Goal: Communication & Community: Answer question/provide support

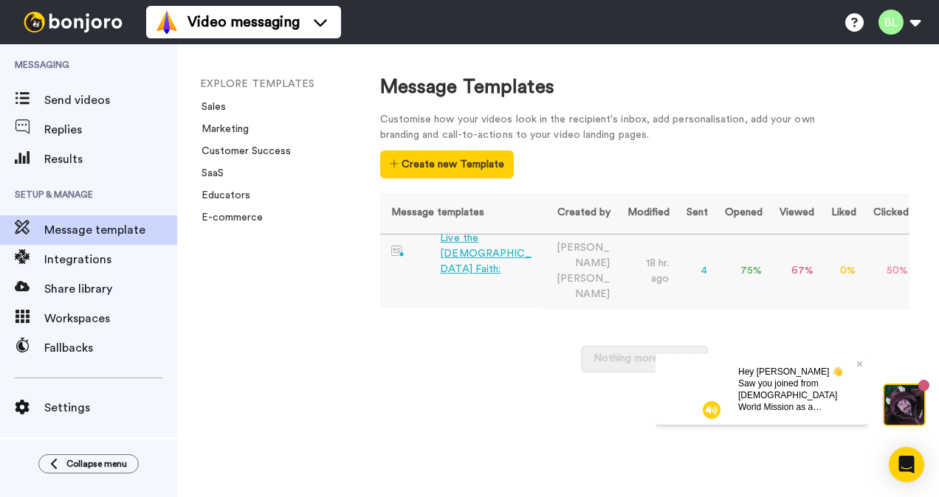
click at [480, 255] on div "Live the [DEMOGRAPHIC_DATA] Faith:" at bounding box center [488, 254] width 96 height 46
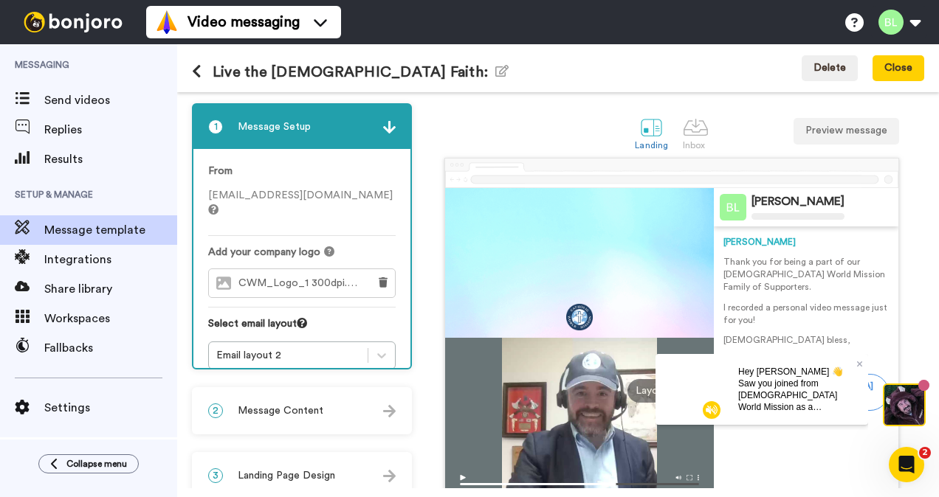
click at [862, 366] on div "Hey Brittany 👋 Saw you joined from Catholic World Mission as a Development Coor…" at bounding box center [797, 388] width 142 height 71
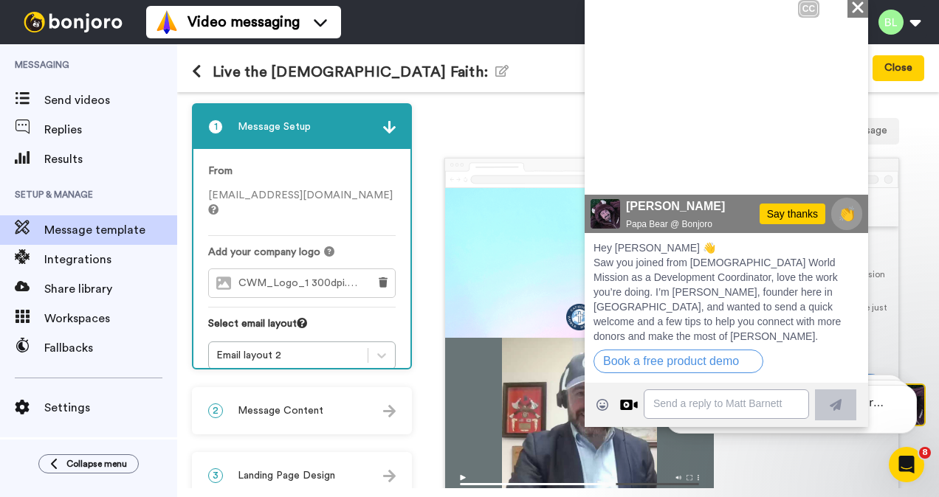
click at [857, 9] on icon "Close" at bounding box center [857, 8] width 15 height 18
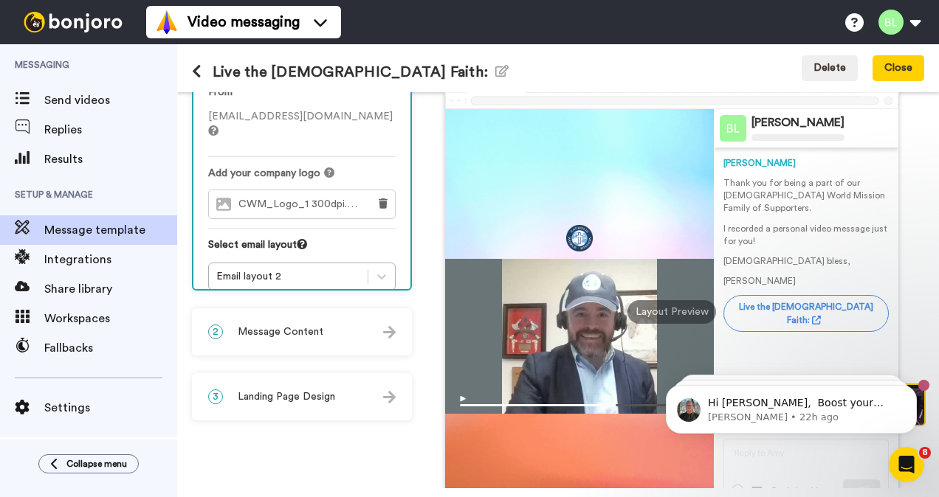
scroll to position [118, 0]
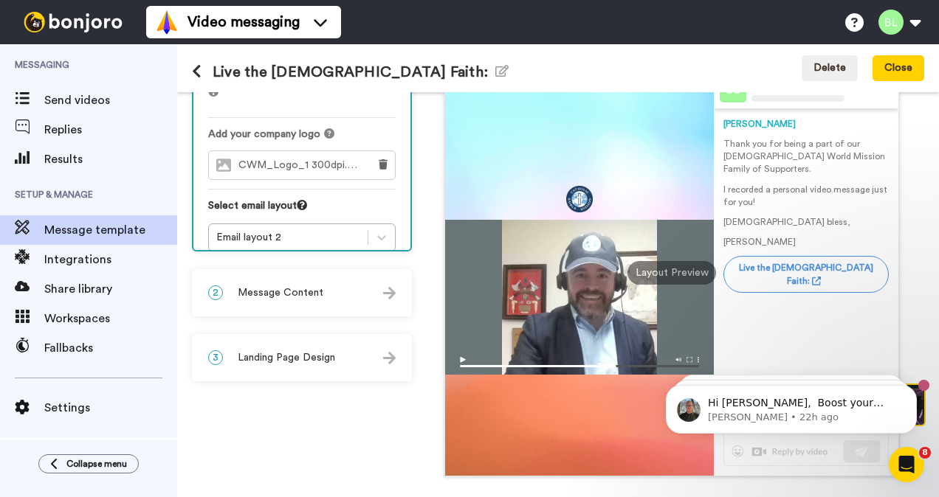
click at [457, 351] on img at bounding box center [579, 362] width 268 height 25
click at [657, 279] on div "Layout Preview" at bounding box center [671, 273] width 89 height 24
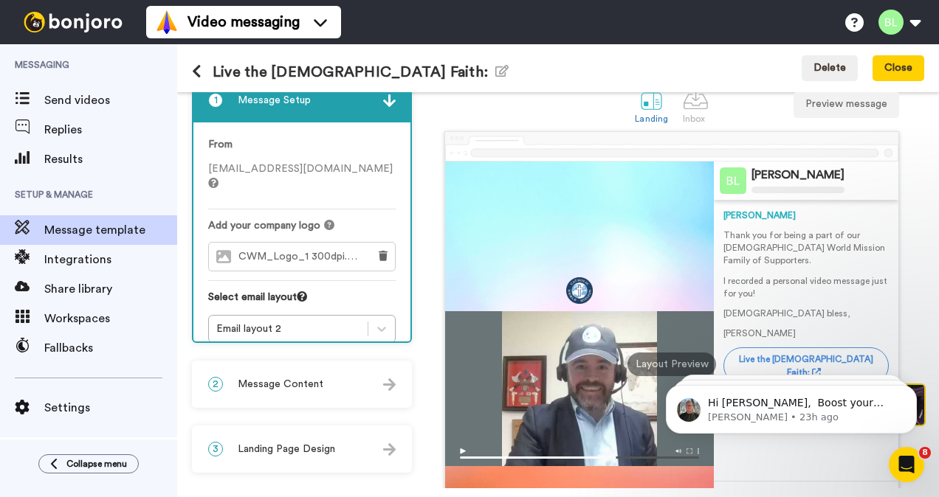
scroll to position [0, 0]
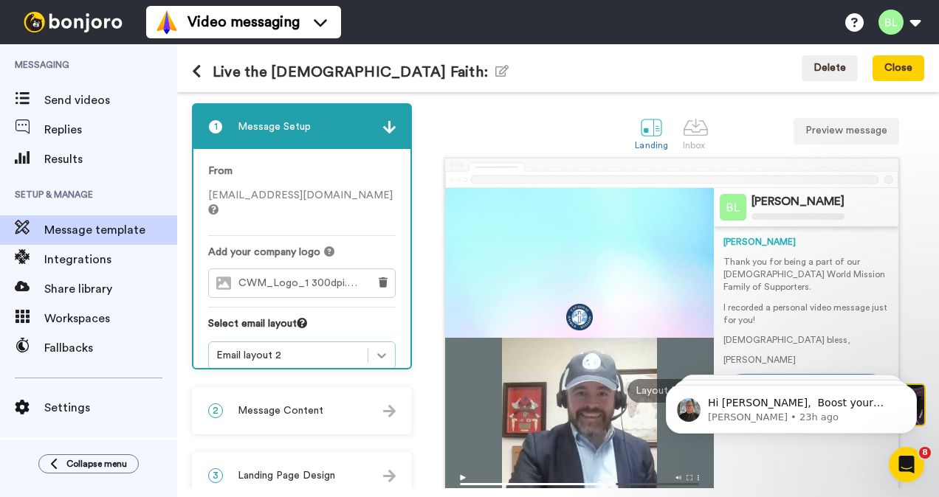
click at [381, 348] on icon at bounding box center [381, 355] width 15 height 15
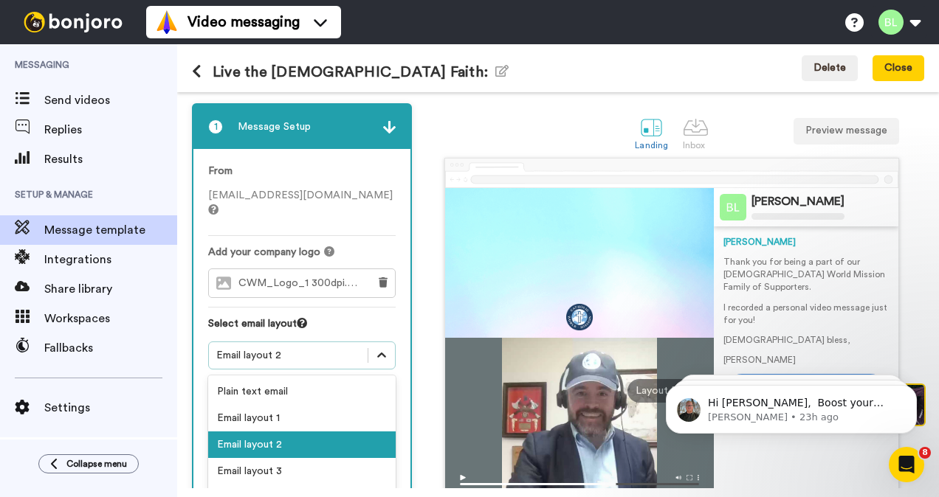
scroll to position [7, 0]
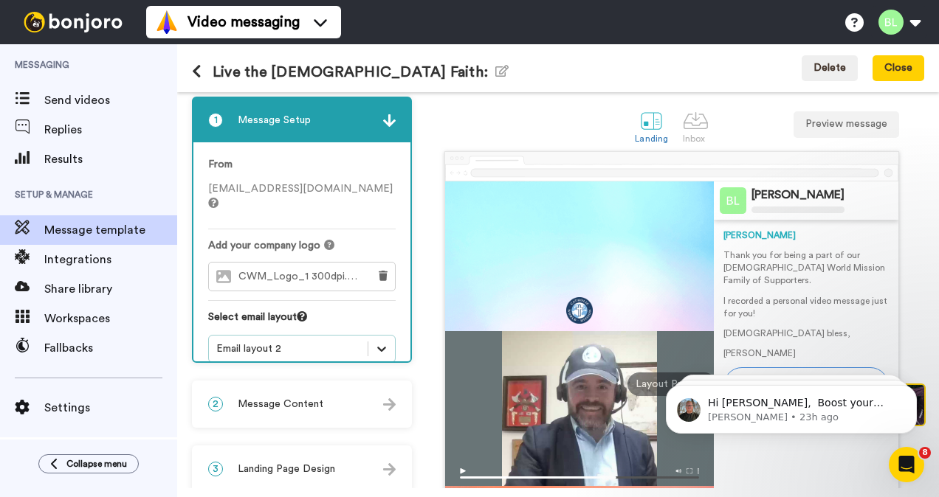
click at [381, 342] on icon at bounding box center [381, 349] width 15 height 15
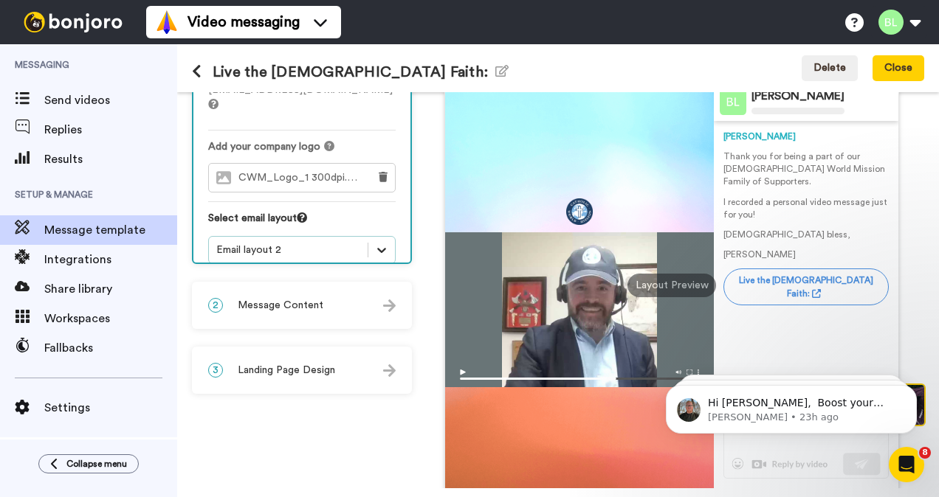
scroll to position [106, 0]
click at [383, 305] on div at bounding box center [389, 304] width 13 height 15
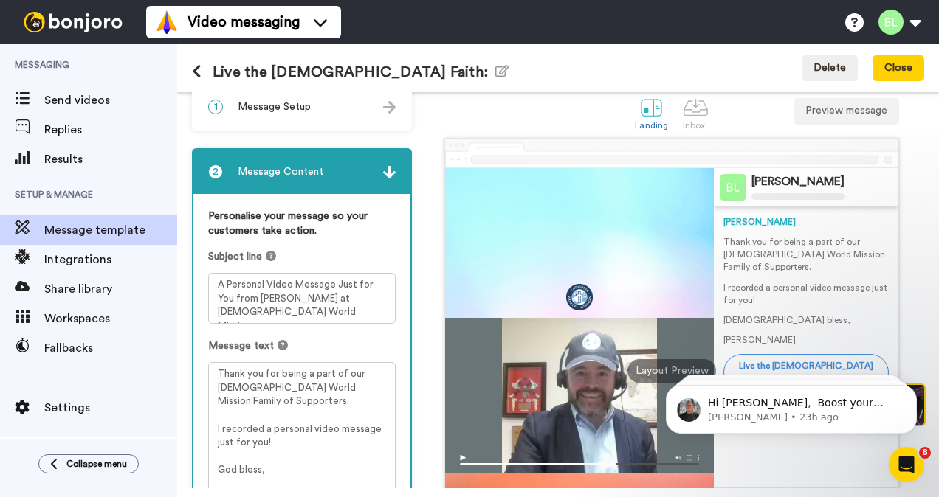
scroll to position [0, 0]
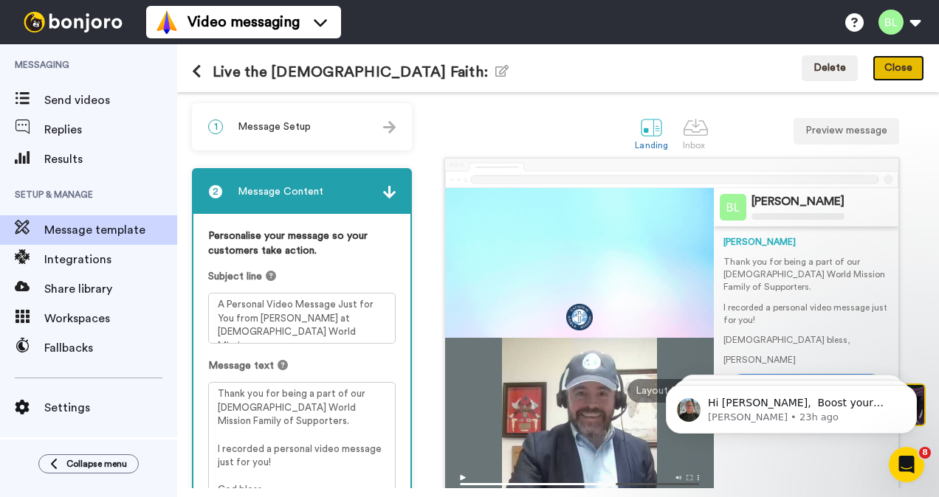
click at [912, 65] on button "Close" at bounding box center [898, 68] width 52 height 27
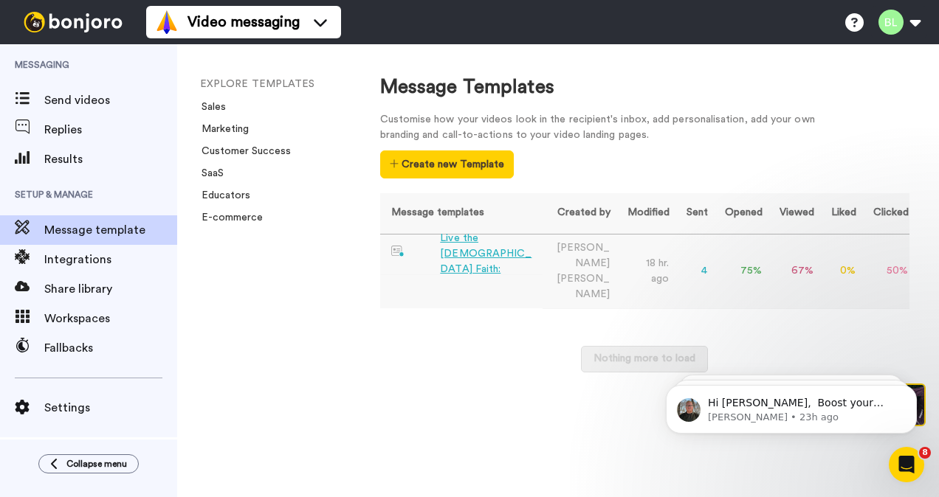
drag, startPoint x: 456, startPoint y: 244, endPoint x: 400, endPoint y: 249, distance: 56.2
click at [400, 249] on img at bounding box center [398, 252] width 14 height 12
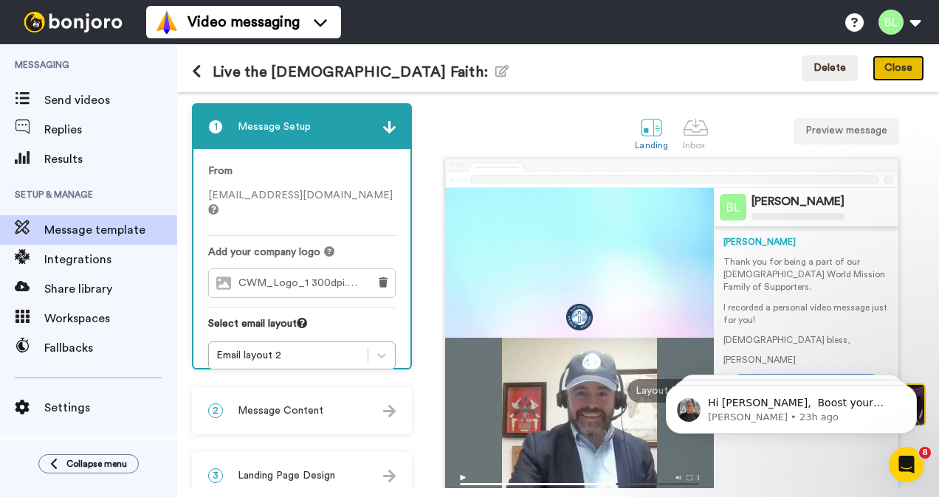
click at [908, 71] on button "Close" at bounding box center [898, 68] width 52 height 27
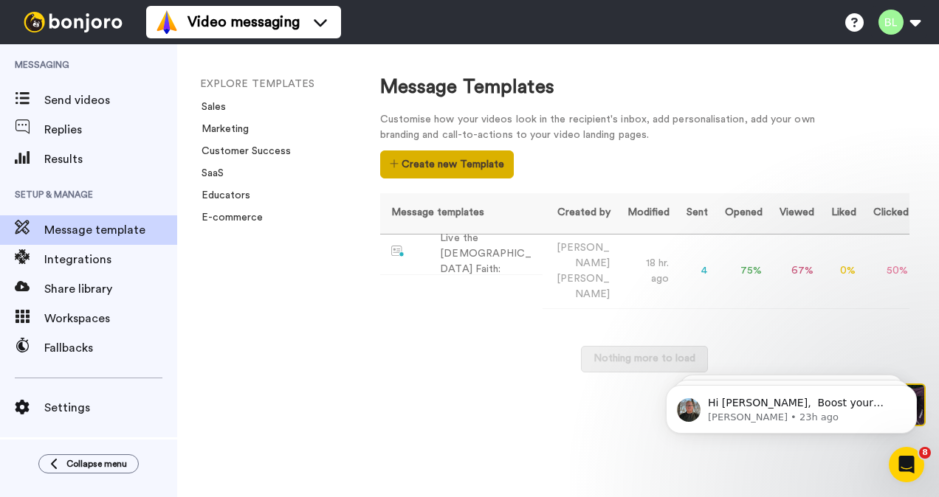
click at [469, 167] on button "Create new Template" at bounding box center [447, 165] width 134 height 28
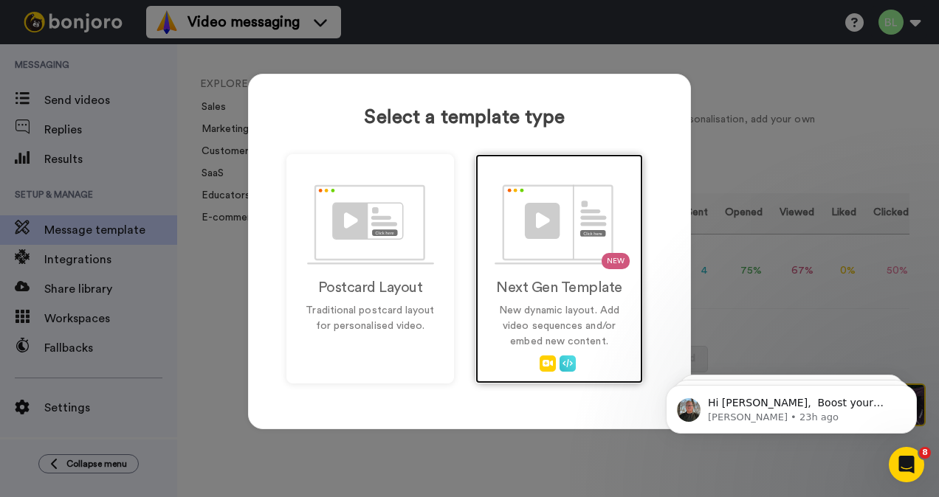
click at [547, 265] on div "NEW Next Gen Template New dynamic layout. Add video sequences and/or embed new …" at bounding box center [558, 268] width 167 height 229
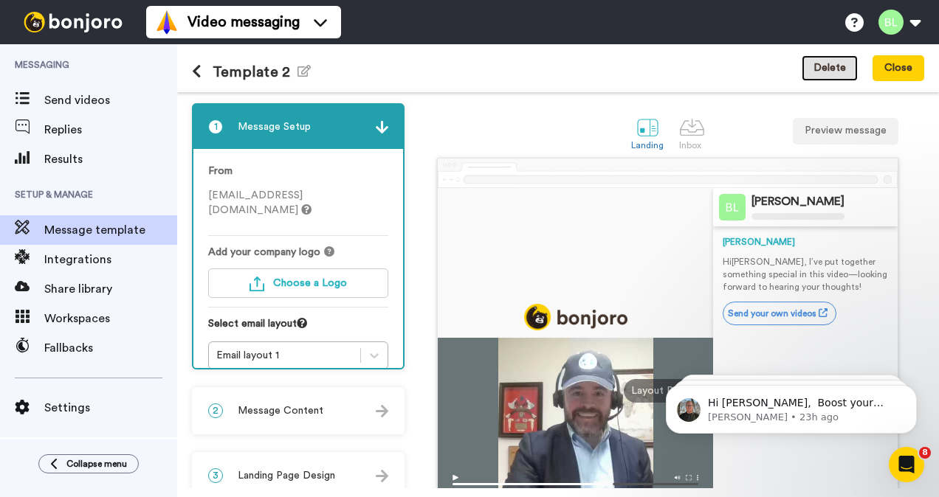
click at [837, 69] on button "Delete" at bounding box center [829, 68] width 56 height 27
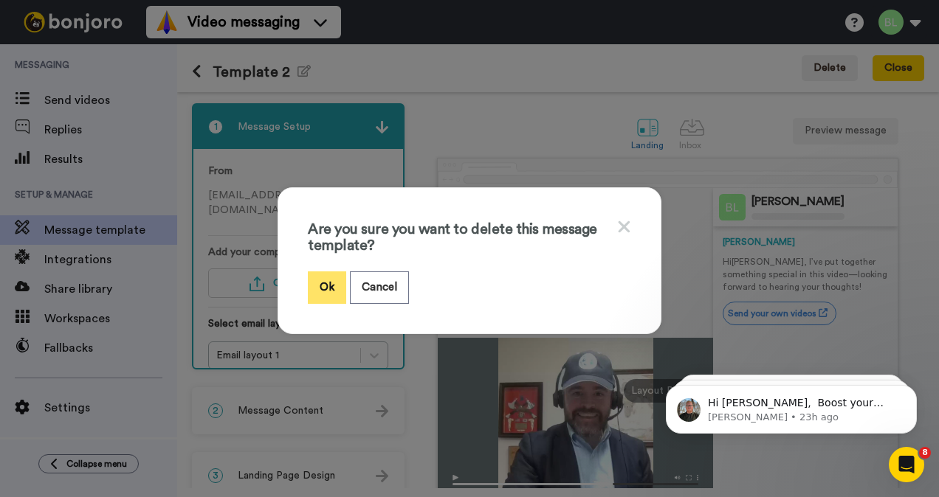
click at [331, 278] on button "Ok" at bounding box center [327, 288] width 38 height 32
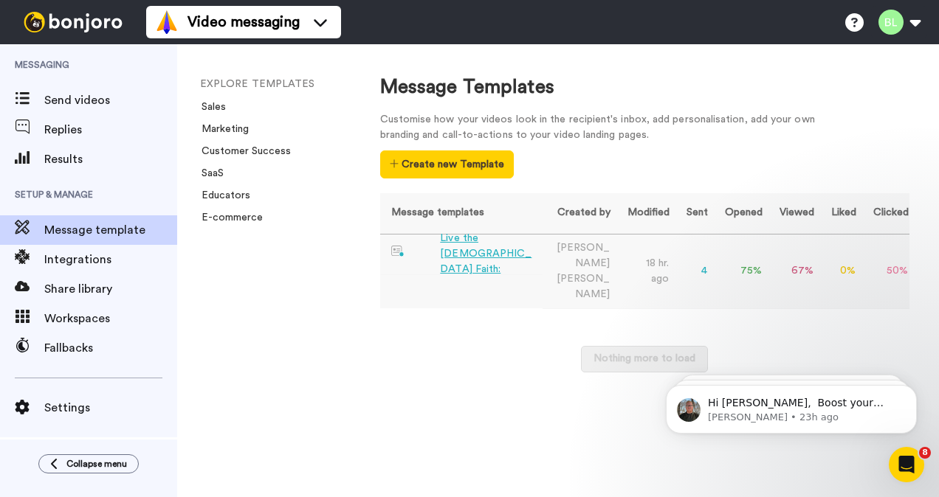
click at [502, 246] on div "Live the [DEMOGRAPHIC_DATA] Faith:" at bounding box center [488, 254] width 96 height 46
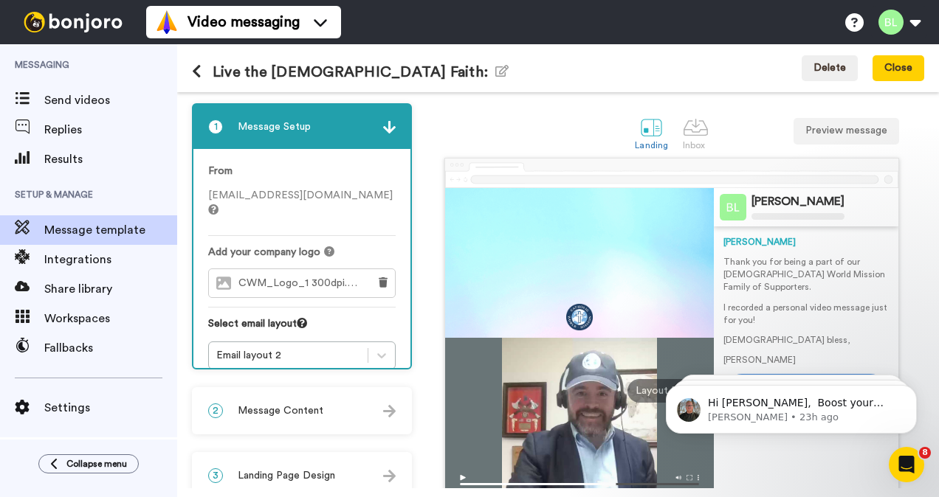
click at [199, 70] on icon at bounding box center [197, 71] width 10 height 15
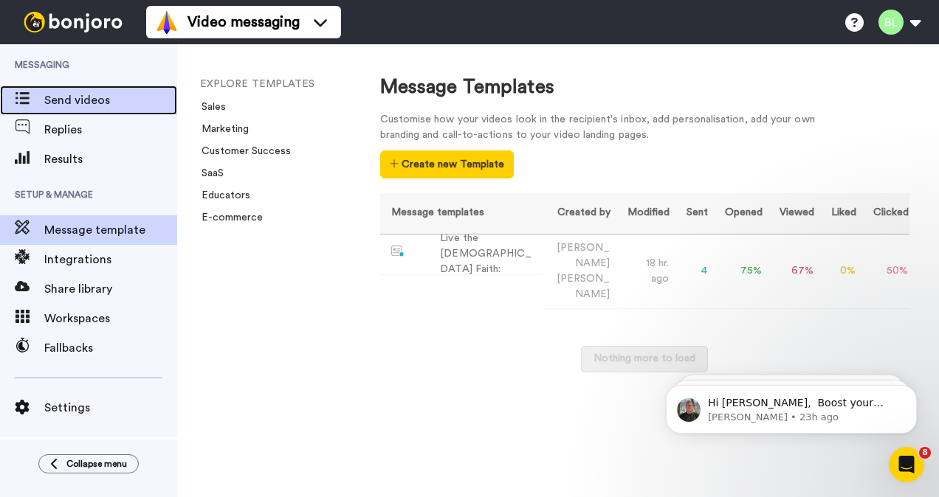
click at [97, 103] on span "Send videos" at bounding box center [110, 100] width 133 height 18
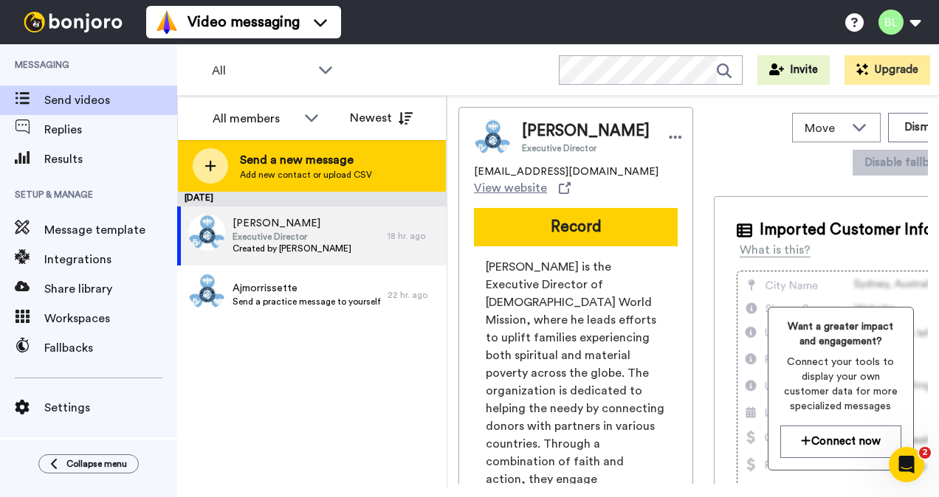
click at [263, 167] on span "Send a new message" at bounding box center [306, 160] width 132 height 18
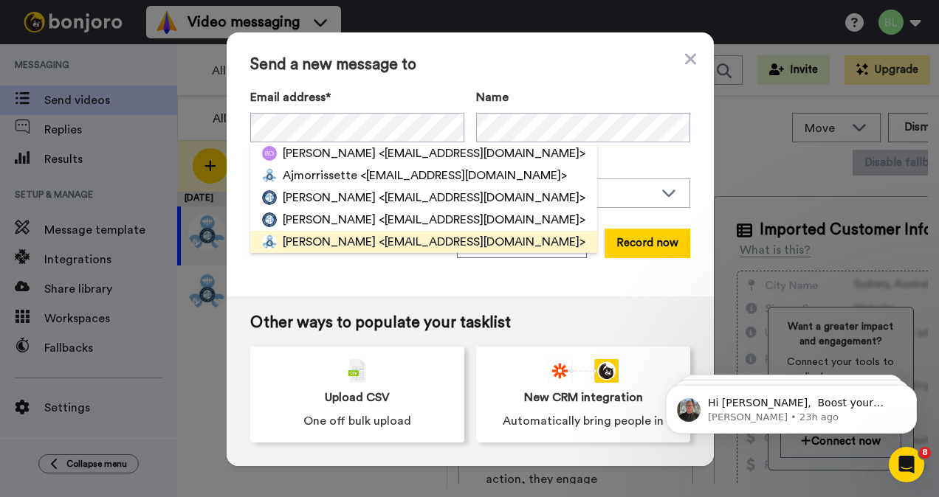
click at [379, 242] on span "<[EMAIL_ADDRESS][DOMAIN_NAME]>" at bounding box center [482, 242] width 207 height 18
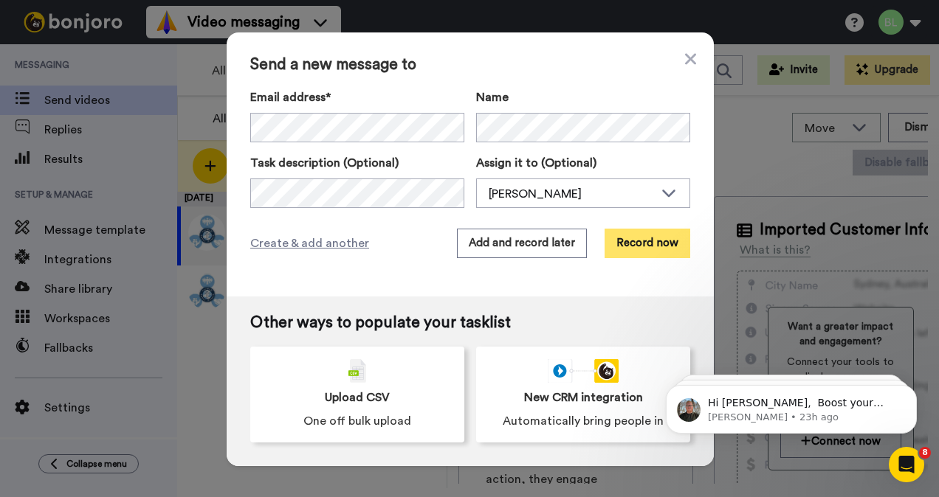
click at [630, 245] on button "Record now" at bounding box center [647, 244] width 86 height 30
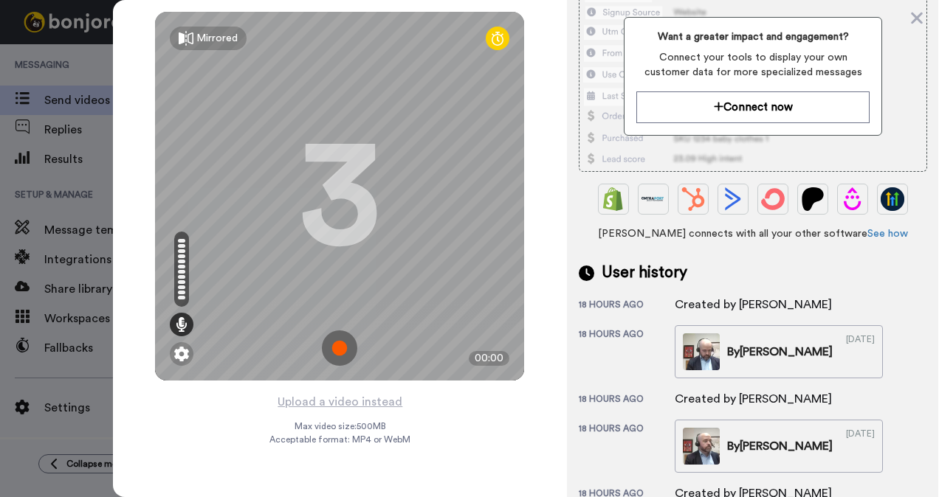
scroll to position [925, 0]
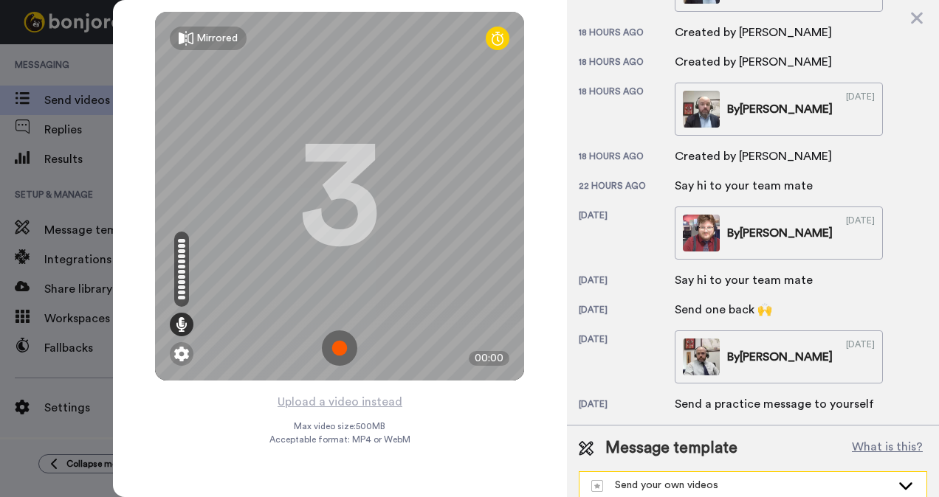
click at [689, 478] on div "Send your own videos" at bounding box center [741, 485] width 300 height 15
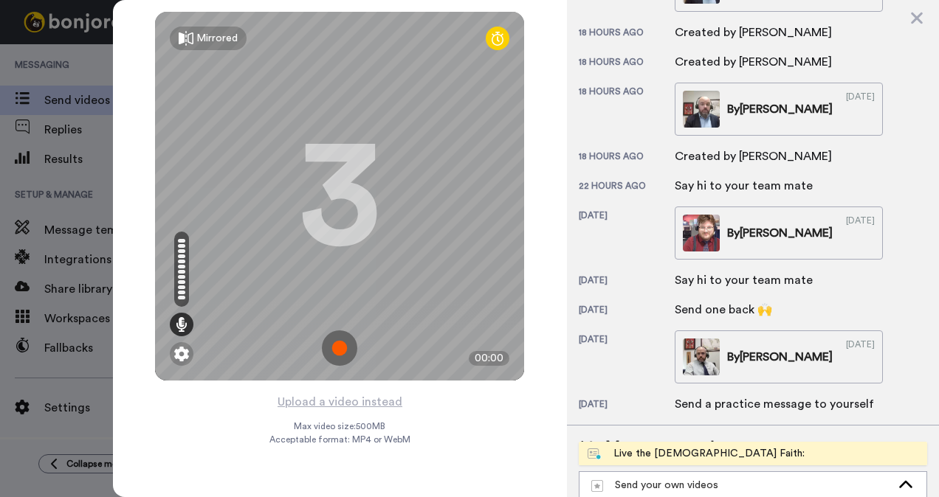
click at [695, 446] on div "Live the [DEMOGRAPHIC_DATA] Faith:" at bounding box center [695, 453] width 217 height 15
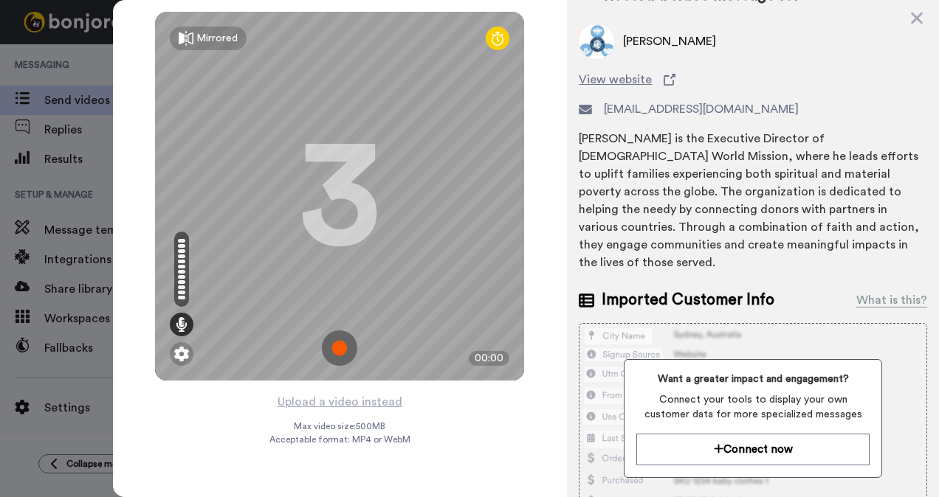
scroll to position [0, 0]
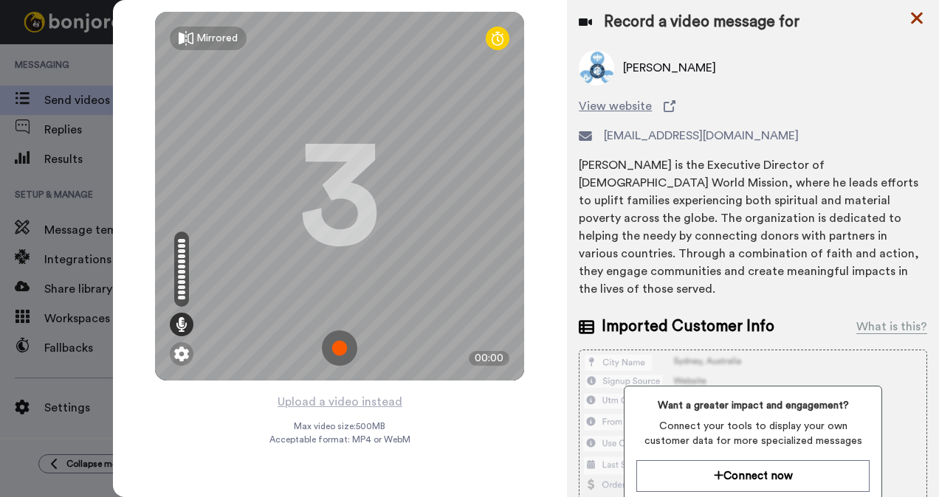
click at [916, 19] on icon at bounding box center [916, 19] width 12 height 12
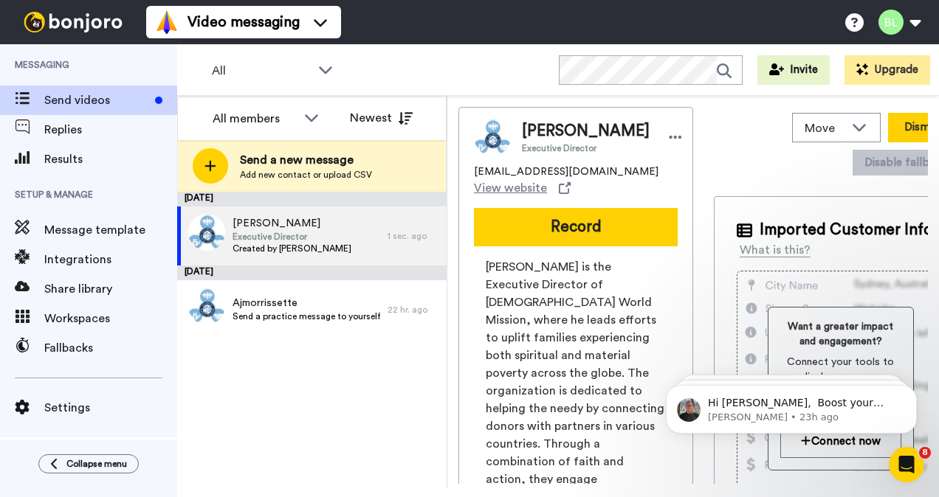
click at [888, 124] on button "Dismiss" at bounding box center [923, 128] width 71 height 30
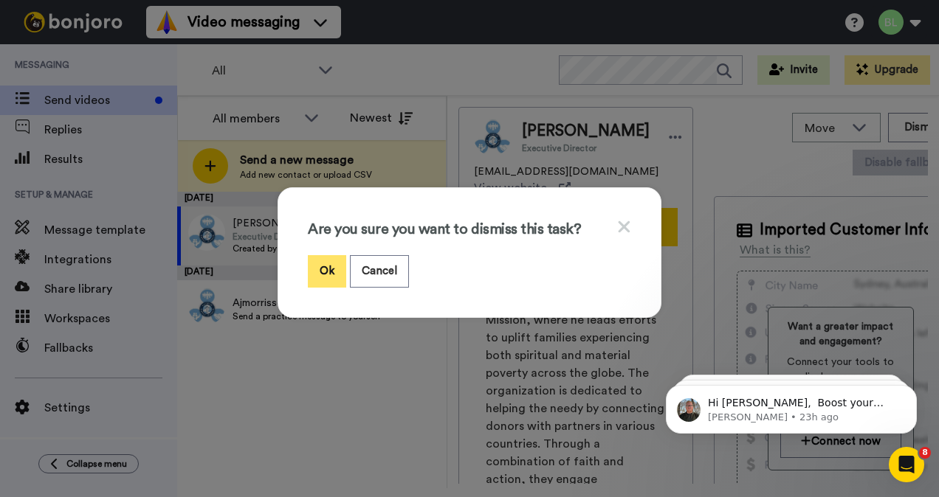
click at [325, 263] on button "Ok" at bounding box center [327, 271] width 38 height 32
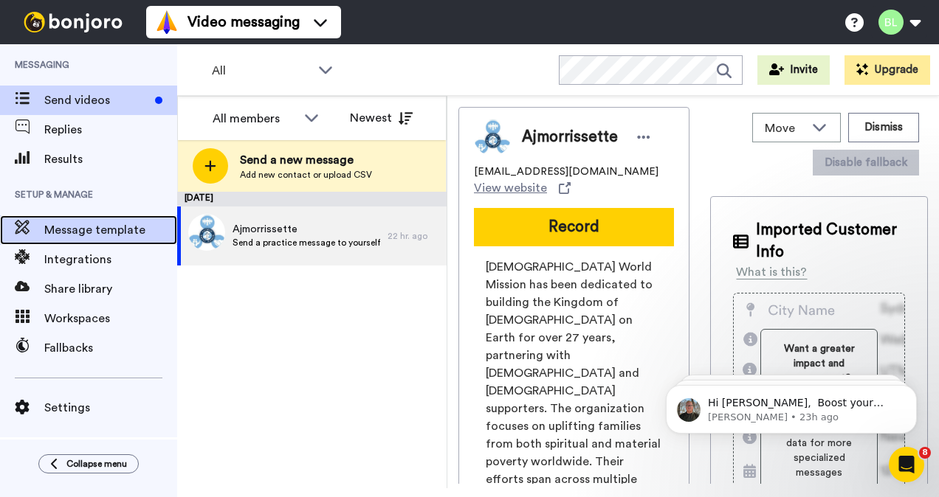
click at [69, 226] on span "Message template" at bounding box center [110, 230] width 133 height 18
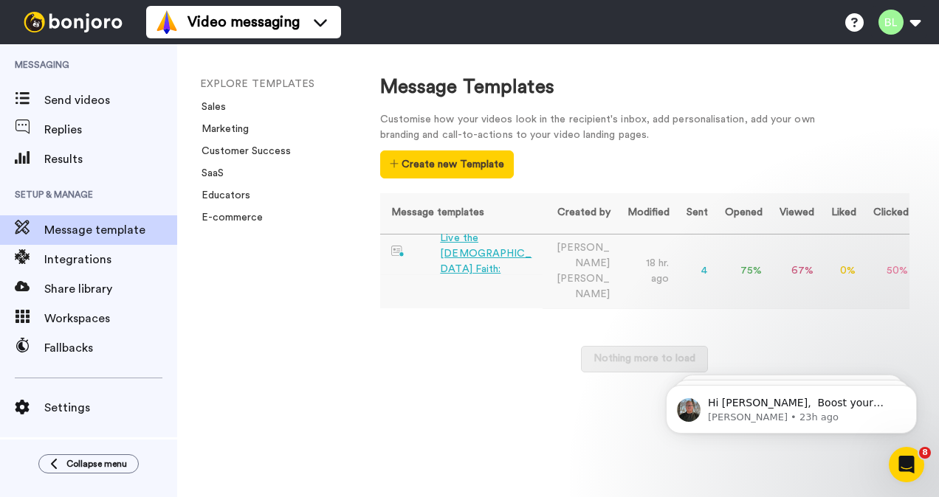
click at [465, 256] on div "Live the [DEMOGRAPHIC_DATA] Faith:" at bounding box center [488, 254] width 96 height 46
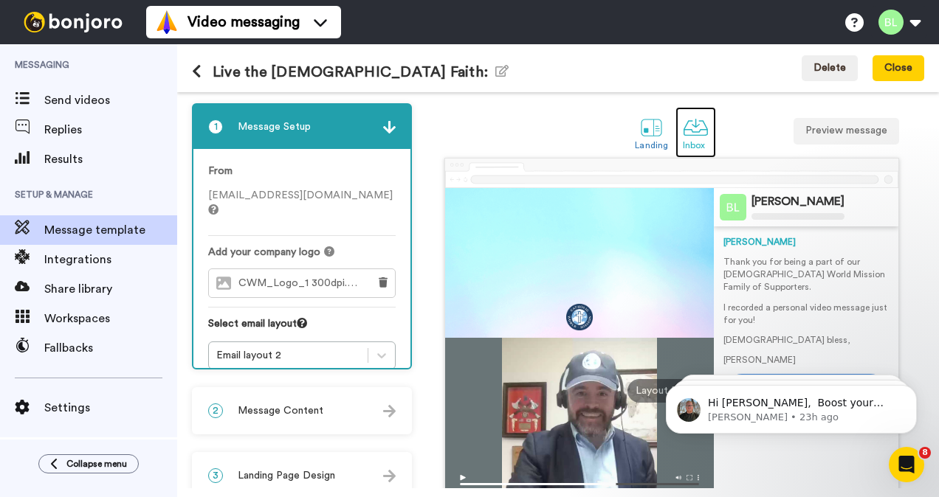
click at [675, 128] on link "Inbox" at bounding box center [695, 132] width 41 height 51
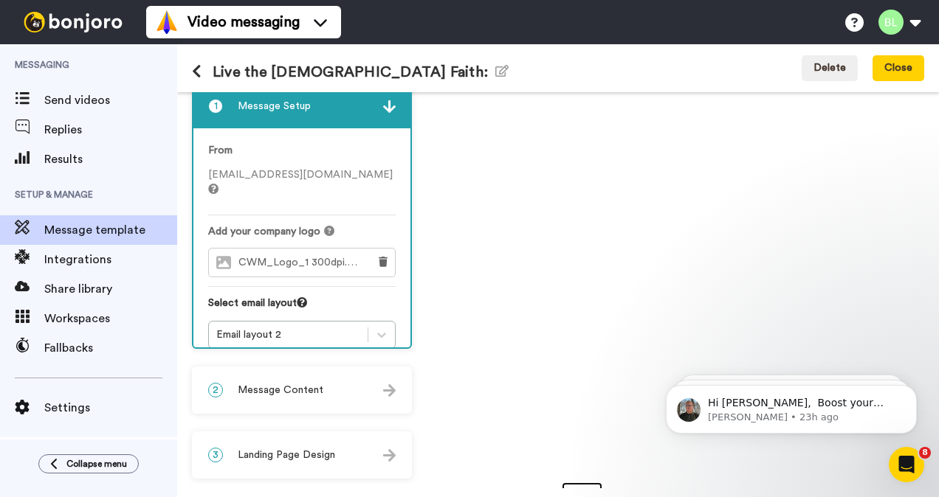
scroll to position [197, 0]
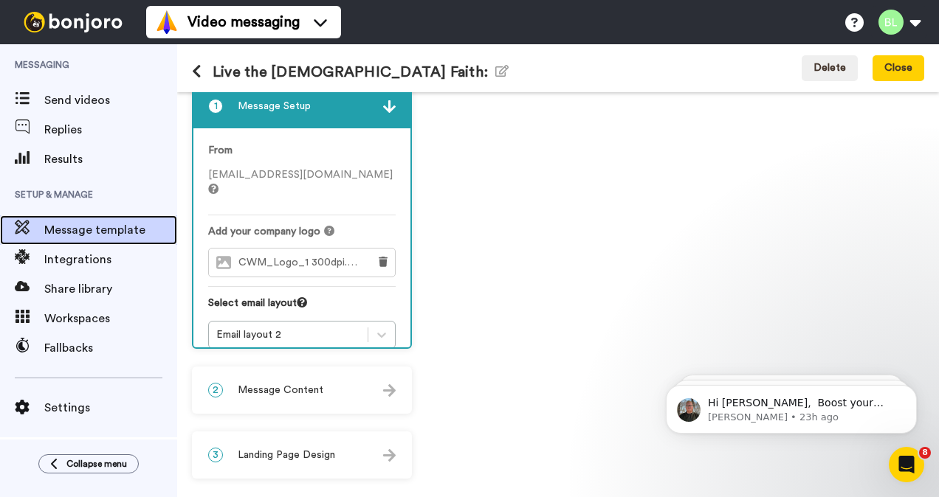
click at [55, 234] on span "Message template" at bounding box center [110, 230] width 133 height 18
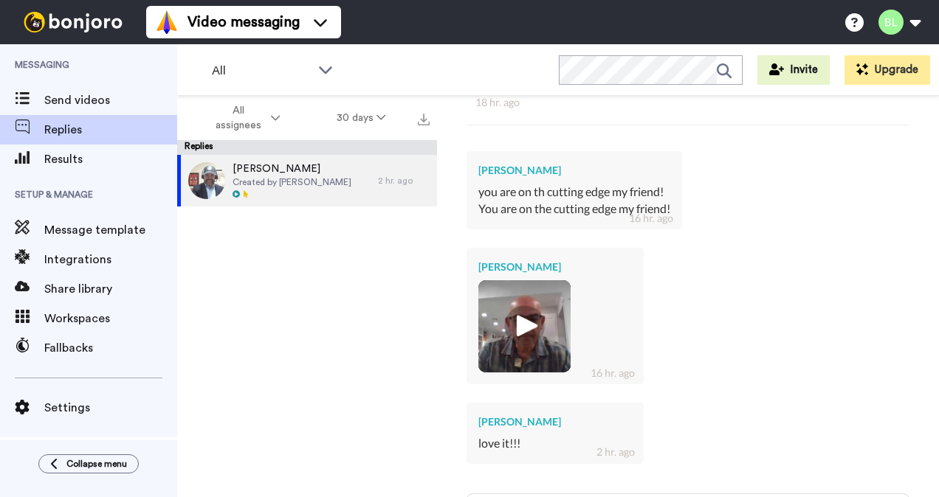
scroll to position [422, 0]
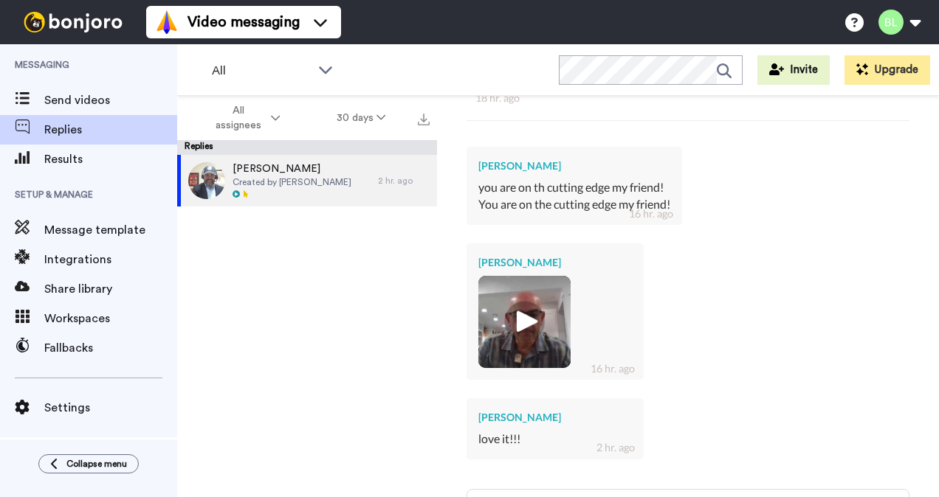
click at [522, 325] on img at bounding box center [524, 322] width 41 height 41
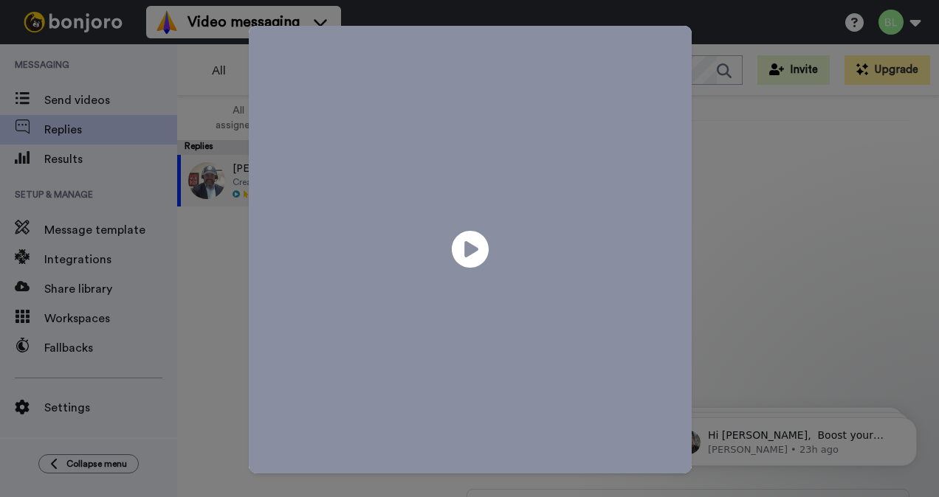
scroll to position [0, 0]
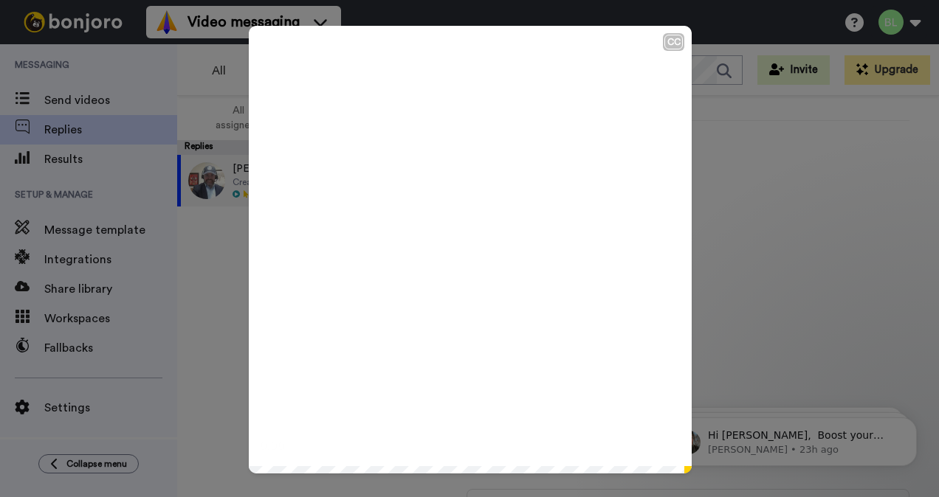
click at [462, 250] on icon "Play/Pause" at bounding box center [470, 250] width 39 height 70
click at [834, 260] on div "CC Play/Pause 0:05 / 0:06" at bounding box center [469, 248] width 939 height 497
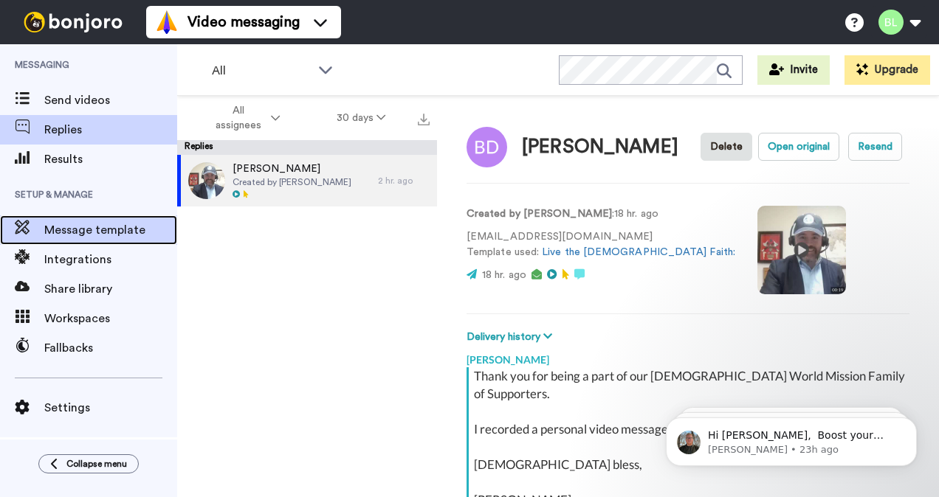
click at [72, 236] on span "Message template" at bounding box center [110, 230] width 133 height 18
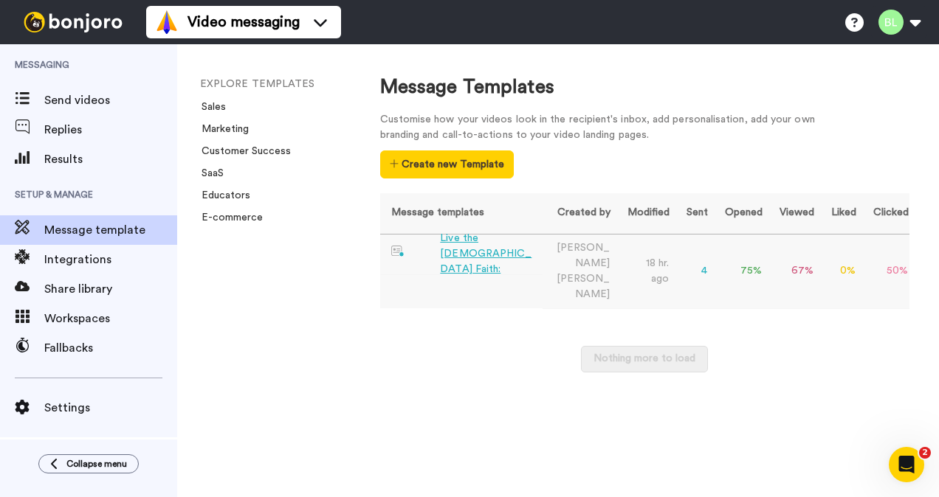
click at [477, 254] on div "Live the [DEMOGRAPHIC_DATA] Faith:" at bounding box center [488, 254] width 96 height 46
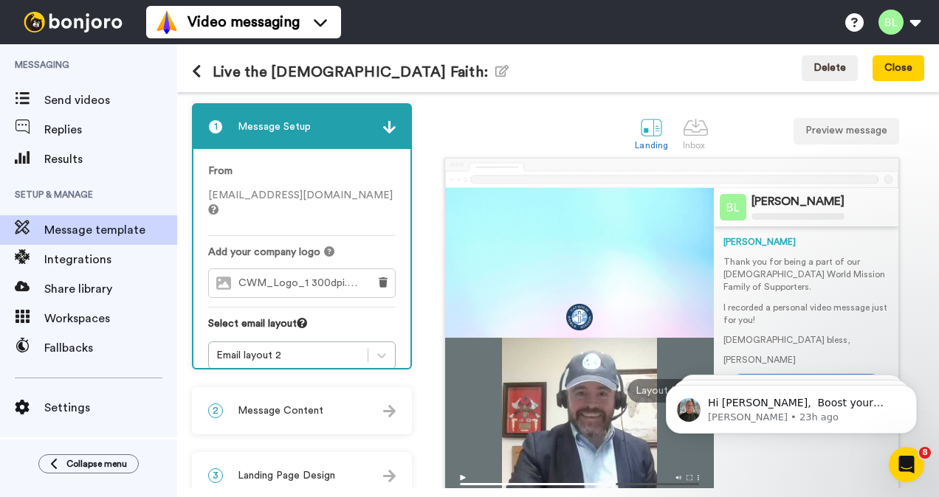
click at [342, 411] on div "2 Message Content" at bounding box center [301, 411] width 217 height 44
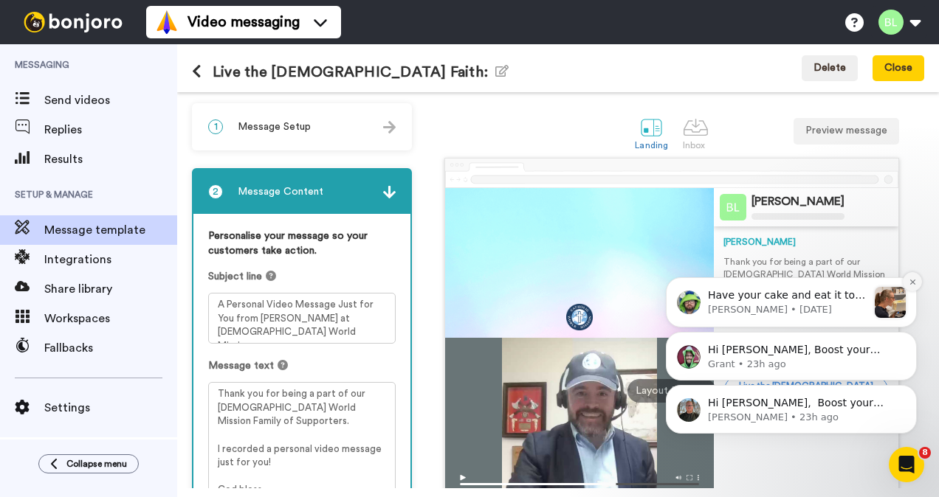
click at [913, 283] on icon "Dismiss notification" at bounding box center [911, 281] width 5 height 5
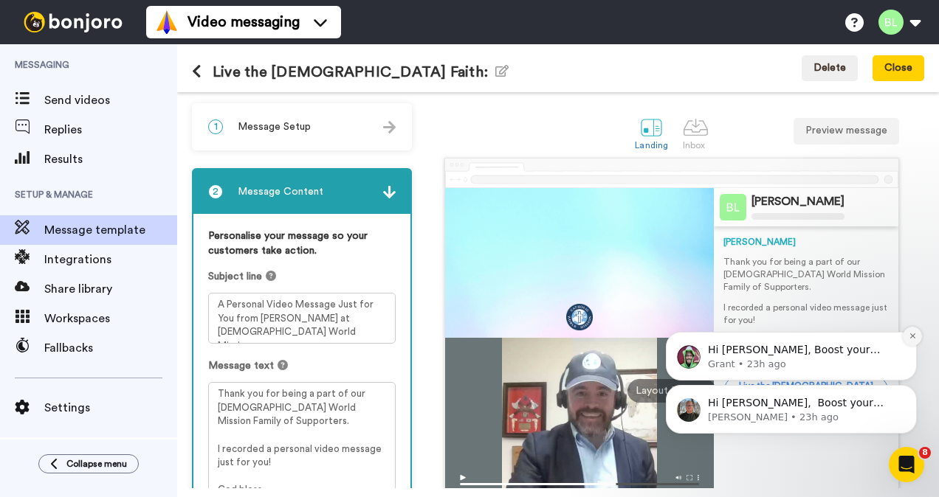
click at [911, 332] on icon "Dismiss notification" at bounding box center [912, 336] width 8 height 8
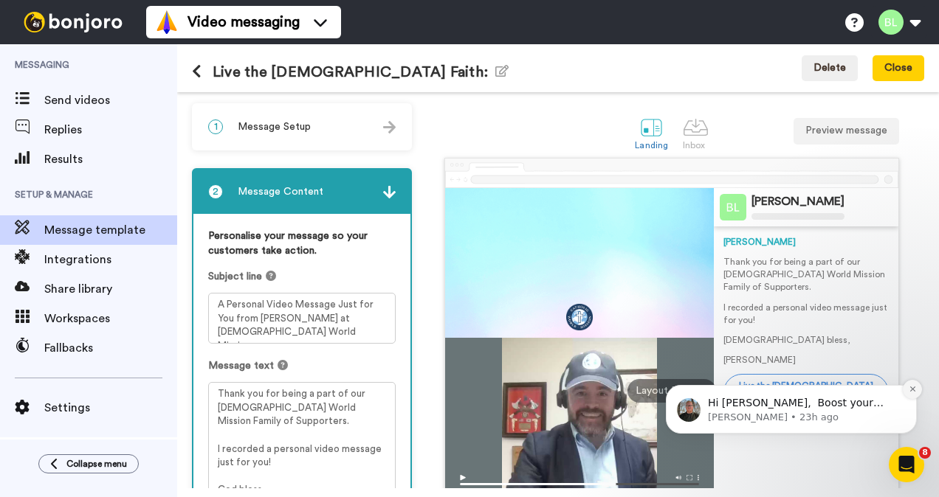
click at [910, 388] on icon "Dismiss notification" at bounding box center [912, 389] width 8 height 8
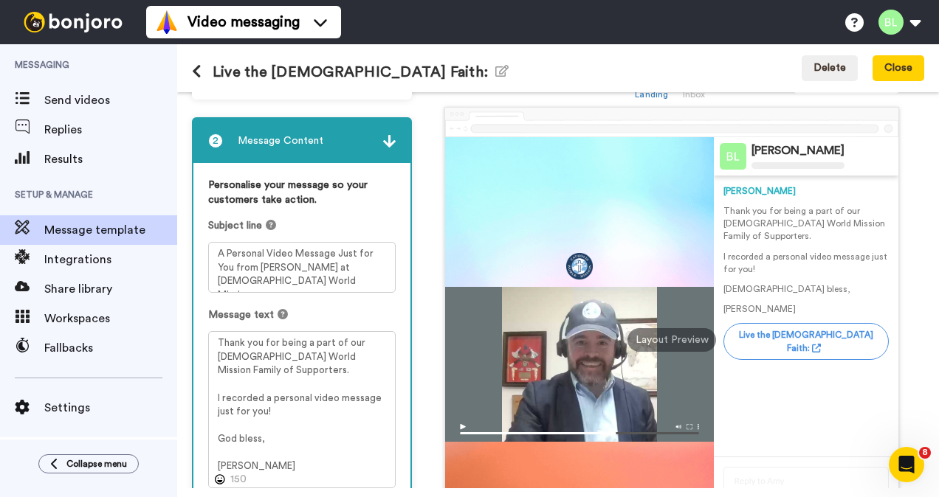
scroll to position [47, 0]
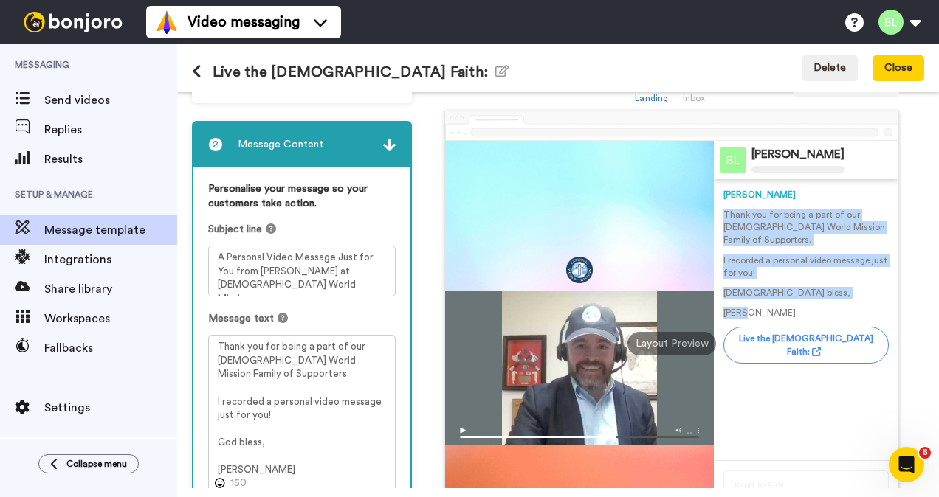
drag, startPoint x: 712, startPoint y: 214, endPoint x: 790, endPoint y: 303, distance: 118.7
click at [790, 303] on div "Thank you for being a part of our [DEMOGRAPHIC_DATA] World Mission Family of Su…" at bounding box center [805, 264] width 165 height 111
copy div "Thank you for being a part of our [DEMOGRAPHIC_DATA] World Mission Family of Su…"
click at [753, 310] on p "[PERSON_NAME]" at bounding box center [805, 313] width 165 height 13
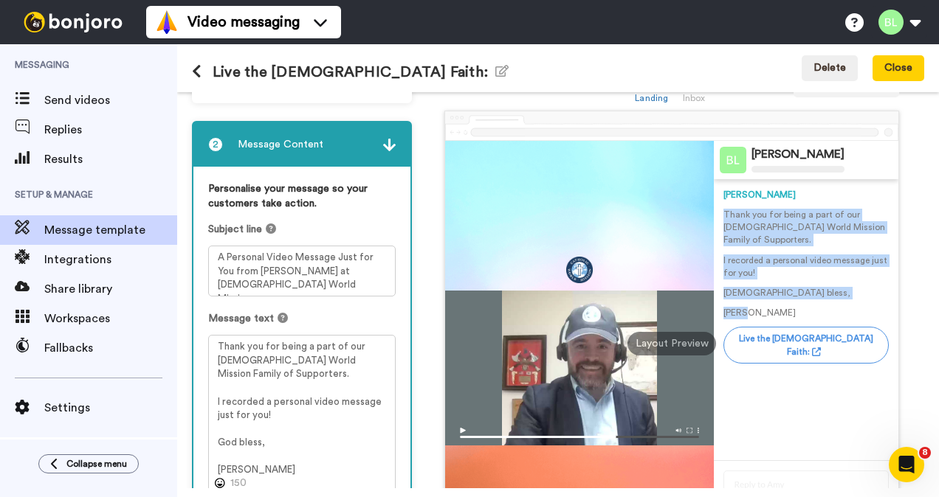
drag, startPoint x: 746, startPoint y: 316, endPoint x: 708, endPoint y: 211, distance: 111.3
click at [713, 211] on div "Blake Lowrey Blake Thank you for being a part of our Catholic World Mission Fam…" at bounding box center [805, 344] width 184 height 406
copy div "Thank you for being a part of our Catholic World Mission Family of Supporters. …"
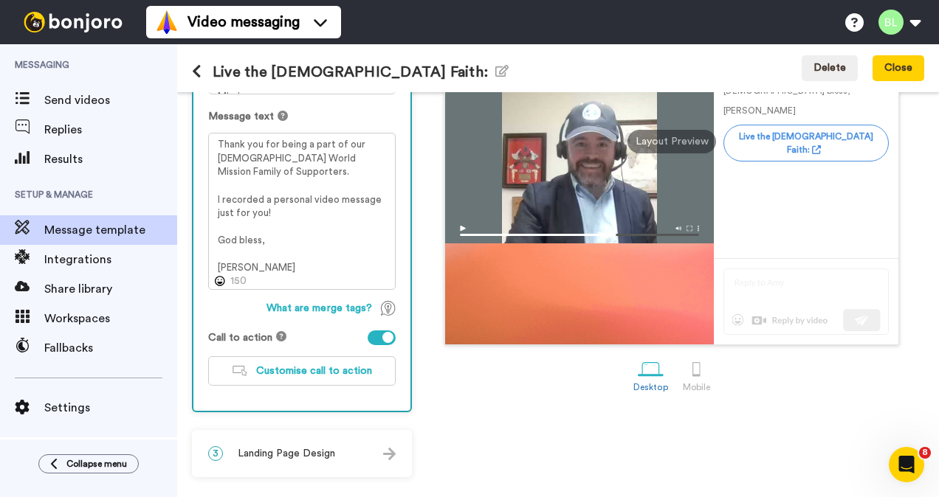
click at [316, 456] on span "Landing Page Design" at bounding box center [286, 453] width 97 height 15
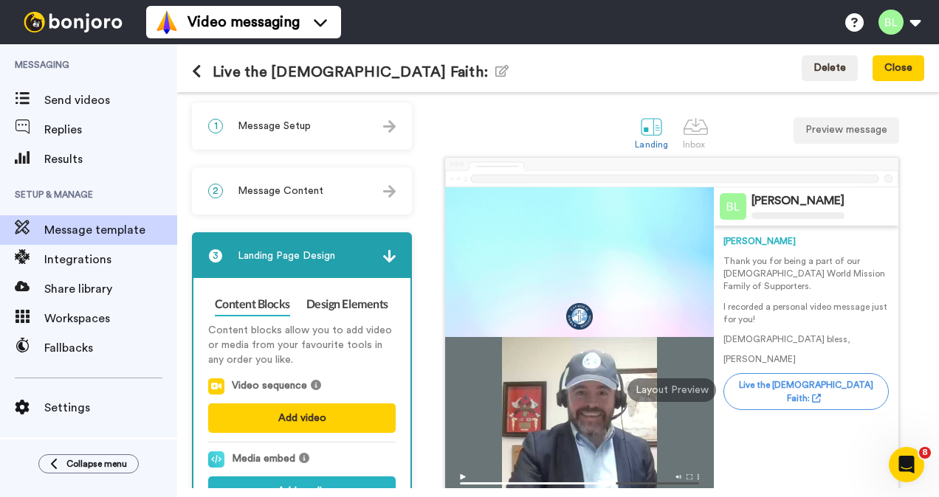
scroll to position [0, 0]
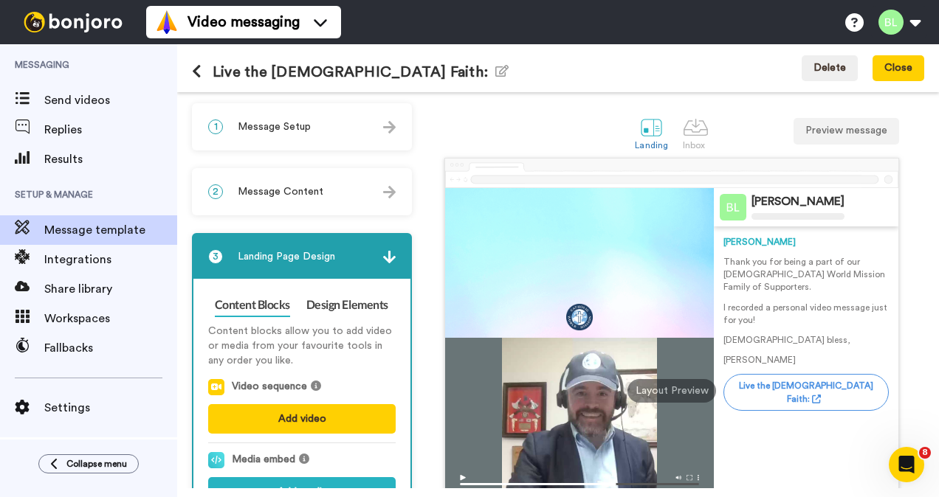
click at [313, 178] on div "2 Message Content" at bounding box center [301, 192] width 217 height 44
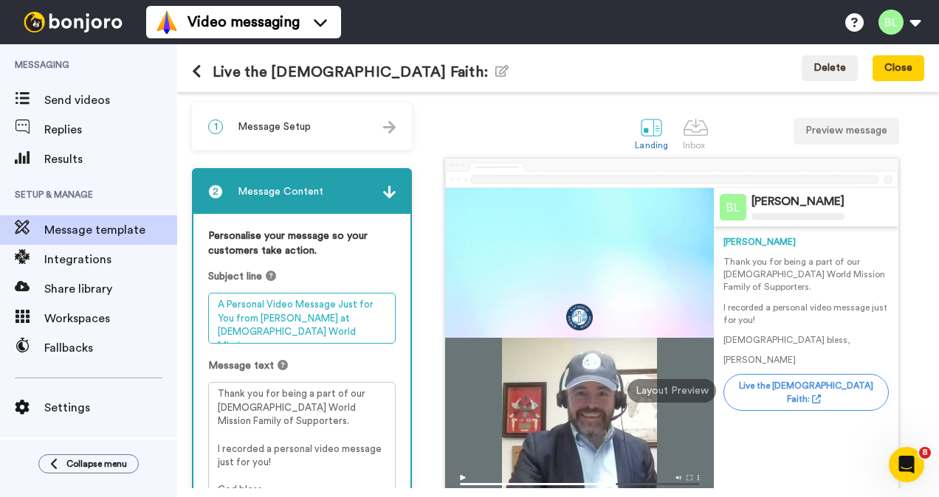
drag, startPoint x: 267, startPoint y: 334, endPoint x: 203, endPoint y: 297, distance: 74.4
click at [203, 297] on div "Personalise your message so your customers take action. Subject line A Personal…" at bounding box center [301, 437] width 217 height 447
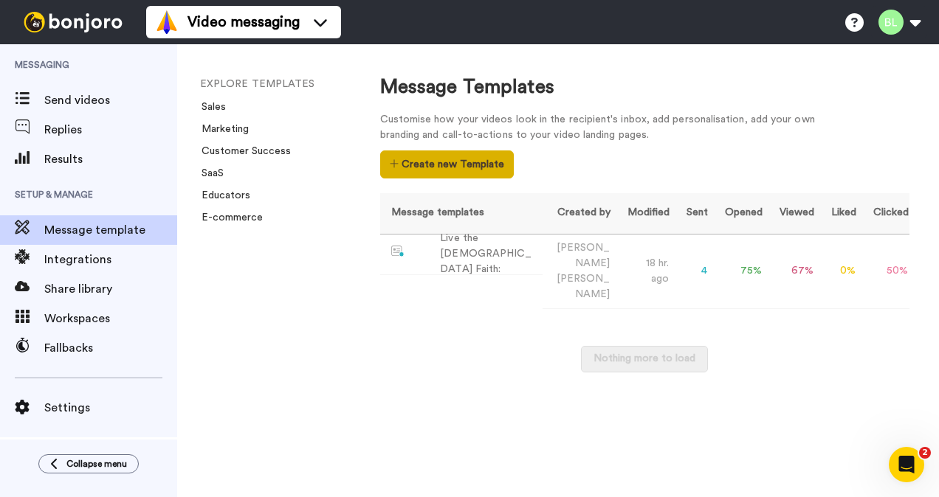
click at [450, 171] on button "Create new Template" at bounding box center [447, 165] width 134 height 28
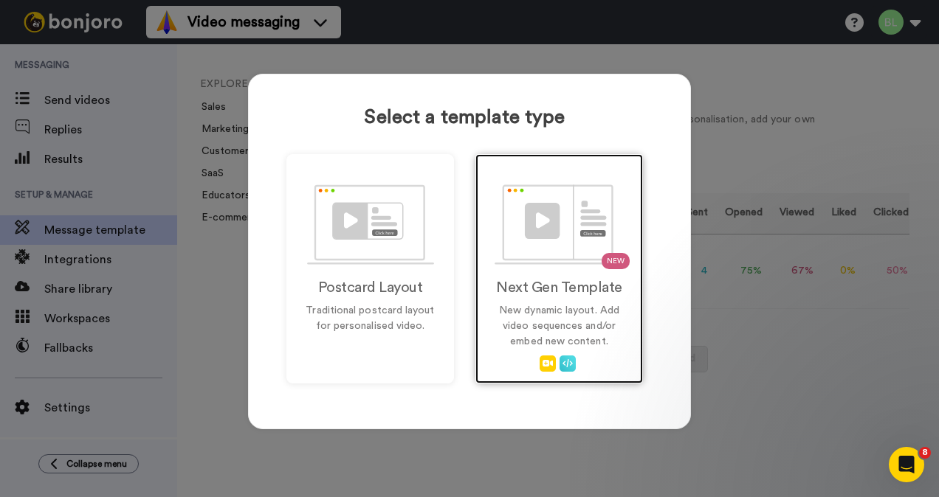
click at [622, 294] on div "NEW Next Gen Template New dynamic layout. Add video sequences and/or embed new …" at bounding box center [558, 268] width 167 height 229
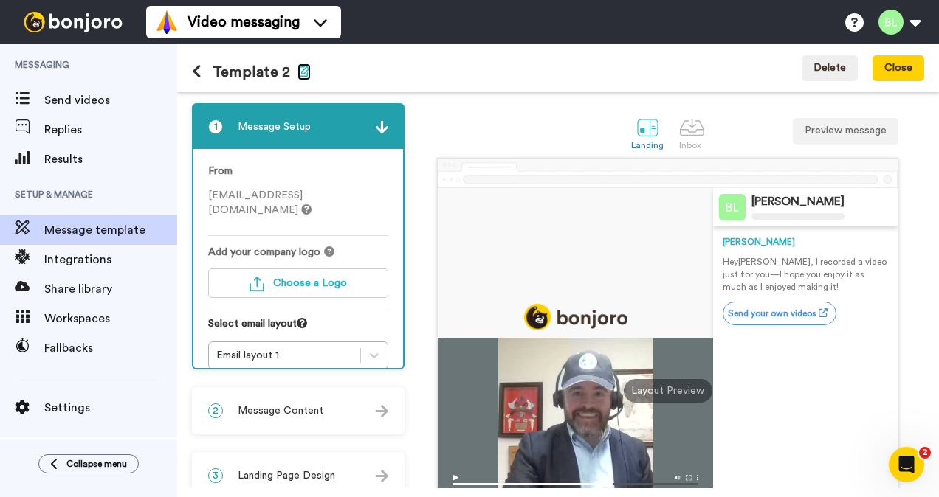
click at [300, 69] on icon "button" at bounding box center [303, 71] width 13 height 12
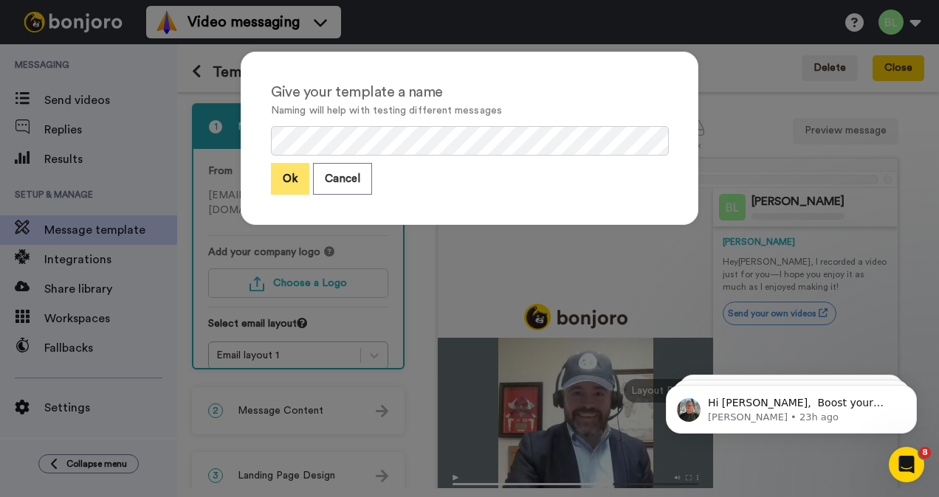
click at [289, 179] on button "Ok" at bounding box center [290, 179] width 38 height 32
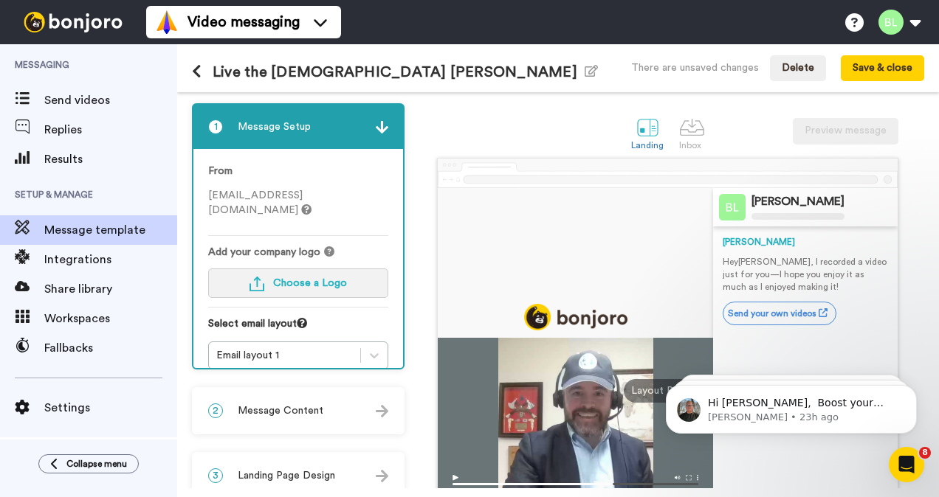
click at [294, 278] on span "Choose a Logo" at bounding box center [310, 283] width 74 height 10
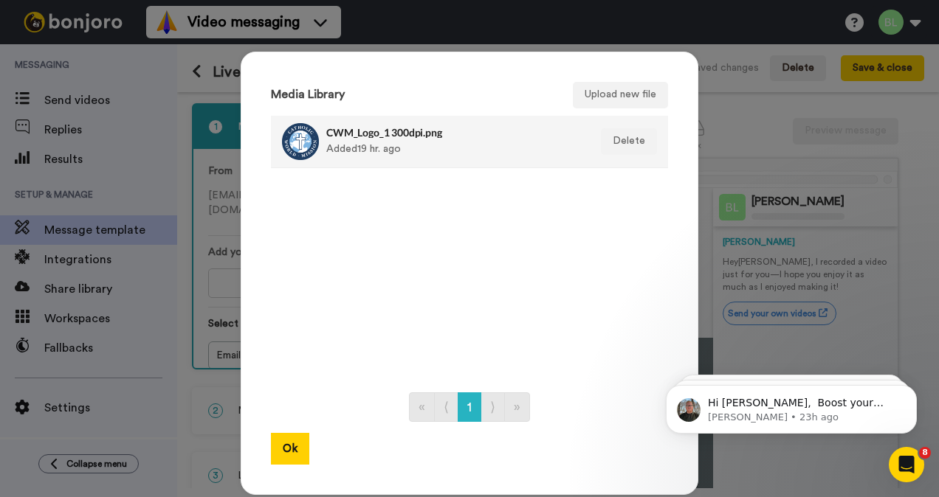
click at [373, 145] on div "CWM_Logo_1 300dpi.png Added 19 hr. ago" at bounding box center [453, 141] width 255 height 37
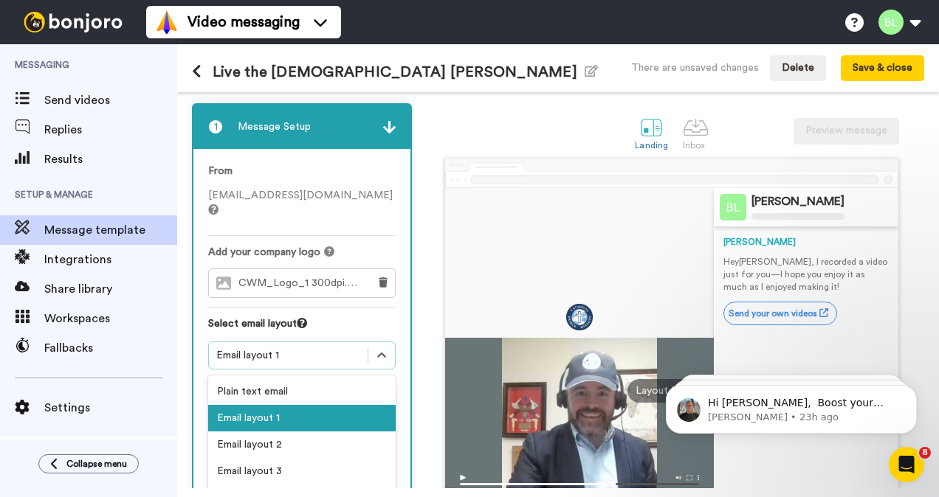
click at [357, 347] on div "Email layout 1" at bounding box center [288, 356] width 159 height 18
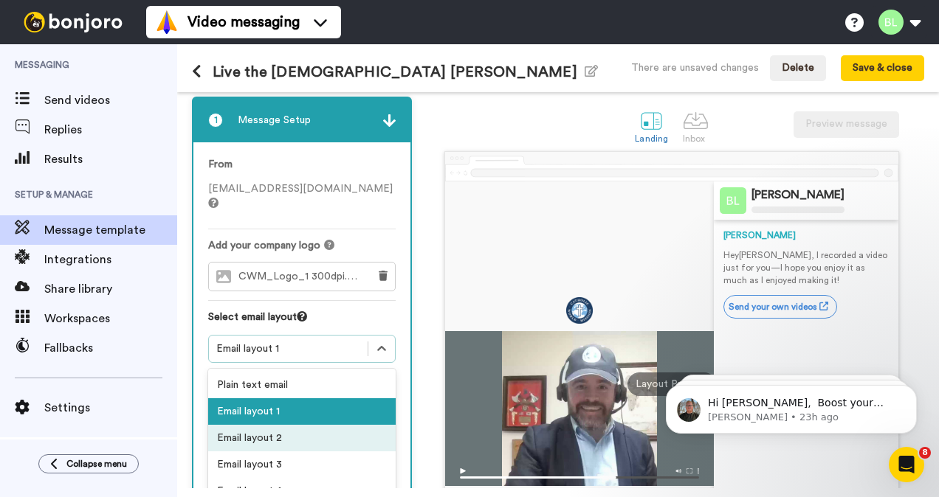
click at [285, 425] on div "Email layout 2" at bounding box center [301, 438] width 187 height 27
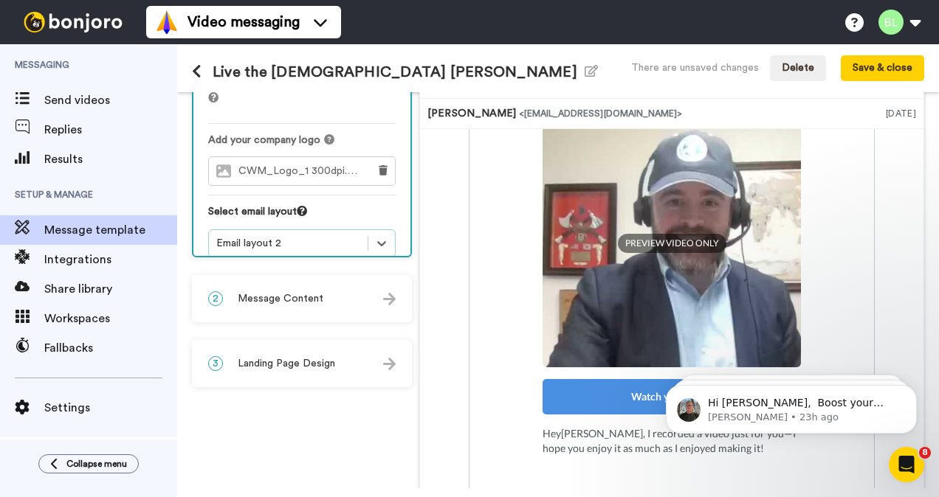
scroll to position [226, 0]
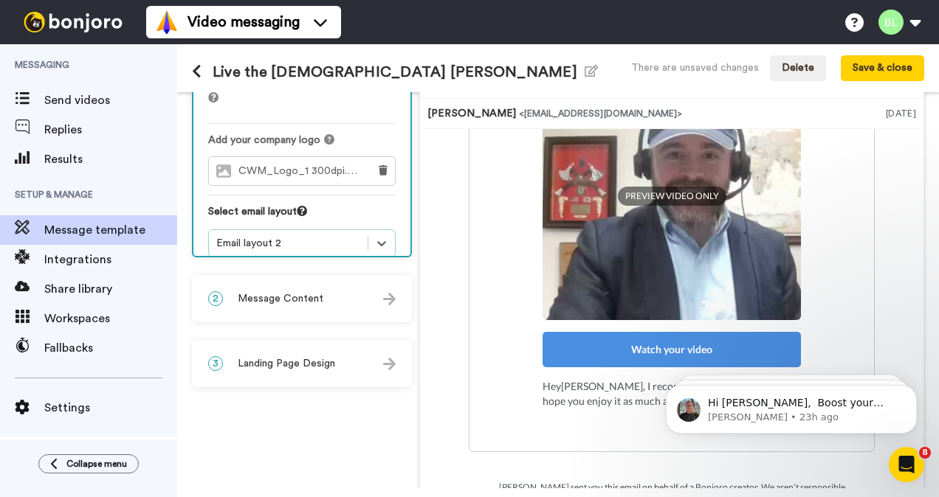
click at [317, 301] on span "Message Content" at bounding box center [281, 298] width 86 height 15
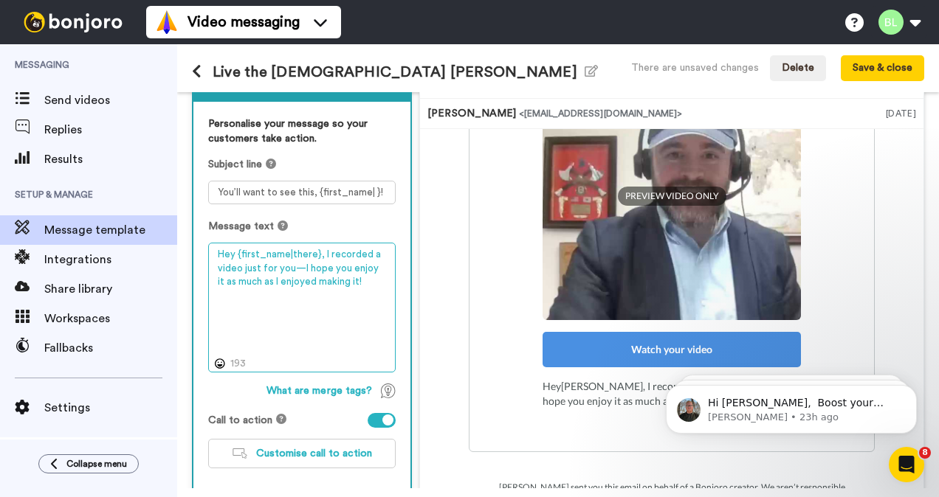
drag, startPoint x: 364, startPoint y: 288, endPoint x: 319, endPoint y: 259, distance: 53.8
click at [319, 259] on textarea "Hey {first_name|there}, I recorded a video just for you—I hope you enjoy it as …" at bounding box center [301, 307] width 187 height 129
paste textarea "Thank you for being a part of our Catholic World Mission Family of Supporters. …"
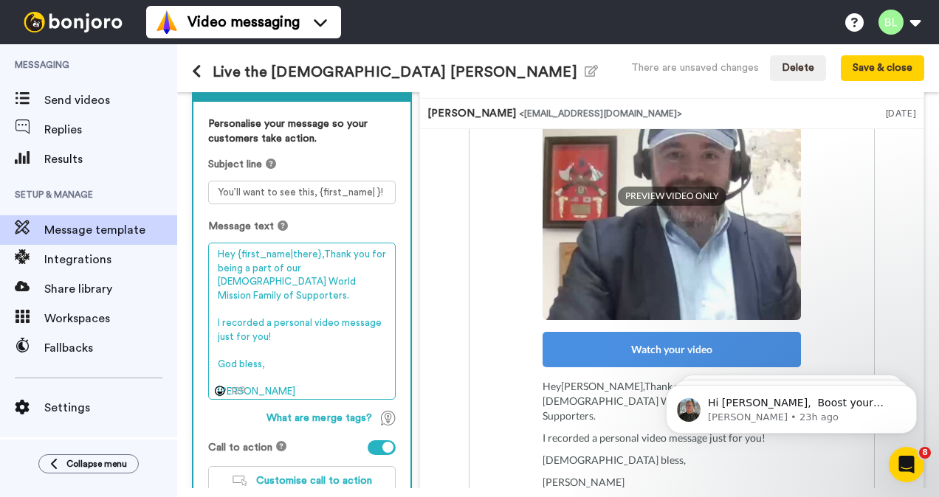
click at [319, 255] on textarea "Hey {first_name|there},Thank you for being a part of our Catholic World Mission…" at bounding box center [301, 321] width 187 height 156
click at [248, 376] on textarea "Hey {first_name|there}, Thank you for being a part of our Catholic World Missio…" at bounding box center [301, 321] width 187 height 156
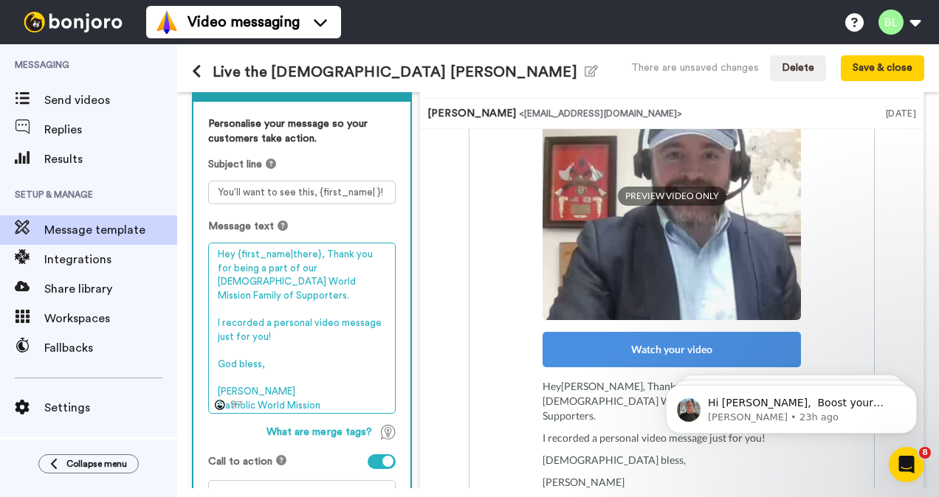
scroll to position [314, 0]
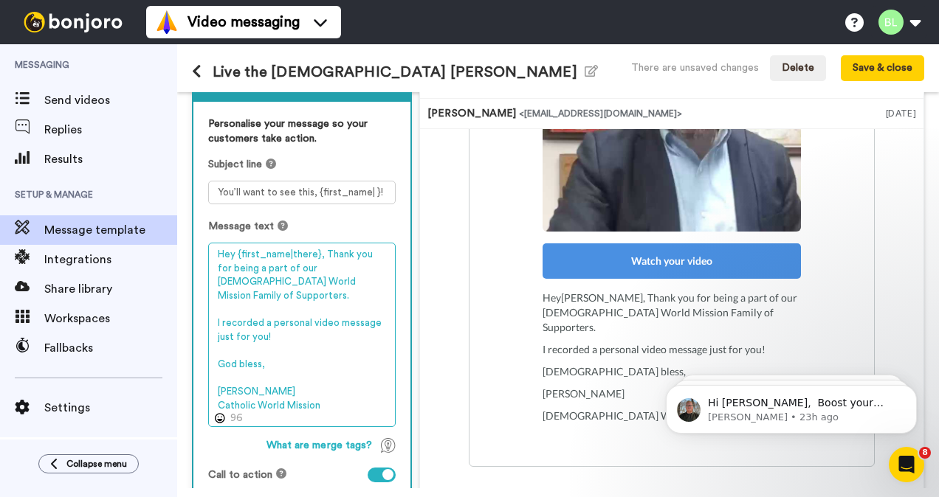
type textarea "Hey {first_name|there}, Thank you for being a part of our Catholic World Missio…"
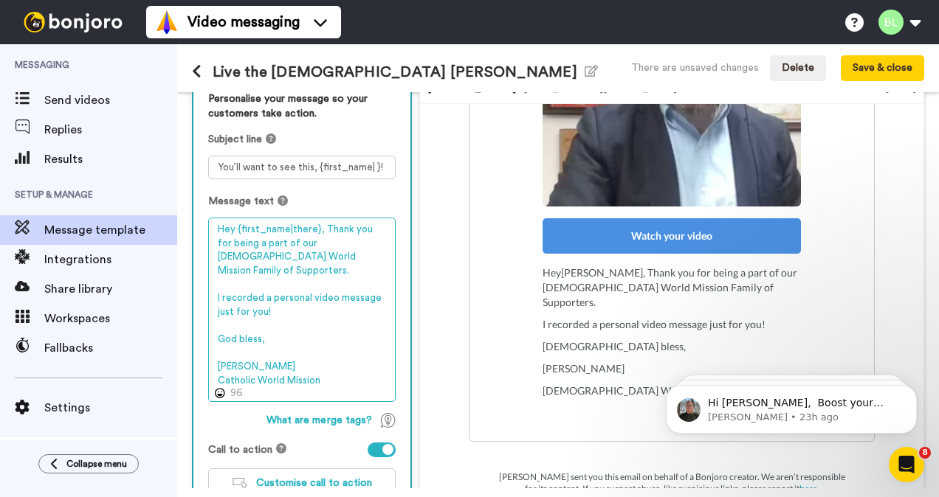
scroll to position [99, 0]
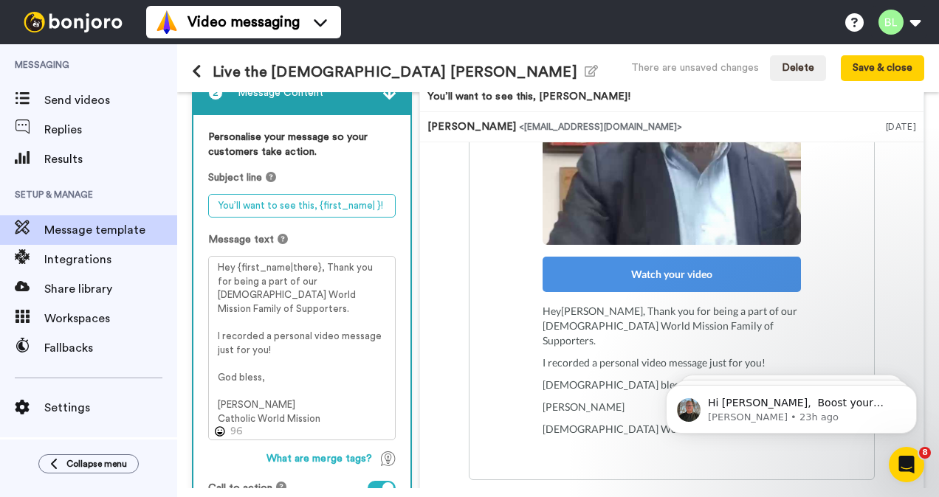
click at [333, 207] on textarea "You’ll want to see this, {first_name| }!" at bounding box center [301, 206] width 187 height 24
paste textarea "A Personal Video Message Just for You from James at Catholic World Mission"
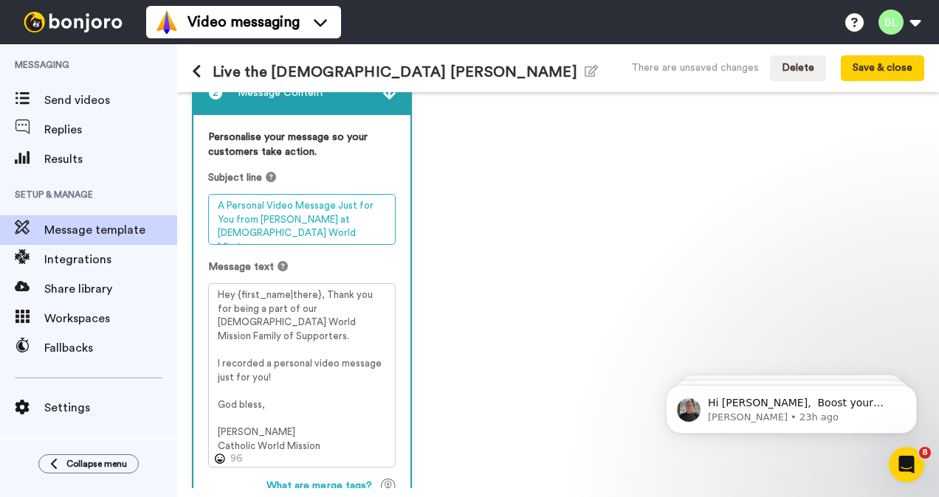
click at [288, 223] on textarea "A Personal Video Message Just for You from James at Catholic World Mission" at bounding box center [301, 219] width 187 height 51
type textarea "A Personal Video Message Just for You from [PERSON_NAME] at [DEMOGRAPHIC_DATA] …"
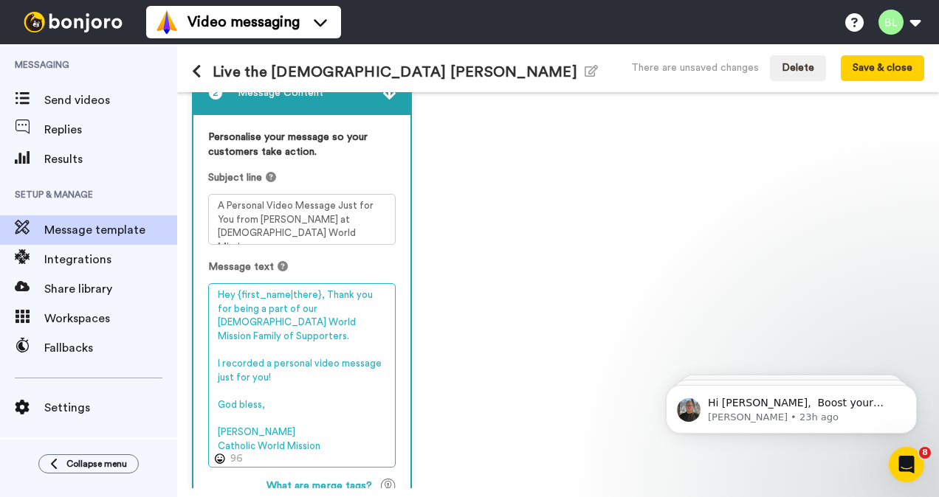
click at [353, 325] on textarea "Hey {first_name|there}, Thank you for being a part of our Catholic World Missio…" at bounding box center [301, 375] width 187 height 184
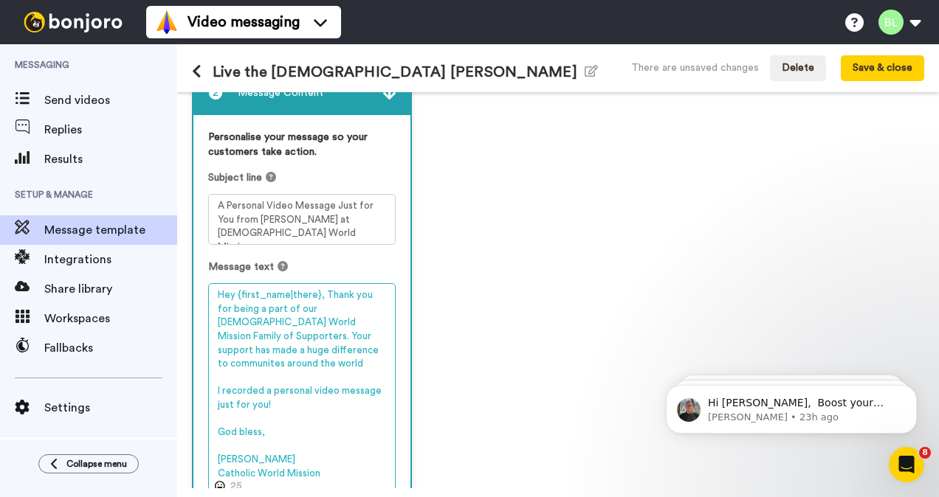
click at [261, 357] on textarea "Hey {first_name|there}, Thank you for being a part of our Catholic World Missio…" at bounding box center [301, 388] width 187 height 211
click at [363, 351] on textarea "Hey {first_name|there}, Thank you for being a part of our Catholic World Missio…" at bounding box center [301, 388] width 187 height 211
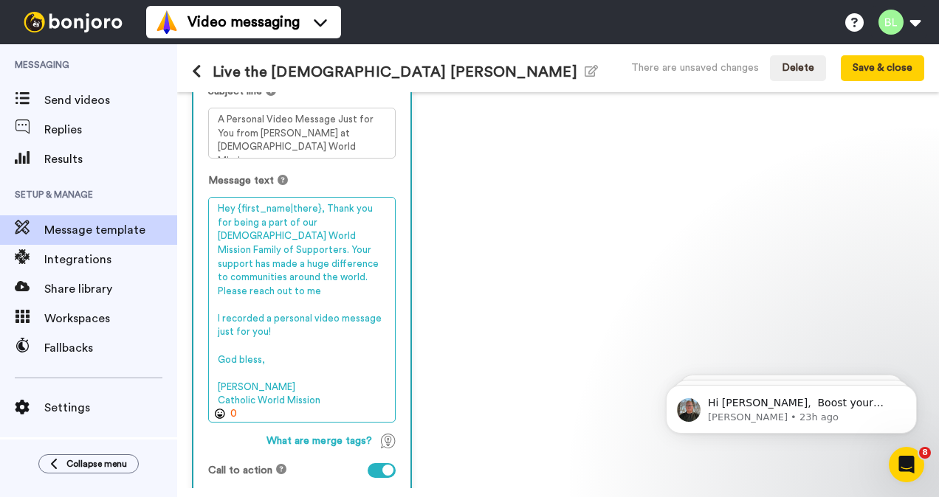
scroll to position [180, 0]
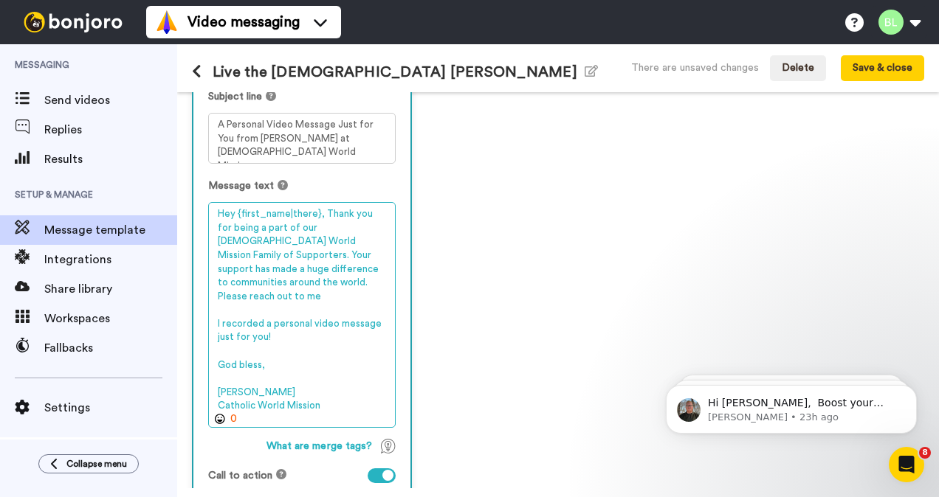
click at [263, 376] on textarea "Hey {first_name|there}, Thank you for being a part of our Catholic World Missio…" at bounding box center [301, 314] width 187 height 225
click at [294, 294] on textarea "Hey {first_name|there}, Thank you for being a part of our Catholic World Missio…" at bounding box center [301, 314] width 187 height 225
click at [351, 328] on textarea "Hey {first_name|there}, Thank you for being a part of our Catholic World Missio…" at bounding box center [301, 314] width 187 height 225
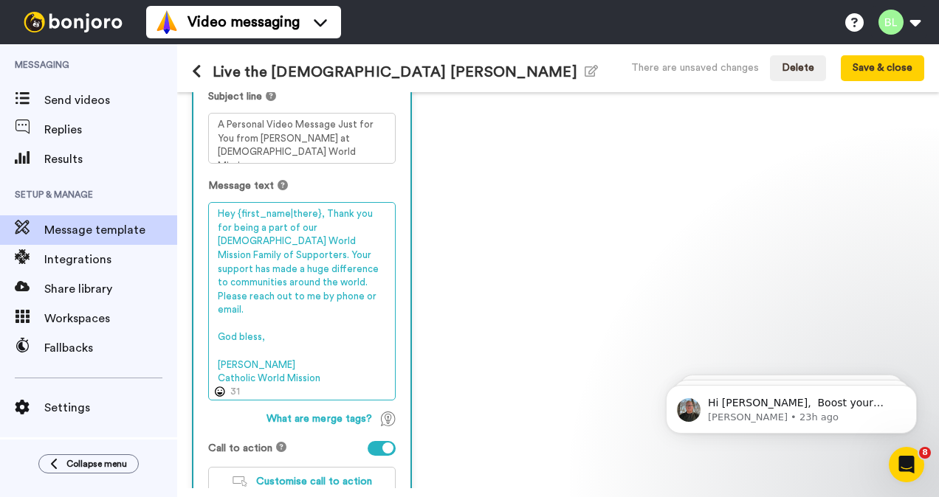
click at [222, 311] on textarea "Hey {first_name|there}, Thank you for being a part of our Catholic World Missio…" at bounding box center [301, 301] width 187 height 198
paste textarea "Https://calendly.com/d/cv5b-rvr"
drag, startPoint x: 266, startPoint y: 297, endPoint x: 212, endPoint y: 280, distance: 55.5
click at [212, 280] on textarea "Hey {first_name|there}, Thank you for being a part of our Catholic World Missio…" at bounding box center [301, 301] width 187 height 198
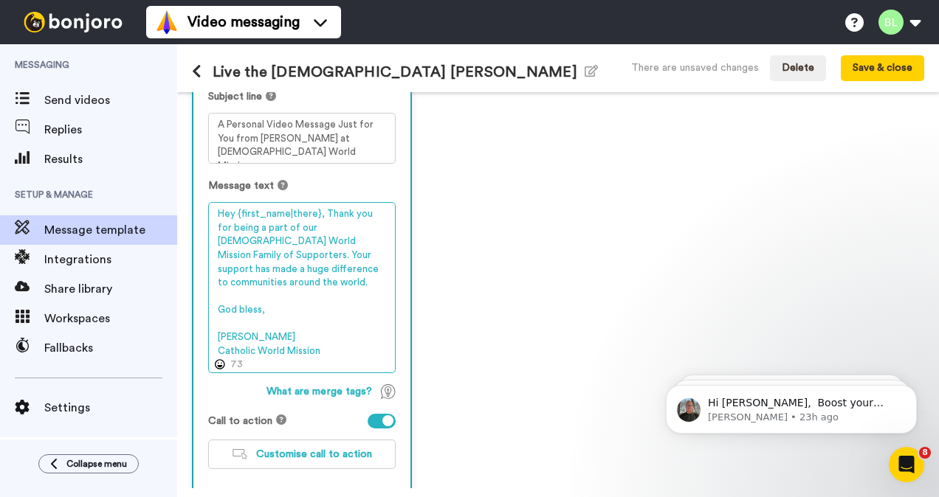
paste textarea "Https://calendly.com/d/cv5b-rvr-bd9/catholic-world-mission-discovery-call"
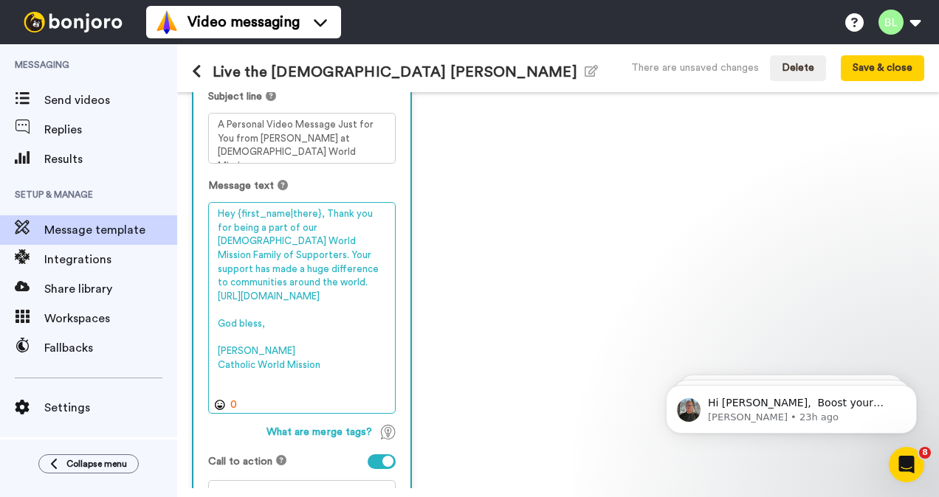
scroll to position [314, 0]
click at [364, 266] on textarea "Hey {first_name|there}, Thank you for being a part of our Catholic World Missio…" at bounding box center [301, 307] width 187 height 211
click at [216, 283] on textarea "Hey {first_name|there}, Thank you for being a part of our Catholic World Missio…" at bounding box center [301, 307] width 187 height 211
click at [221, 282] on textarea "Hey {first_name|there}, Thank you for being a part of our Catholic World Missio…" at bounding box center [301, 307] width 187 height 211
click at [367, 276] on textarea "Hey {first_name|there}, Thank you for being a part of our Catholic World Missio…" at bounding box center [301, 307] width 187 height 211
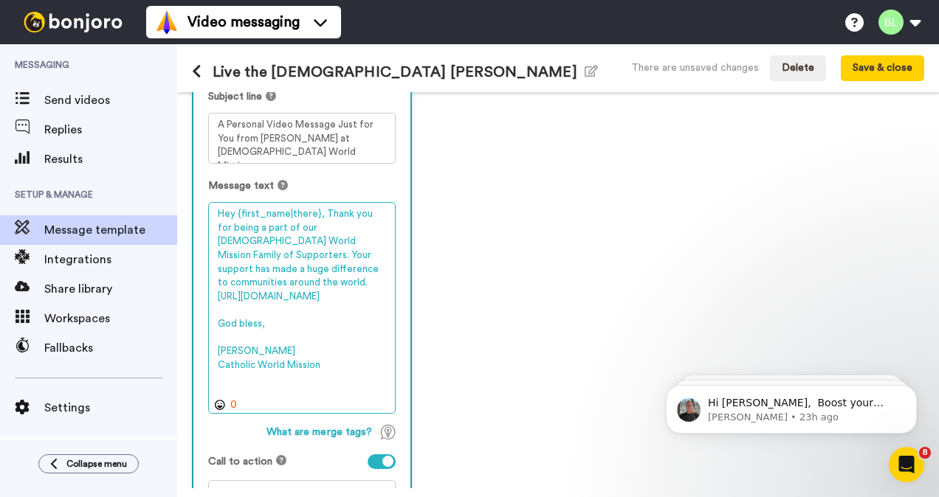
click at [369, 264] on textarea "Hey {first_name|there}, Thank you for being a part of our Catholic World Missio…" at bounding box center [301, 307] width 187 height 211
drag, startPoint x: 369, startPoint y: 262, endPoint x: 349, endPoint y: 245, distance: 26.2
click at [349, 245] on textarea "Hey {first_name|there}, Thank you for being a part of our Catholic World Missio…" at bounding box center [301, 307] width 187 height 211
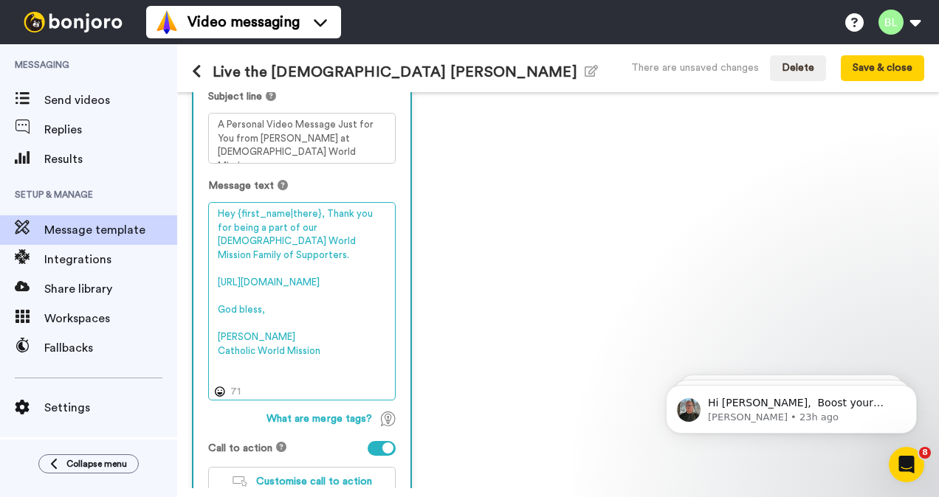
click at [359, 241] on textarea "Hey {first_name|there}, Thank you for being a part of our Catholic World Missio…" at bounding box center [301, 301] width 187 height 198
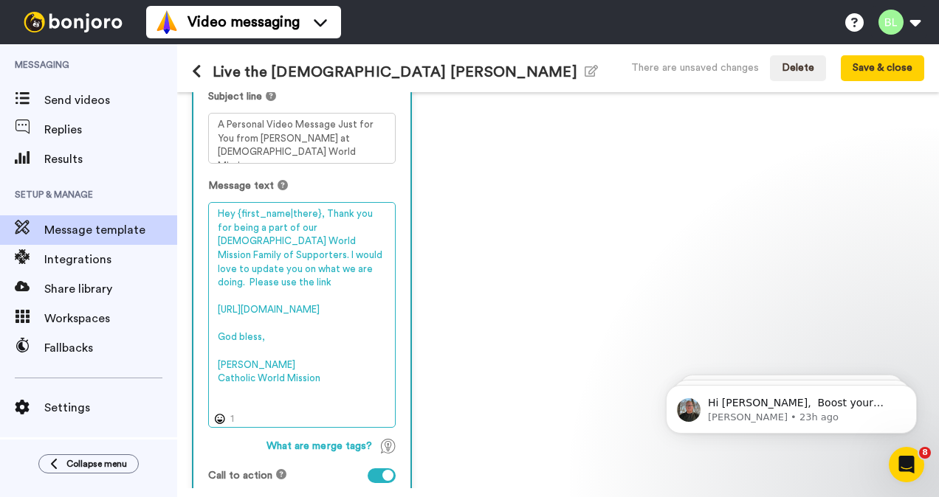
click at [232, 369] on textarea "Hey {first_name|there}, Thank you for being a part of our Catholic World Missio…" at bounding box center [301, 314] width 187 height 225
drag, startPoint x: 346, startPoint y: 388, endPoint x: 193, endPoint y: 393, distance: 152.8
click at [193, 393] on div "Personalise your message so your customers take action. Subject line A Personal…" at bounding box center [301, 292] width 217 height 516
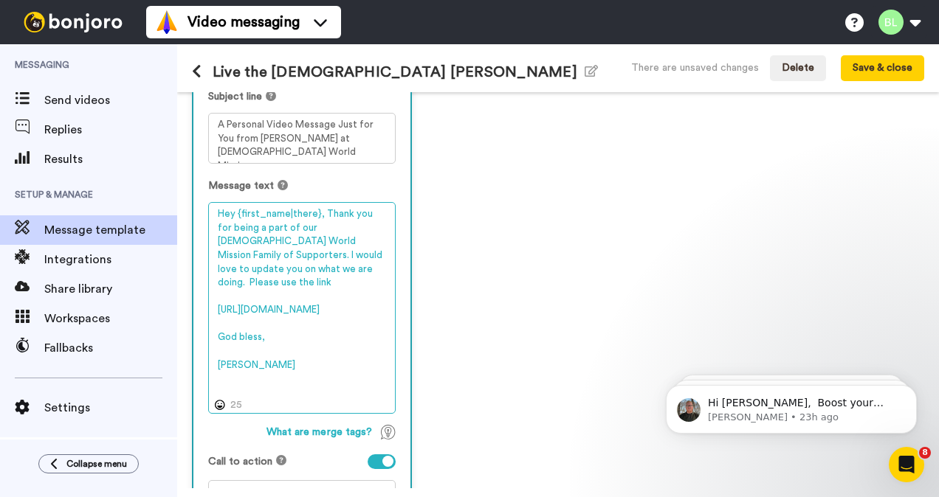
click at [340, 272] on textarea "Hey {first_name|there}, Thank you for being a part of our Catholic World Missio…" at bounding box center [301, 307] width 187 height 211
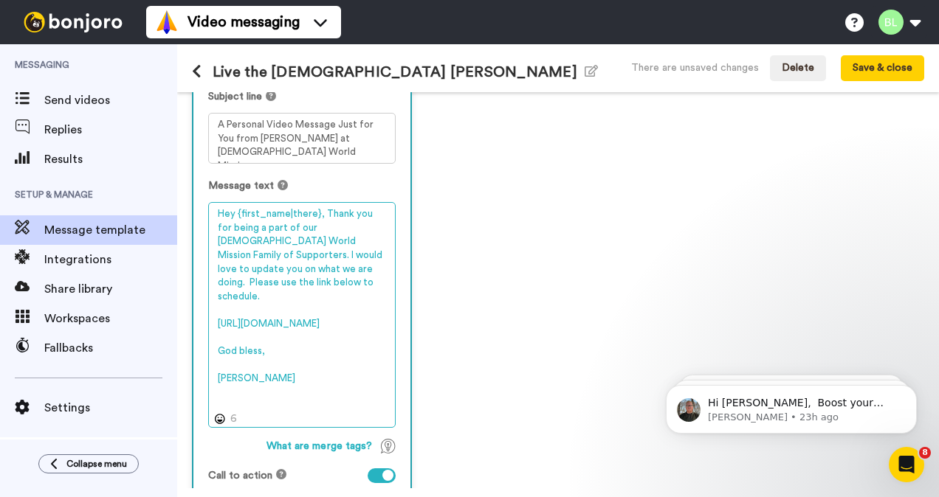
scroll to position [336, 0]
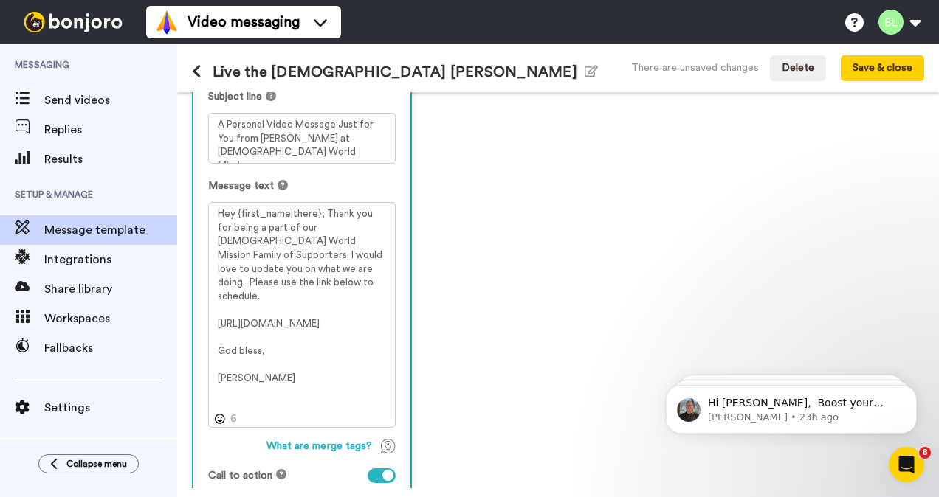
click at [395, 487] on div "Personalise your message so your customers take action. Subject line A Personal…" at bounding box center [301, 292] width 217 height 516
click at [382, 474] on div at bounding box center [387, 475] width 11 height 11
click at [379, 474] on div at bounding box center [381, 476] width 28 height 15
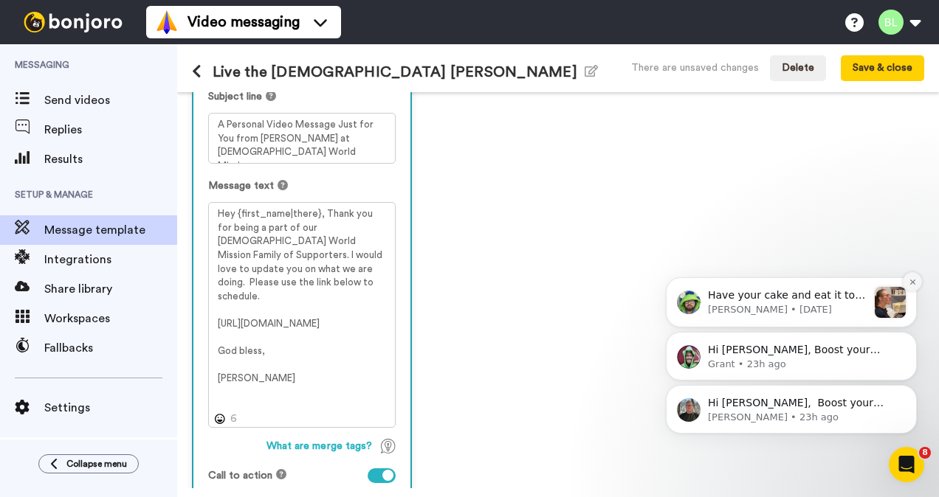
click at [910, 286] on button "Dismiss notification" at bounding box center [911, 281] width 19 height 19
click at [911, 334] on icon "Dismiss notification" at bounding box center [912, 336] width 8 height 8
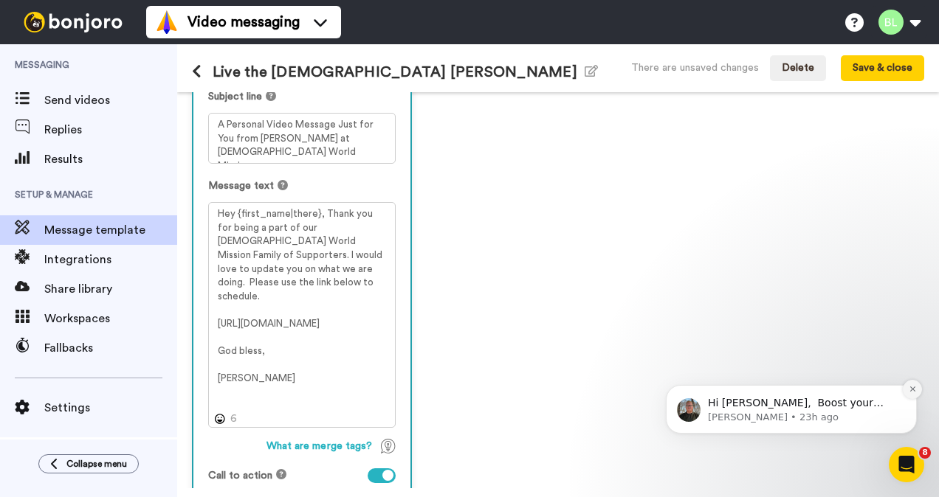
click at [912, 390] on icon "Dismiss notification" at bounding box center [911, 389] width 5 height 5
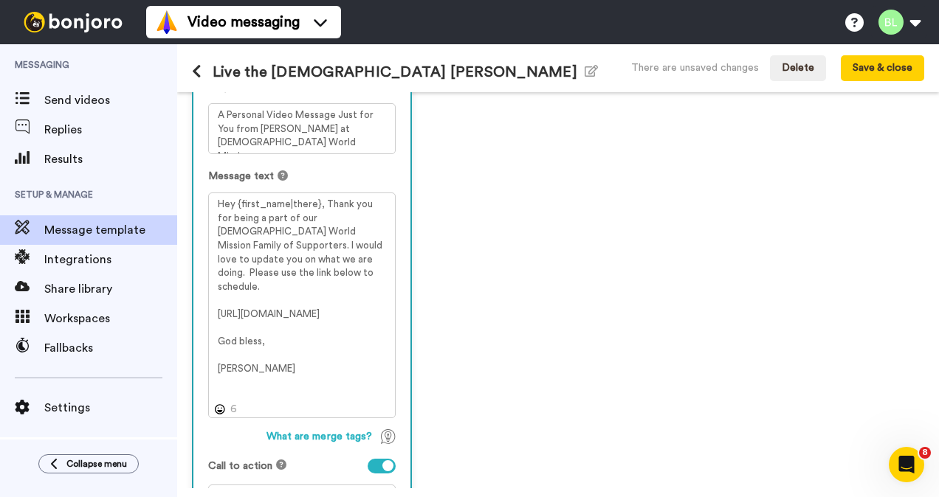
scroll to position [188, 0]
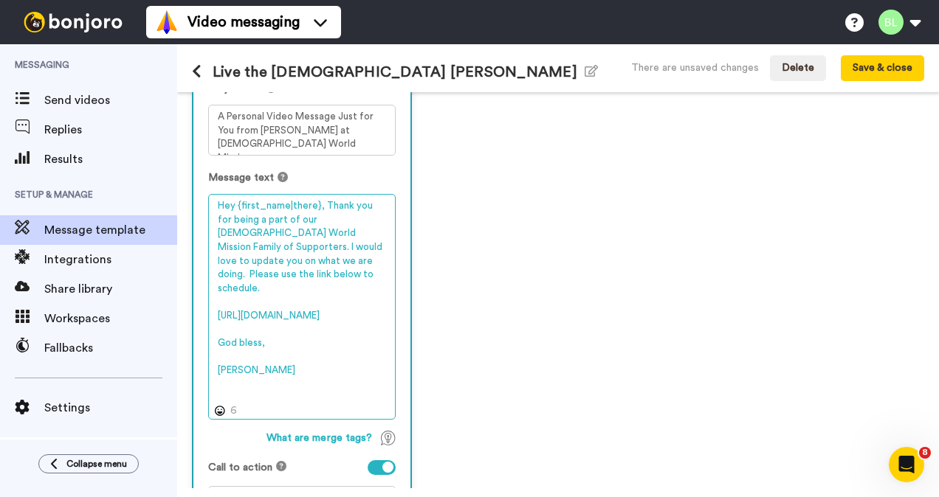
click at [253, 376] on textarea "Hey {first_name|there}, Thank you for being a part of our Catholic World Missio…" at bounding box center [301, 306] width 187 height 225
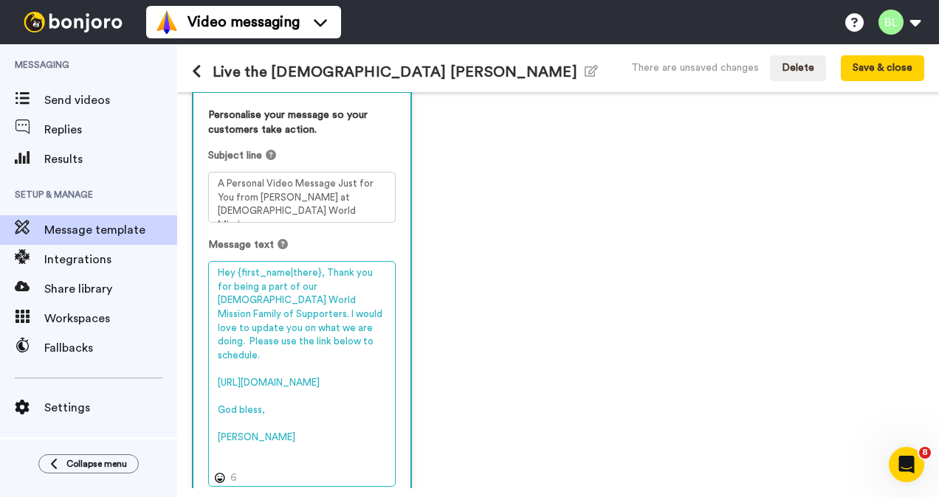
scroll to position [120, 0]
click at [303, 352] on textarea "Hey {first_name|there}, Thank you for being a part of our Catholic World Missio…" at bounding box center [301, 374] width 187 height 225
click at [350, 300] on textarea "Hey {first_name|there}, Thank you for being a part of our Catholic World Missio…" at bounding box center [301, 374] width 187 height 225
click at [267, 360] on textarea "Hey {first_name|there}, Thank you for being a part of our Catholic World Missio…" at bounding box center [301, 374] width 187 height 225
click at [272, 342] on textarea "Hey {first_name|there}, Thank you for being a part of our Catholic World Missio…" at bounding box center [301, 374] width 187 height 225
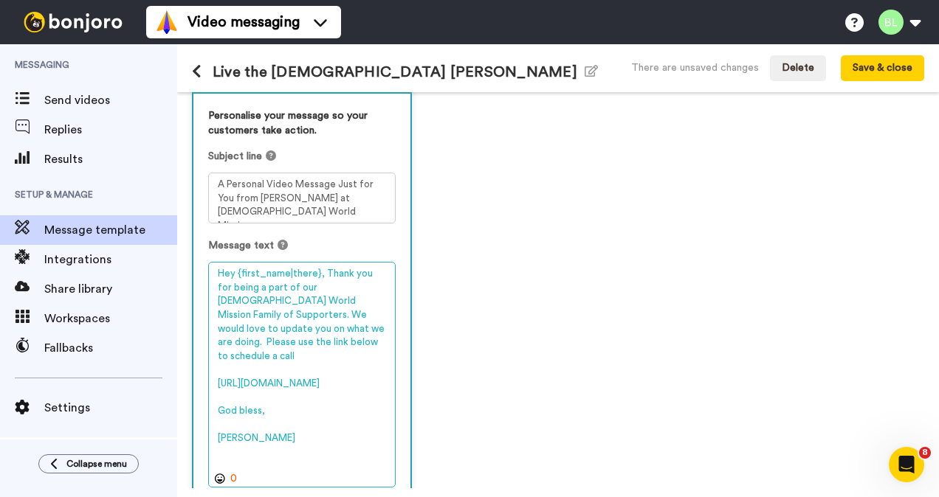
click at [242, 354] on textarea "Hey {first_name|there}, Thank you for being a part of our Catholic World Missio…" at bounding box center [301, 374] width 187 height 225
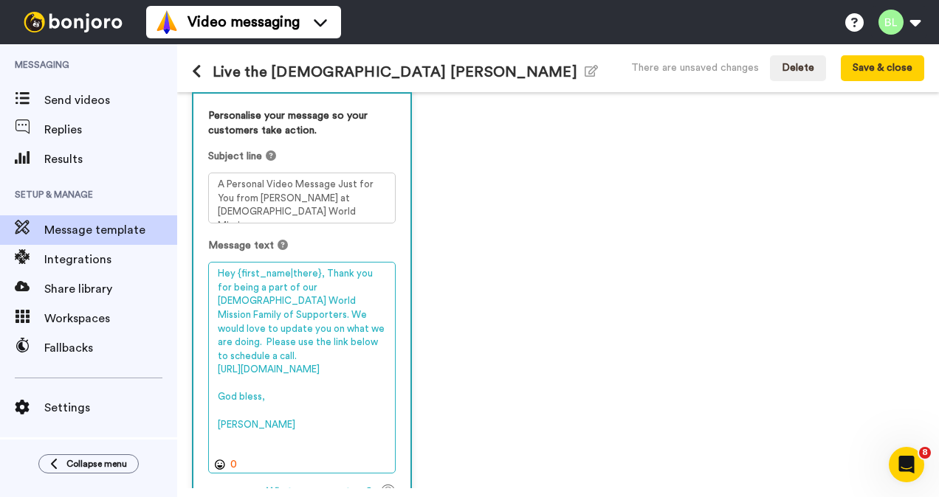
click at [311, 415] on textarea "Hey {first_name|there}, Thank you for being a part of our Catholic World Missio…" at bounding box center [301, 367] width 187 height 211
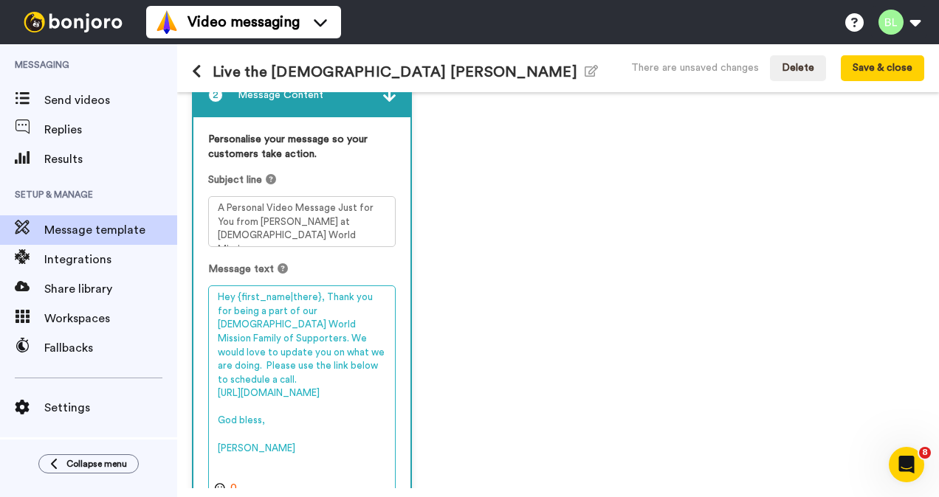
scroll to position [0, 0]
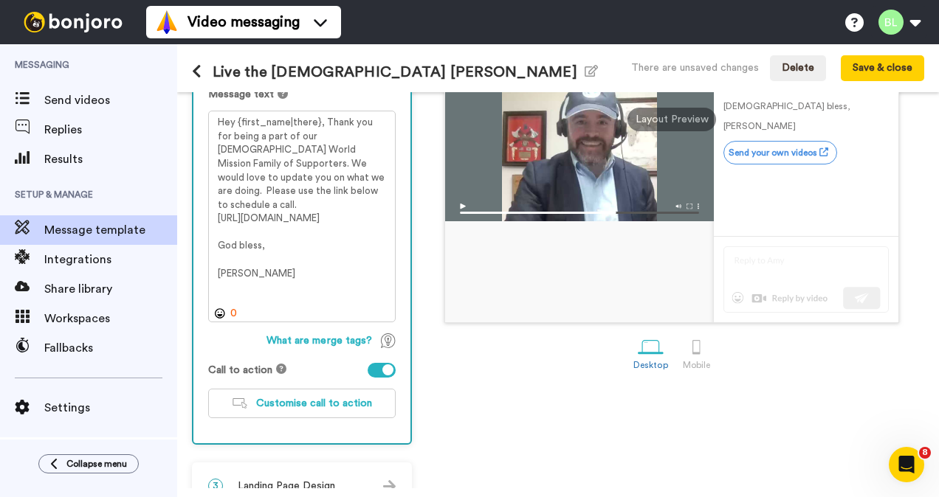
scroll to position [304, 0]
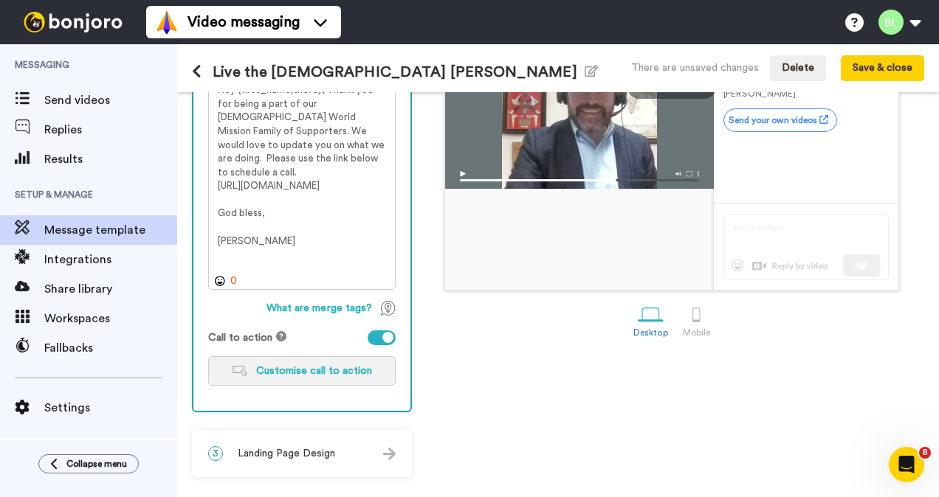
click at [345, 372] on span "Customise call to action" at bounding box center [314, 371] width 116 height 10
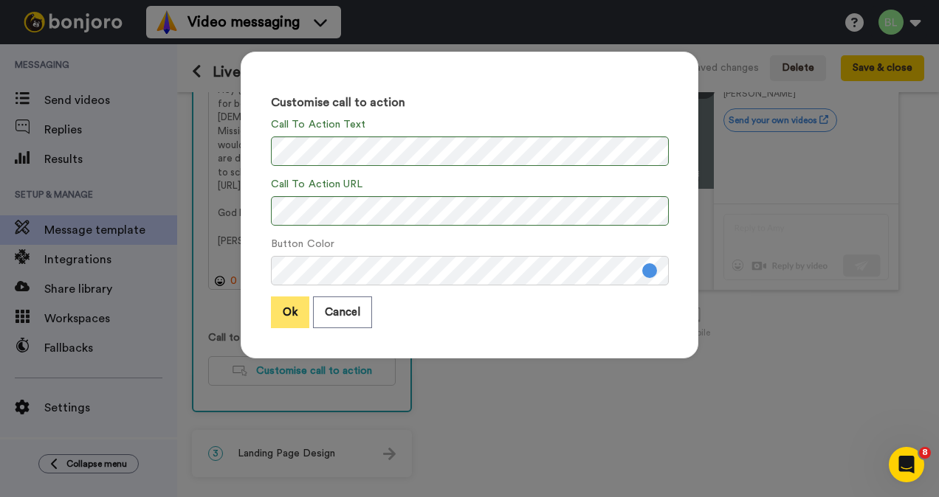
click at [288, 311] on button "Ok" at bounding box center [290, 313] width 38 height 32
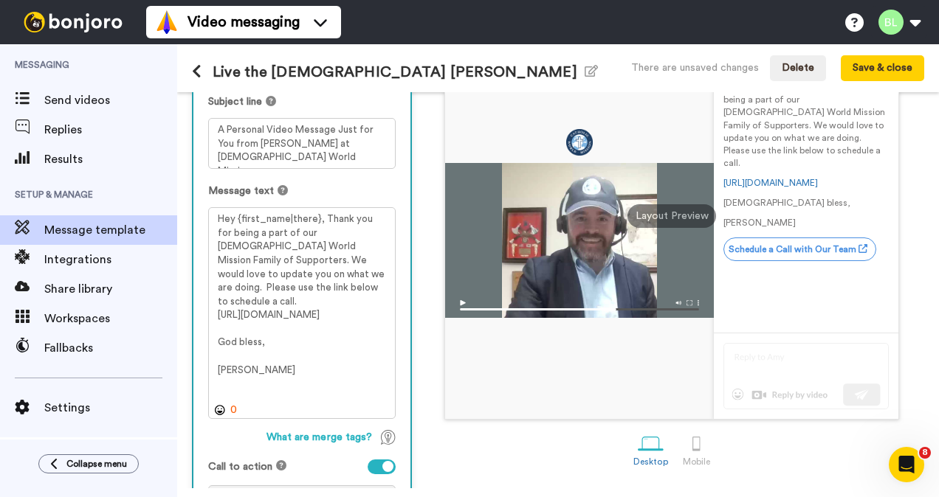
scroll to position [172, 0]
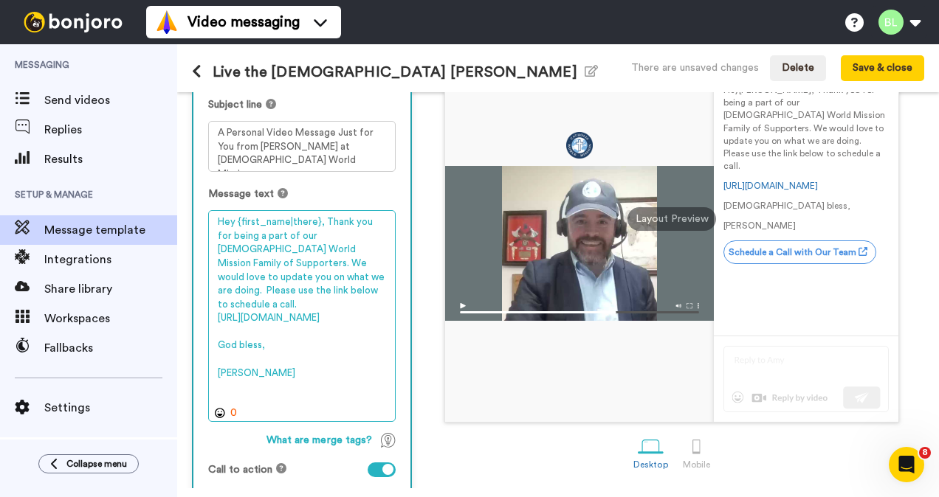
click at [322, 319] on textarea "Hey {first_name|there}, Thank you for being a part of our Catholic World Missio…" at bounding box center [301, 315] width 187 height 211
drag, startPoint x: 288, startPoint y: 337, endPoint x: 192, endPoint y: 307, distance: 101.3
click at [192, 307] on div "2 Message Content Personalise your message so your customers take action. Subje…" at bounding box center [302, 270] width 220 height 548
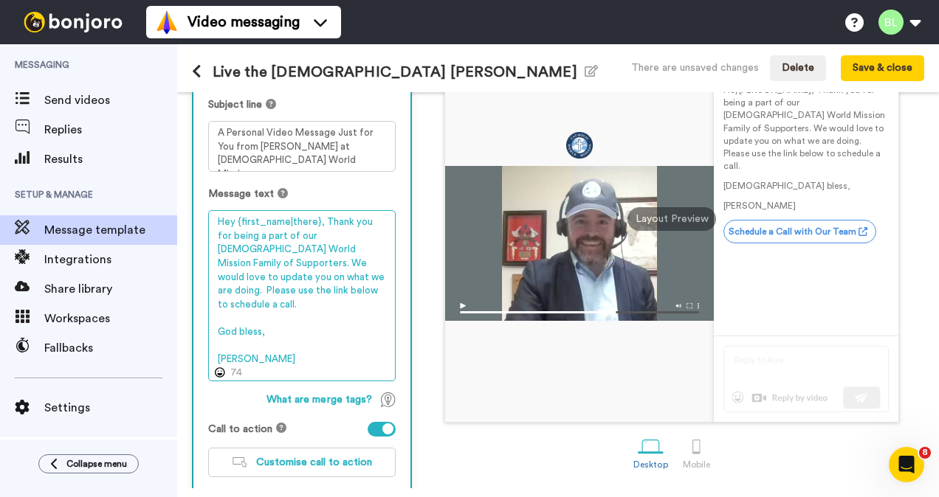
click at [258, 276] on textarea "Hey {first_name|there}, Thank you for being a part of our Catholic World Missio…" at bounding box center [301, 295] width 187 height 170
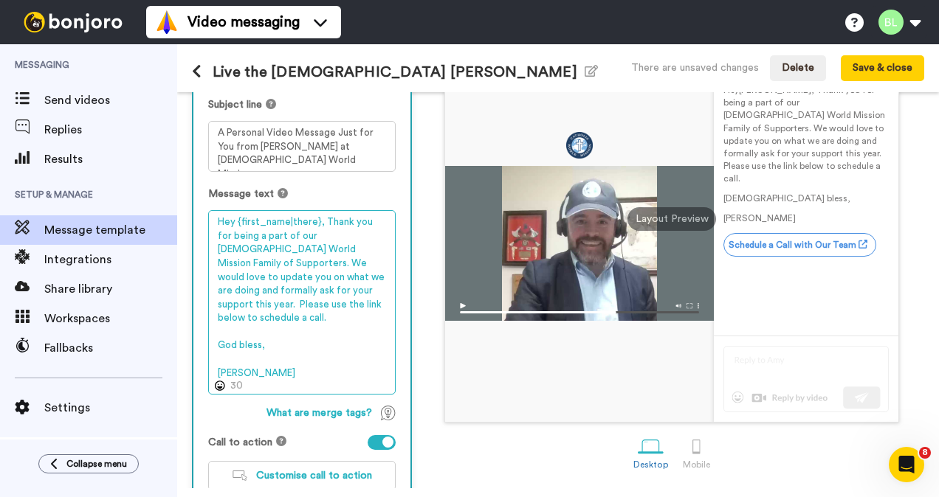
click at [341, 308] on textarea "Hey {first_name|there}, Thank you for being a part of our Catholic World Missio…" at bounding box center [301, 302] width 187 height 184
click at [351, 248] on textarea "Hey {first_name|there}, Thank you for being a part of our Catholic World Missio…" at bounding box center [301, 302] width 187 height 184
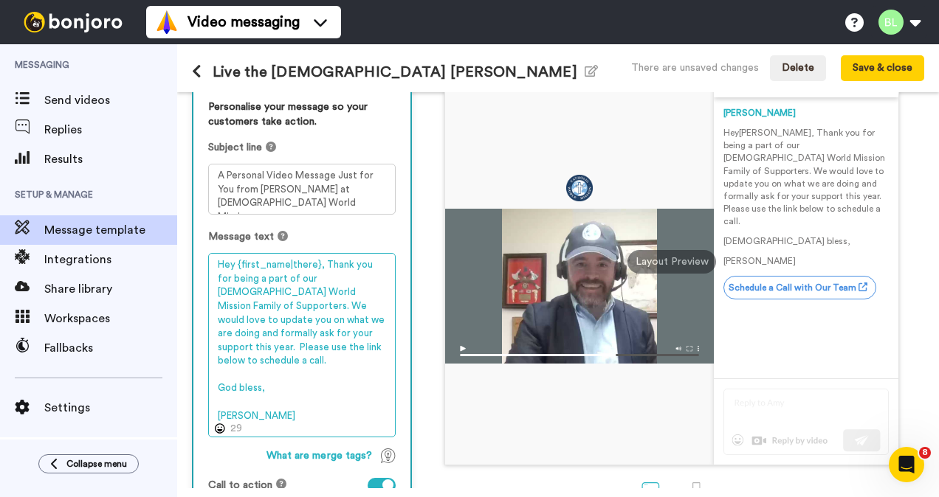
scroll to position [128, 0]
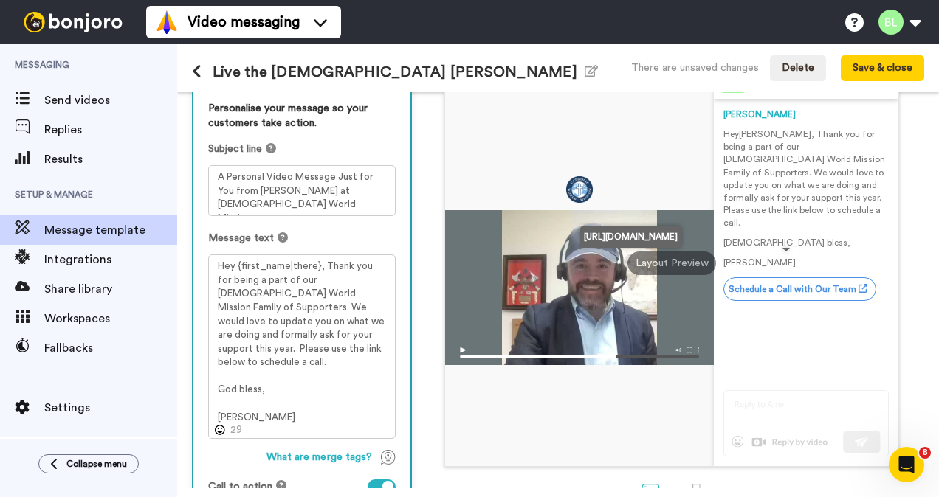
click at [750, 277] on link "Schedule a Call with Our Team" at bounding box center [799, 289] width 153 height 24
click at [790, 277] on link "Schedule a Call with Our Team" at bounding box center [799, 289] width 153 height 24
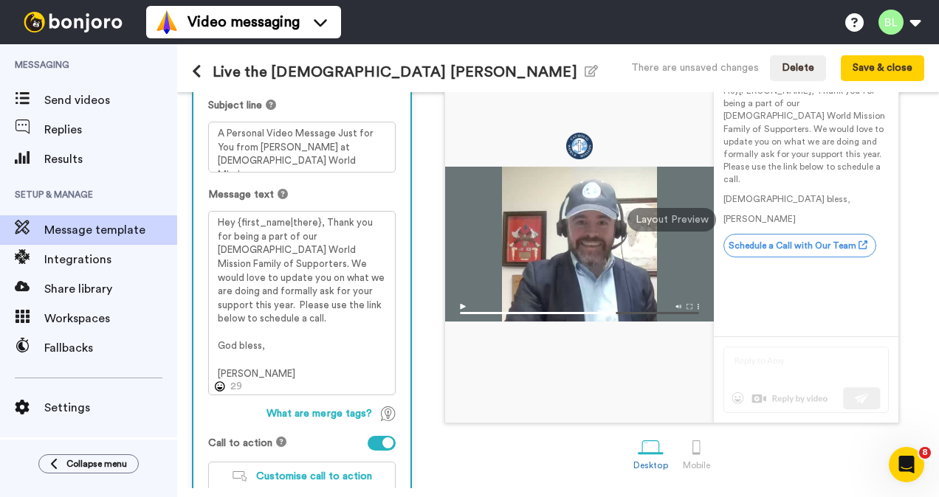
scroll to position [172, 0]
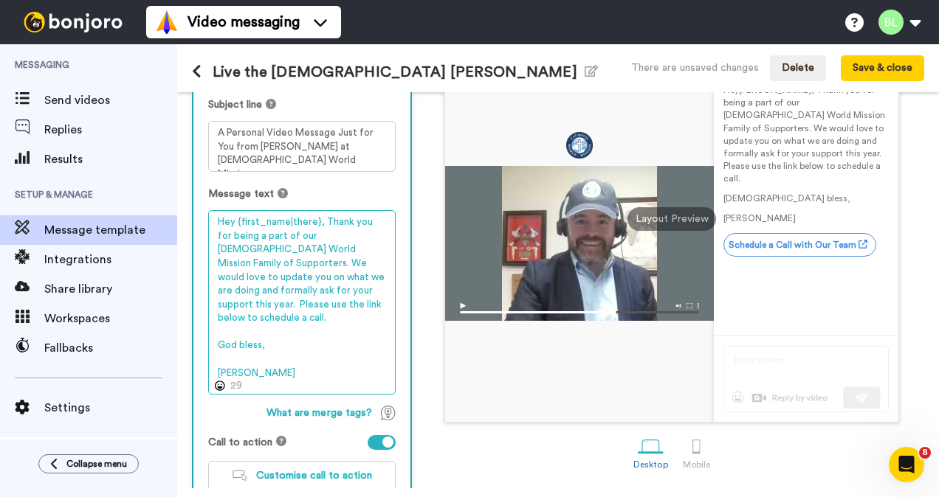
click at [347, 258] on textarea "Hey {first_name|there}, Thank you for being a part of our Catholic World Missio…" at bounding box center [301, 302] width 187 height 184
click at [288, 354] on textarea "Hey {first_name|there}, Thank you for being a part of our Catholic World Missio…" at bounding box center [301, 302] width 187 height 184
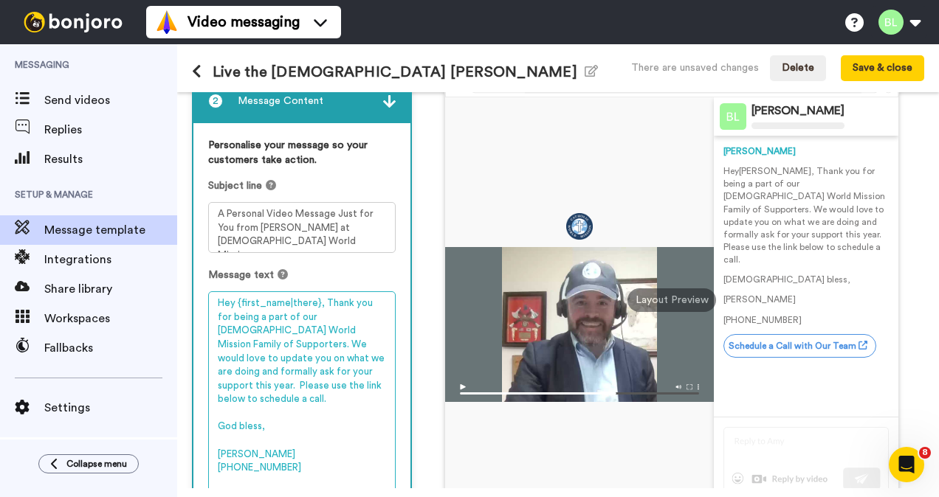
scroll to position [54, 0]
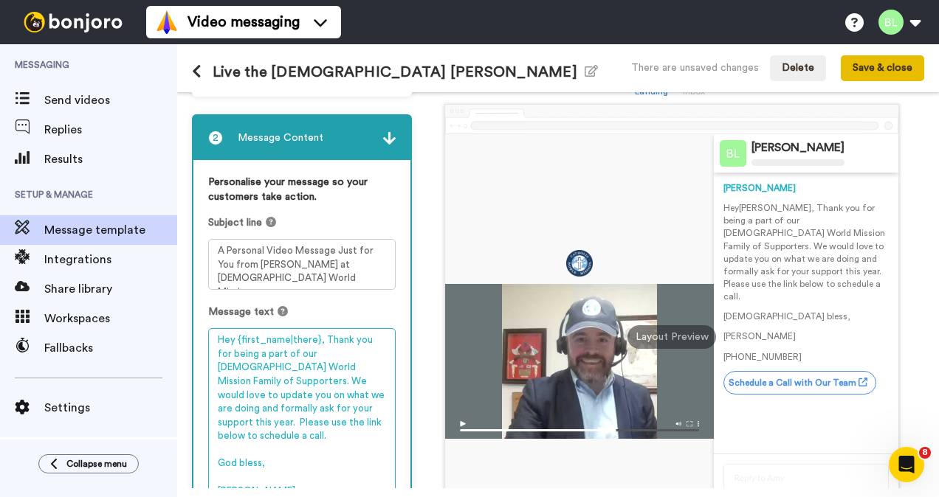
type textarea "Hey {first_name|there}, Thank you for being a part of our Catholic World Missio…"
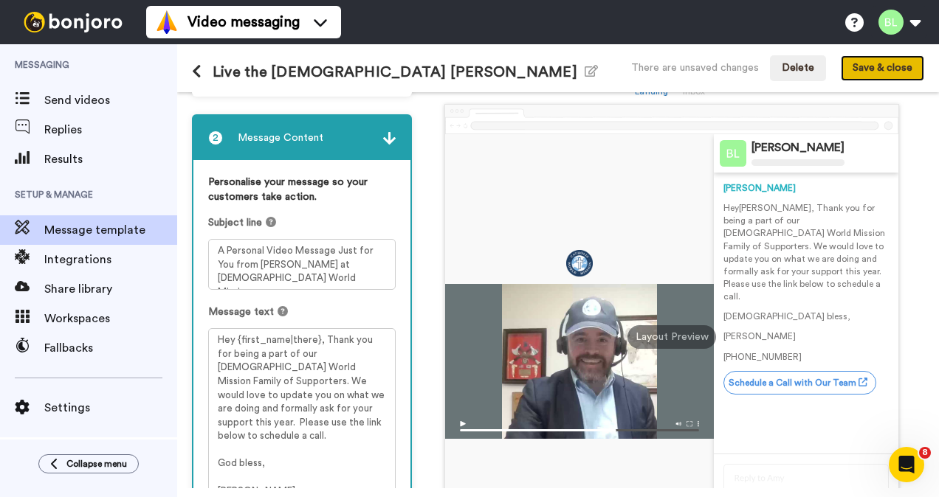
click at [898, 65] on button "Save & close" at bounding box center [881, 68] width 83 height 27
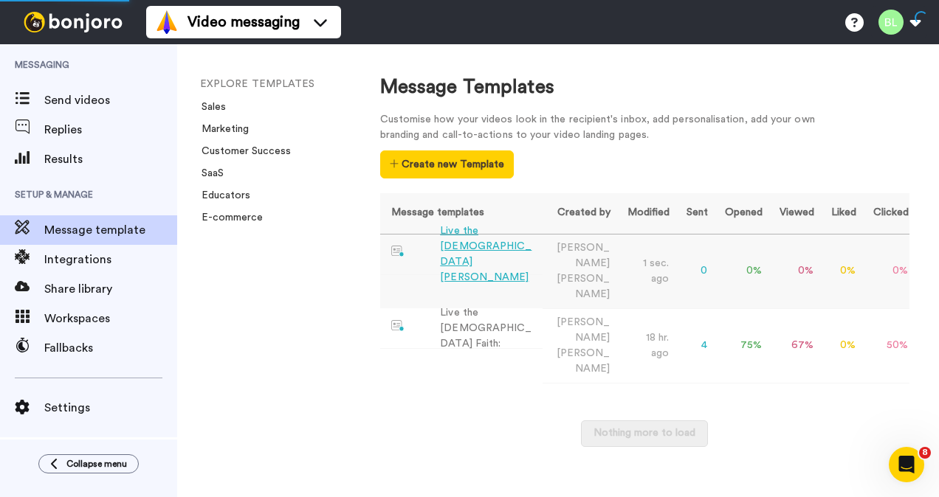
click at [497, 246] on div "Live the [DEMOGRAPHIC_DATA] [PERSON_NAME]" at bounding box center [488, 255] width 96 height 62
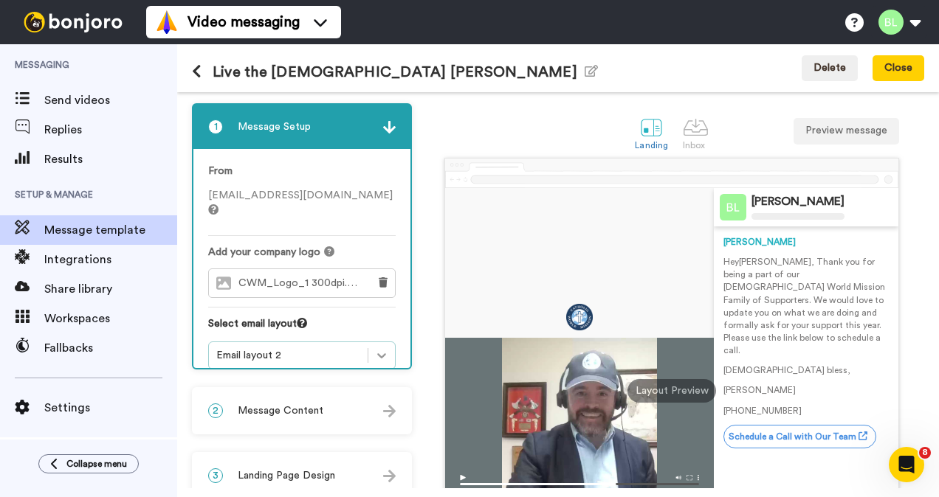
click at [388, 342] on div at bounding box center [381, 355] width 27 height 27
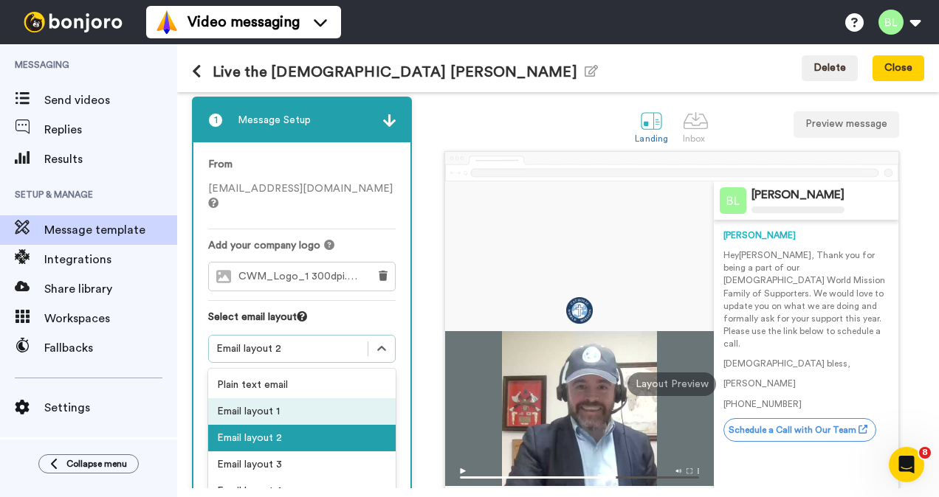
click at [311, 398] on div "Email layout 1" at bounding box center [301, 411] width 187 height 27
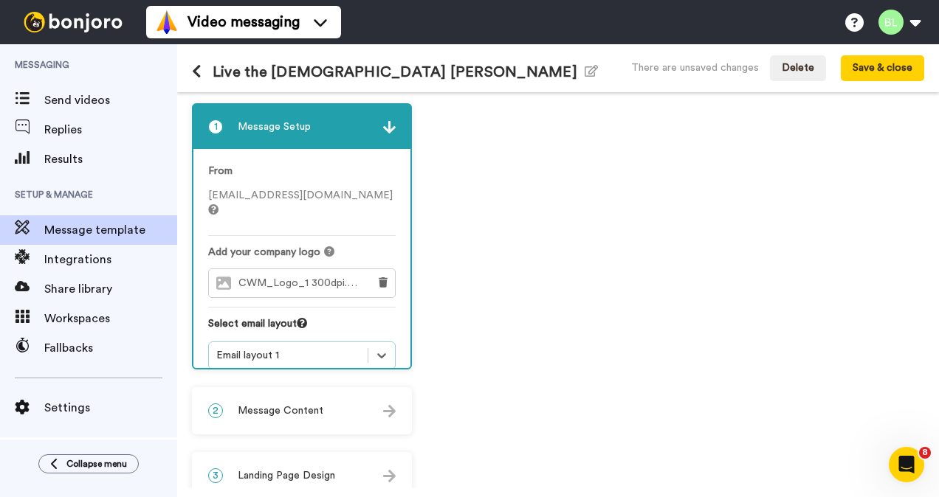
scroll to position [243, 0]
click at [395, 342] on div "From BLowrey@catholicworldmission.org Add your company logo CWM_Logo_1 300dpi.p…" at bounding box center [301, 266] width 217 height 235
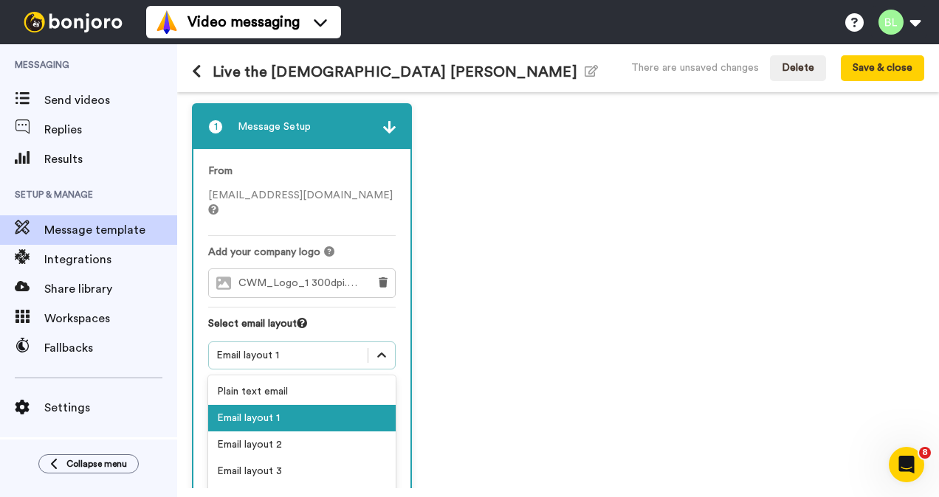
scroll to position [7, 0]
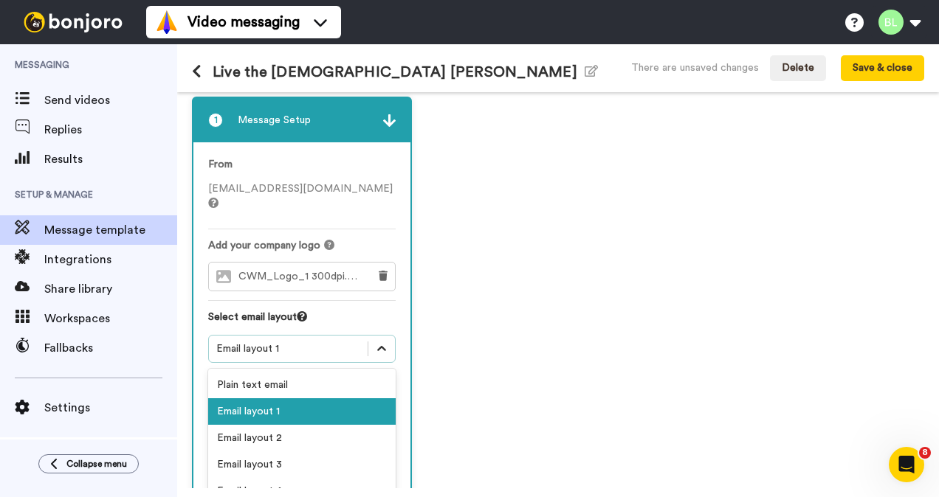
click at [375, 345] on div at bounding box center [381, 349] width 27 height 27
click at [285, 452] on div "Email layout 3" at bounding box center [301, 465] width 187 height 27
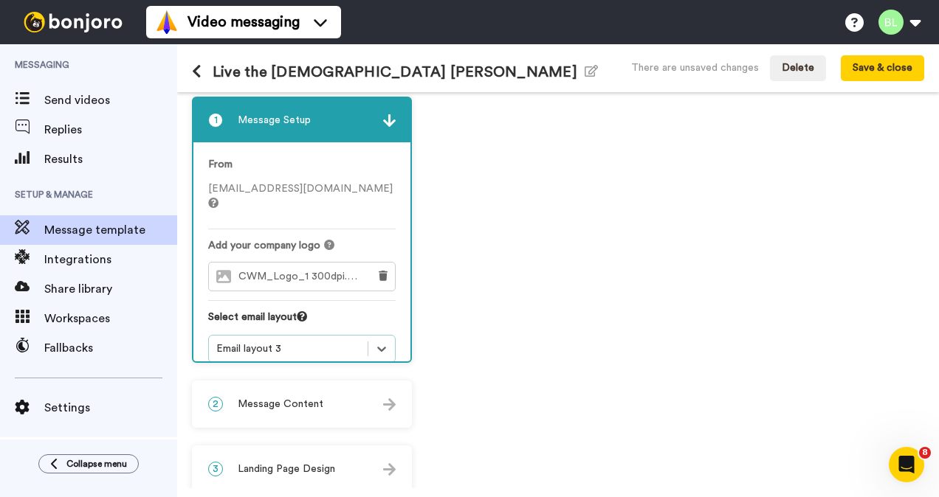
scroll to position [0, 0]
click at [378, 336] on div at bounding box center [381, 349] width 27 height 27
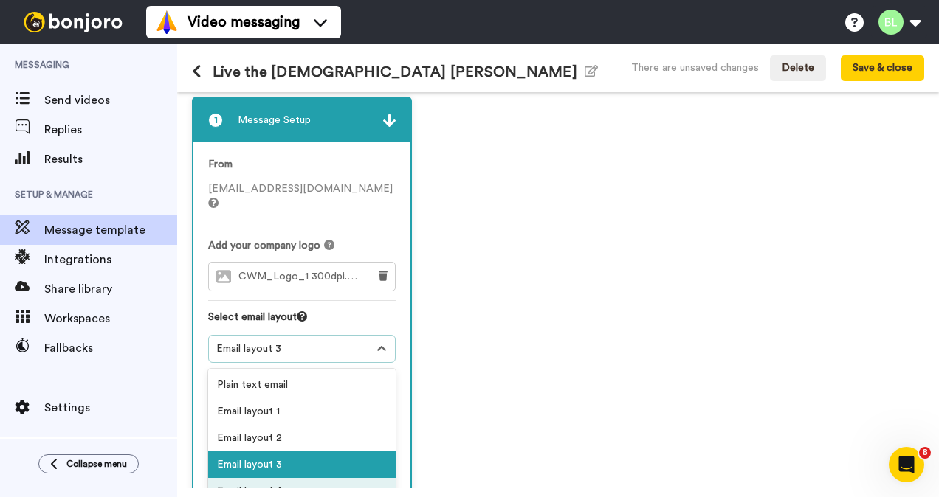
click at [252, 481] on div "Email layout 4" at bounding box center [301, 491] width 187 height 27
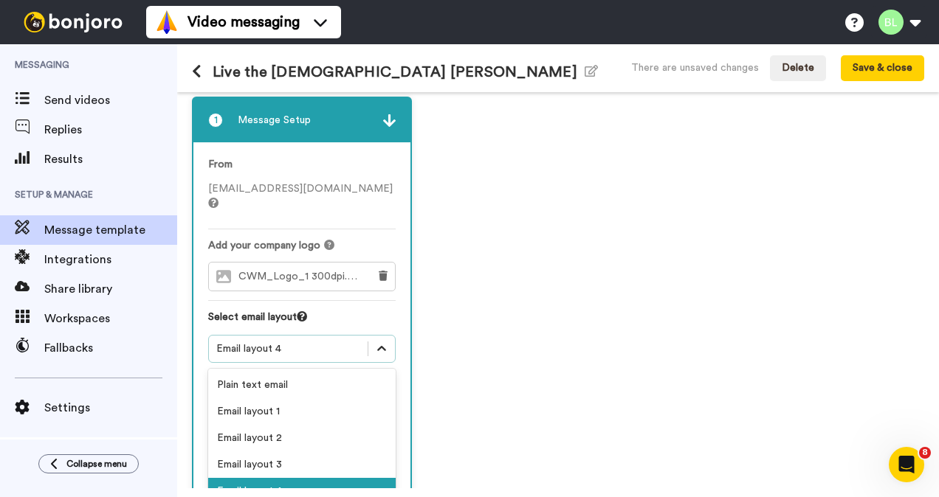
click at [376, 342] on icon at bounding box center [381, 349] width 15 height 15
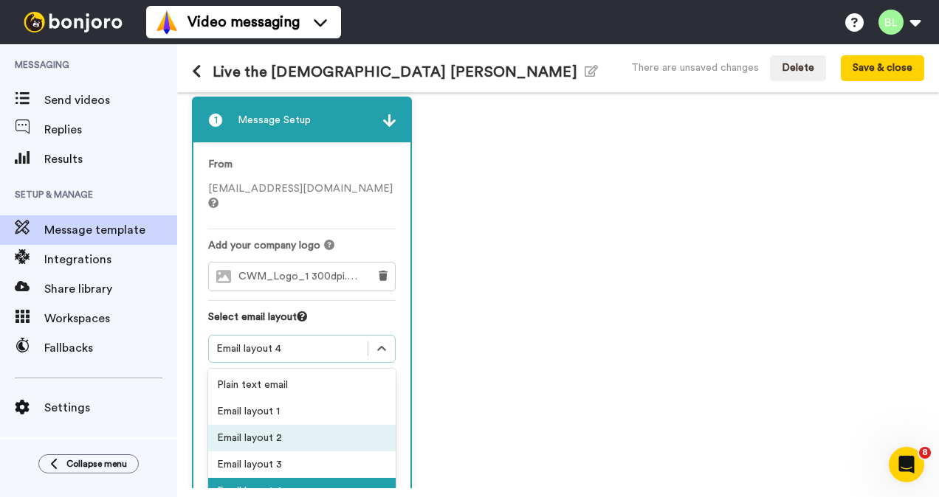
click at [301, 425] on div "Email layout 2" at bounding box center [301, 438] width 187 height 27
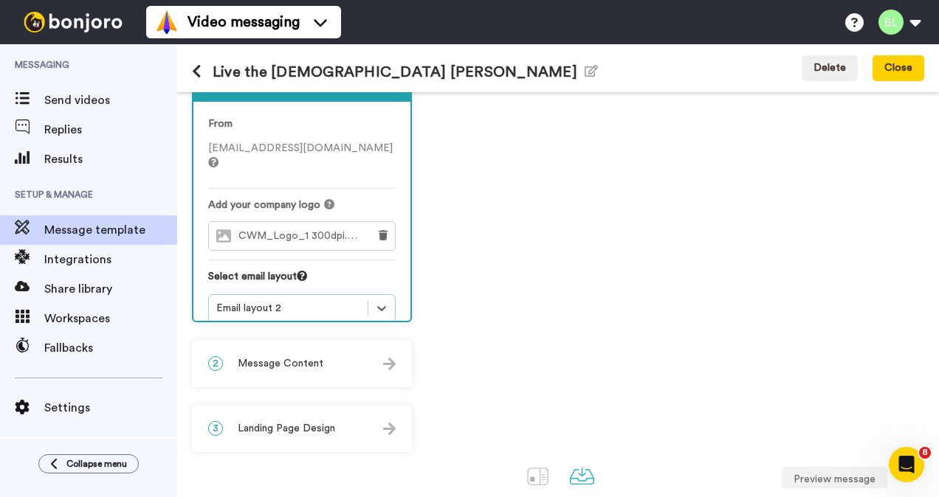
scroll to position [19, 0]
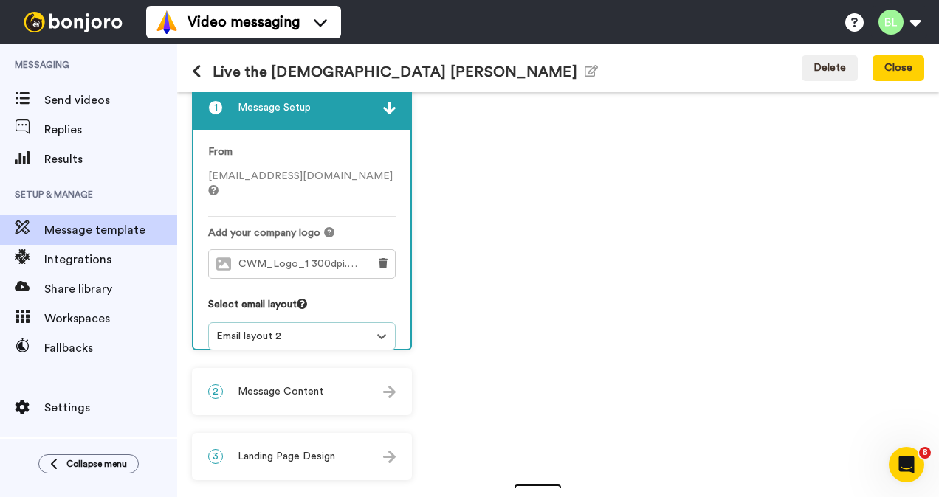
click at [550, 491] on div at bounding box center [538, 504] width 26 height 26
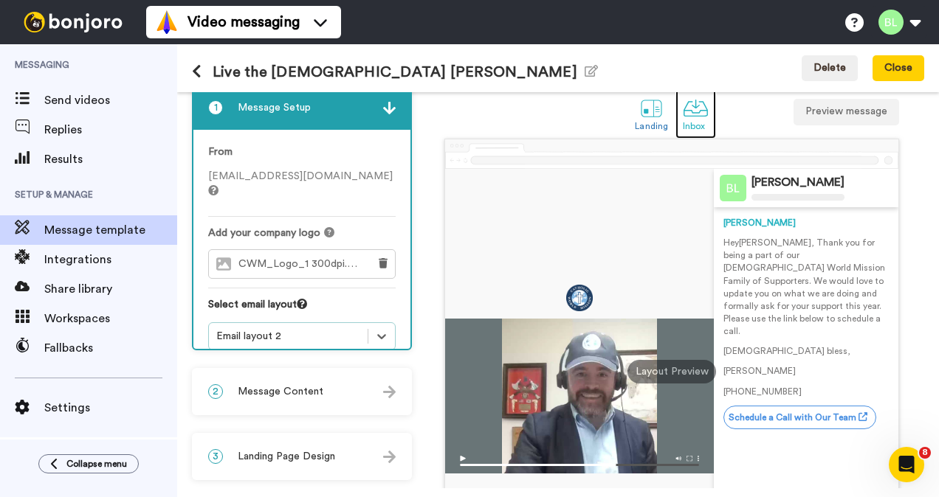
click at [687, 106] on div at bounding box center [695, 108] width 26 height 26
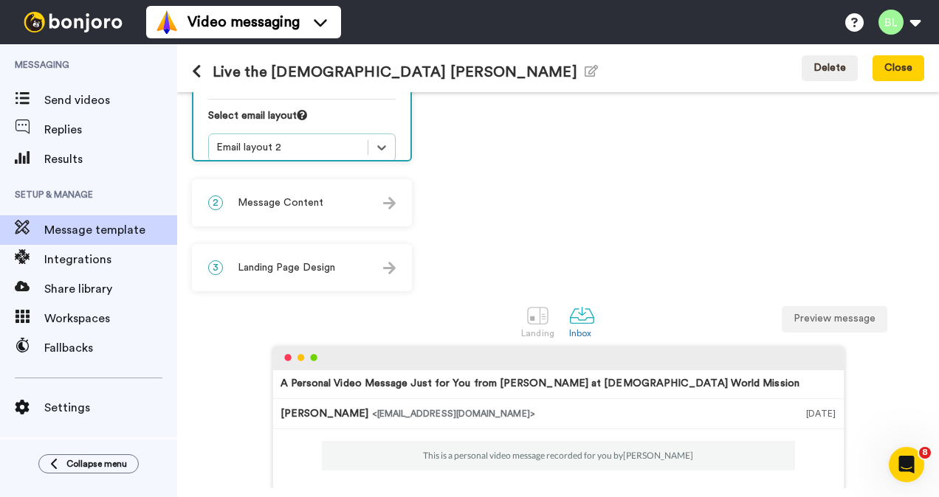
click at [335, 216] on div "2 Message Content" at bounding box center [301, 203] width 217 height 44
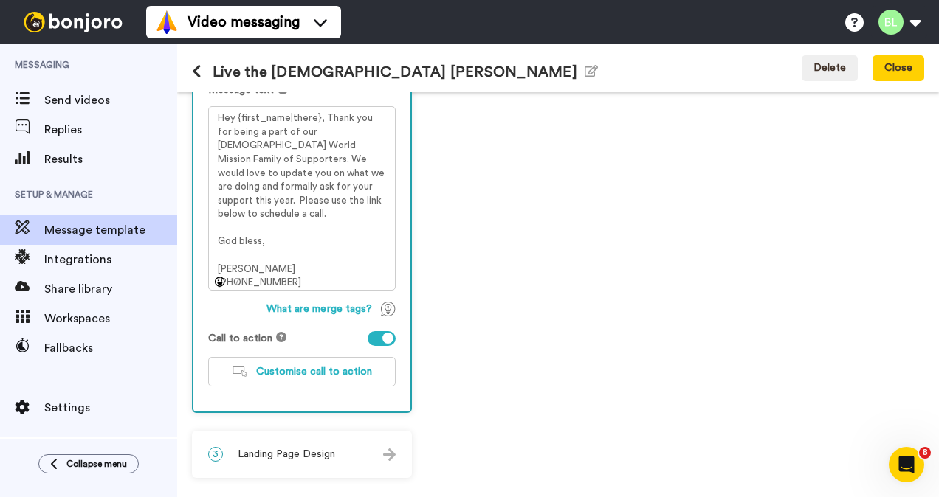
scroll to position [336, 0]
click at [322, 380] on button "Customise call to action" at bounding box center [301, 372] width 187 height 30
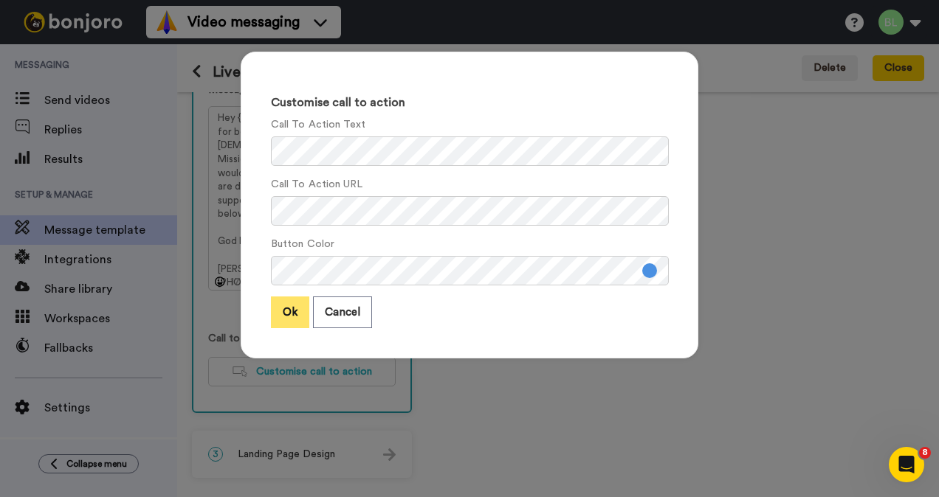
click at [288, 315] on button "Ok" at bounding box center [290, 313] width 38 height 32
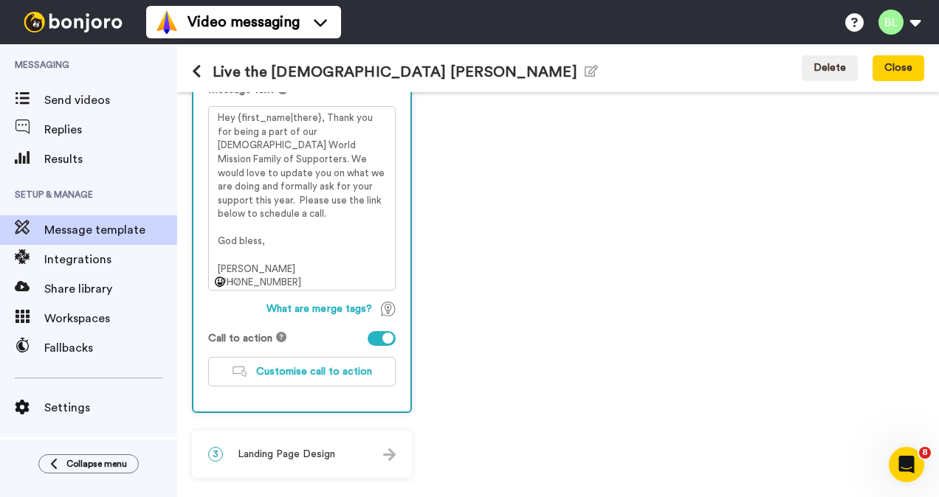
click at [331, 450] on span "Landing Page Design" at bounding box center [286, 454] width 97 height 15
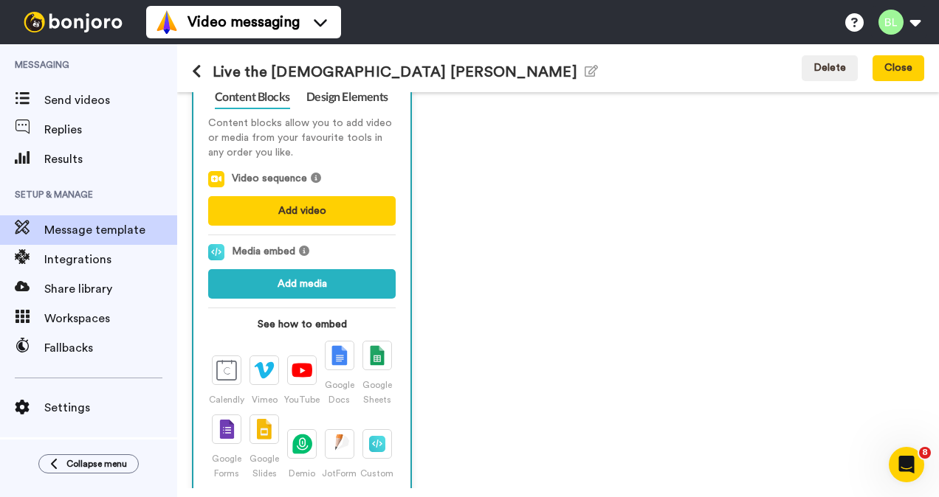
scroll to position [272, 0]
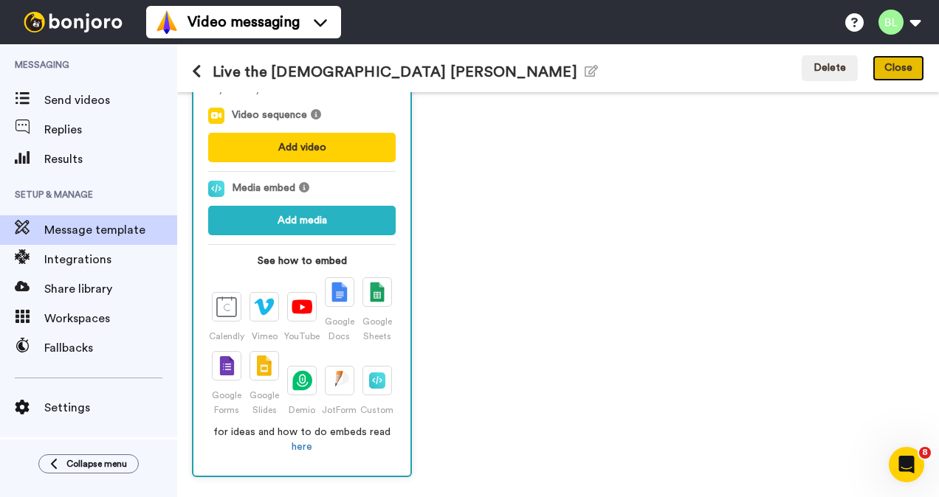
click at [900, 71] on button "Close" at bounding box center [898, 68] width 52 height 27
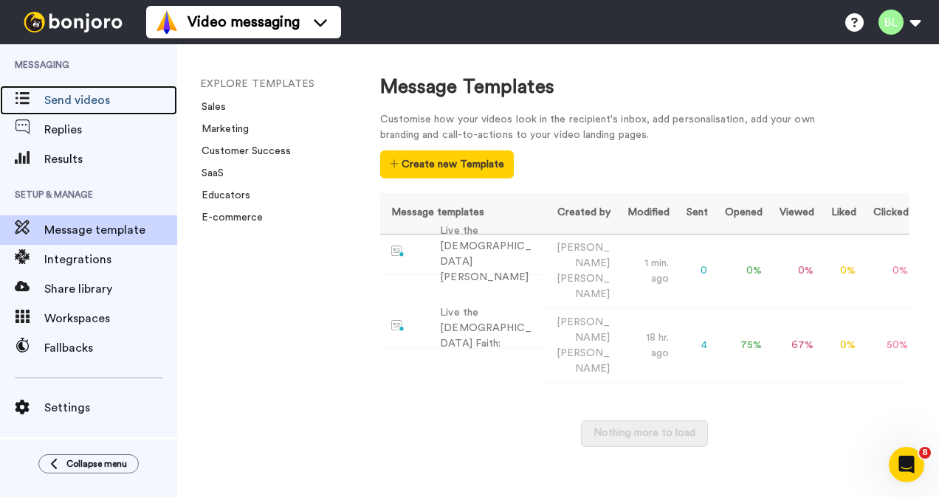
click at [90, 99] on span "Send videos" at bounding box center [110, 100] width 133 height 18
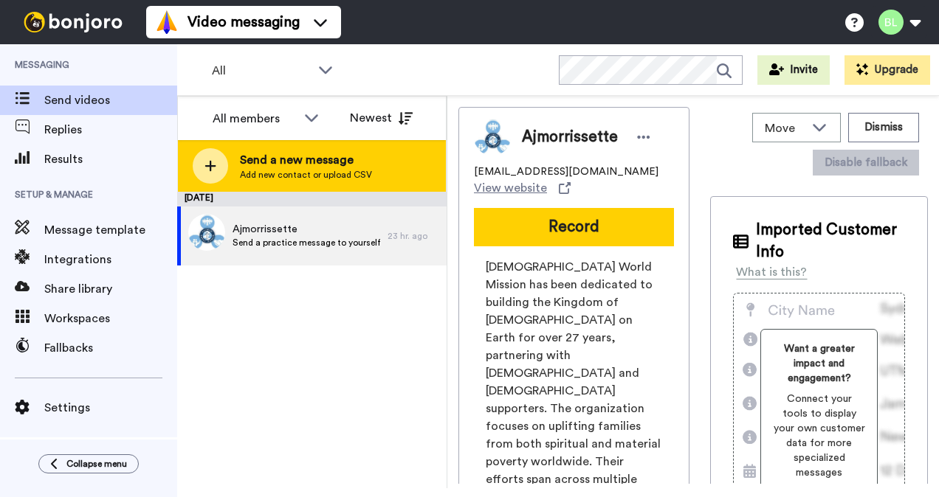
click at [333, 162] on span "Send a new message" at bounding box center [306, 160] width 132 height 18
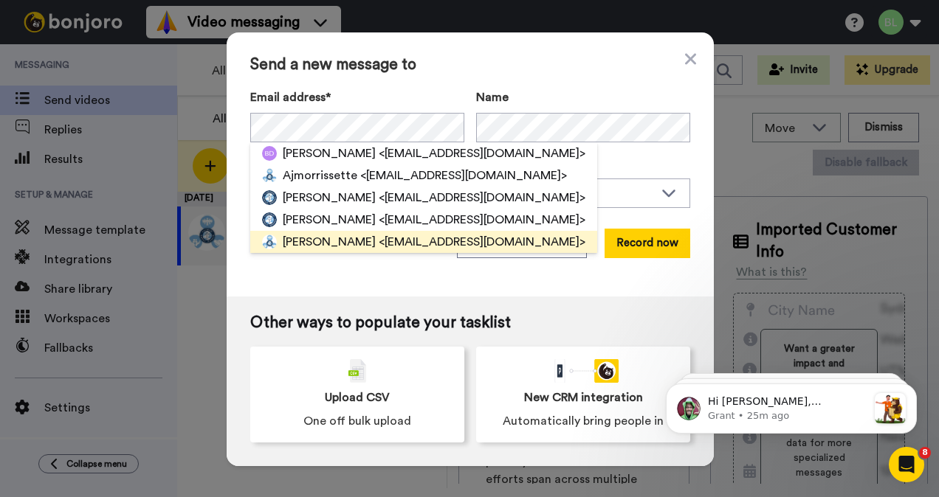
click at [379, 244] on span "<[EMAIL_ADDRESS][DOMAIN_NAME]>" at bounding box center [482, 242] width 207 height 18
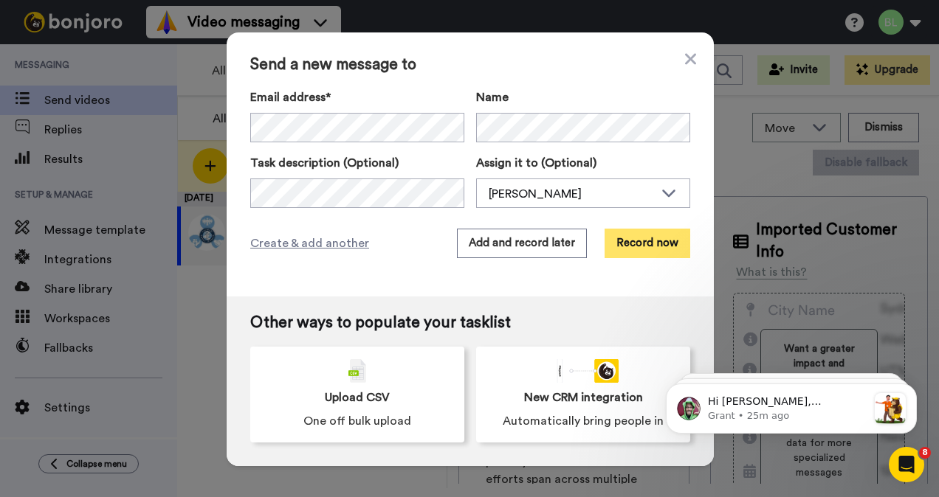
click at [635, 241] on button "Record now" at bounding box center [647, 244] width 86 height 30
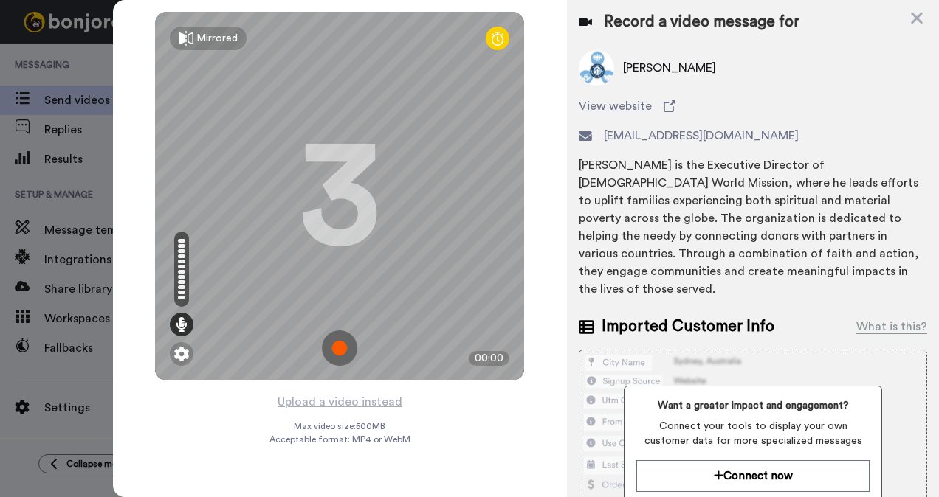
click at [339, 347] on img at bounding box center [339, 348] width 35 height 35
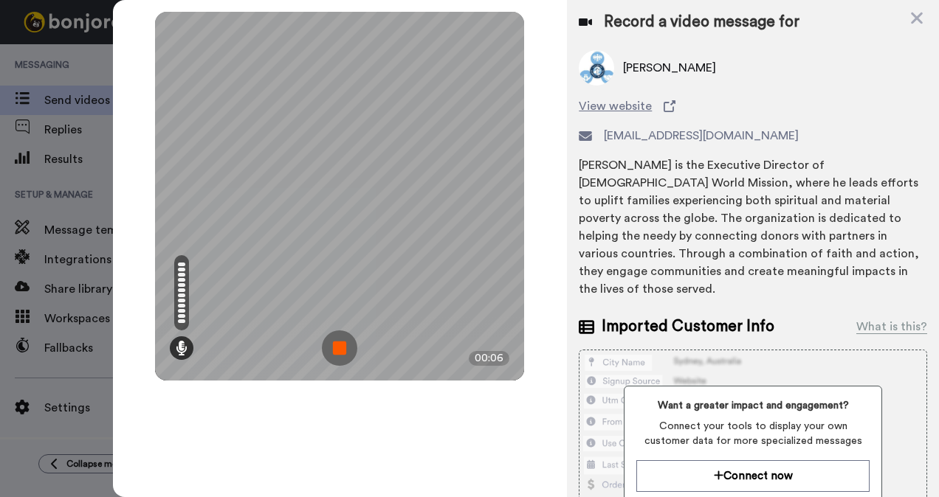
click at [341, 345] on img at bounding box center [339, 348] width 35 height 35
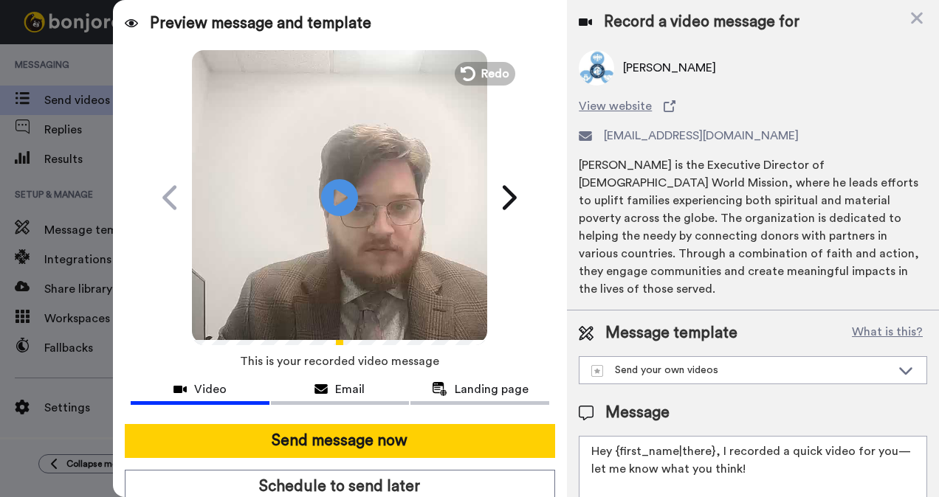
scroll to position [59, 0]
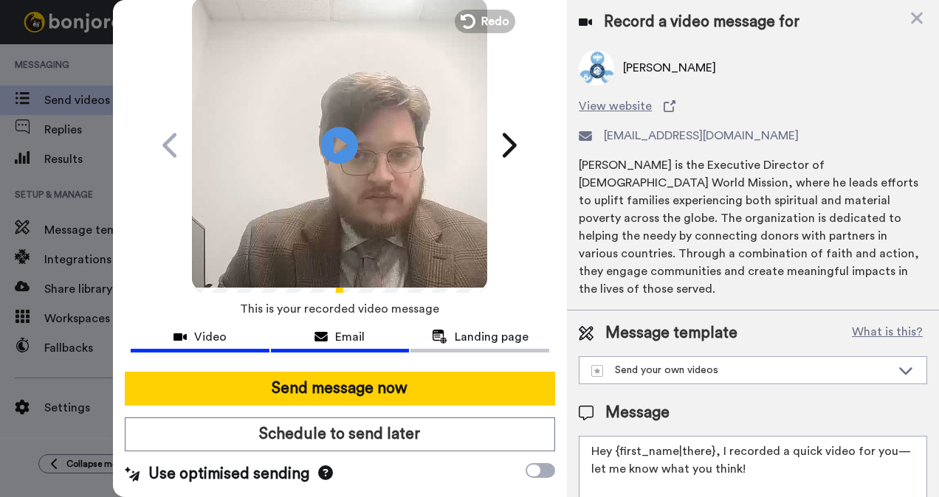
click at [313, 339] on button "Email" at bounding box center [340, 338] width 139 height 27
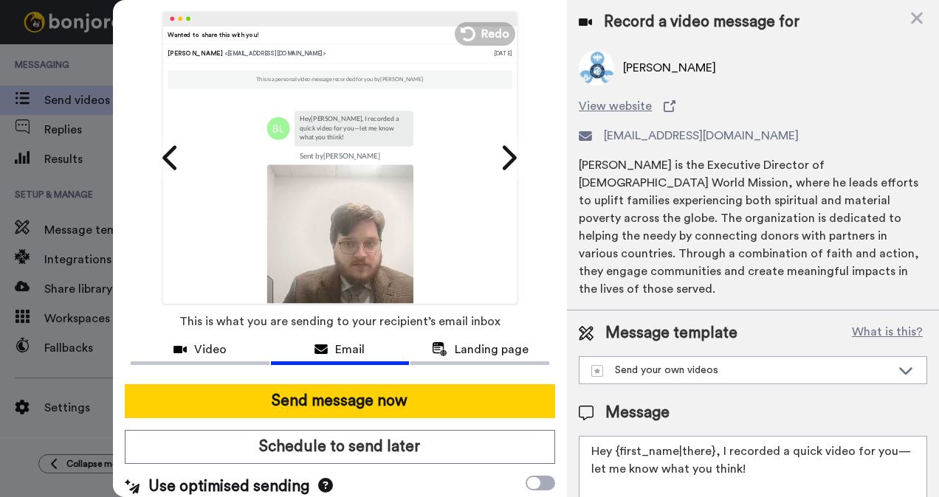
scroll to position [47, 0]
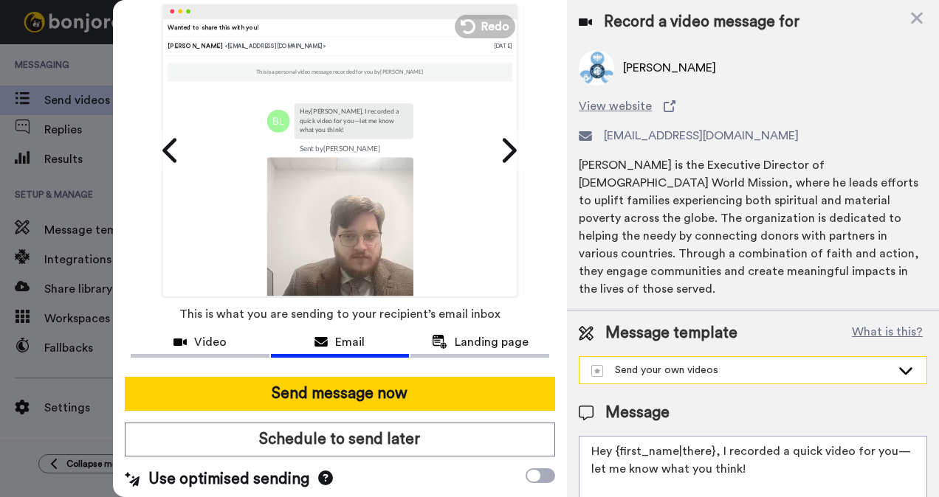
click at [675, 364] on div "Send your own videos" at bounding box center [752, 370] width 347 height 27
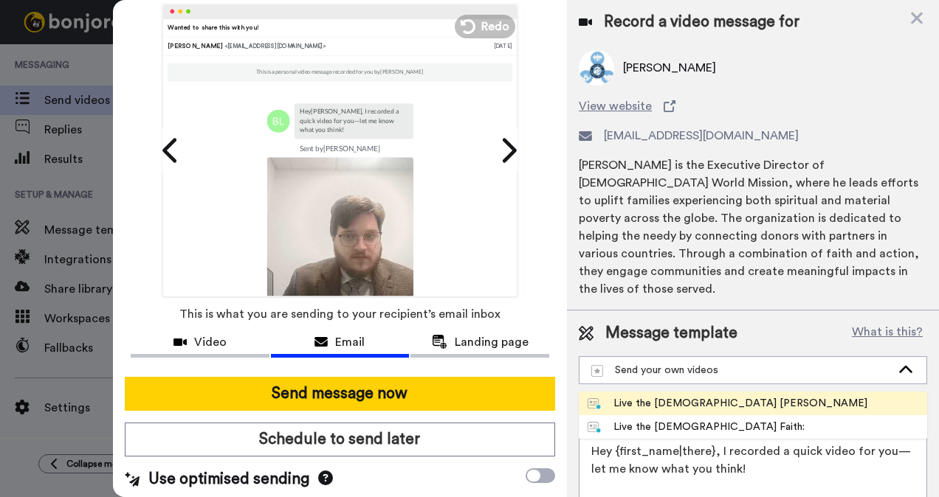
click at [663, 396] on div "Live the [DEMOGRAPHIC_DATA] [PERSON_NAME]" at bounding box center [727, 403] width 280 height 15
type textarea "Hey {first_name|there}, Thank you for being a part of our [DEMOGRAPHIC_DATA] Wo…"
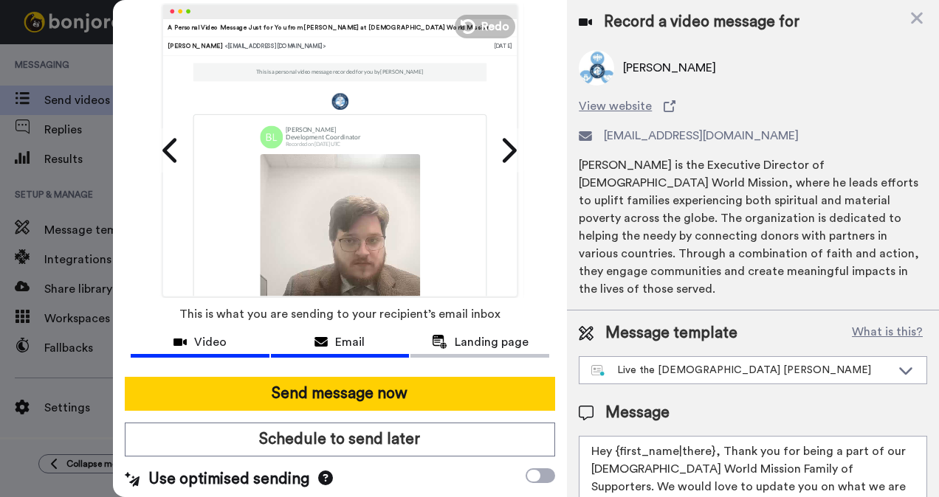
click at [223, 344] on span "Video" at bounding box center [210, 342] width 32 height 18
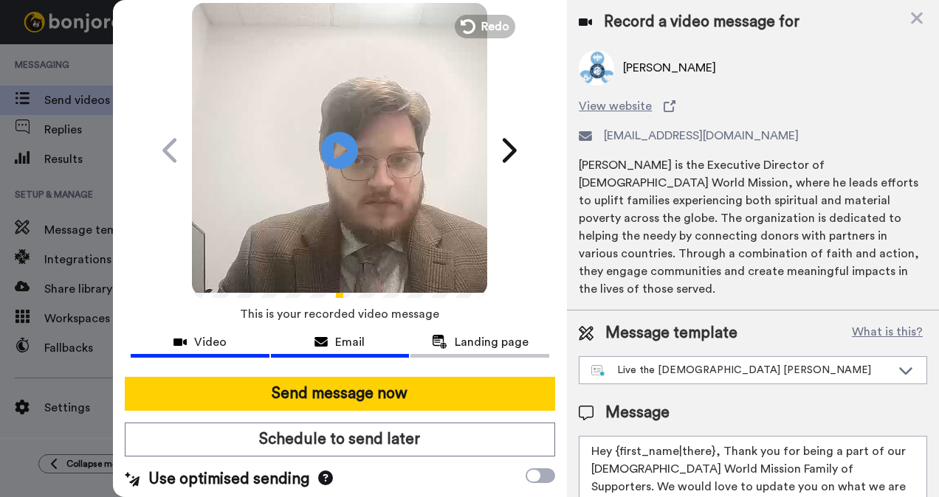
click at [348, 345] on span "Email" at bounding box center [350, 342] width 30 height 18
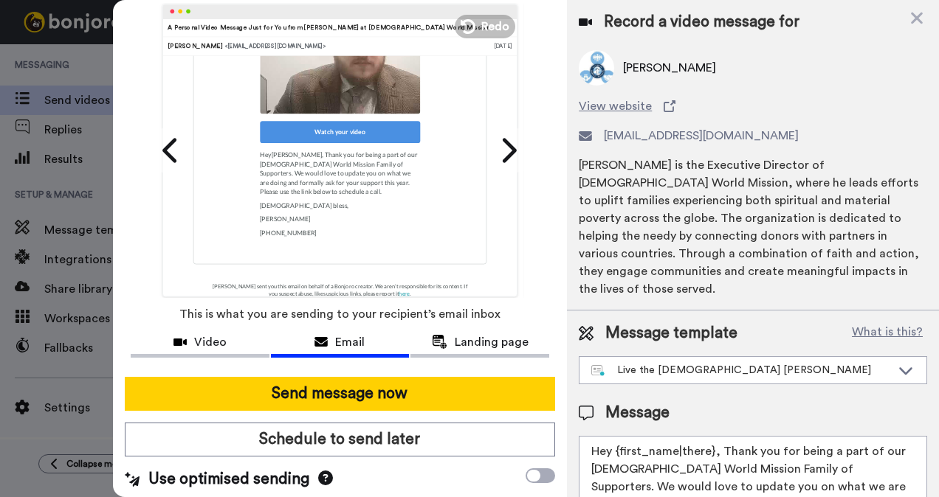
scroll to position [336, 0]
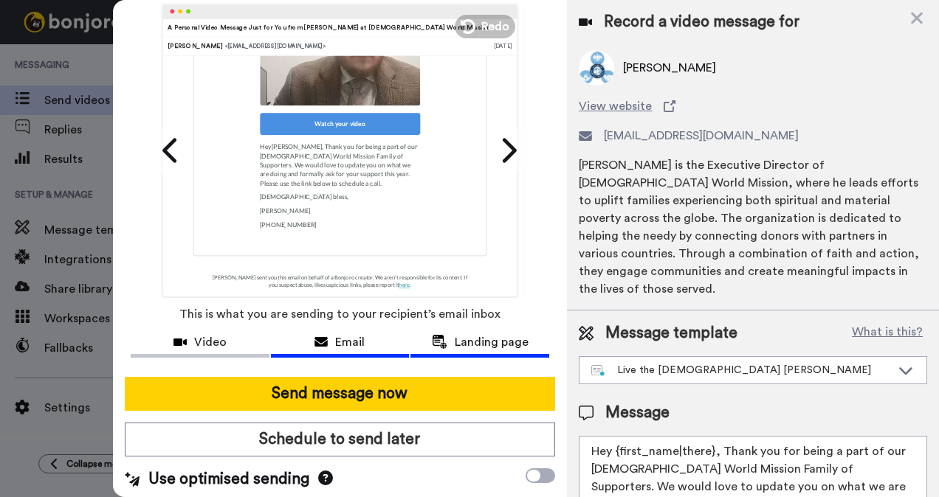
click at [455, 342] on span "Landing page" at bounding box center [492, 342] width 74 height 18
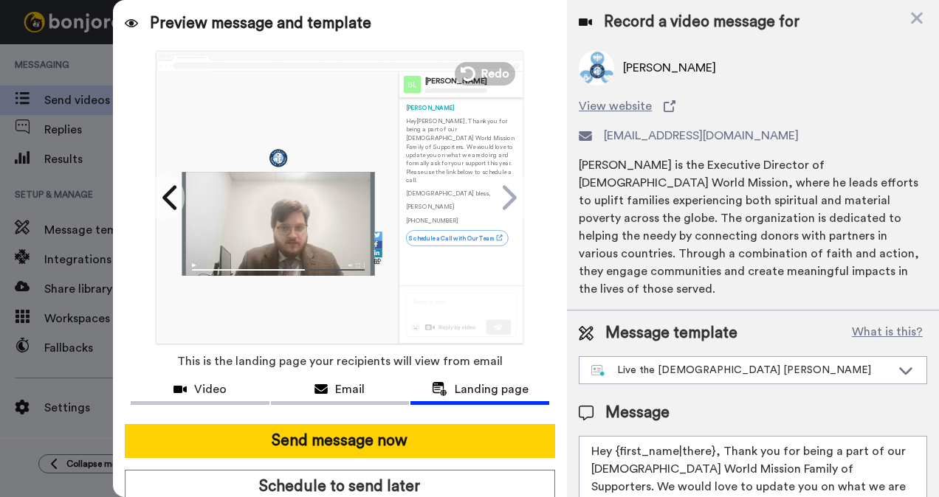
scroll to position [59, 0]
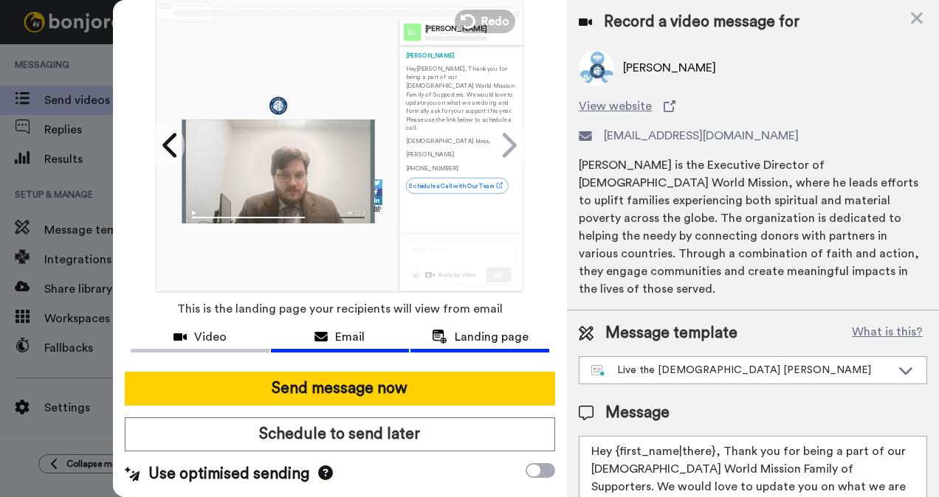
click at [341, 328] on span "Email" at bounding box center [350, 337] width 30 height 18
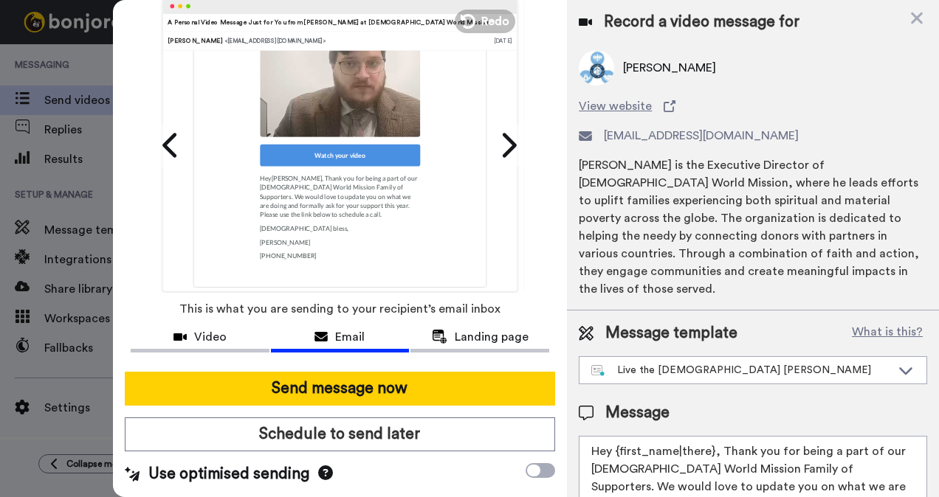
scroll to position [278, 0]
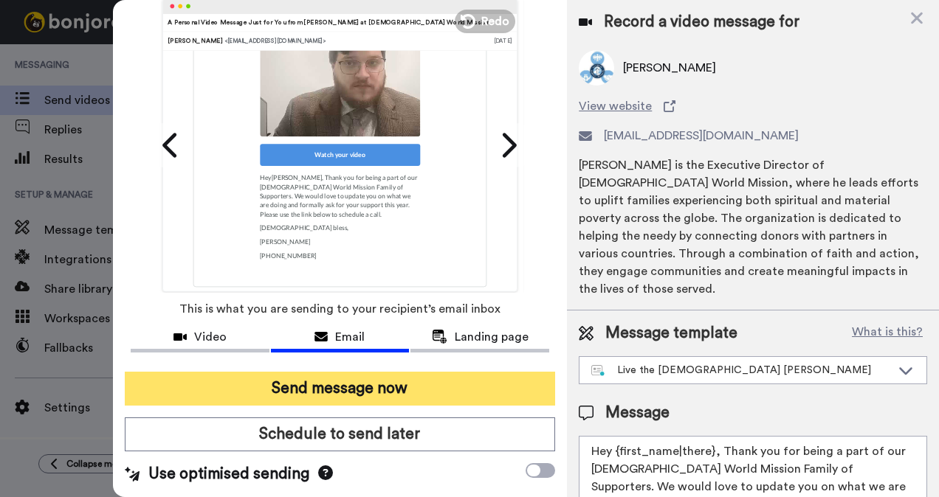
click at [312, 373] on button "Send message now" at bounding box center [340, 389] width 431 height 34
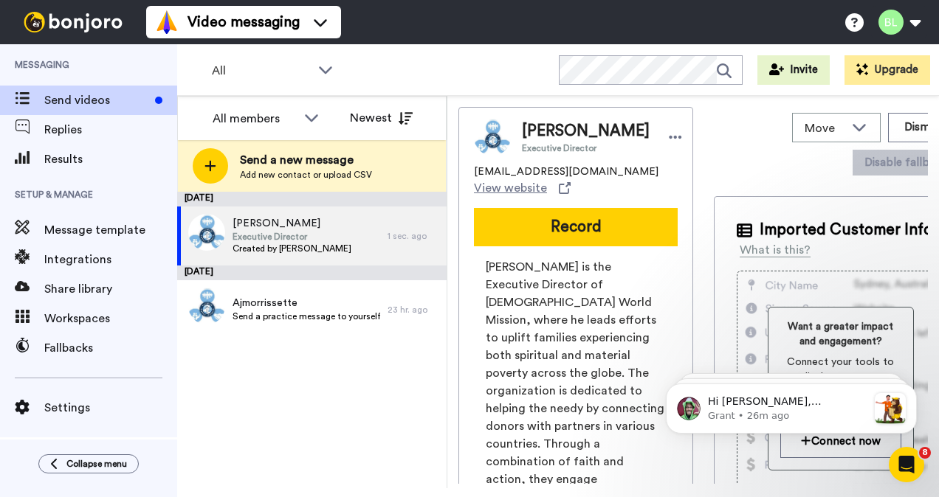
scroll to position [0, 0]
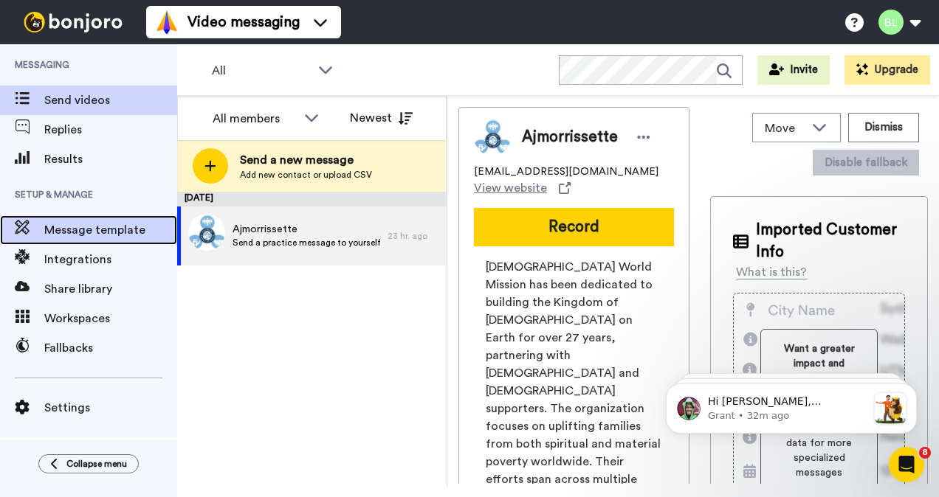
click at [58, 237] on span "Message template" at bounding box center [110, 230] width 133 height 18
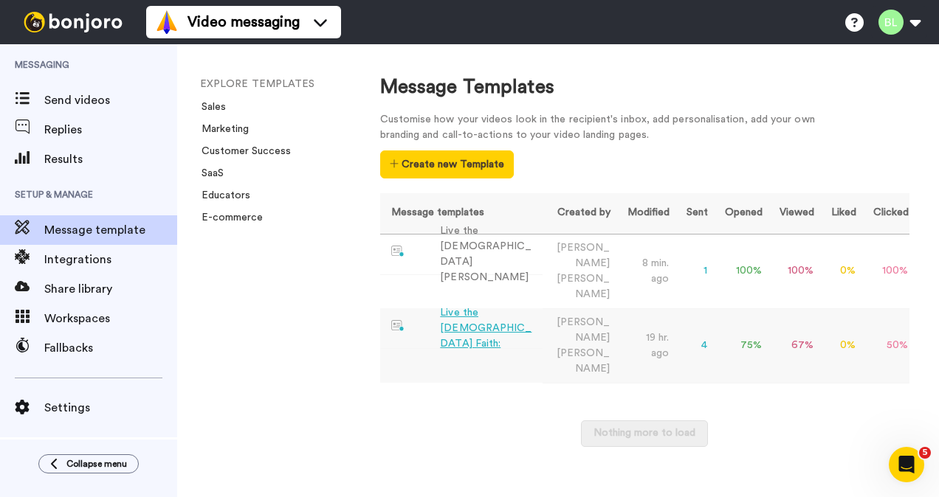
click at [493, 305] on div "Live the [DEMOGRAPHIC_DATA] Faith:" at bounding box center [488, 328] width 96 height 46
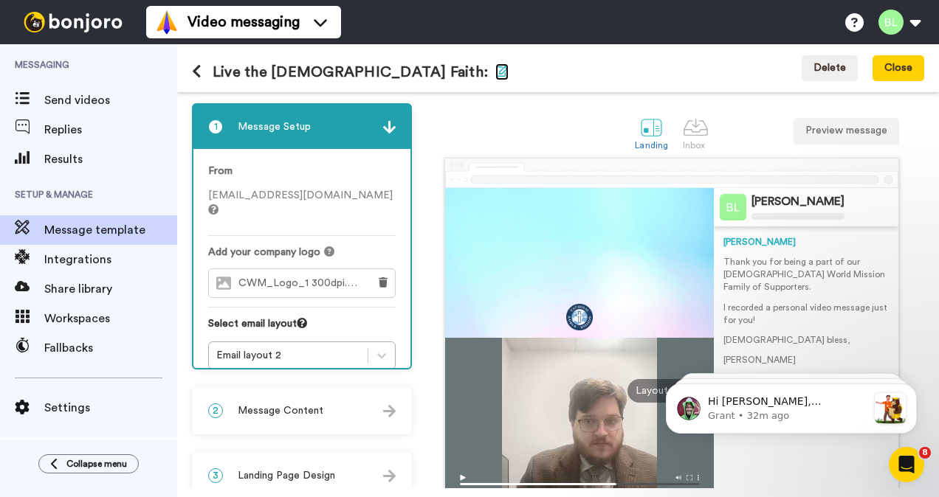
click at [495, 72] on icon "button" at bounding box center [501, 71] width 13 height 12
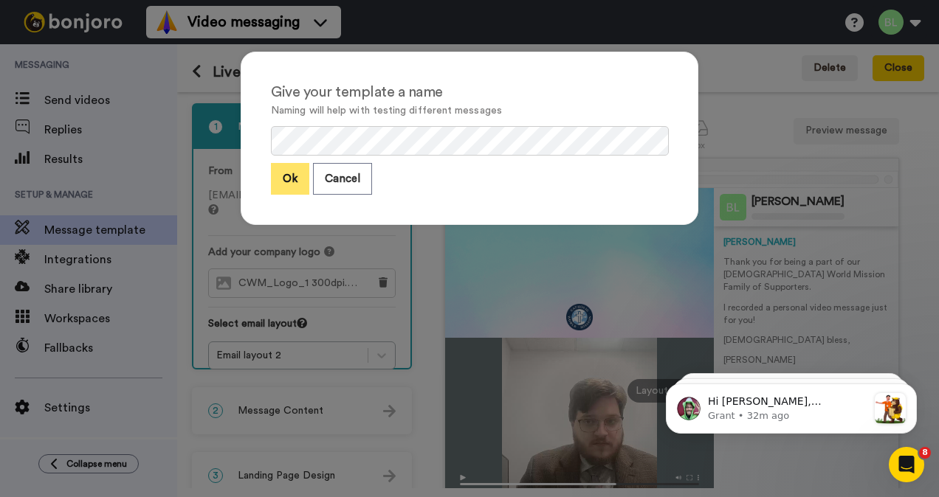
click at [285, 176] on button "Ok" at bounding box center [290, 179] width 38 height 32
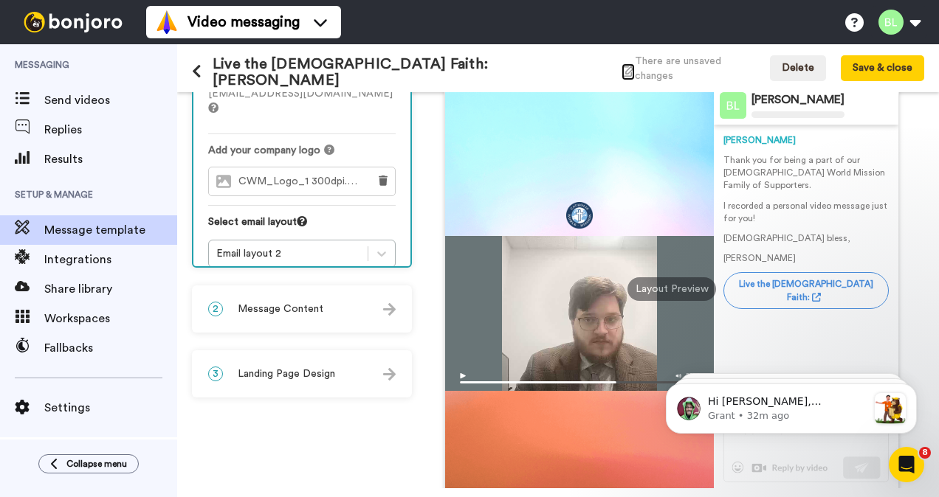
scroll to position [101, 0]
click at [877, 69] on button "Save & close" at bounding box center [881, 68] width 83 height 27
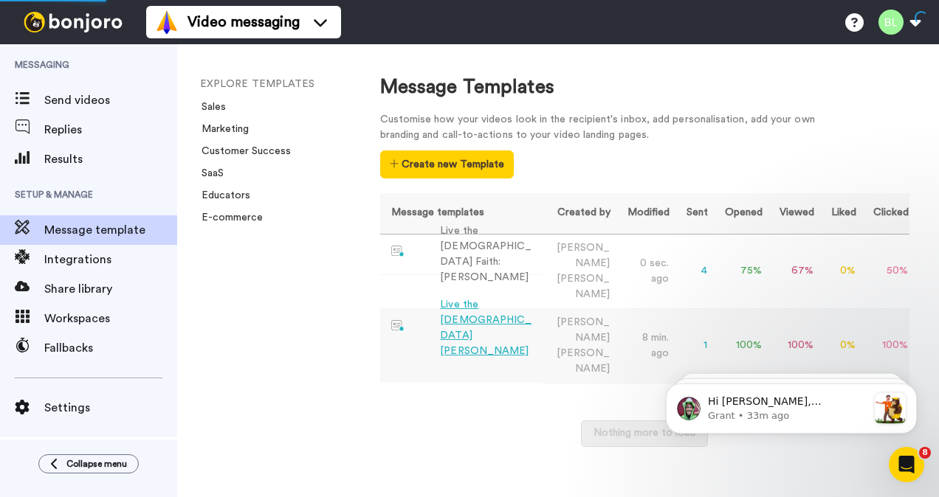
click at [475, 297] on div "Live the Catholic Faith -Blake" at bounding box center [488, 328] width 96 height 62
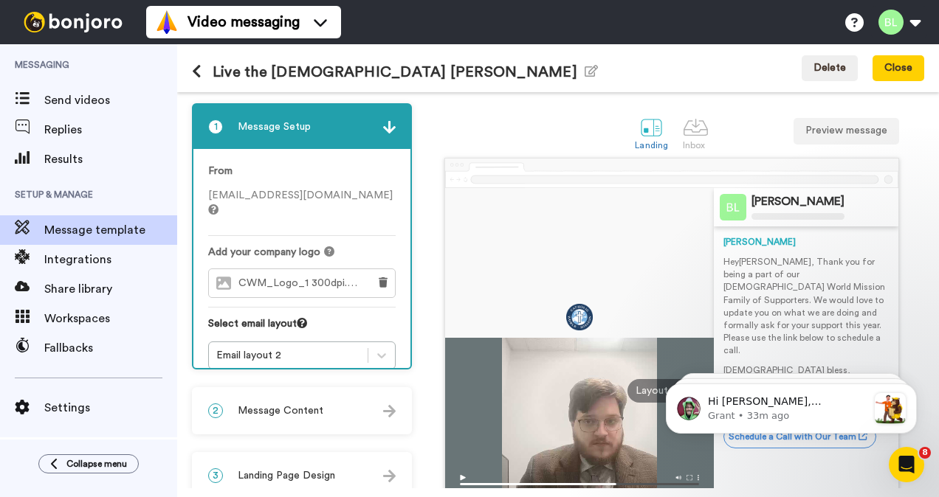
click at [336, 410] on div "2 Message Content" at bounding box center [301, 411] width 217 height 44
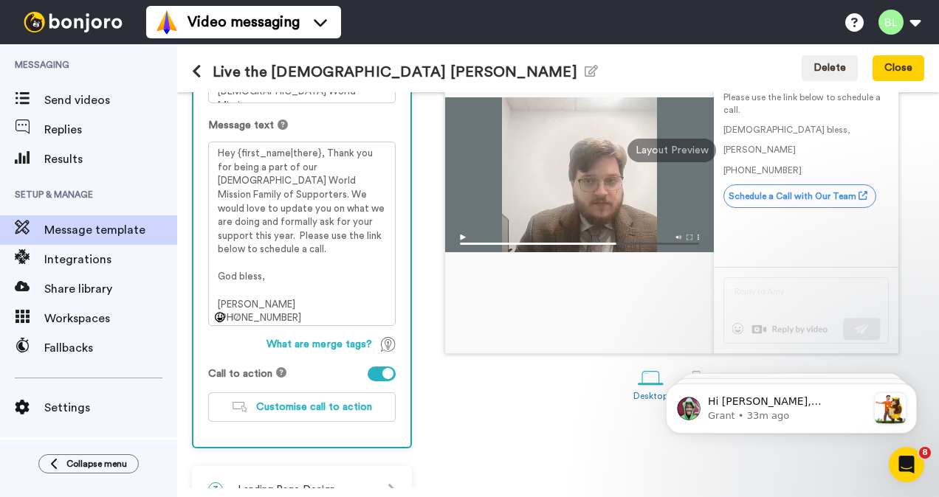
scroll to position [241, 0]
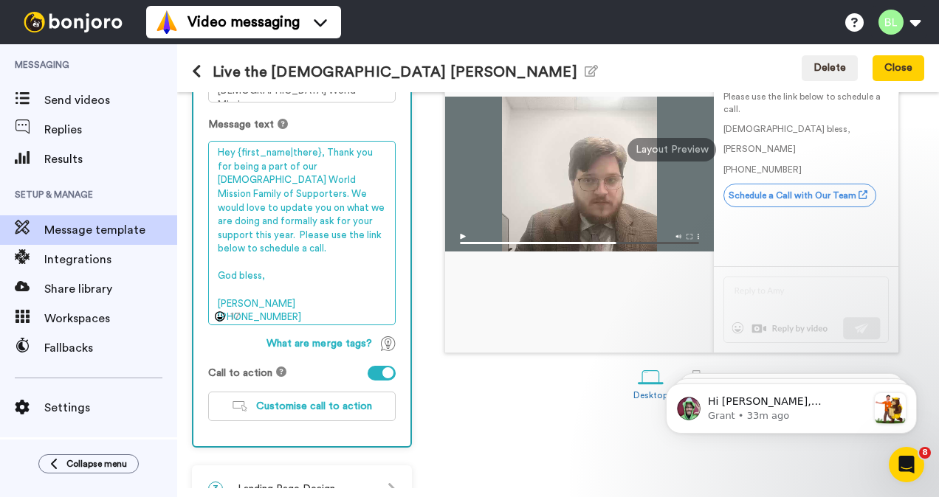
drag, startPoint x: 375, startPoint y: 221, endPoint x: 360, endPoint y: 225, distance: 15.4
click at [360, 225] on textarea "Hey {first_name|there}, Thank you for being a part of our Catholic World Missio…" at bounding box center [301, 233] width 187 height 184
click at [331, 253] on textarea "Hey {first_name|there}, Thank you for being a part of our Catholic World Missio…" at bounding box center [301, 233] width 187 height 184
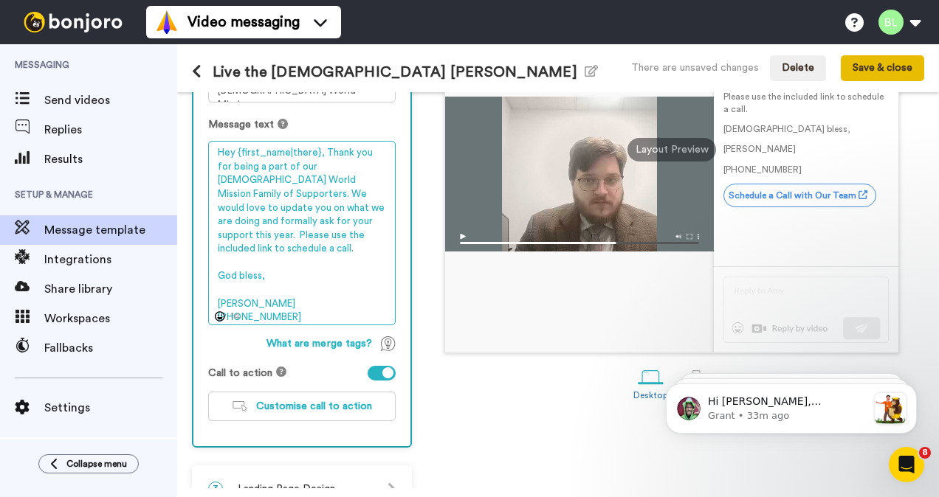
type textarea "Hey {first_name|there}, Thank you for being a part of our Catholic World Missio…"
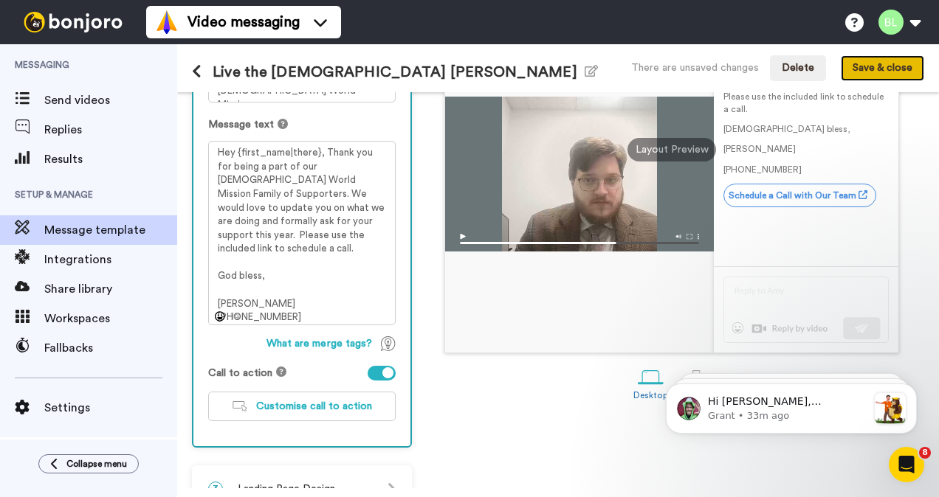
click at [872, 63] on button "Save & close" at bounding box center [881, 68] width 83 height 27
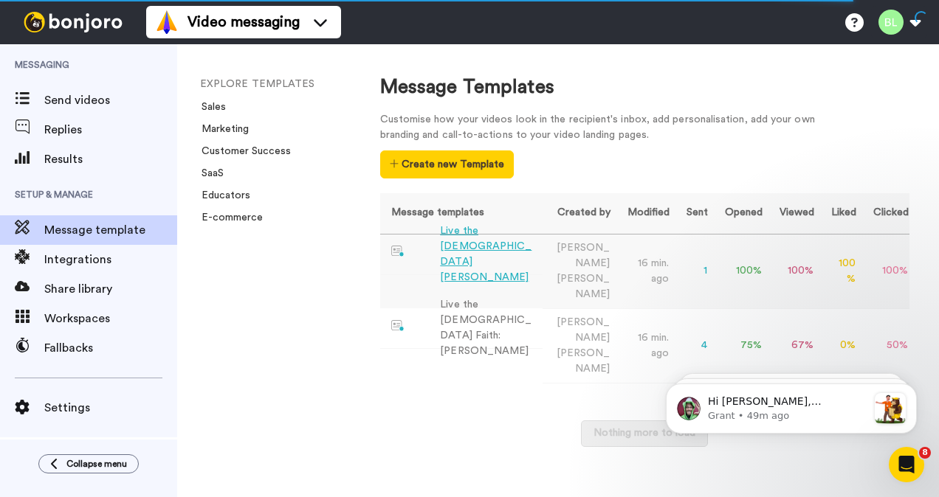
click at [472, 257] on div "Live the Catholic Faith -Blake" at bounding box center [488, 255] width 96 height 62
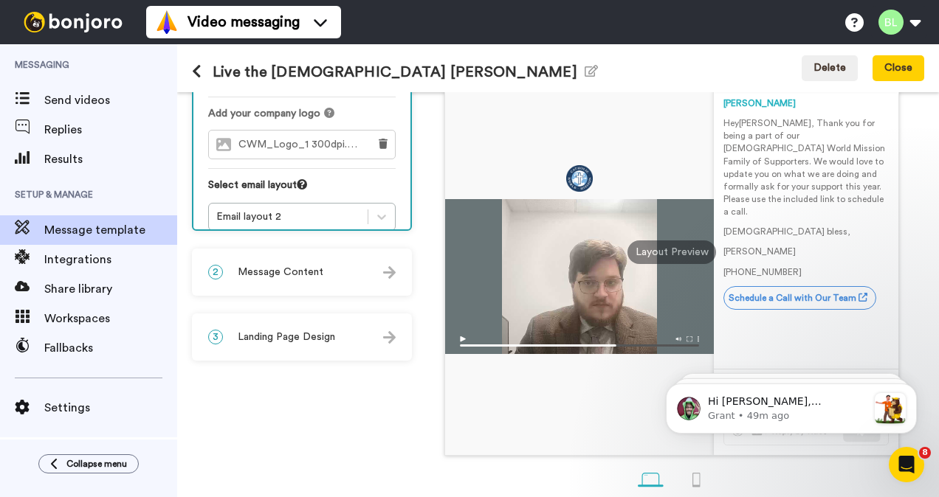
scroll to position [172, 0]
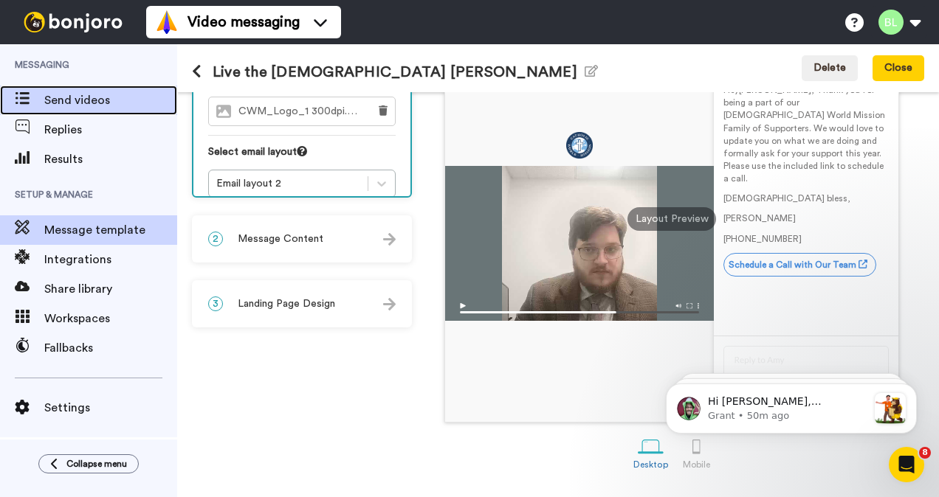
click at [73, 103] on span "Send videos" at bounding box center [110, 100] width 133 height 18
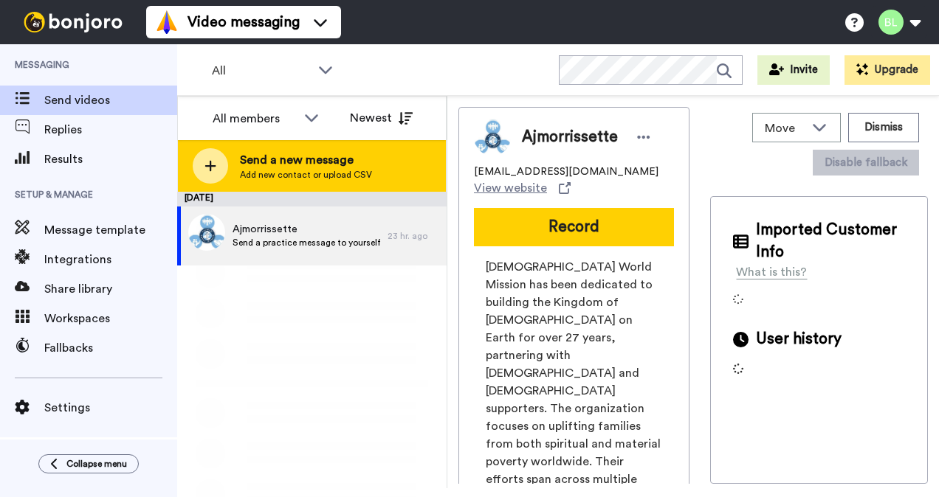
click at [298, 159] on span "Send a new message" at bounding box center [306, 160] width 132 height 18
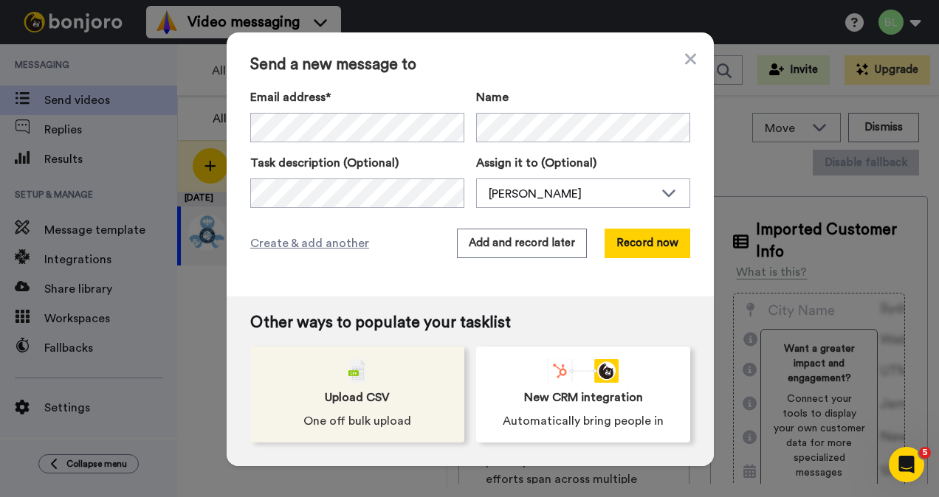
click at [376, 379] on div "Upload CSV One off bulk upload" at bounding box center [357, 395] width 214 height 96
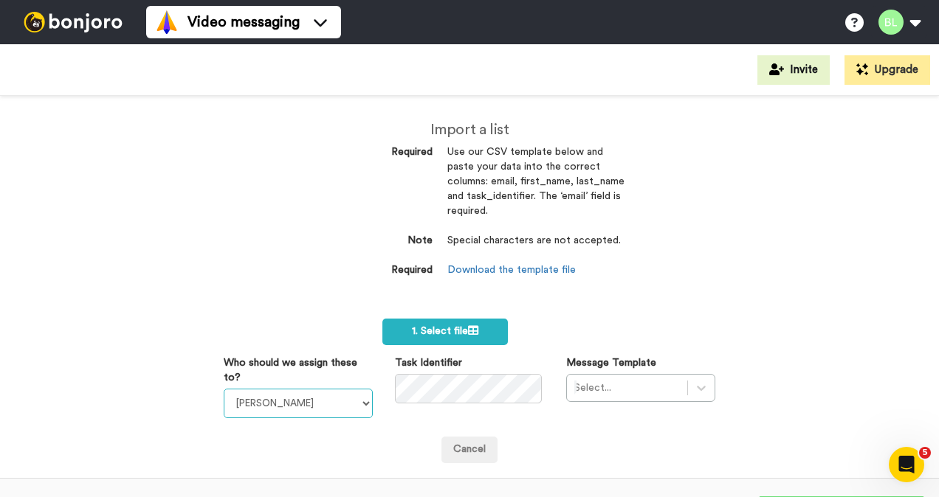
click at [325, 402] on select "[PERSON_NAME] [PERSON_NAME] [PERSON_NAME]" at bounding box center [298, 404] width 149 height 30
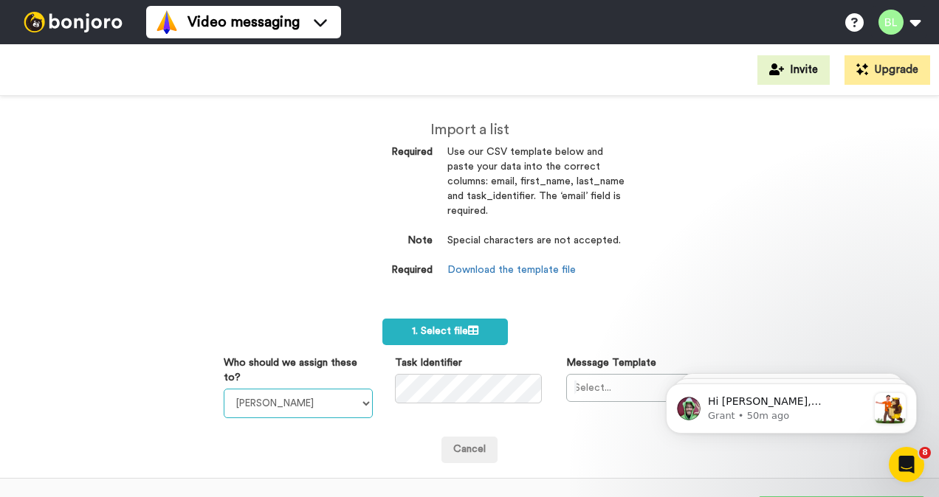
select select "9b2364e5-1d7d-442c-a4da-6e24c0ac38f8"
click at [224, 389] on select "[PERSON_NAME] [PERSON_NAME] [PERSON_NAME]" at bounding box center [298, 404] width 149 height 30
click at [427, 331] on span "1. Select file" at bounding box center [445, 331] width 66 height 10
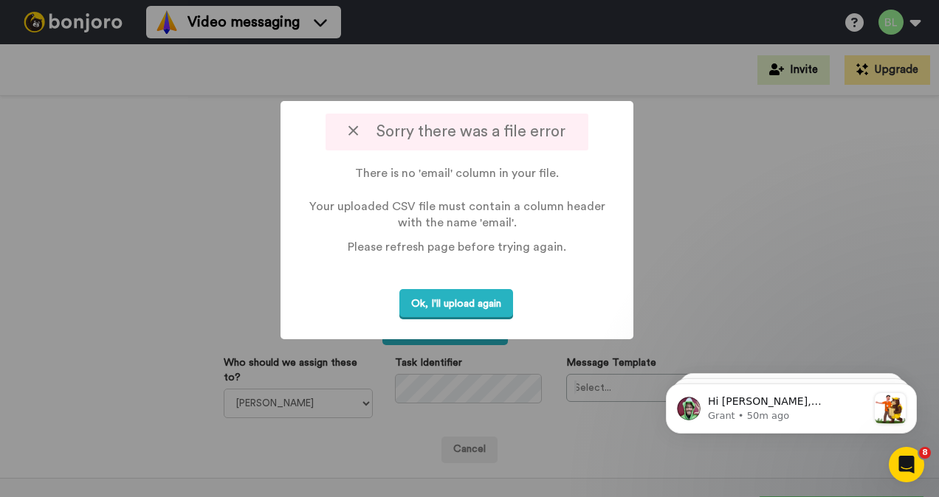
click at [353, 133] on icon at bounding box center [353, 130] width 10 height 15
click at [347, 147] on div "Sorry there was a file error" at bounding box center [456, 132] width 262 height 37
click at [463, 317] on button "Ok, I'll upload again" at bounding box center [456, 304] width 114 height 30
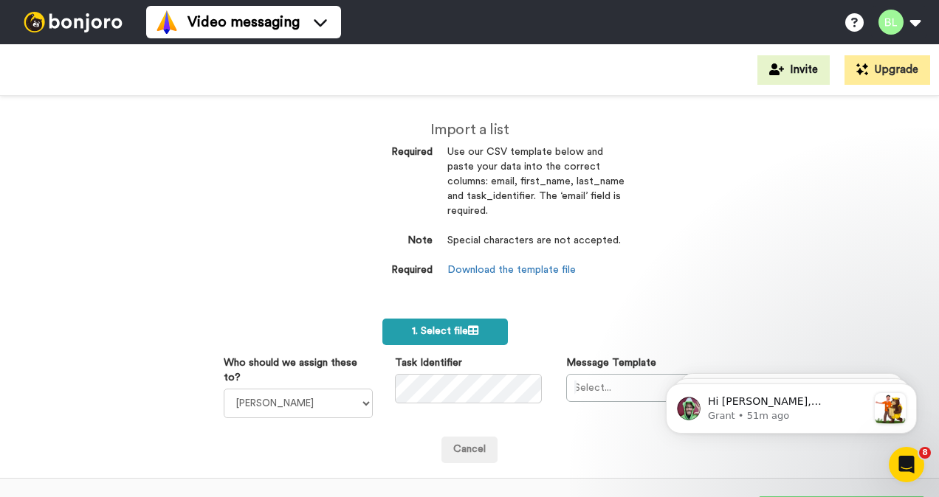
click at [395, 337] on label "1. Select file" at bounding box center [444, 332] width 125 height 27
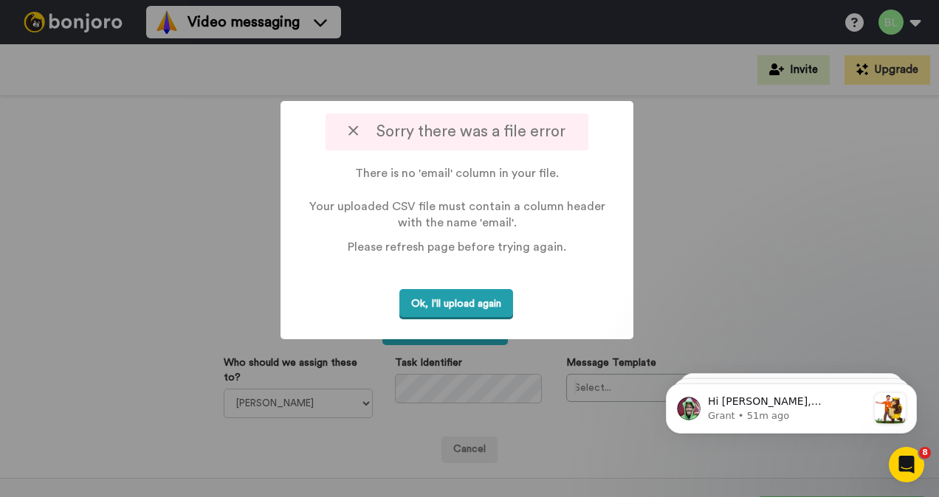
click at [440, 303] on button "Ok, I'll upload again" at bounding box center [456, 304] width 114 height 30
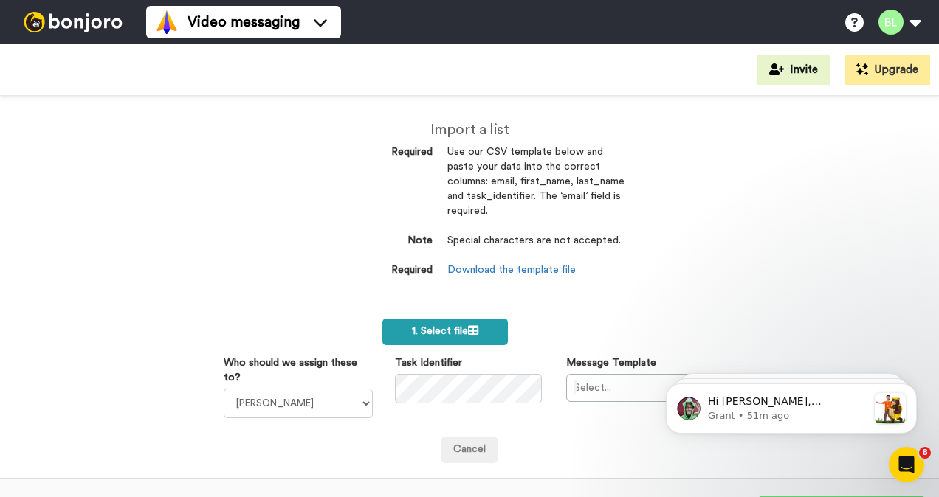
click at [458, 329] on span "1. Select file" at bounding box center [445, 331] width 66 height 10
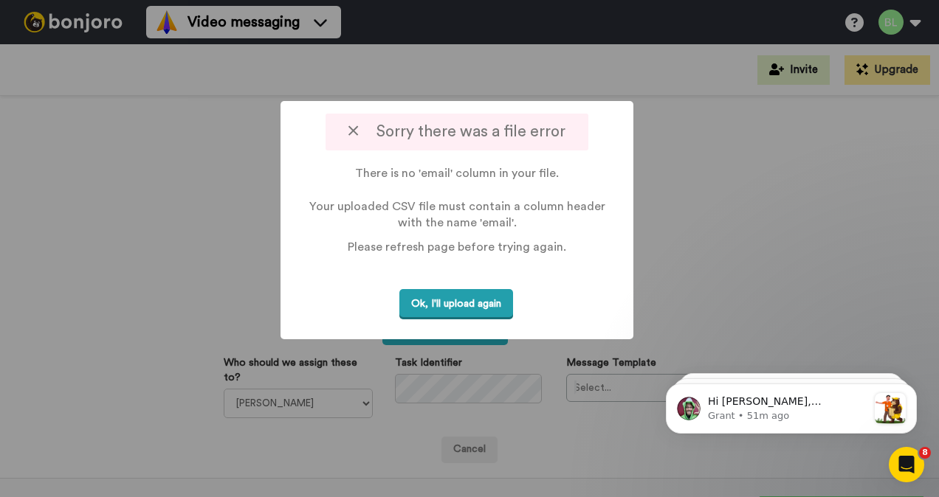
click at [436, 298] on button "Ok, I'll upload again" at bounding box center [456, 304] width 114 height 30
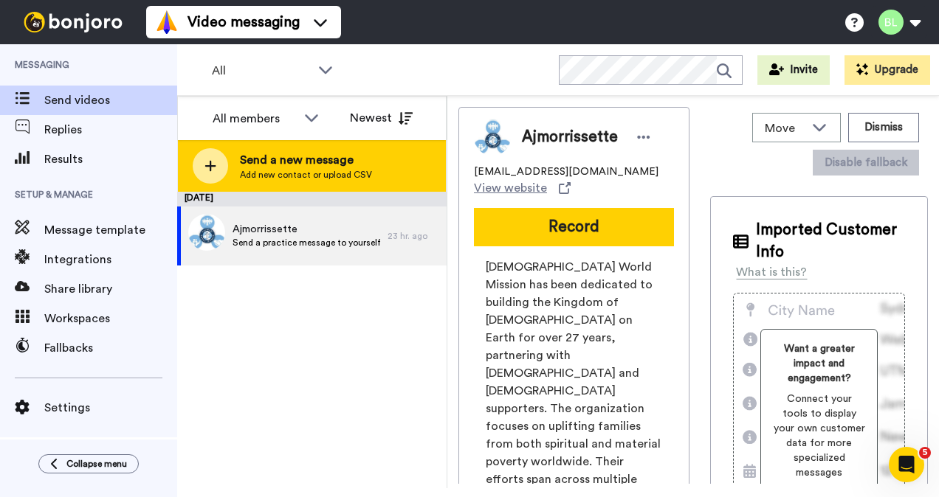
click at [273, 167] on span "Send a new message" at bounding box center [306, 160] width 132 height 18
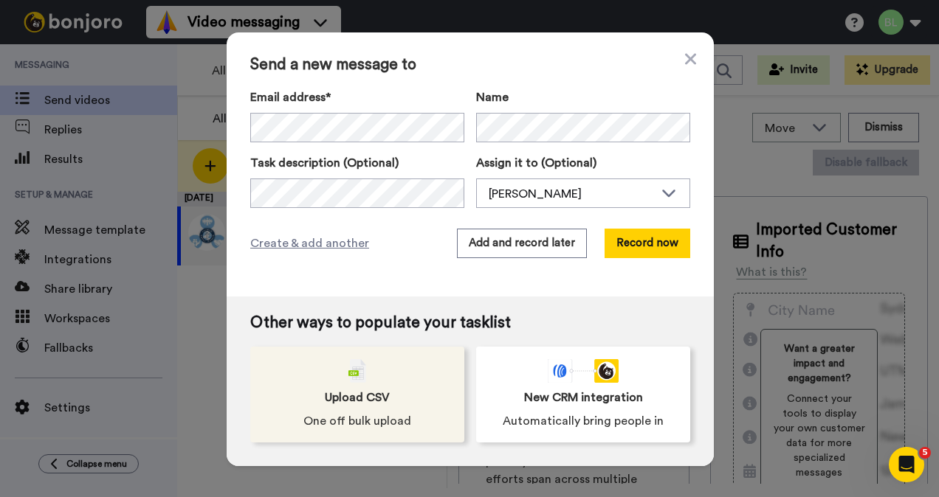
click at [325, 401] on span "Upload CSV" at bounding box center [357, 398] width 65 height 18
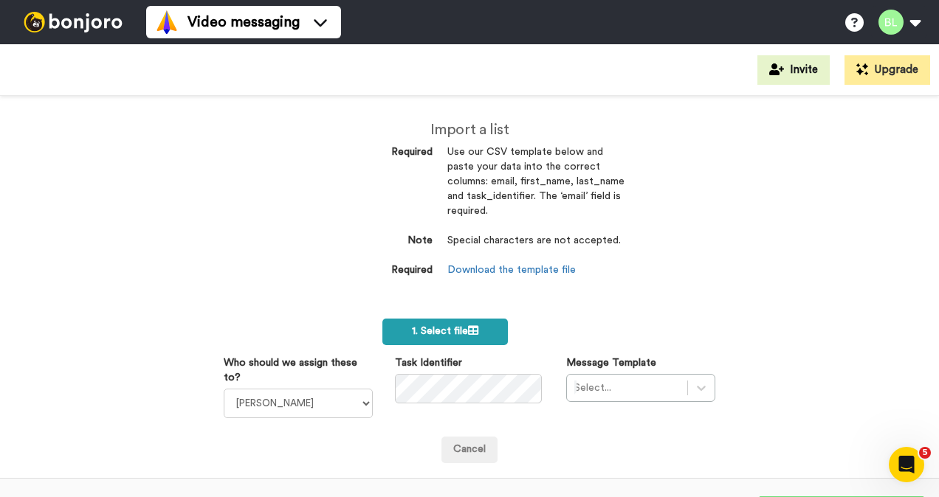
click at [429, 328] on span "1. Select file" at bounding box center [445, 331] width 66 height 10
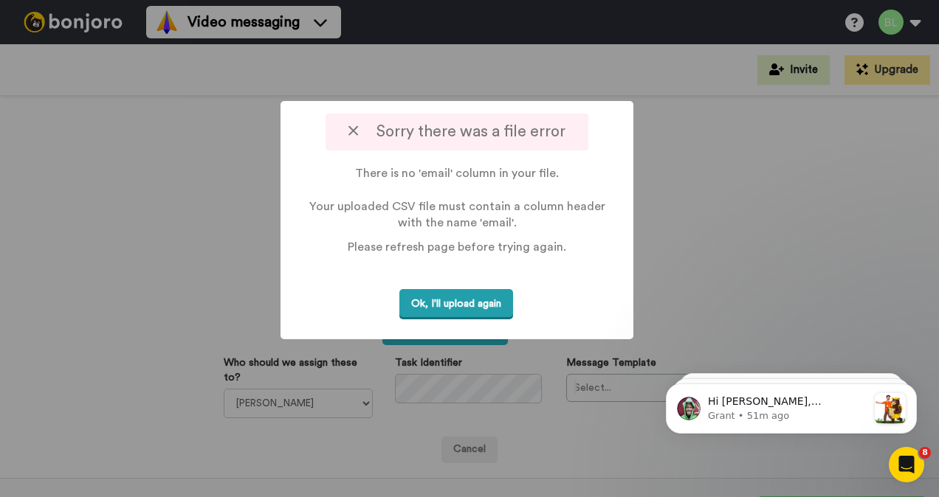
click at [470, 301] on button "Ok, I'll upload again" at bounding box center [456, 304] width 114 height 30
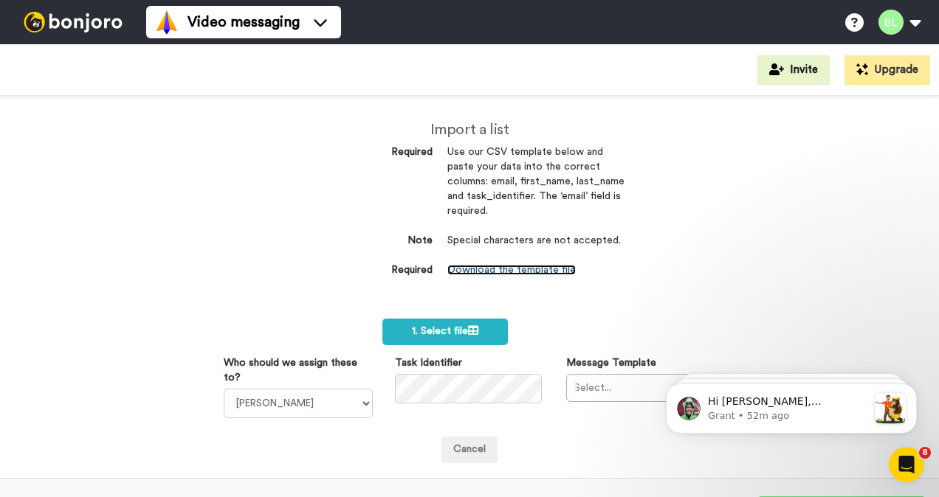
click at [534, 269] on link "Download the template file" at bounding box center [511, 270] width 128 height 10
click at [401, 337] on label "1. Select file" at bounding box center [444, 332] width 125 height 27
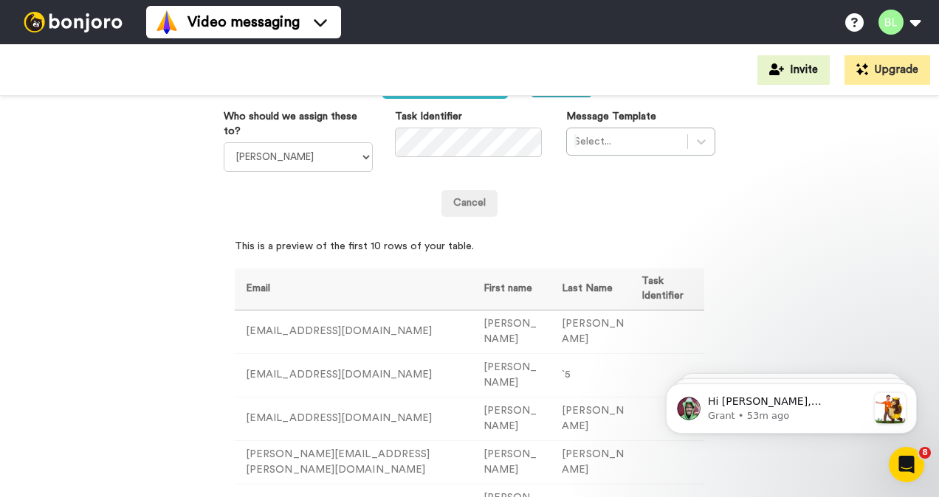
scroll to position [247, 0]
click at [322, 155] on select "James M Flanagan Blake Lowrey AJ Morrissette" at bounding box center [298, 157] width 149 height 30
select select "9b2364e5-1d7d-442c-a4da-6e24c0ac38f8"
click at [224, 142] on select "James M Flanagan Blake Lowrey AJ Morrissette" at bounding box center [298, 157] width 149 height 30
click at [626, 144] on div at bounding box center [627, 141] width 106 height 18
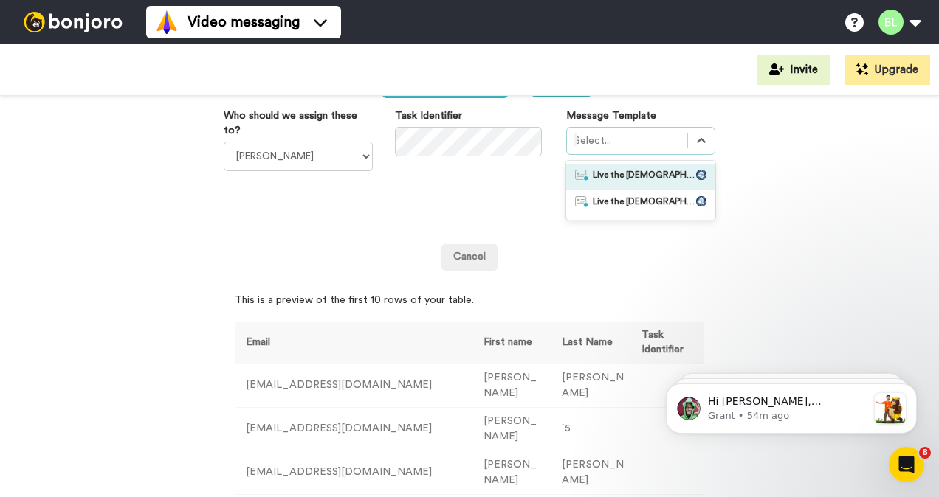
click at [682, 173] on span "Live the Catholic Faith -Blake" at bounding box center [643, 177] width 103 height 15
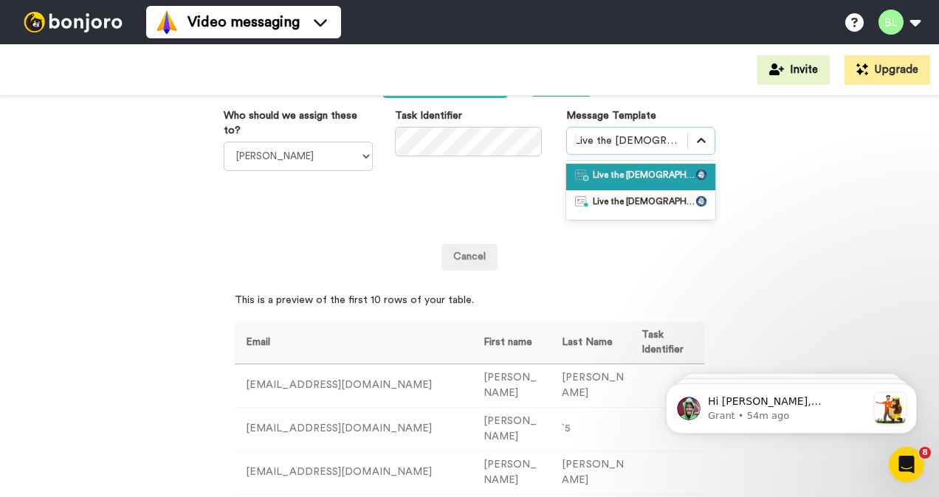
click at [688, 149] on div at bounding box center [701, 141] width 27 height 27
click at [635, 206] on span "Live the Catholic Faith: James" at bounding box center [643, 203] width 103 height 15
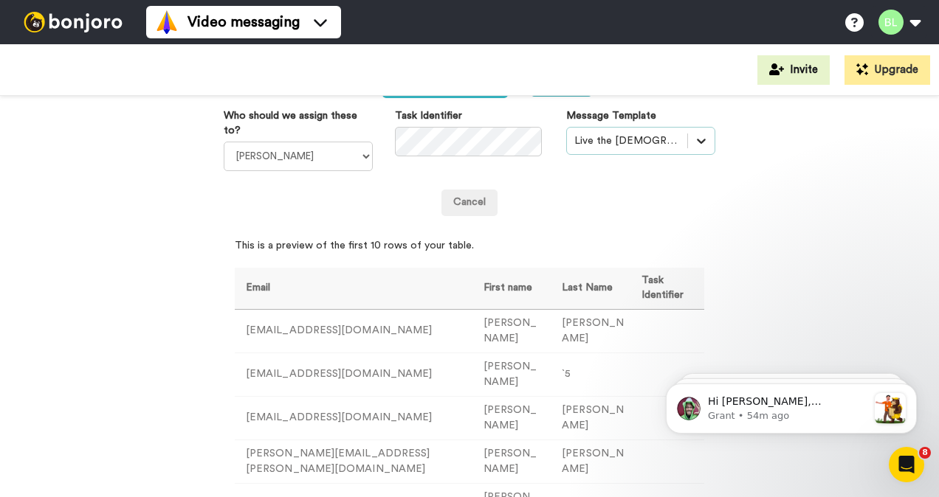
click at [695, 146] on icon at bounding box center [701, 141] width 15 height 15
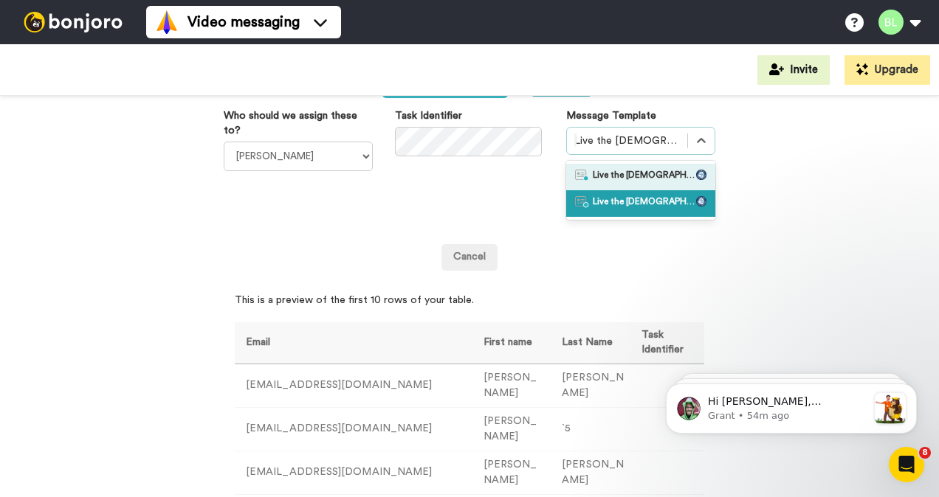
click at [664, 176] on span "Live the Catholic Faith -Blake" at bounding box center [643, 177] width 103 height 15
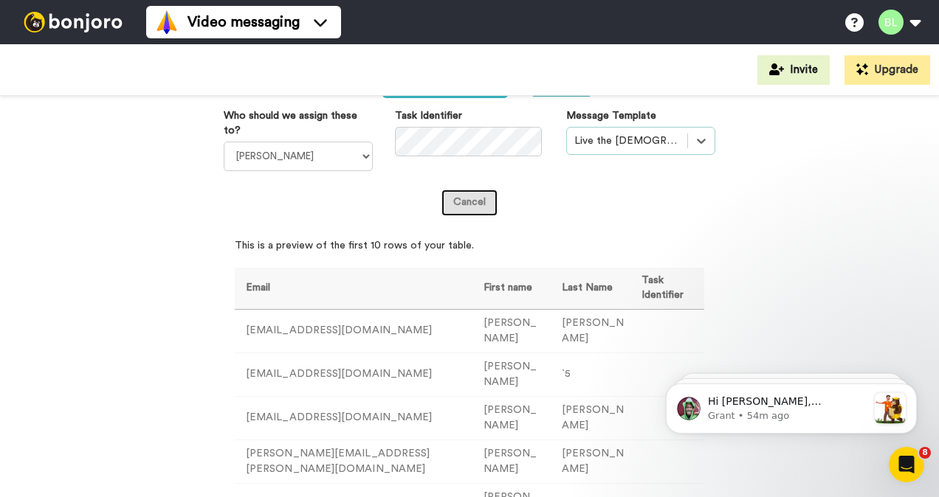
click at [463, 197] on link "Cancel" at bounding box center [469, 203] width 56 height 27
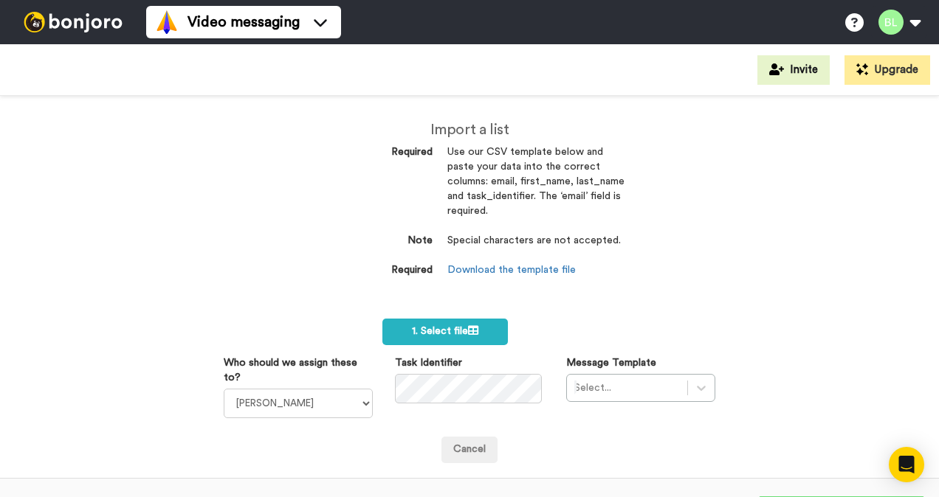
click at [91, 25] on img at bounding box center [73, 22] width 111 height 21
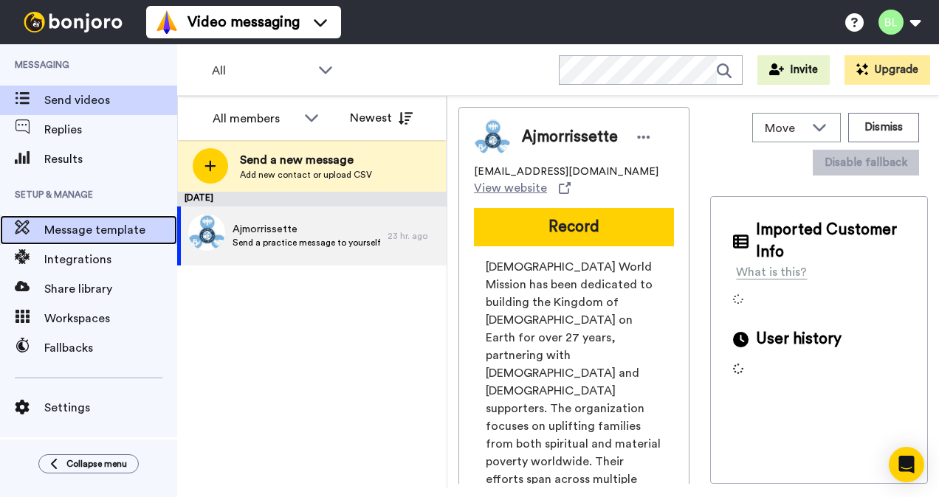
click at [101, 228] on span "Message template" at bounding box center [110, 230] width 133 height 18
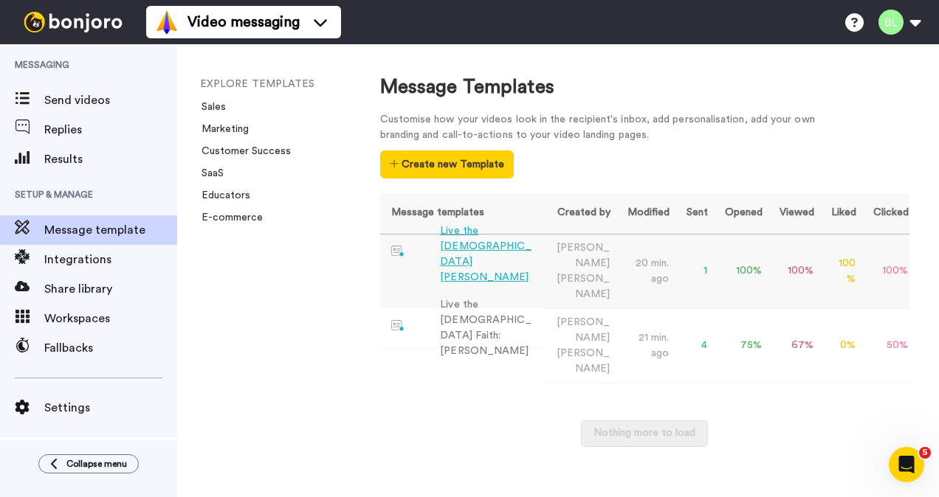
click at [496, 252] on div "Live the [DEMOGRAPHIC_DATA] [PERSON_NAME]" at bounding box center [488, 255] width 96 height 62
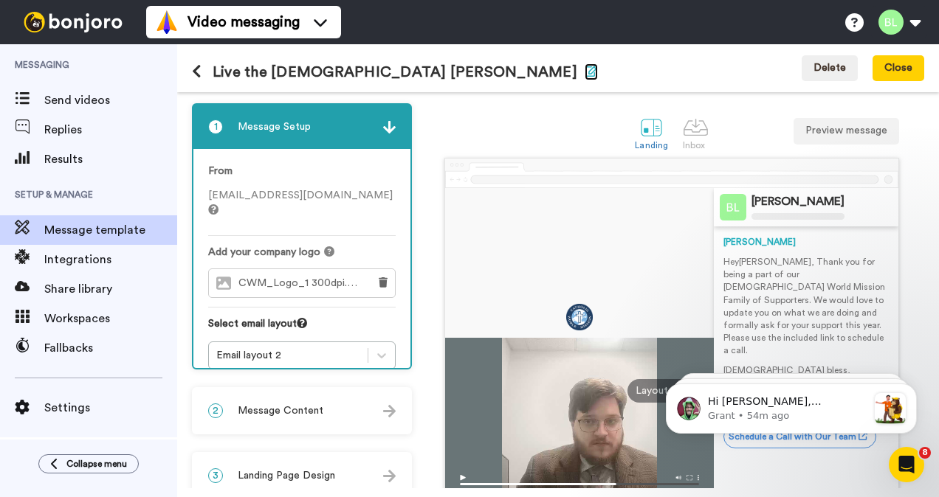
click at [584, 72] on icon "button" at bounding box center [590, 71] width 13 height 12
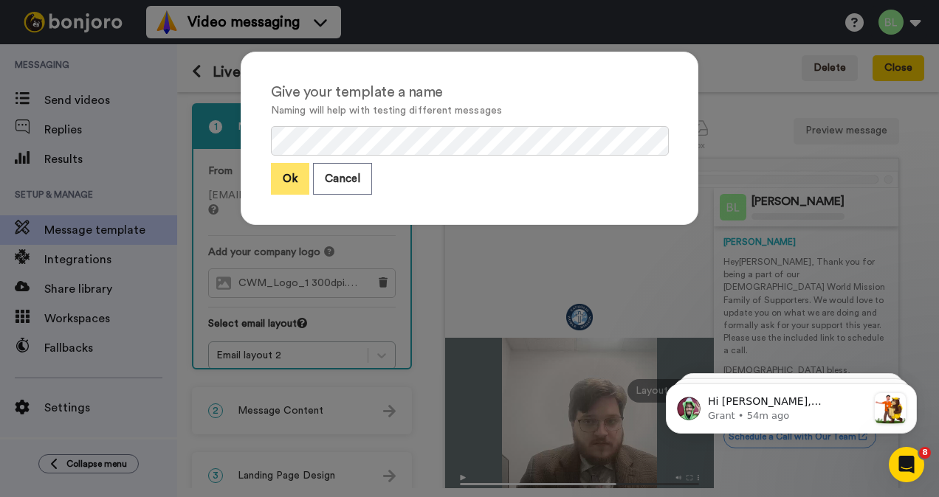
click at [289, 172] on button "Ok" at bounding box center [290, 179] width 38 height 32
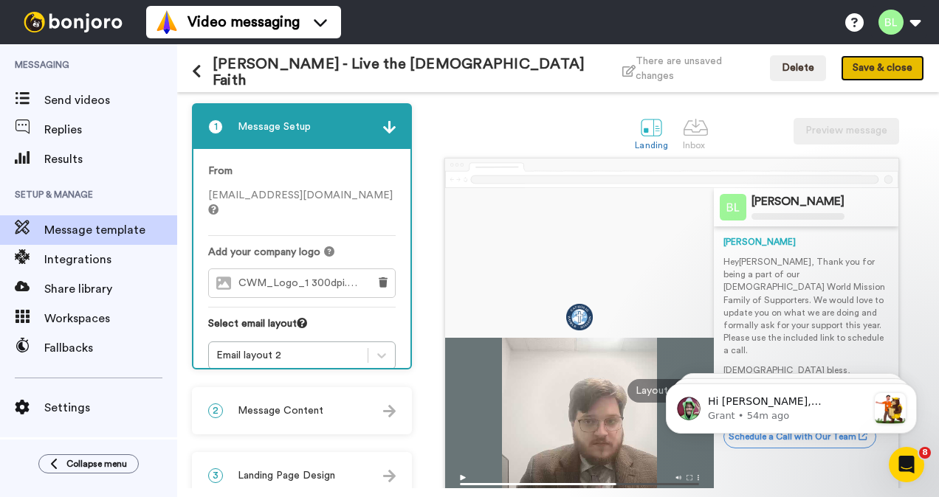
click at [885, 63] on button "Save & close" at bounding box center [881, 68] width 83 height 27
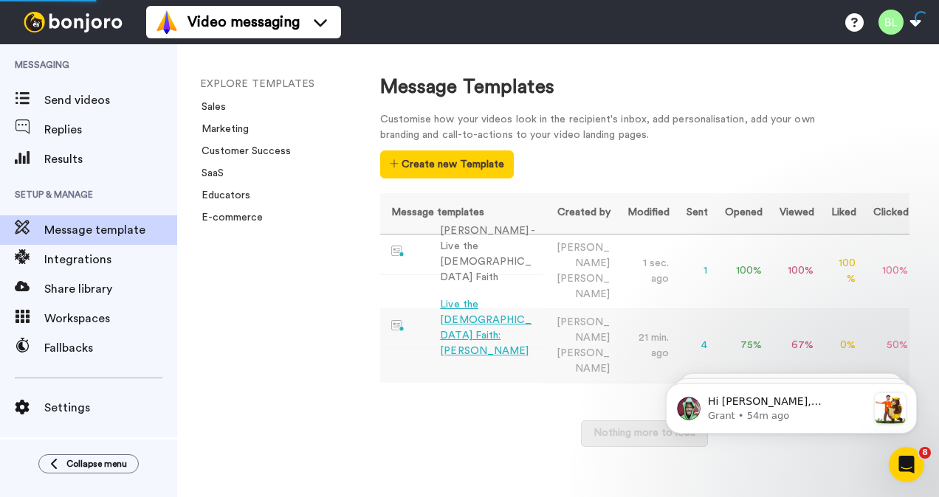
click at [496, 297] on div "Live the [DEMOGRAPHIC_DATA] Faith: [PERSON_NAME]" at bounding box center [488, 328] width 96 height 62
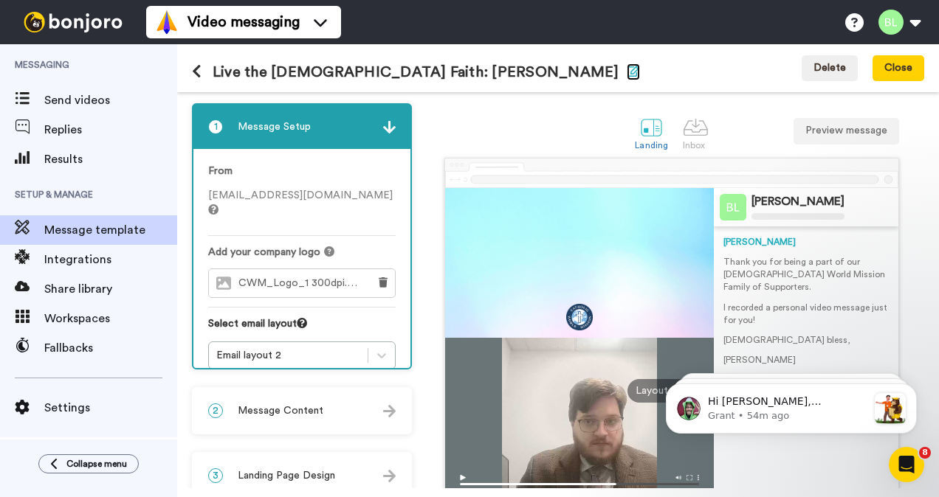
click at [626, 72] on icon "button" at bounding box center [632, 71] width 13 height 12
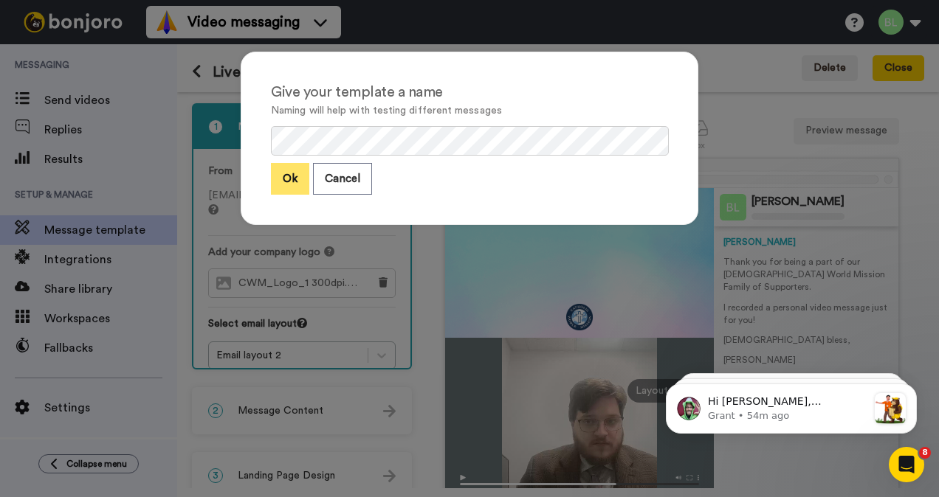
click at [277, 173] on button "Ok" at bounding box center [290, 179] width 38 height 32
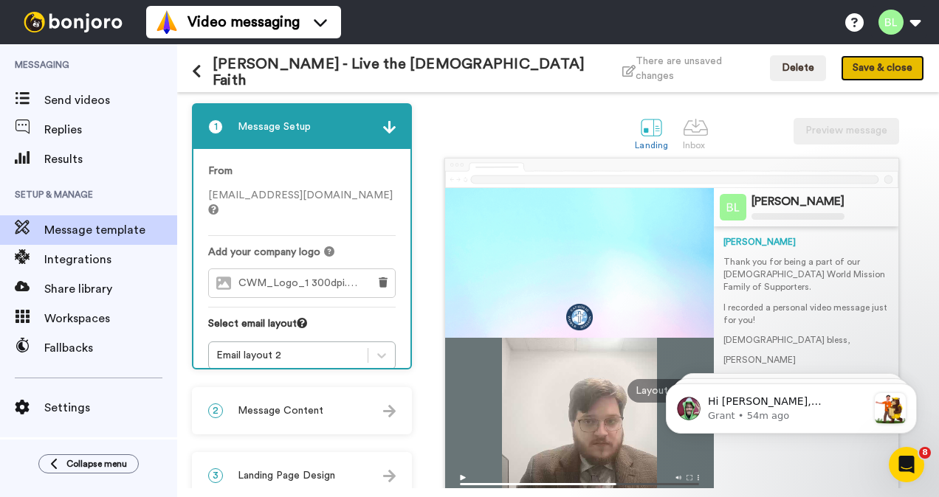
click at [853, 69] on button "Save & close" at bounding box center [881, 68] width 83 height 27
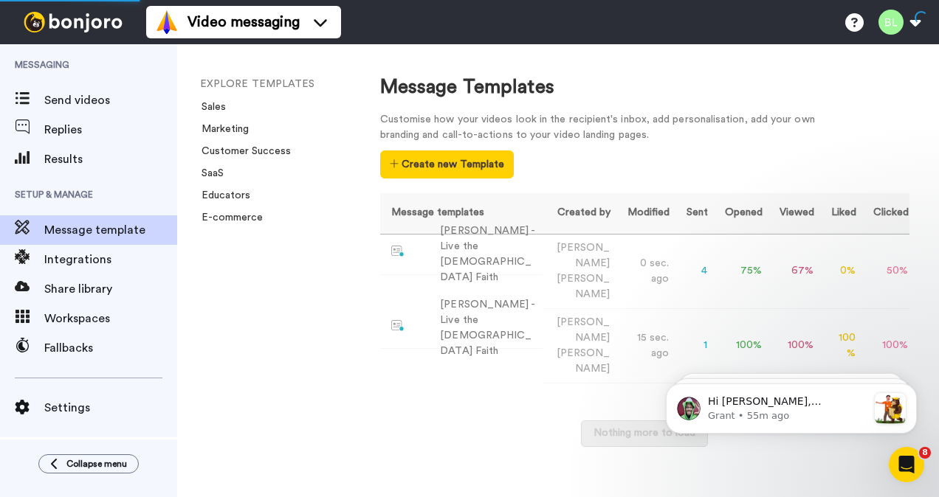
click at [105, 24] on img at bounding box center [73, 22] width 111 height 21
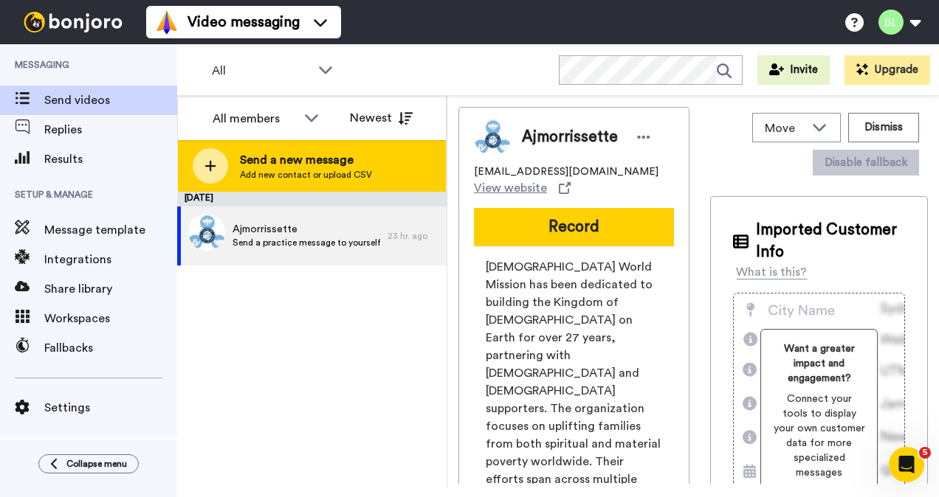
click at [304, 164] on span "Send a new message" at bounding box center [306, 160] width 132 height 18
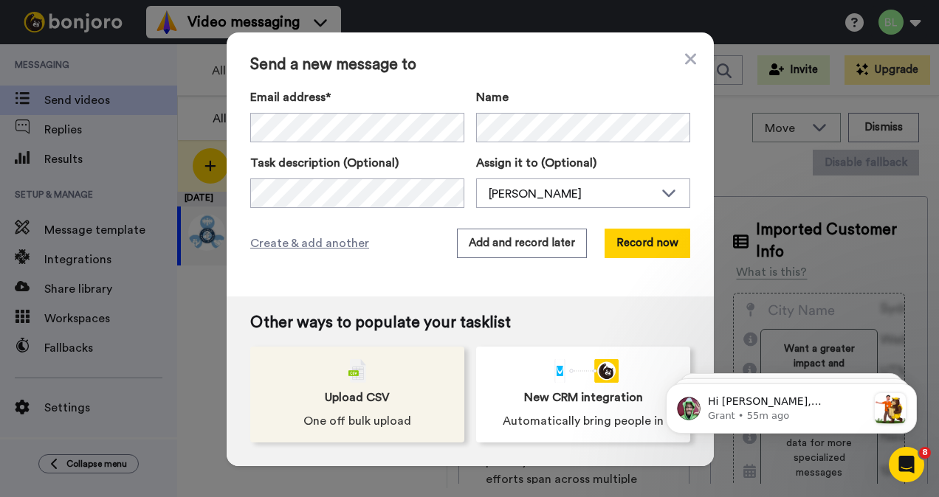
click at [354, 382] on div "Upload CSV One off bulk upload" at bounding box center [357, 395] width 214 height 96
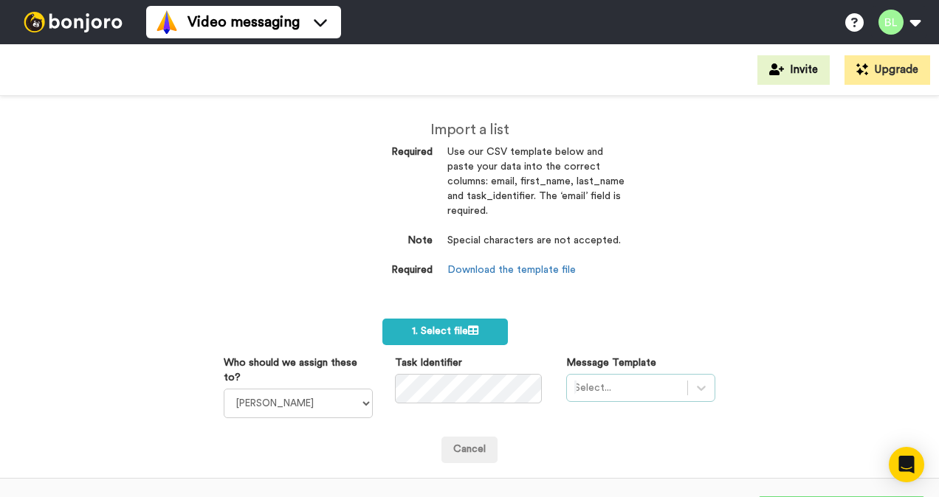
click at [612, 388] on div at bounding box center [627, 388] width 106 height 18
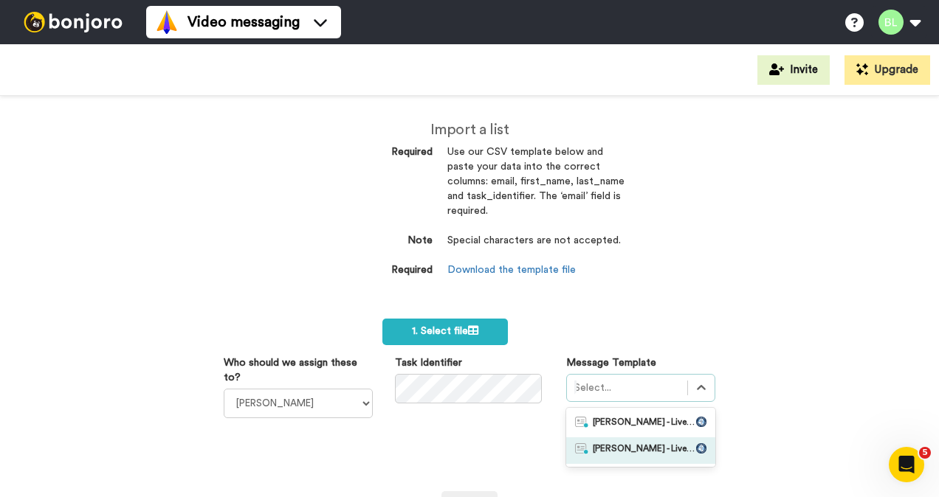
click at [601, 446] on span "Blake - Live the Catholic Faith" at bounding box center [643, 450] width 103 height 15
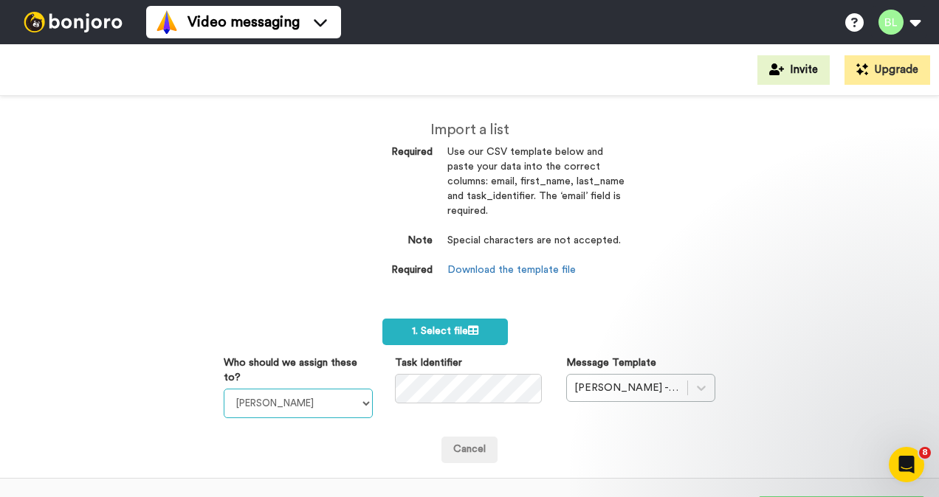
click at [339, 401] on select "James M Flanagan Blake Lowrey AJ Morrissette" at bounding box center [298, 404] width 149 height 30
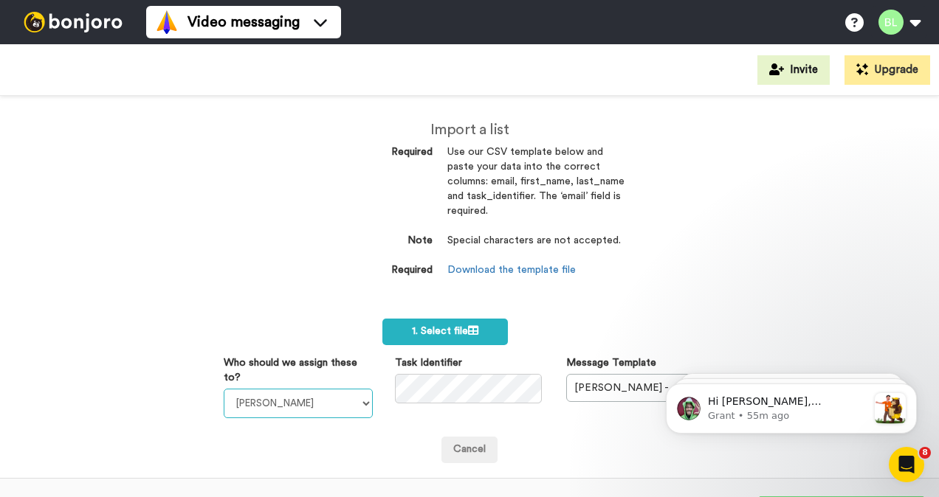
select select "9b2364e5-1d7d-442c-a4da-6e24c0ac38f8"
click at [224, 389] on select "James M Flanagan Blake Lowrey AJ Morrissette" at bounding box center [298, 404] width 149 height 30
click at [444, 336] on span "1. Select file" at bounding box center [445, 331] width 66 height 10
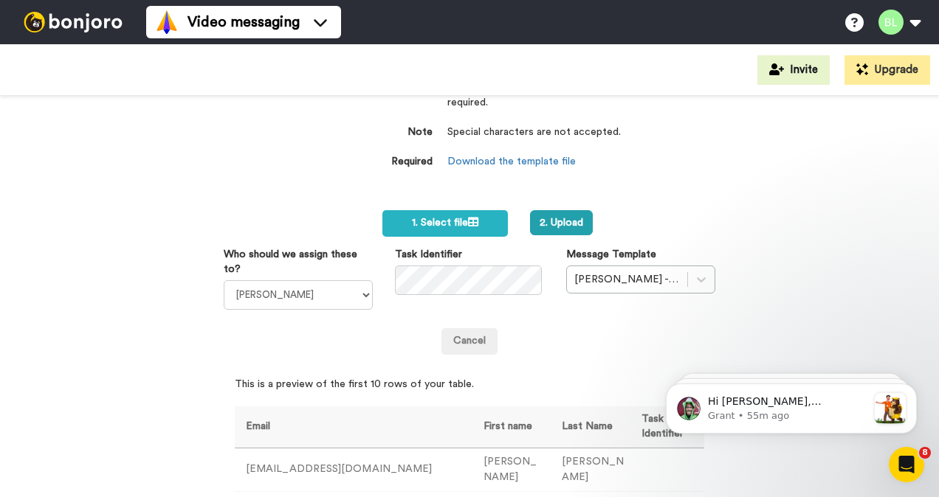
scroll to position [95, 0]
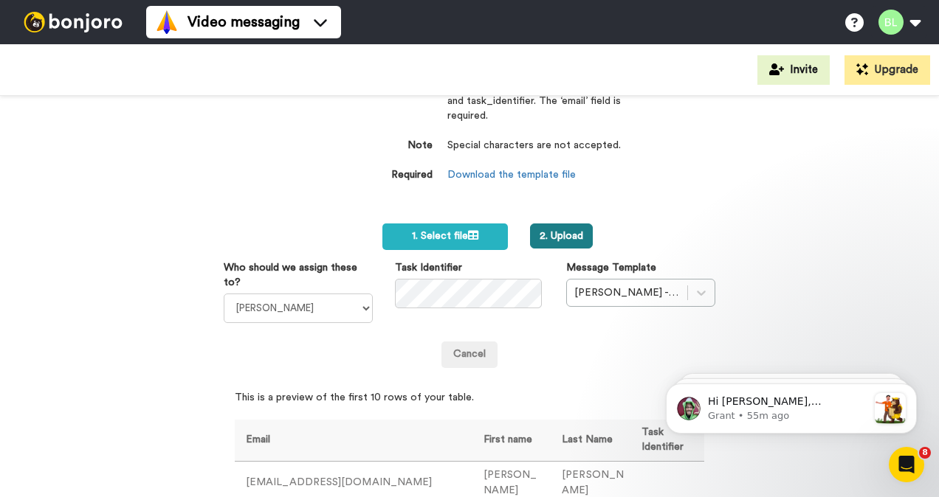
click at [555, 238] on button "2. Upload" at bounding box center [561, 236] width 63 height 25
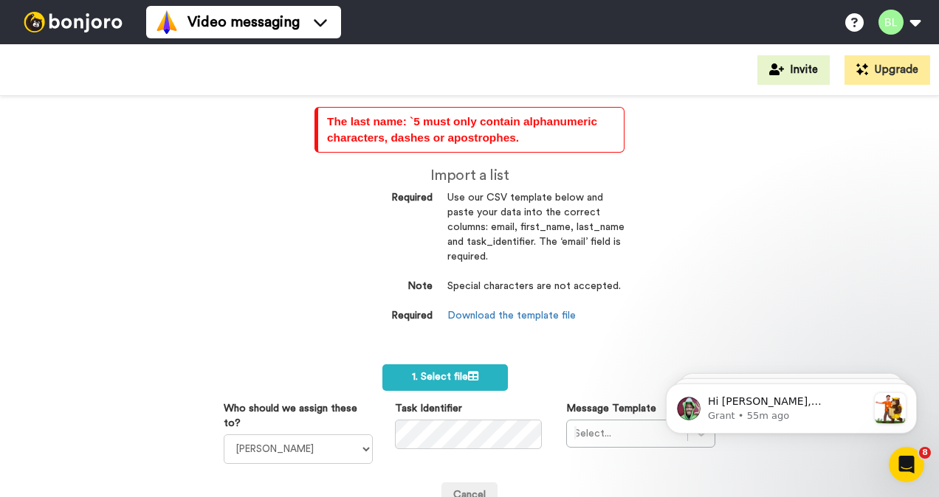
scroll to position [116, 0]
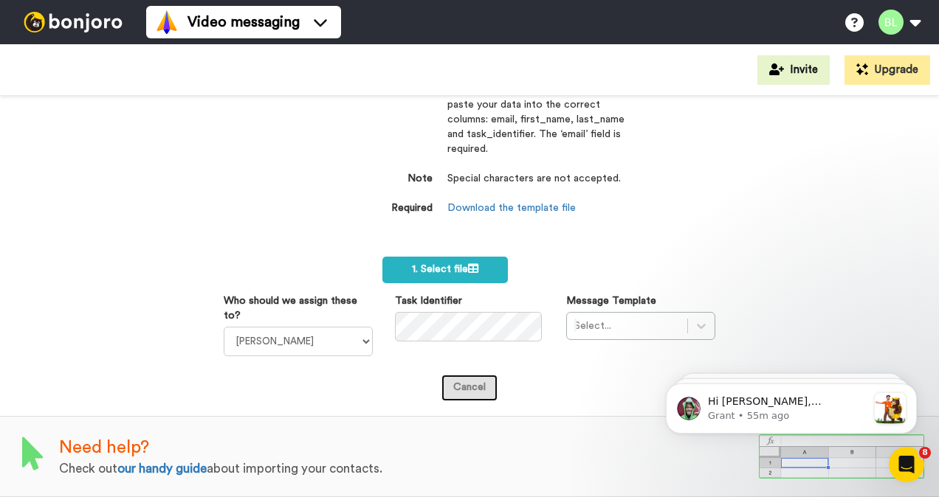
click at [456, 387] on link "Cancel" at bounding box center [469, 388] width 56 height 27
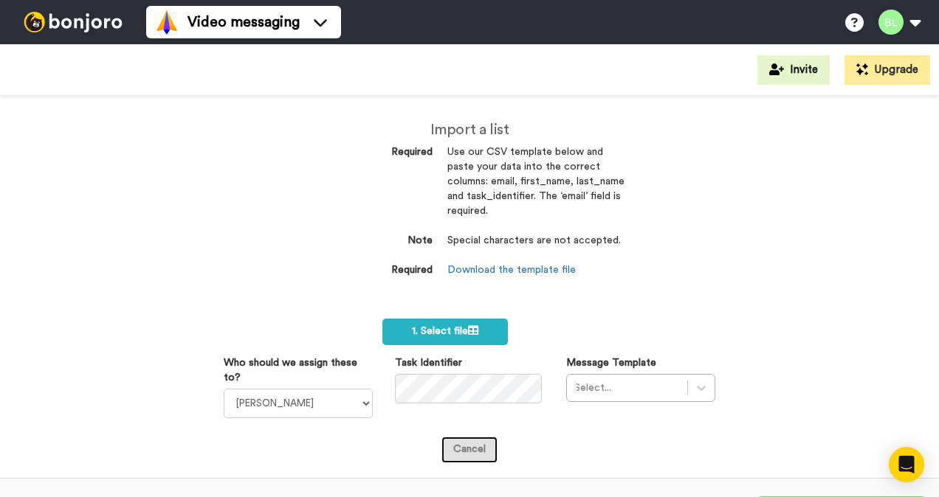
click at [453, 441] on link "Cancel" at bounding box center [469, 450] width 56 height 27
click at [89, 16] on img at bounding box center [73, 22] width 111 height 21
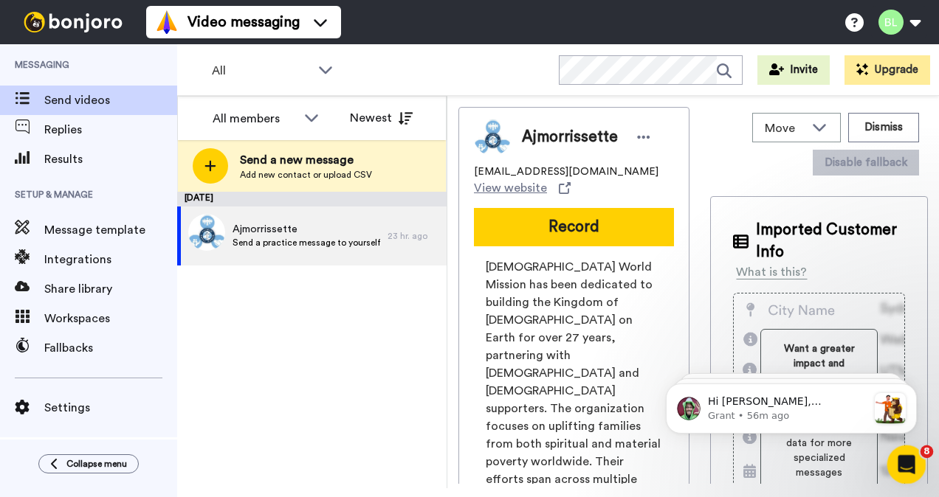
click at [905, 474] on icon "Open Intercom Messenger" at bounding box center [904, 463] width 24 height 24
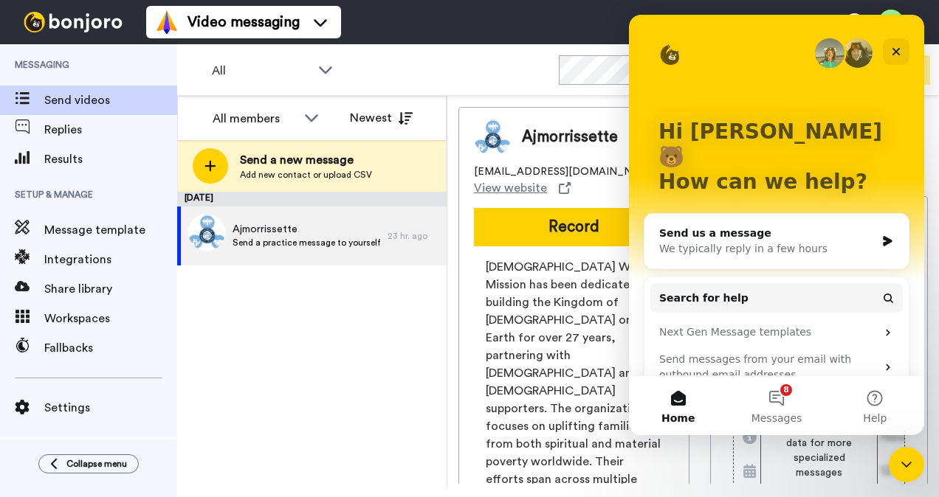
scroll to position [55, 0]
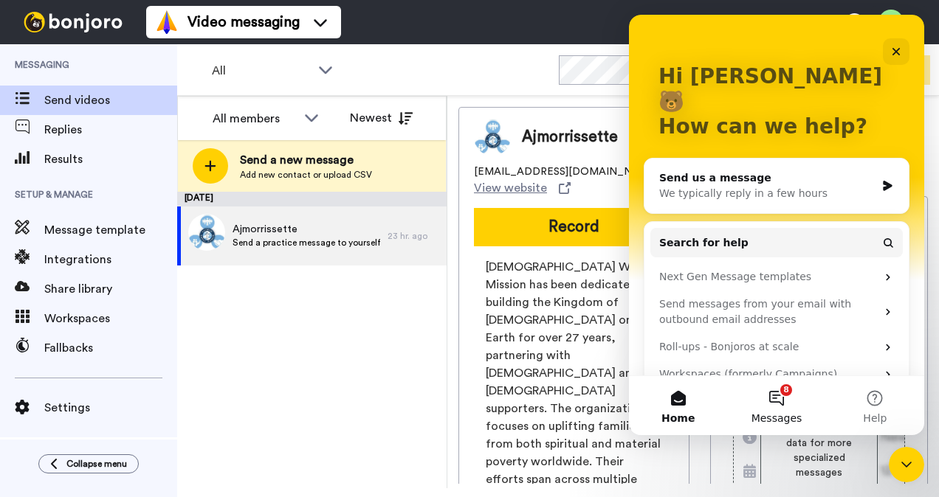
click at [776, 400] on button "8 Messages" at bounding box center [776, 405] width 98 height 59
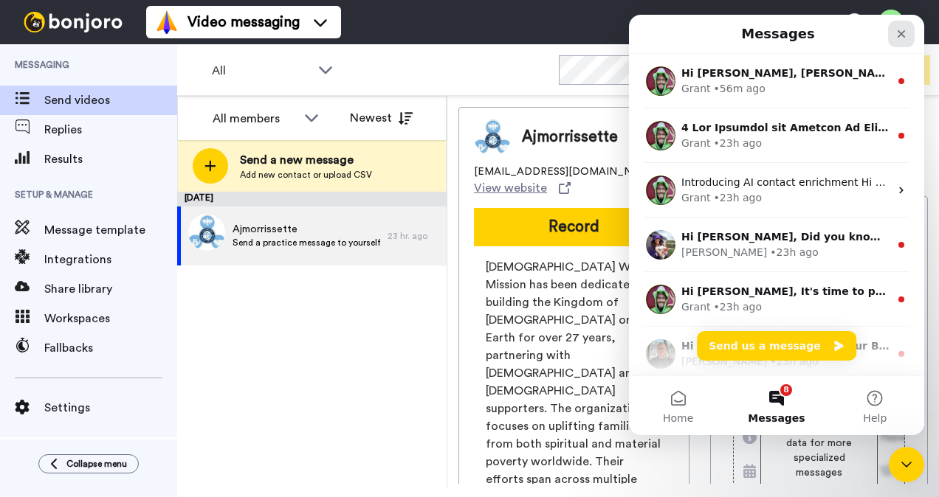
click at [903, 39] on icon "Close" at bounding box center [901, 34] width 12 height 12
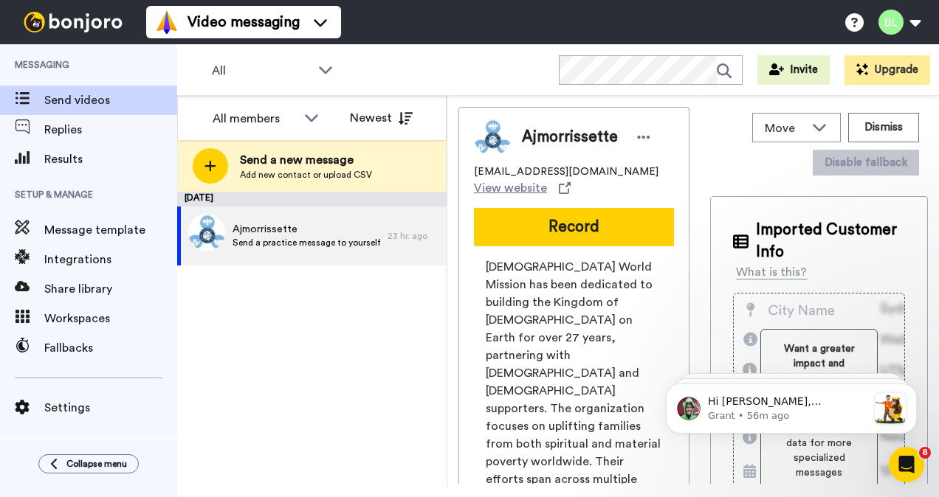
scroll to position [0, 0]
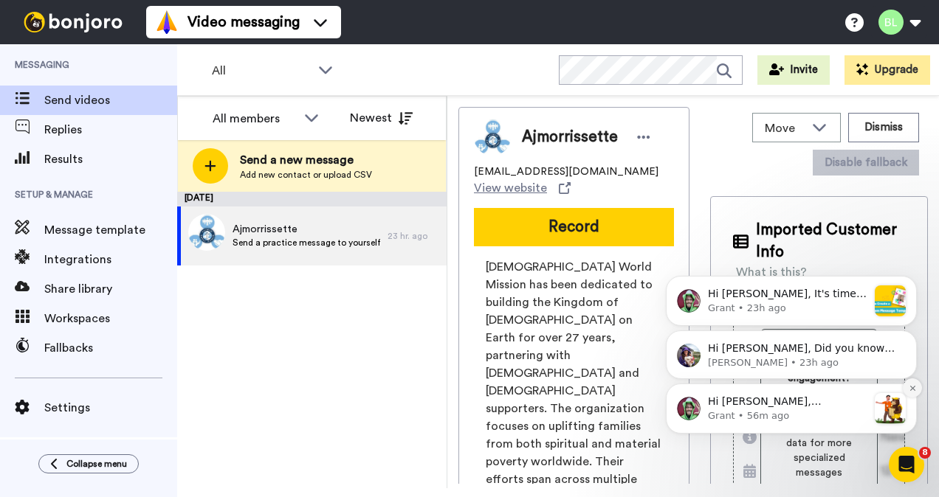
click at [913, 388] on icon "Dismiss notification" at bounding box center [911, 387] width 5 height 5
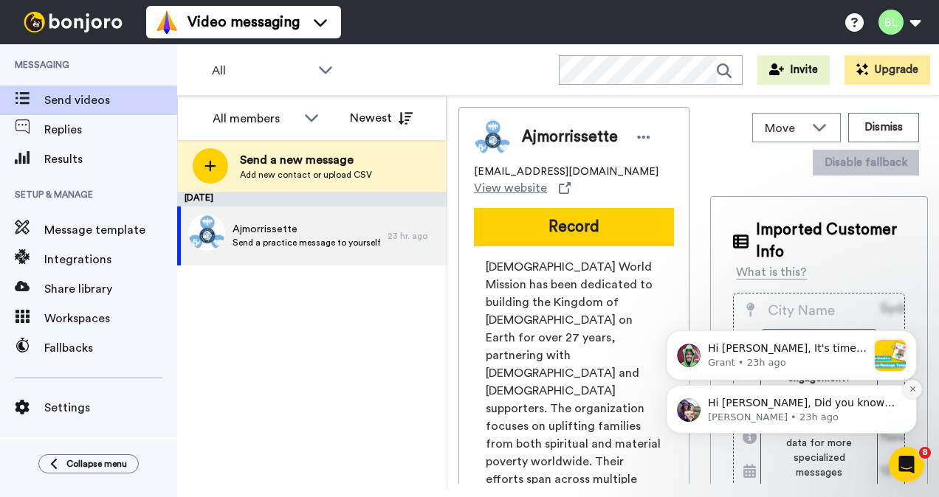
click at [913, 390] on icon "Dismiss notification" at bounding box center [911, 389] width 5 height 5
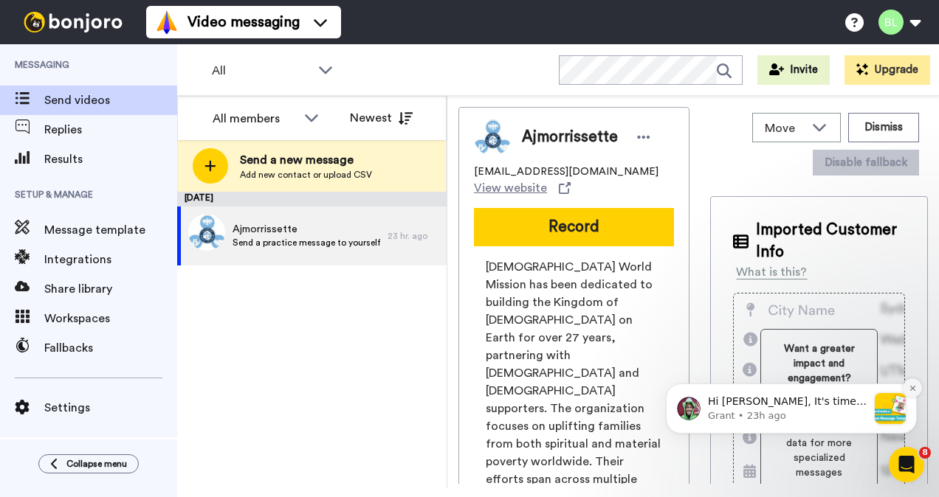
click at [913, 389] on icon "Dismiss notification" at bounding box center [911, 387] width 5 height 5
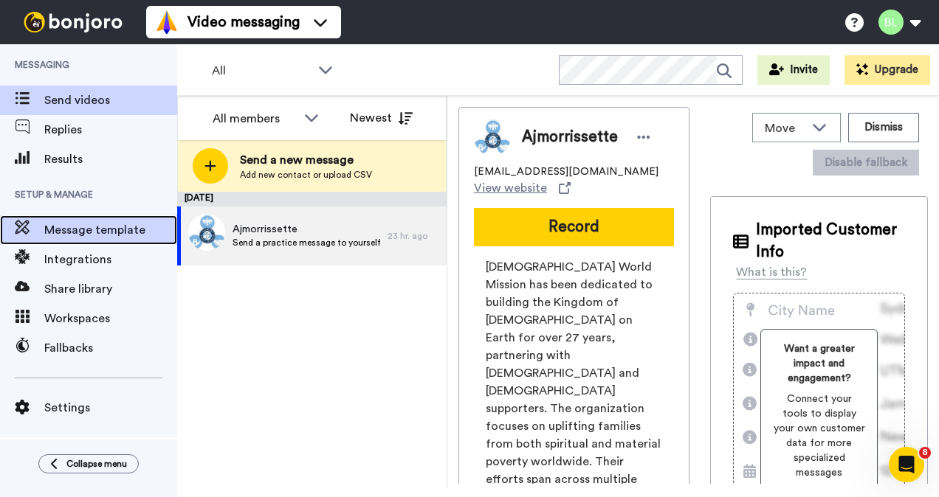
click at [92, 233] on span "Message template" at bounding box center [110, 230] width 133 height 18
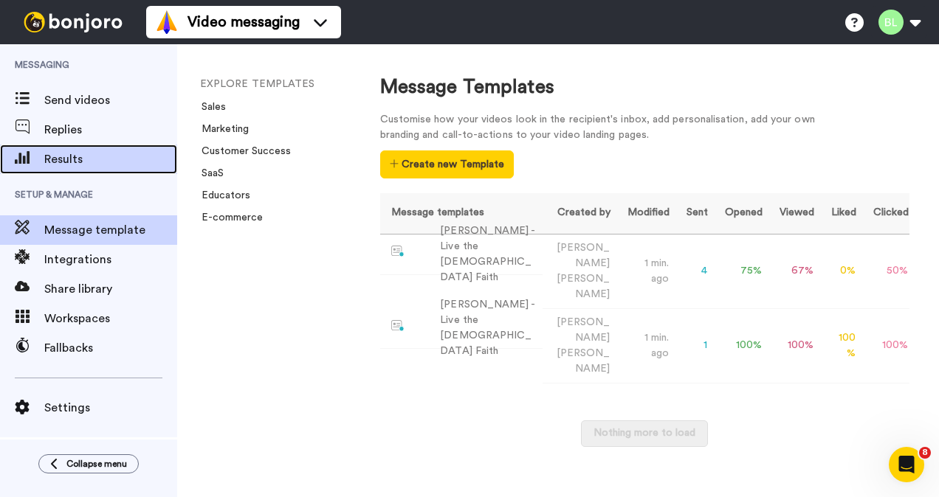
click at [68, 162] on span "Results" at bounding box center [110, 160] width 133 height 18
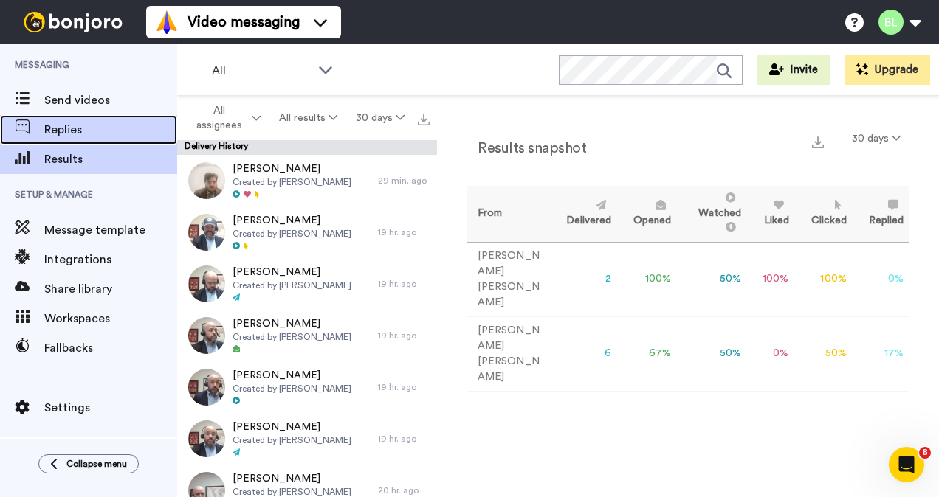
click at [97, 118] on div "Replies" at bounding box center [88, 130] width 177 height 30
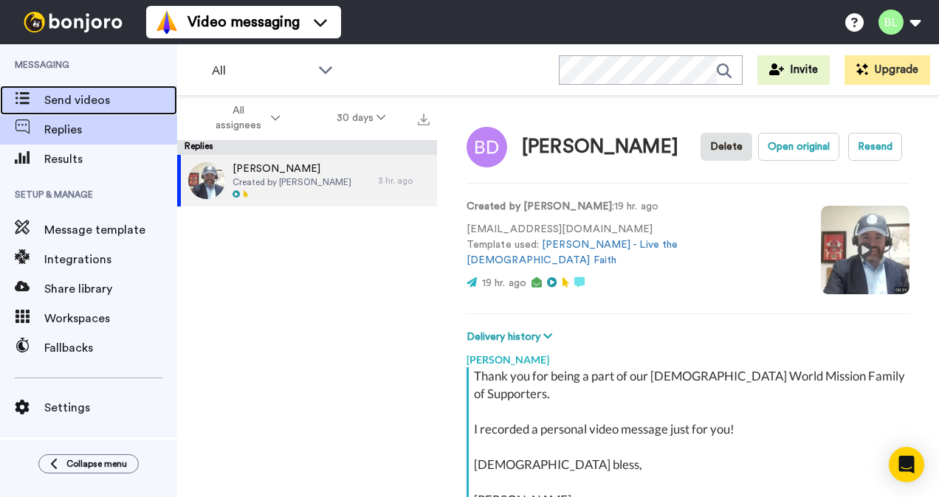
scroll to position [158, 0]
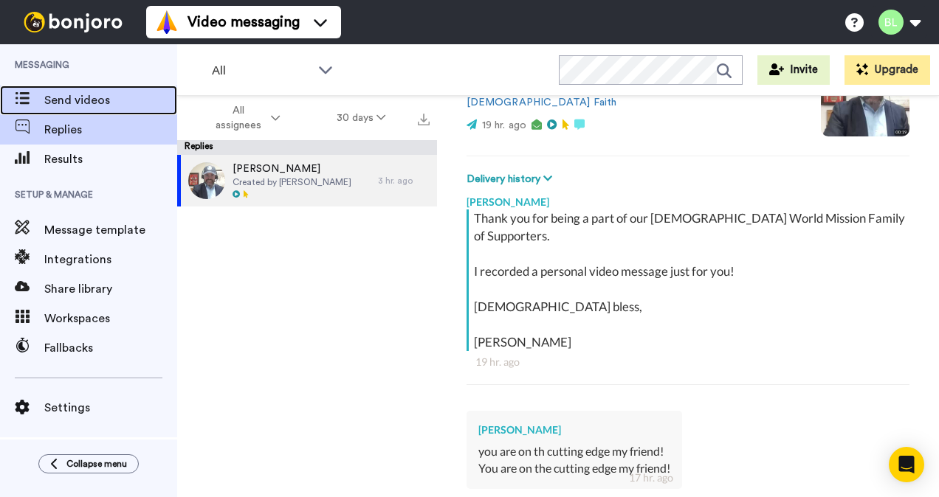
click at [102, 96] on span "Send videos" at bounding box center [110, 100] width 133 height 18
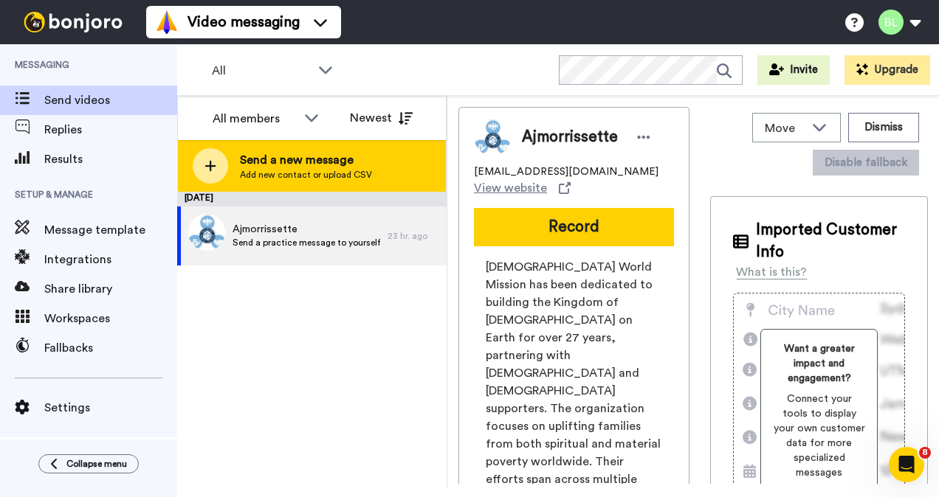
click at [278, 164] on span "Send a new message" at bounding box center [306, 160] width 132 height 18
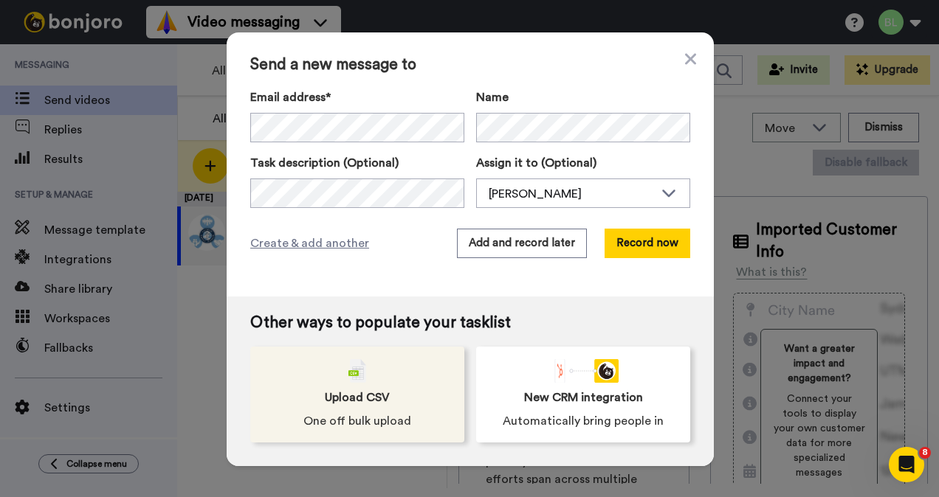
click at [348, 380] on img at bounding box center [357, 371] width 18 height 24
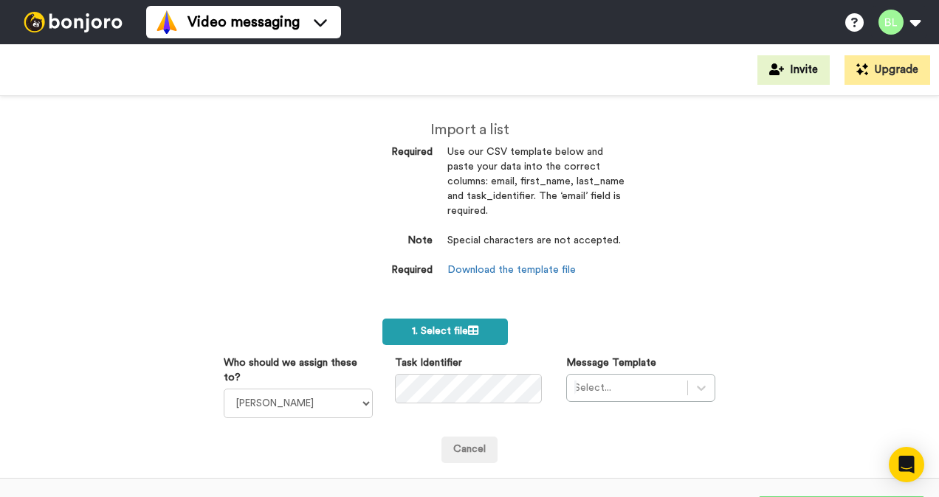
click at [426, 332] on span "1. Select file" at bounding box center [445, 331] width 66 height 10
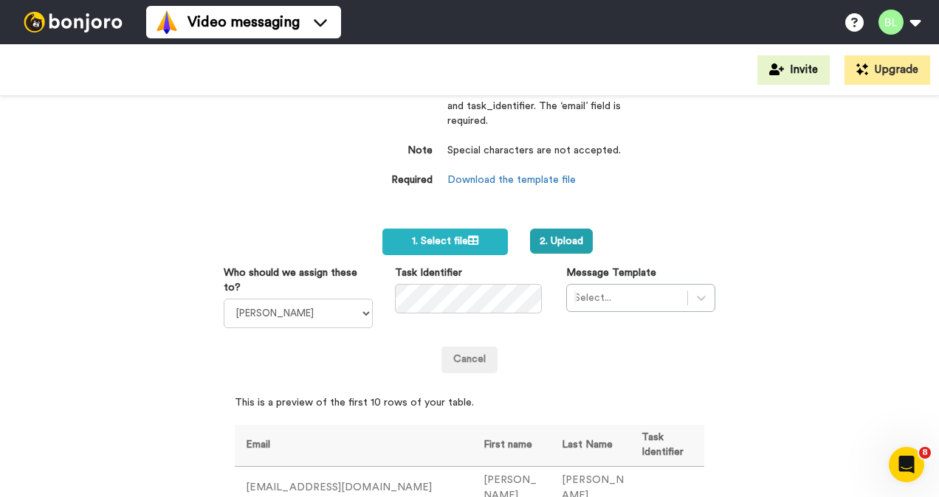
scroll to position [125, 0]
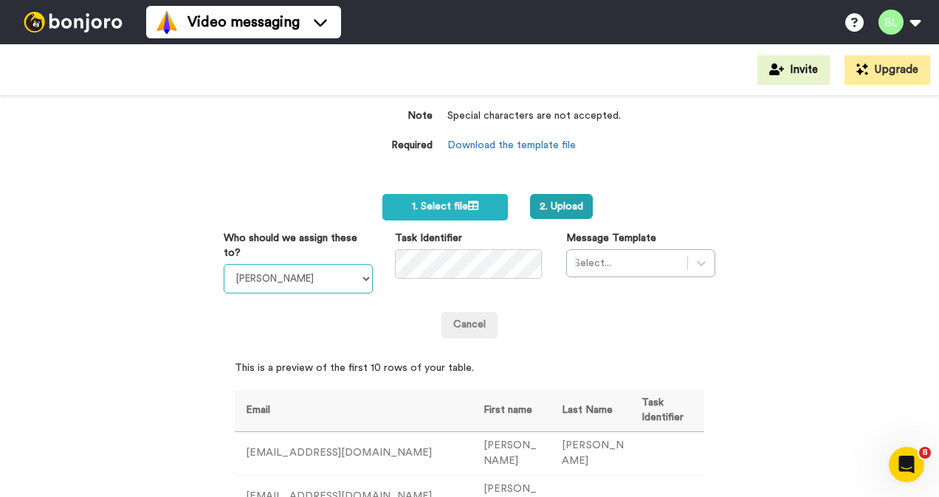
click at [336, 286] on select "James M Flanagan Blake Lowrey AJ Morrissette" at bounding box center [298, 279] width 149 height 30
select select "9b2364e5-1d7d-442c-a4da-6e24c0ac38f8"
click at [224, 264] on select "James M Flanagan Blake Lowrey AJ Morrissette" at bounding box center [298, 279] width 149 height 30
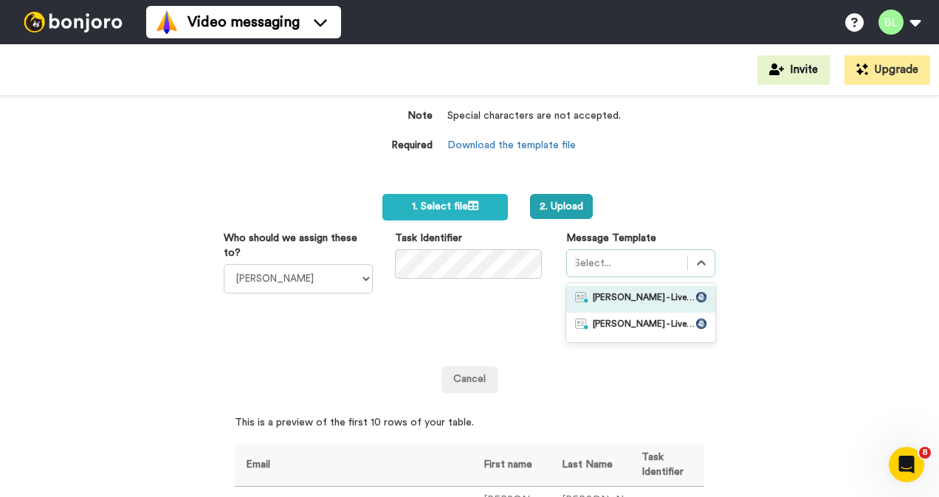
click at [610, 255] on div at bounding box center [627, 264] width 106 height 18
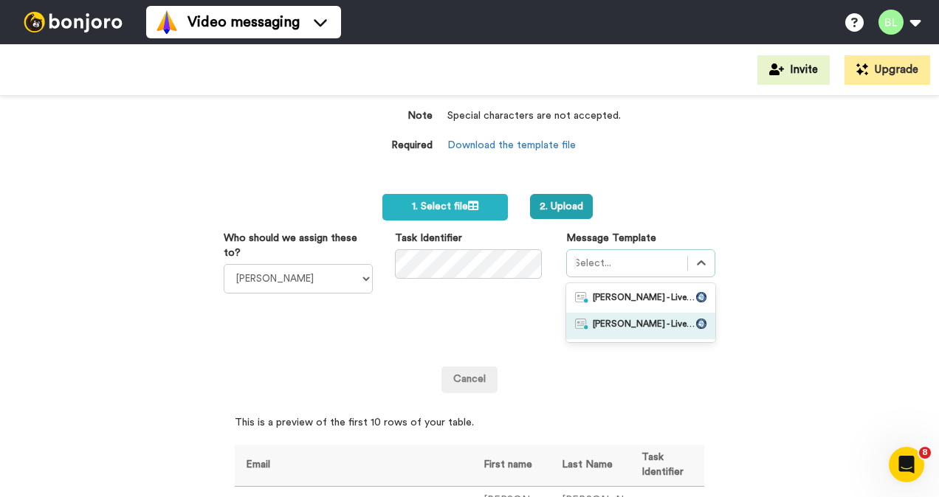
click at [620, 316] on div "Blake - Live the Catholic Faith" at bounding box center [640, 326] width 149 height 27
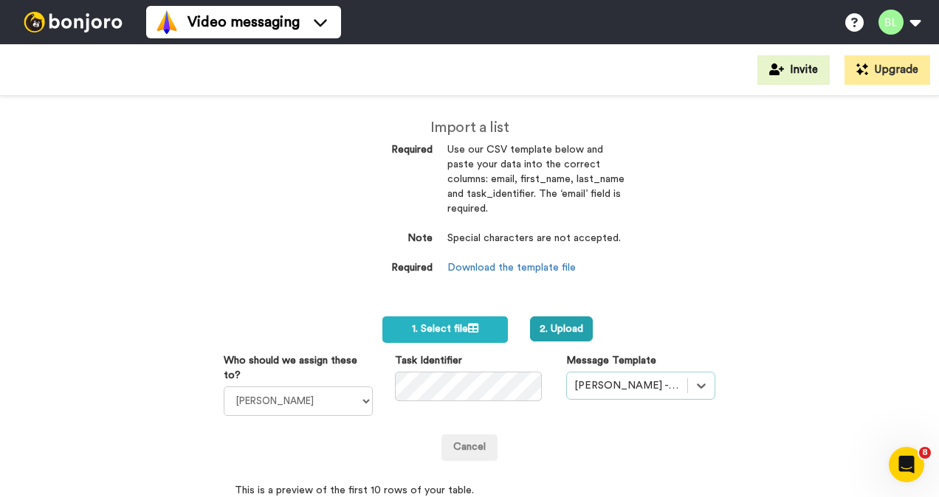
scroll to position [0, 0]
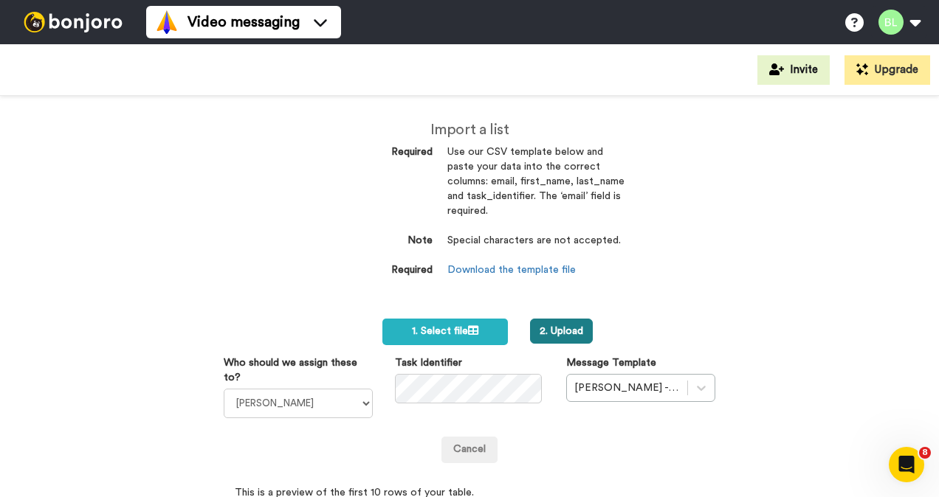
click at [559, 335] on button "2. Upload" at bounding box center [561, 331] width 63 height 25
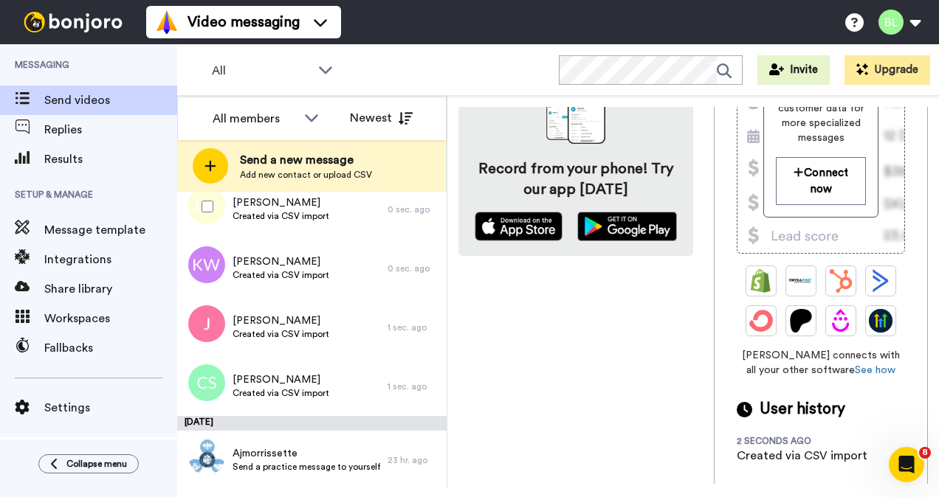
scroll to position [205, 0]
click at [219, 425] on div "[DATE]" at bounding box center [311, 422] width 269 height 15
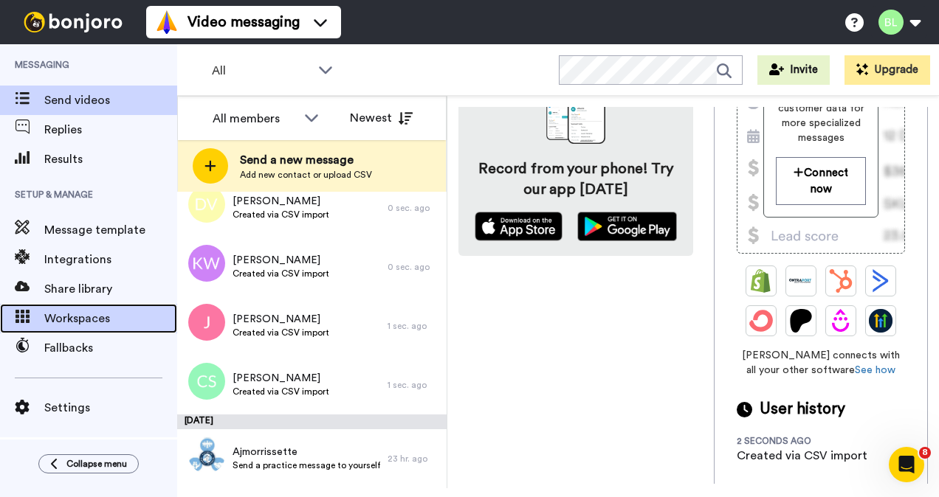
click at [72, 322] on span "Workspaces" at bounding box center [110, 319] width 133 height 18
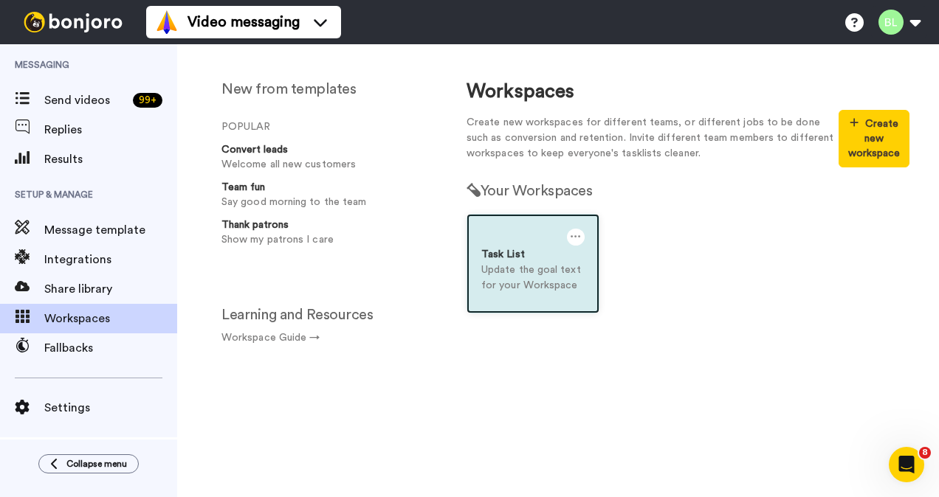
click at [516, 260] on div "Task List" at bounding box center [532, 254] width 103 height 15
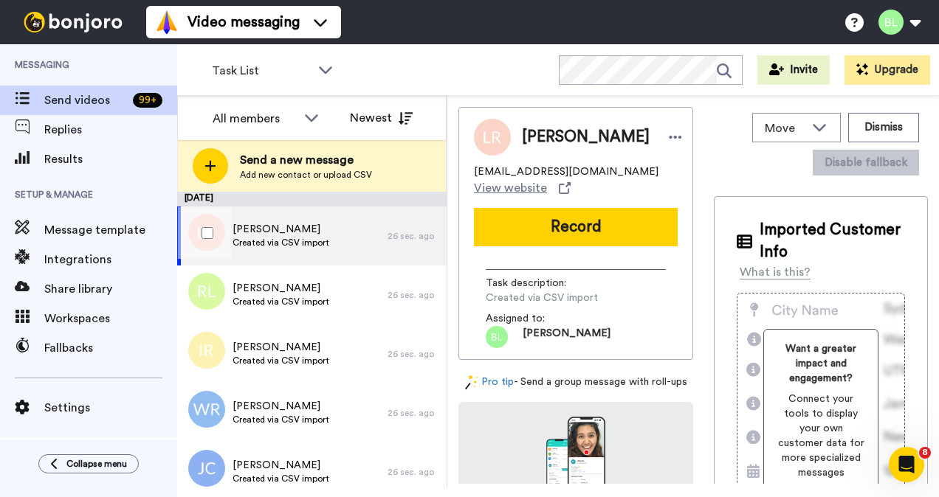
click at [325, 241] on span "Created via CSV import" at bounding box center [280, 243] width 97 height 12
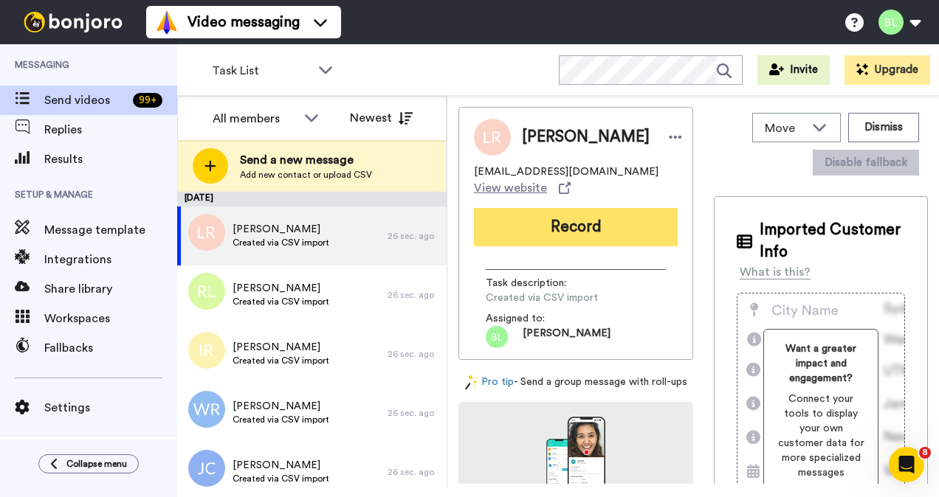
click at [540, 233] on button "Record" at bounding box center [576, 227] width 204 height 38
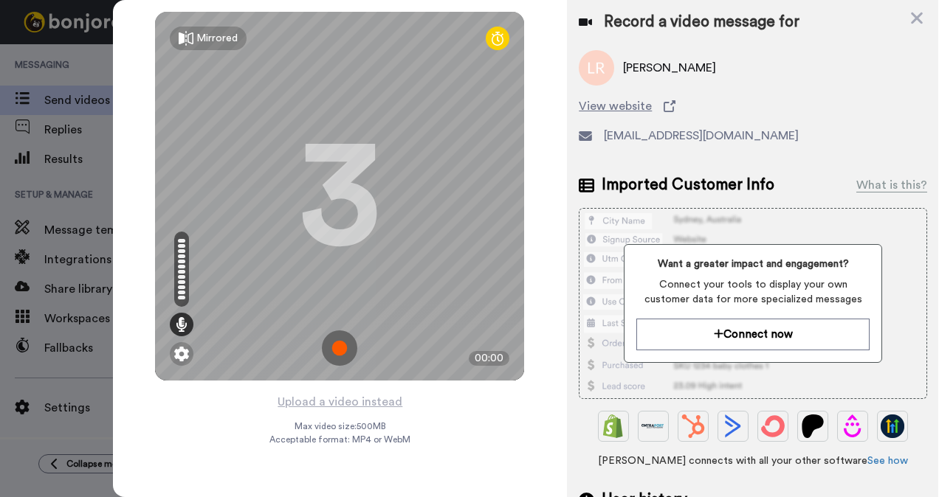
click at [333, 351] on img at bounding box center [339, 348] width 35 height 35
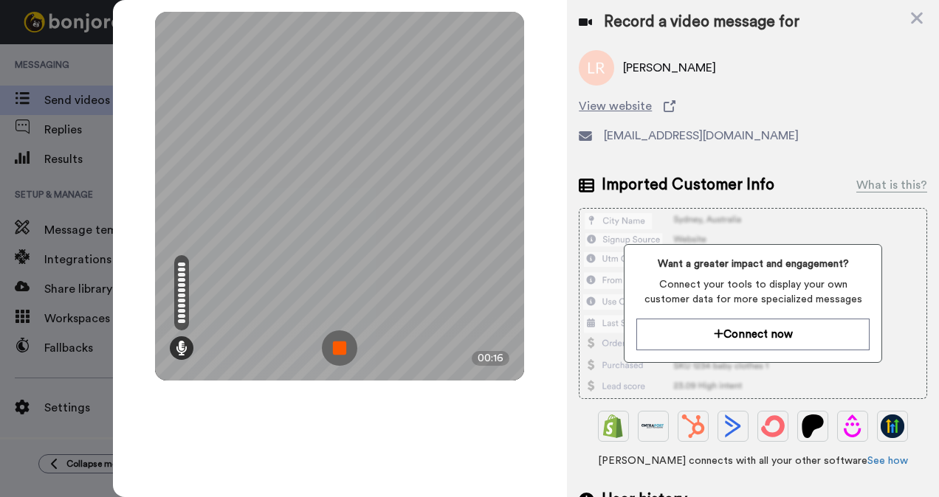
click at [347, 347] on img at bounding box center [339, 348] width 35 height 35
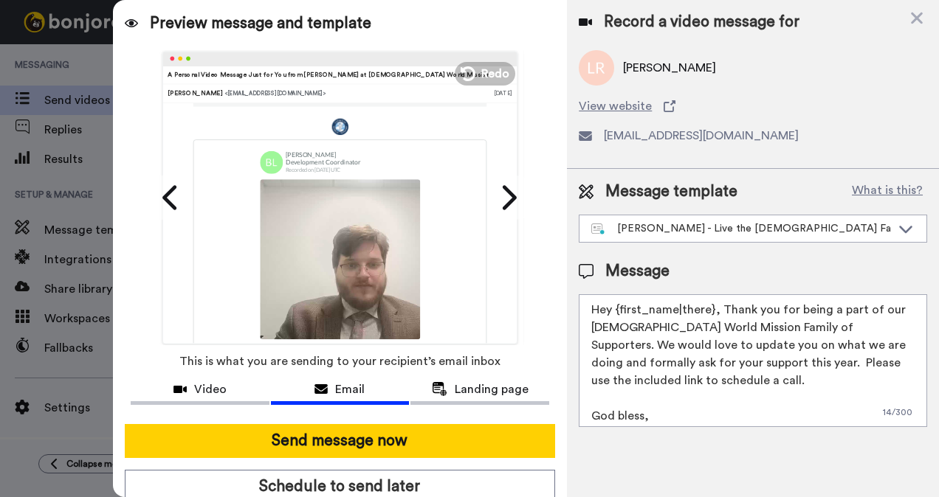
scroll to position [30, 0]
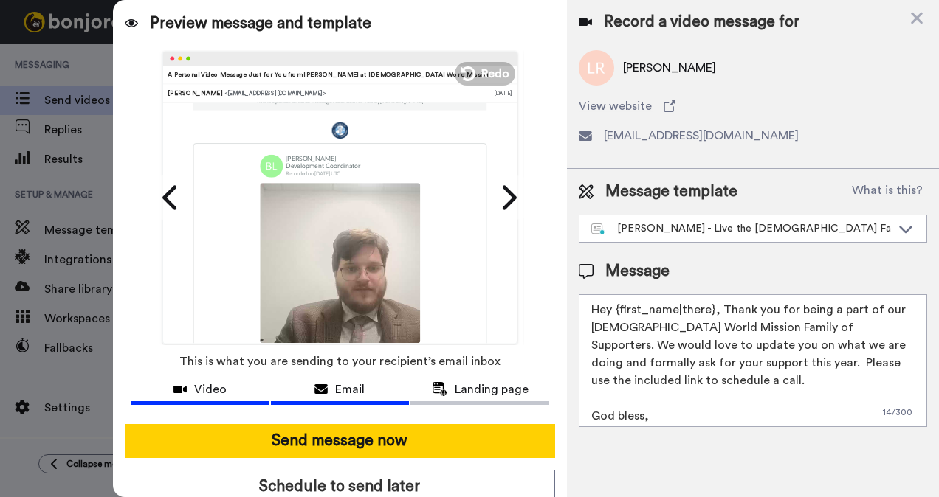
click at [181, 395] on div "Video" at bounding box center [200, 390] width 139 height 18
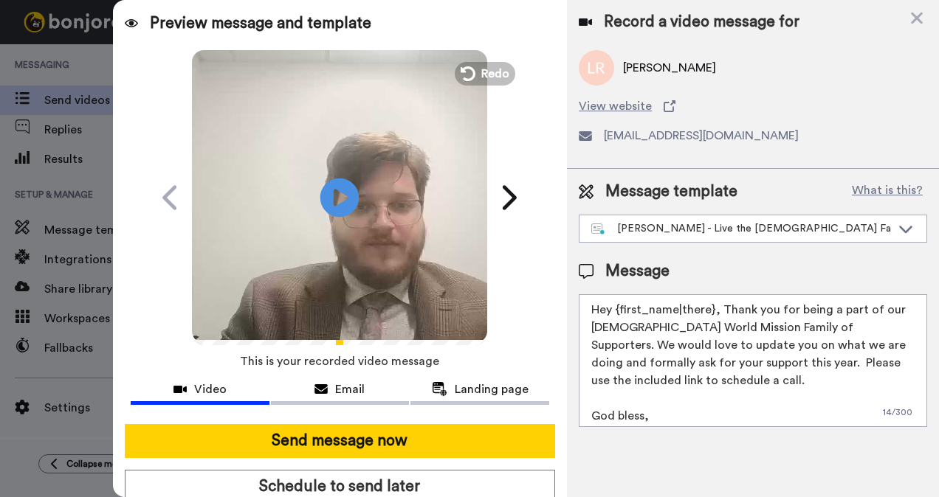
click at [333, 195] on icon "Play/Pause" at bounding box center [339, 197] width 39 height 70
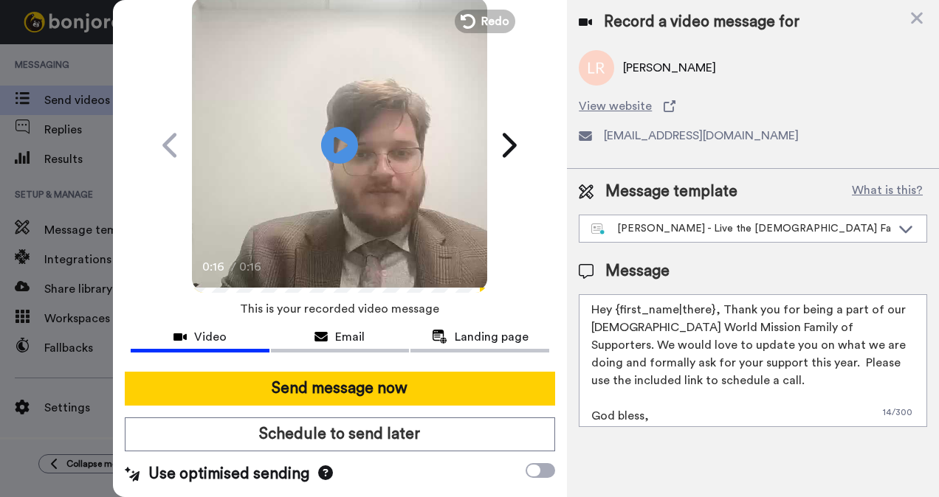
scroll to position [59, 0]
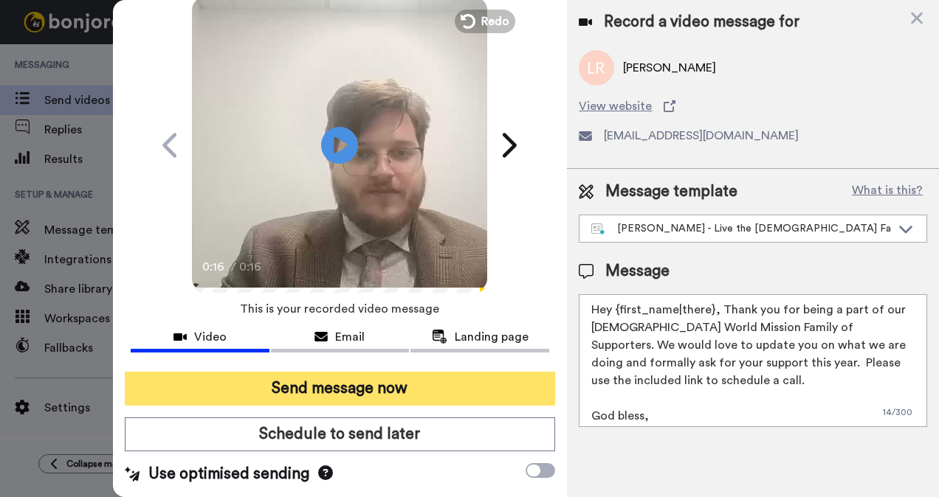
click at [344, 390] on button "Send message now" at bounding box center [340, 389] width 431 height 34
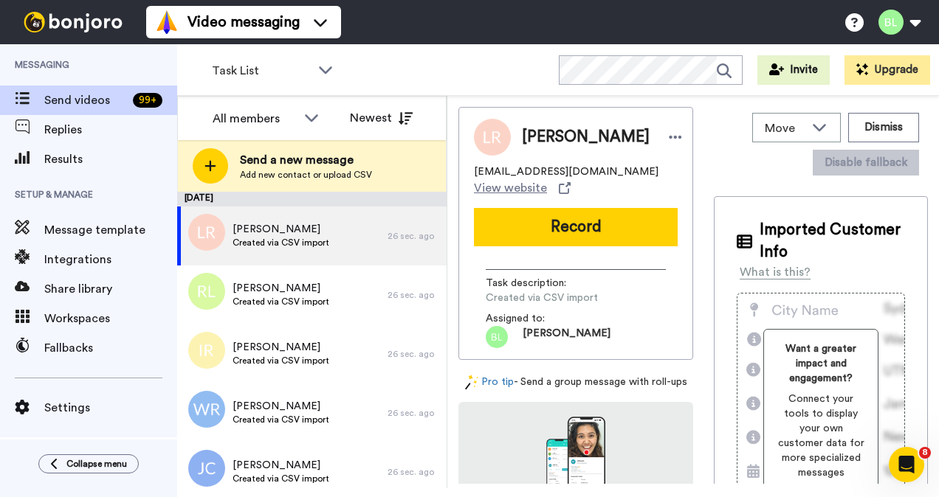
scroll to position [0, 0]
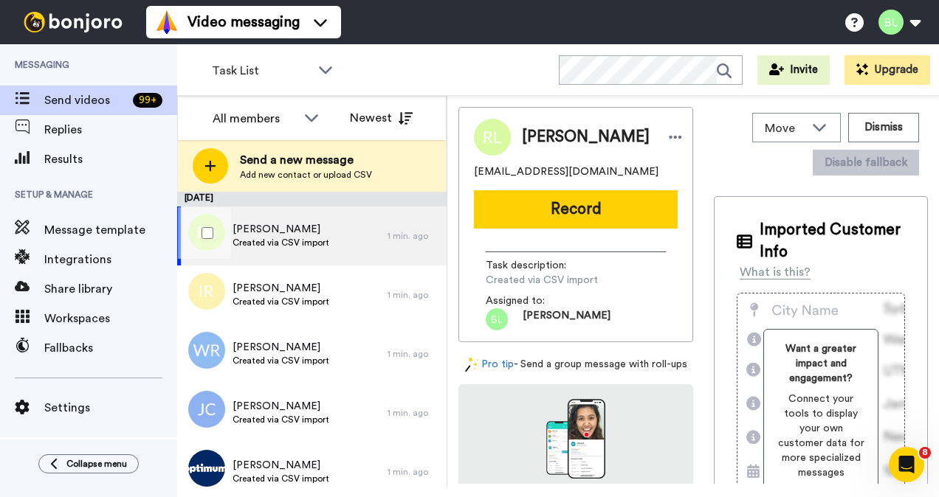
click at [350, 238] on div "[PERSON_NAME] Created via CSV import" at bounding box center [282, 236] width 210 height 59
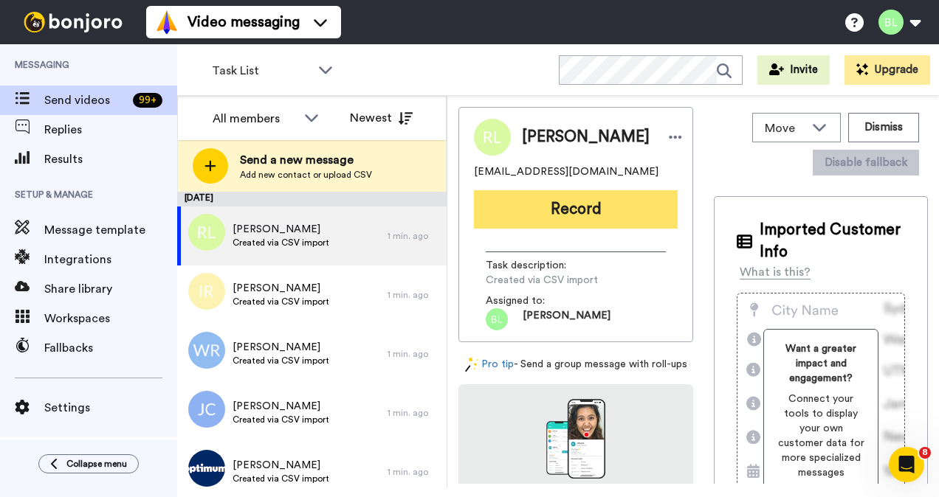
click at [531, 212] on button "Record" at bounding box center [576, 209] width 204 height 38
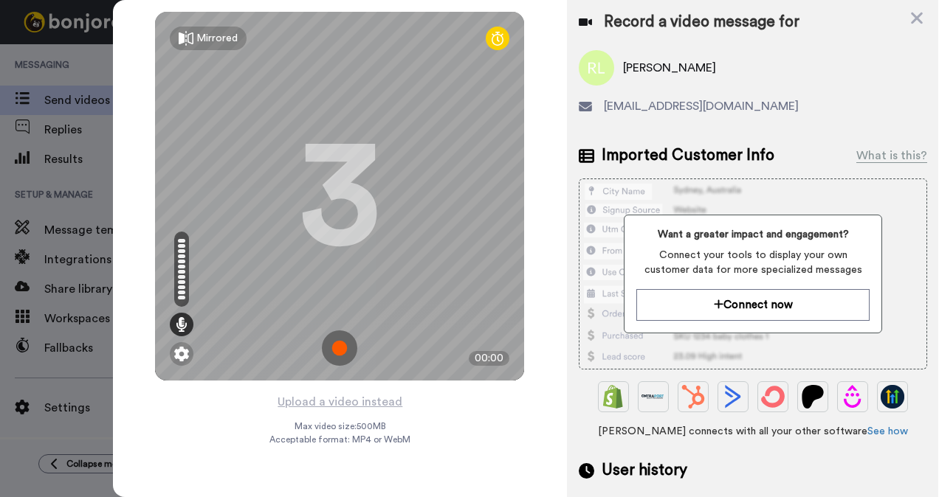
click at [338, 352] on img at bounding box center [339, 348] width 35 height 35
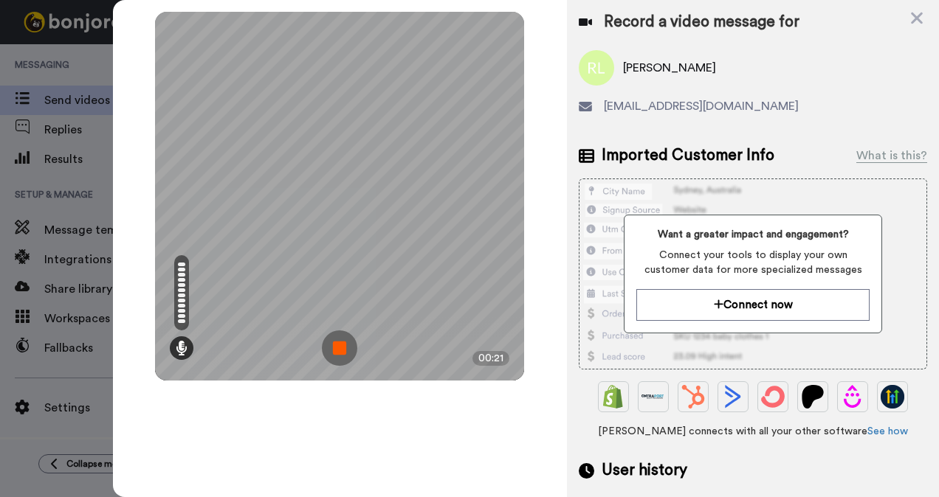
click at [339, 351] on img at bounding box center [339, 348] width 35 height 35
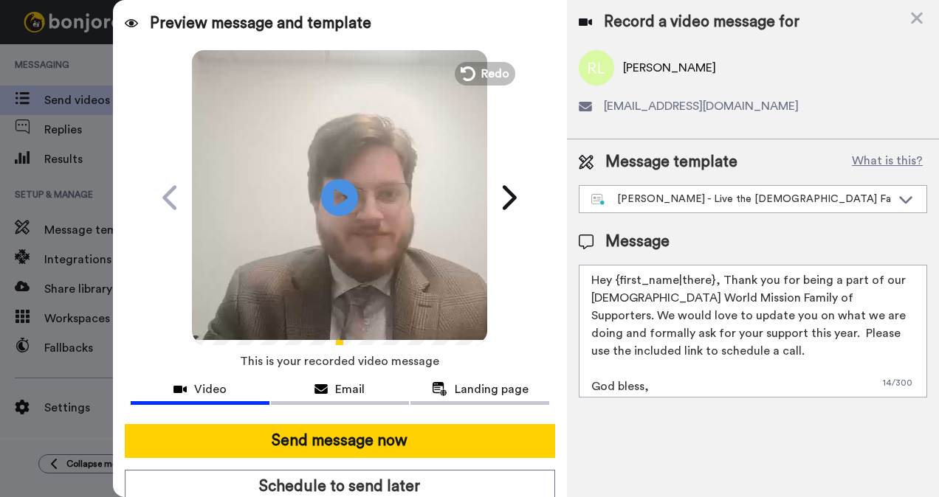
scroll to position [59, 0]
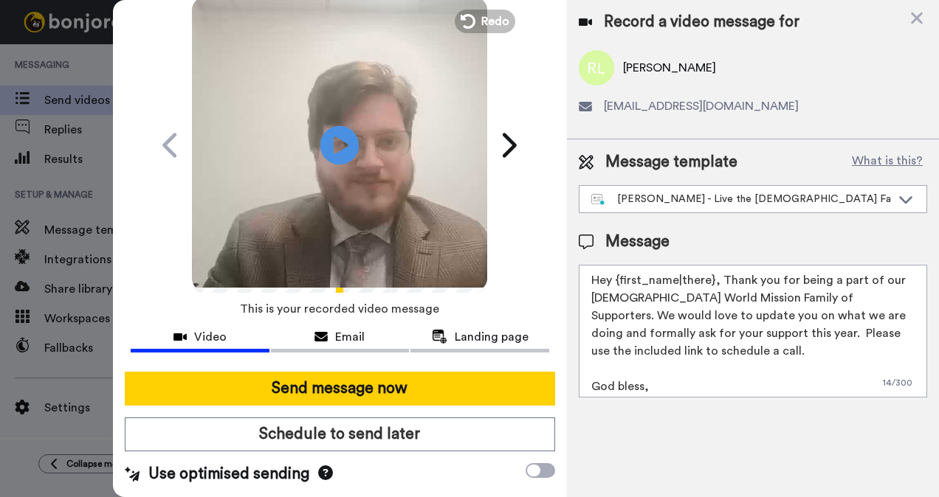
click at [336, 134] on icon "Play/Pause" at bounding box center [339, 145] width 39 height 70
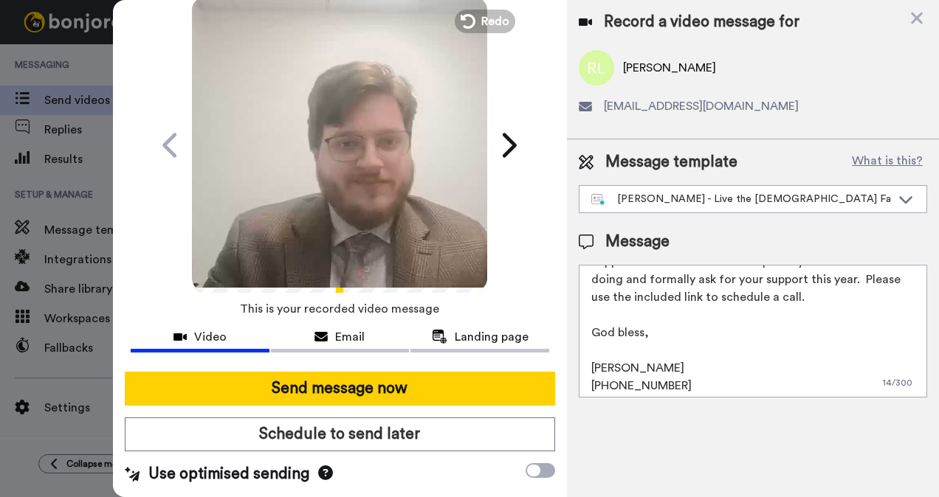
scroll to position [57, 0]
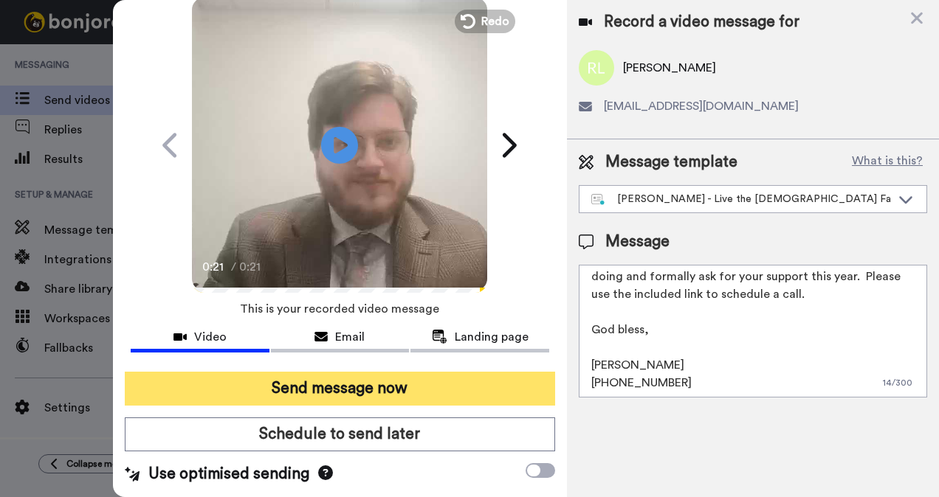
click at [410, 379] on button "Send message now" at bounding box center [340, 389] width 431 height 34
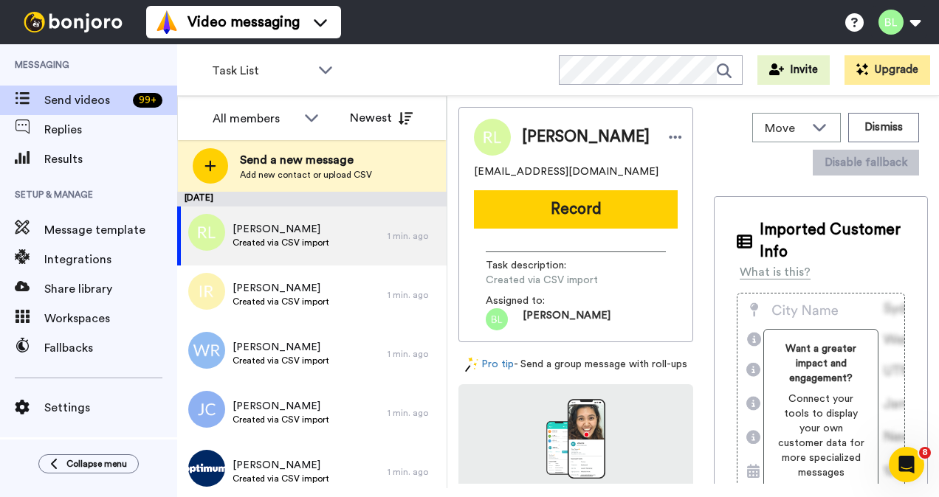
scroll to position [0, 0]
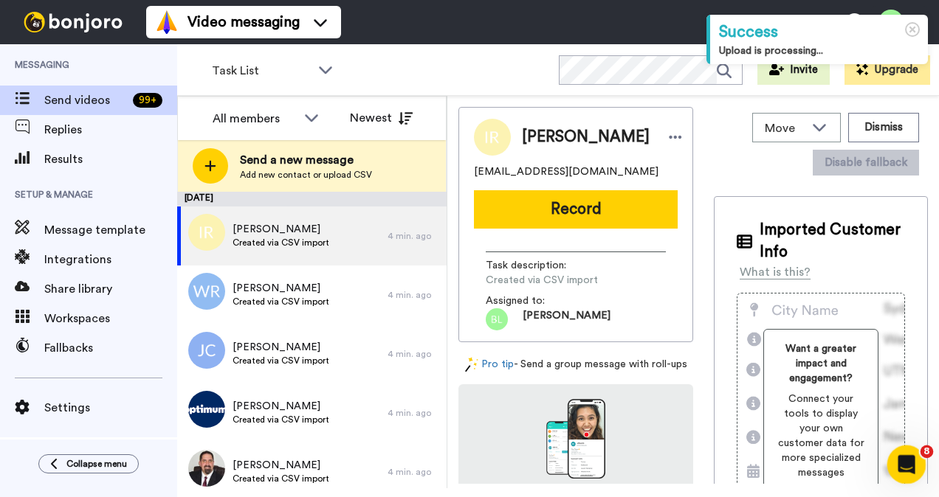
click at [902, 458] on icon "Open Intercom Messenger" at bounding box center [904, 463] width 24 height 24
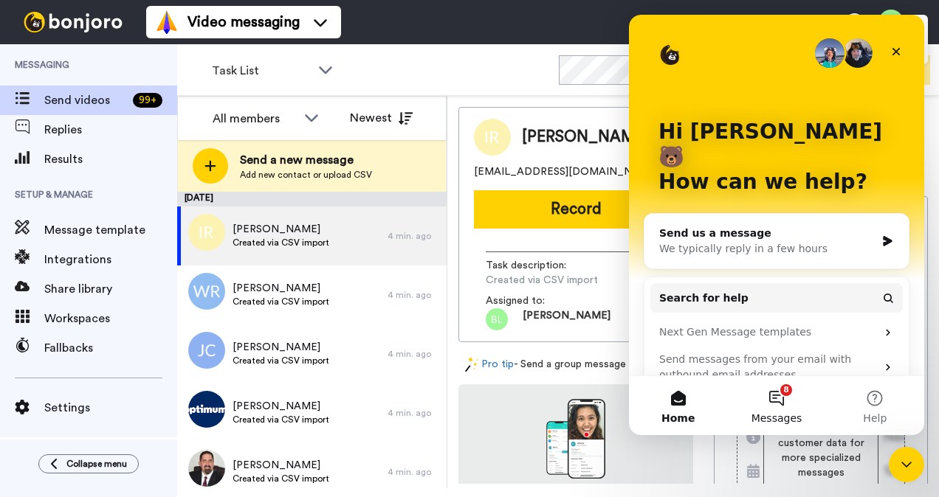
click at [772, 395] on button "8 Messages" at bounding box center [776, 405] width 98 height 59
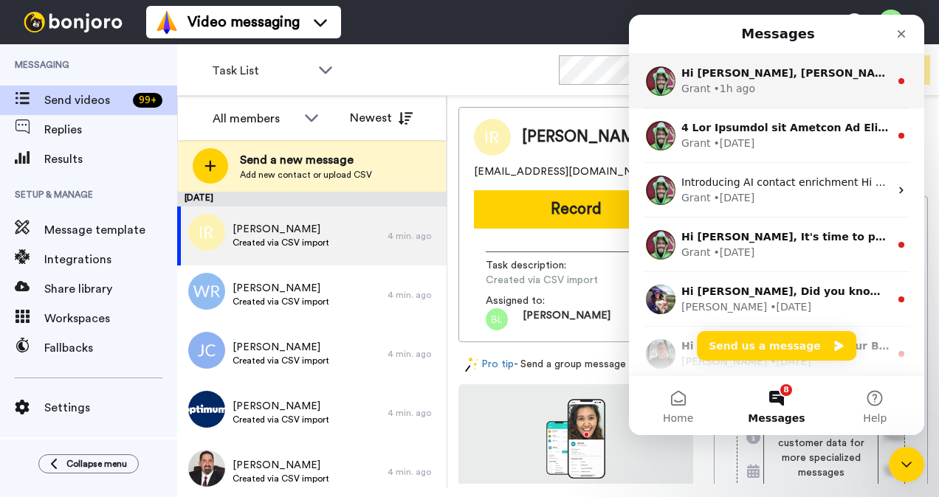
click at [851, 83] on div "Grant • 1h ago" at bounding box center [785, 88] width 208 height 15
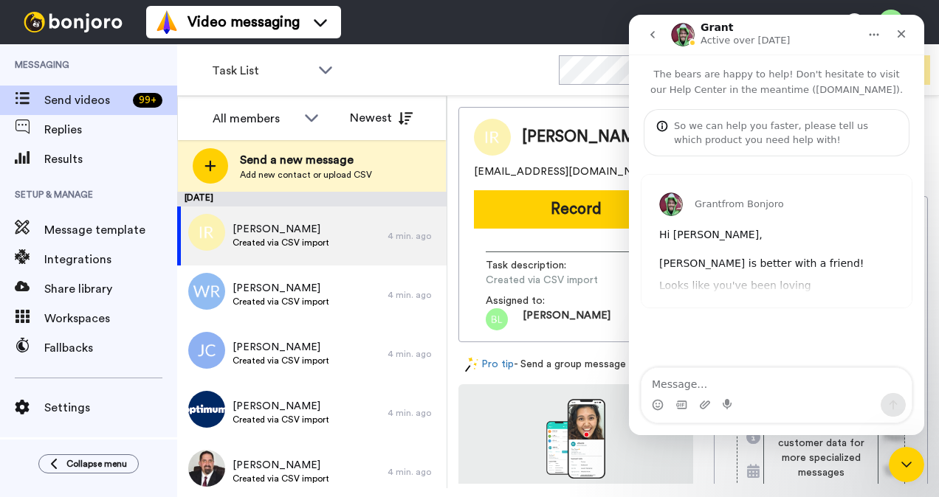
click at [658, 31] on button "go back" at bounding box center [652, 35] width 28 height 28
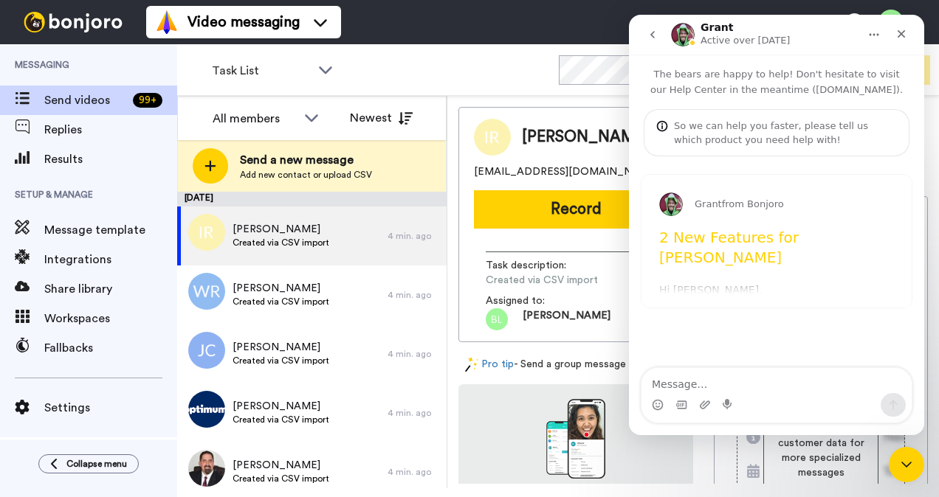
click at [658, 43] on button "go back" at bounding box center [652, 35] width 28 height 28
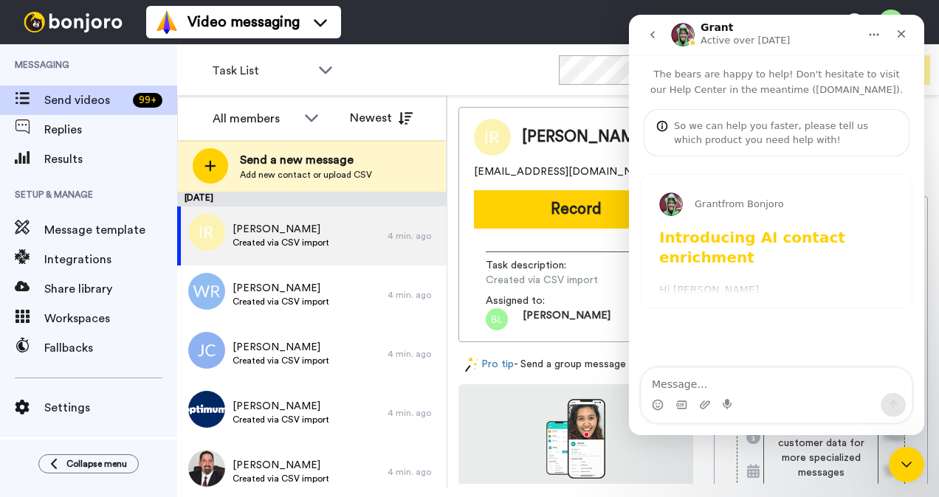
click at [657, 32] on icon "go back" at bounding box center [652, 35] width 12 height 12
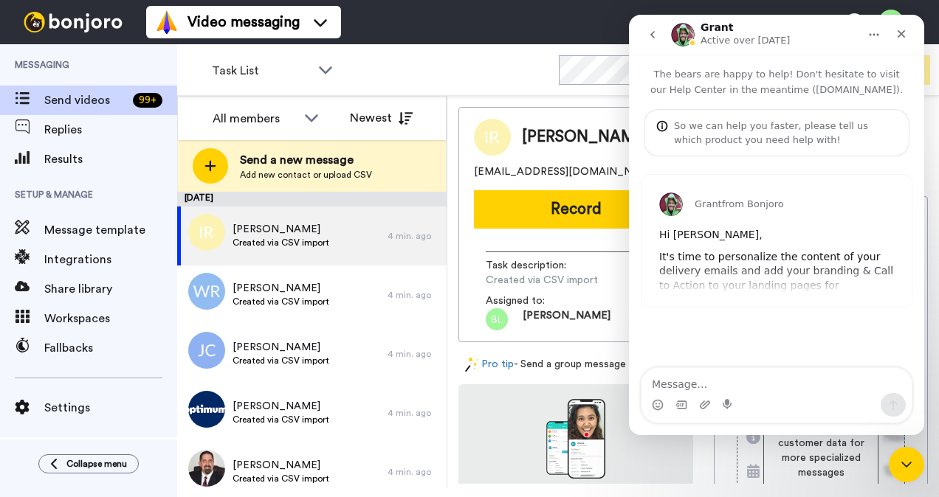
click at [654, 43] on button "go back" at bounding box center [652, 35] width 28 height 28
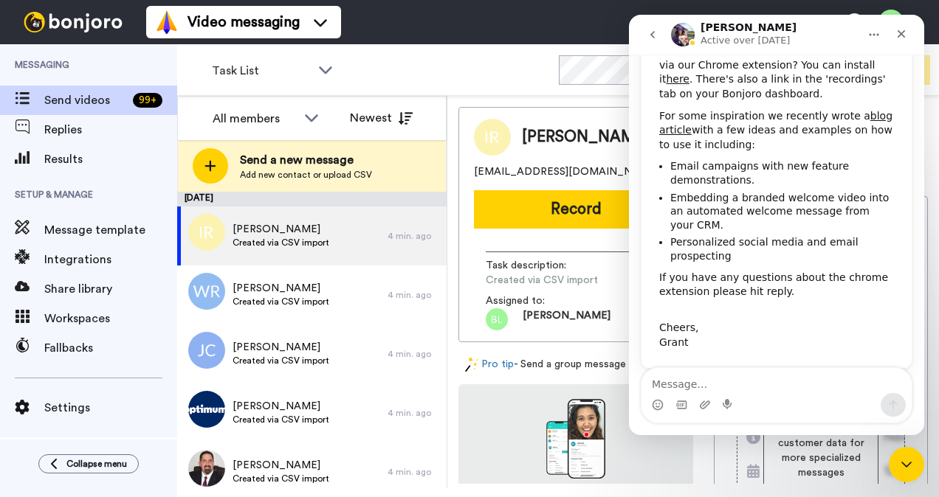
scroll to position [222, 0]
click at [659, 35] on button "go back" at bounding box center [652, 35] width 28 height 28
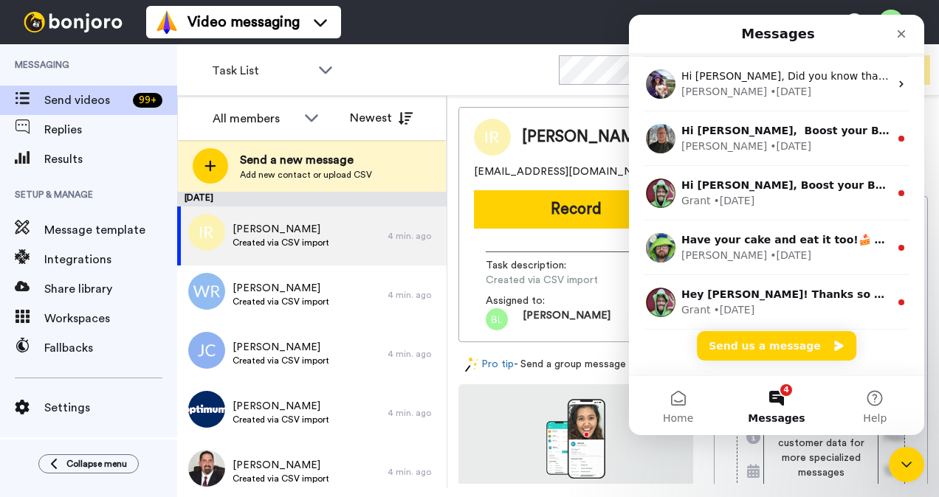
scroll to position [218, 0]
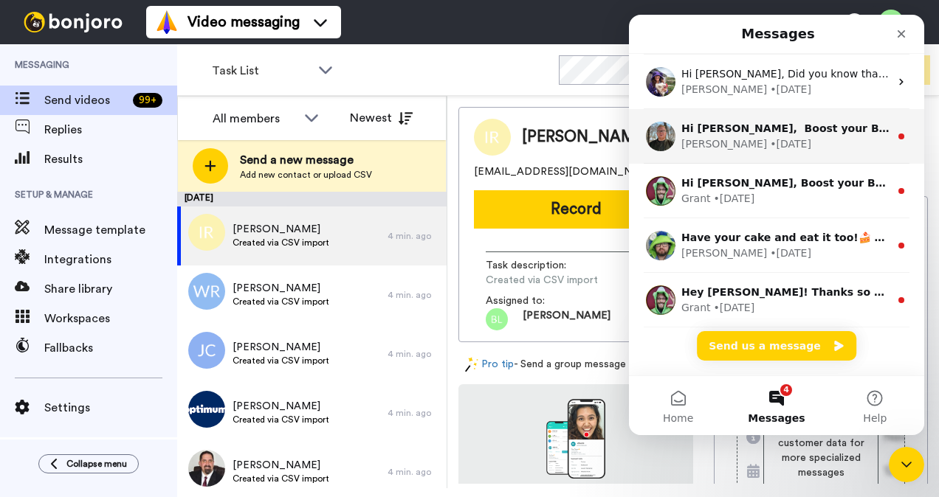
click at [795, 142] on div "James • 1d ago" at bounding box center [785, 143] width 208 height 15
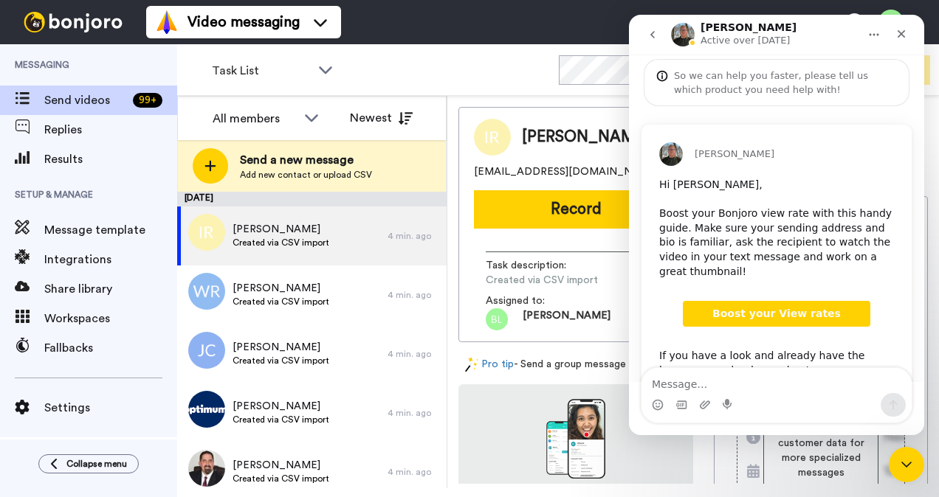
scroll to position [158, 0]
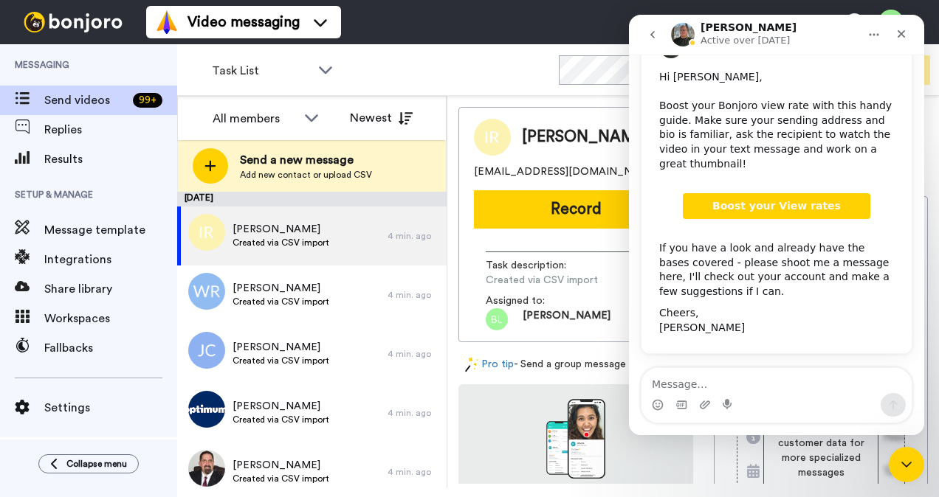
click at [658, 36] on button "go back" at bounding box center [652, 35] width 28 height 28
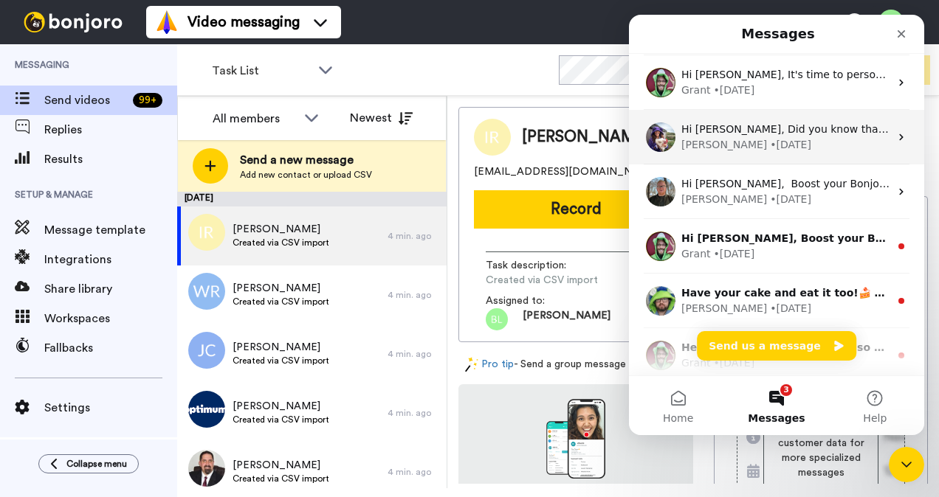
scroll to position [228, 0]
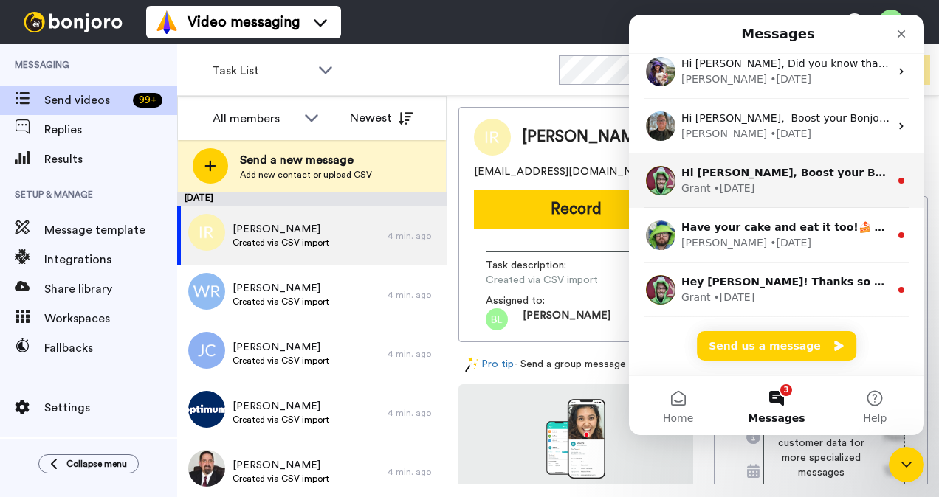
click at [748, 197] on div "Hi Blake, Boost your Bonjoro open rate with this handy guide. The keys are a fa…" at bounding box center [776, 180] width 295 height 55
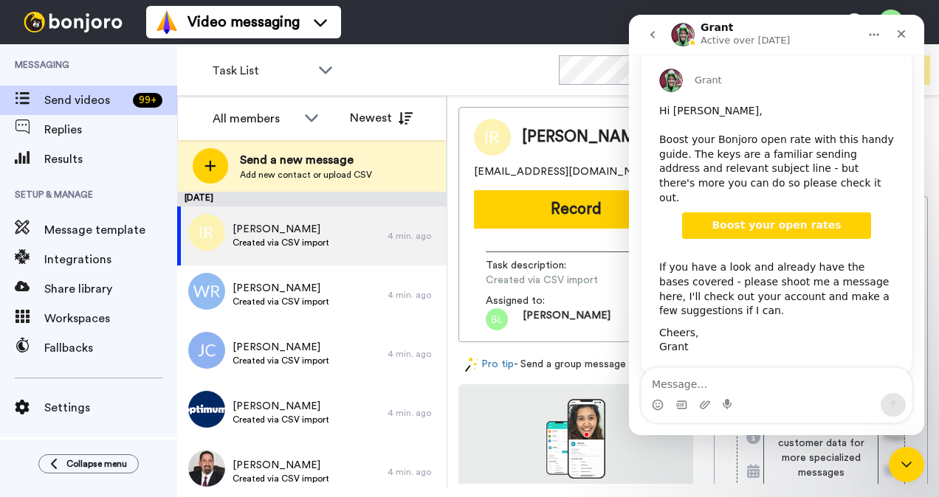
scroll to position [129, 0]
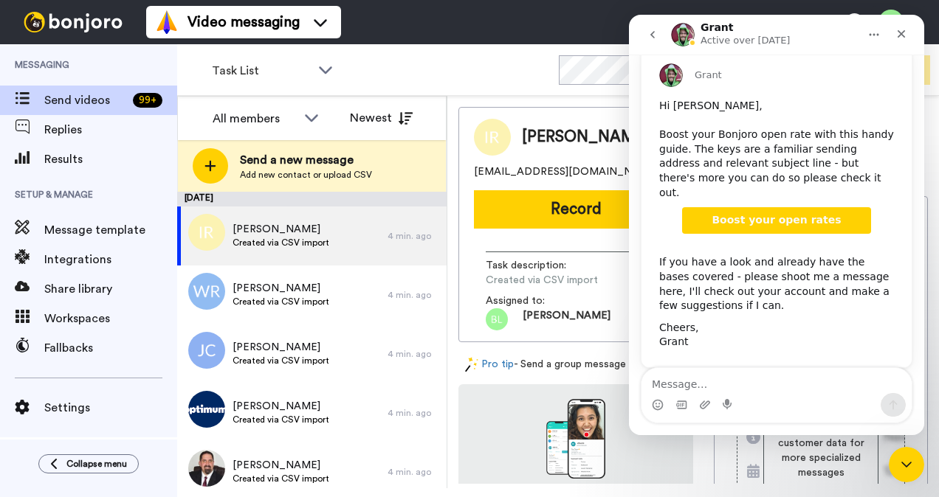
click at [651, 32] on icon "go back" at bounding box center [652, 35] width 12 height 12
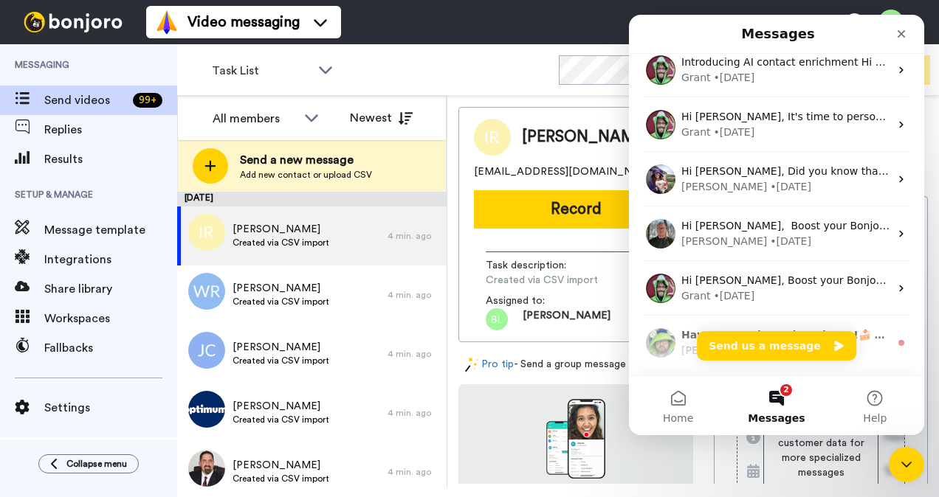
scroll to position [228, 0]
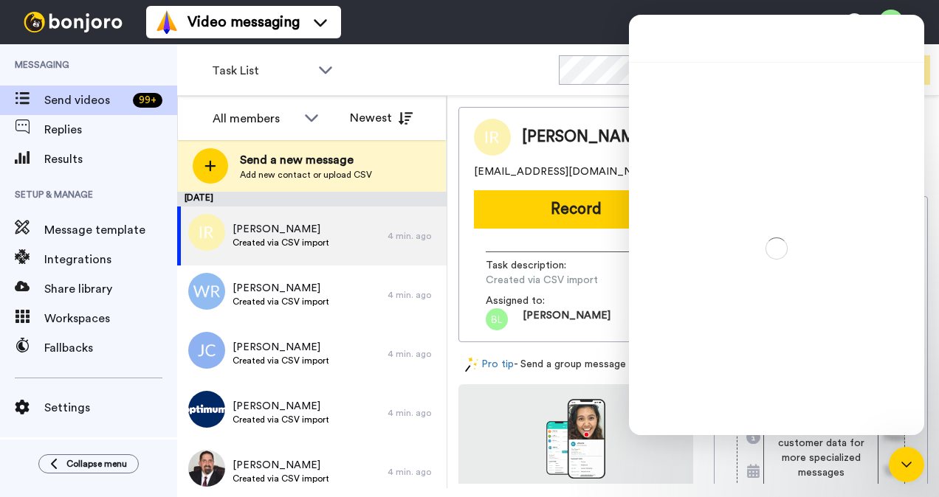
scroll to position [168, 0]
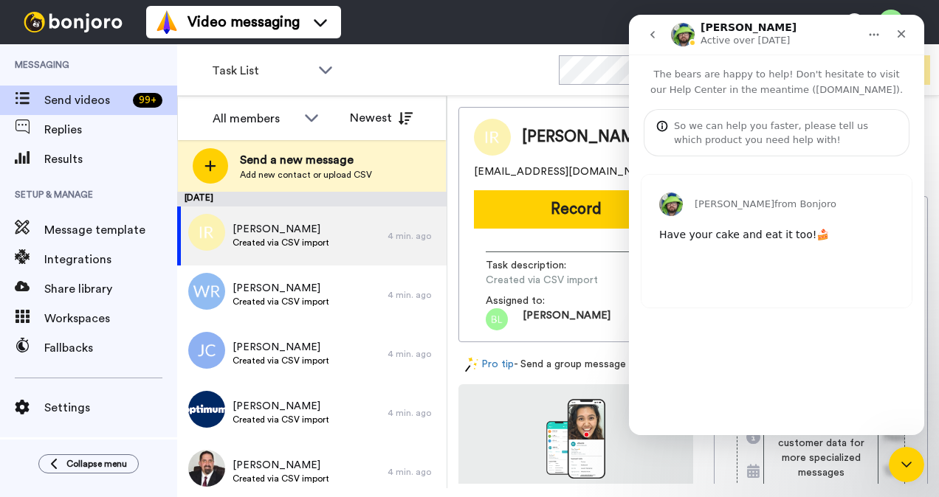
click at [649, 34] on icon "go back" at bounding box center [652, 35] width 12 height 12
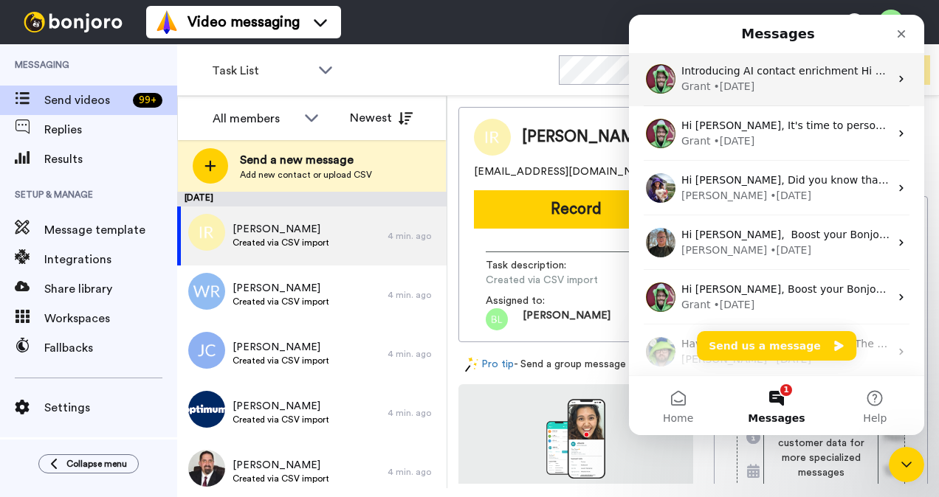
scroll to position [228, 0]
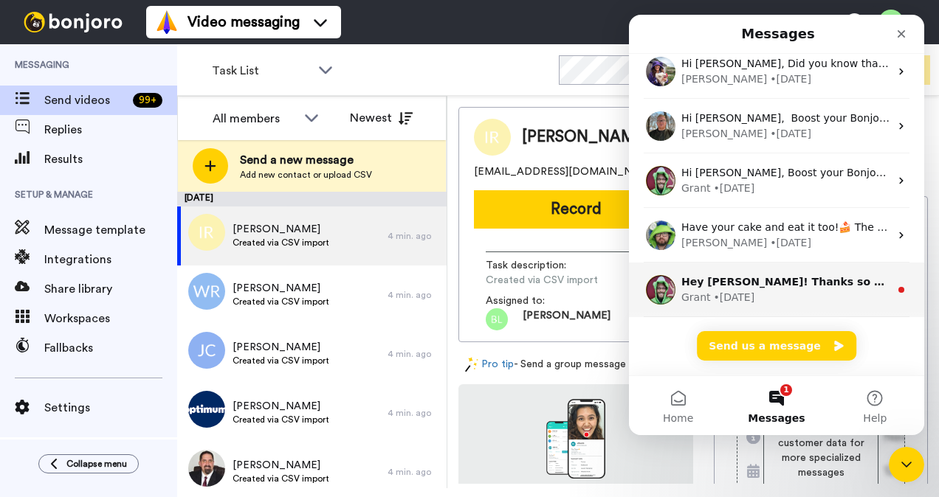
click at [713, 288] on div "Hey Blake! Thanks so much for coming on board! Looking for more goodness? Here'…" at bounding box center [785, 281] width 208 height 15
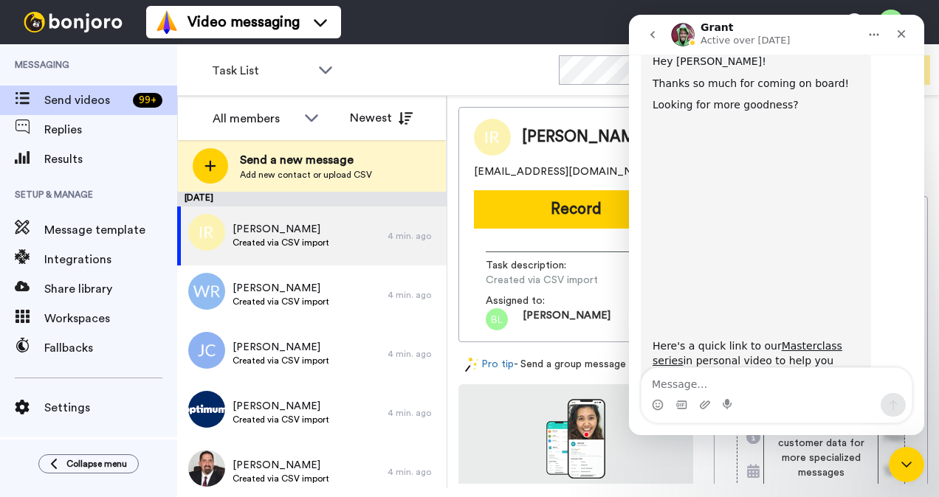
scroll to position [182, 0]
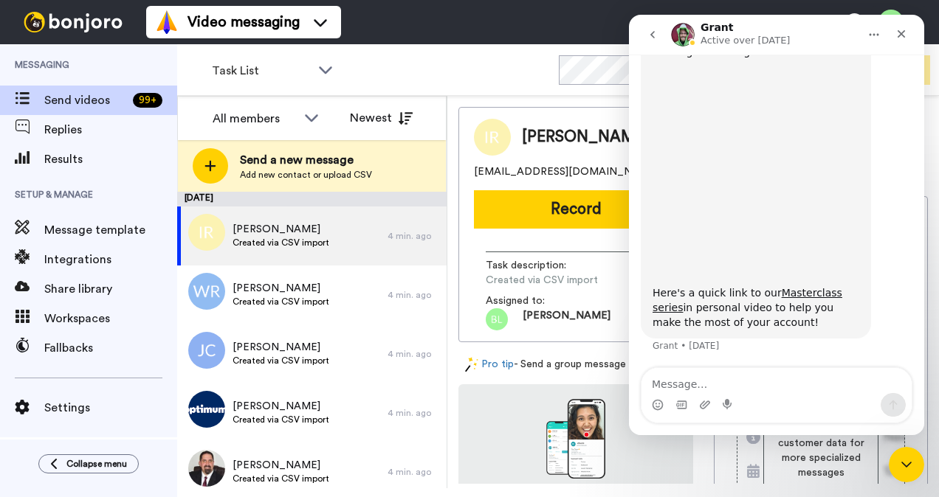
click at [649, 38] on icon "go back" at bounding box center [652, 35] width 12 height 12
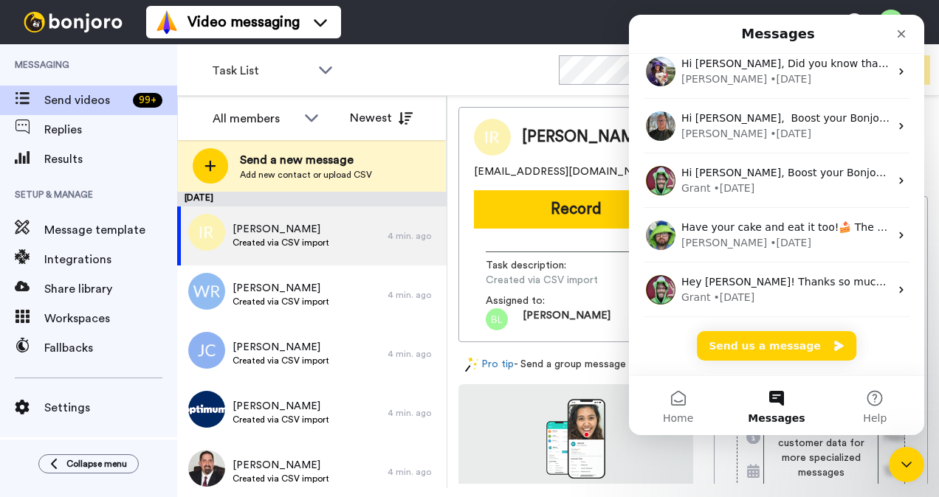
scroll to position [0, 0]
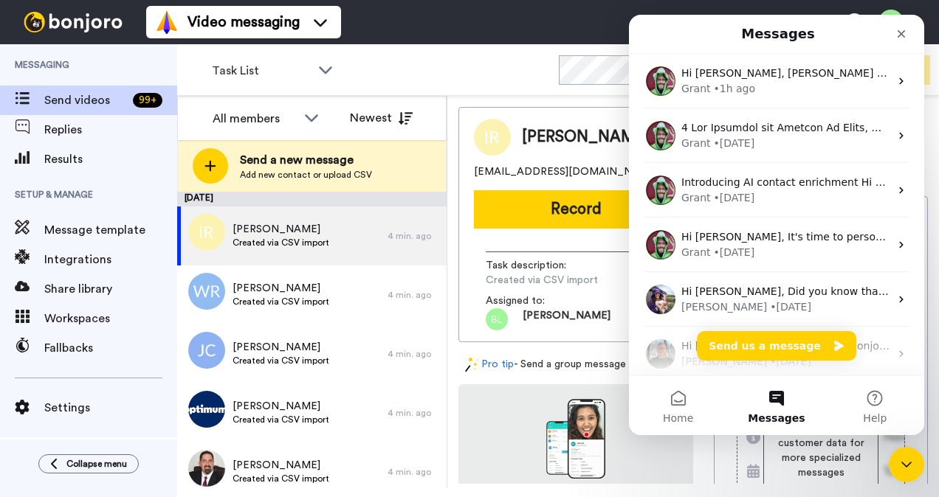
click at [497, 241] on div "Task description : Created via CSV import Assigned to: Blake" at bounding box center [576, 286] width 204 height 90
click at [907, 35] on div "Close" at bounding box center [901, 34] width 27 height 27
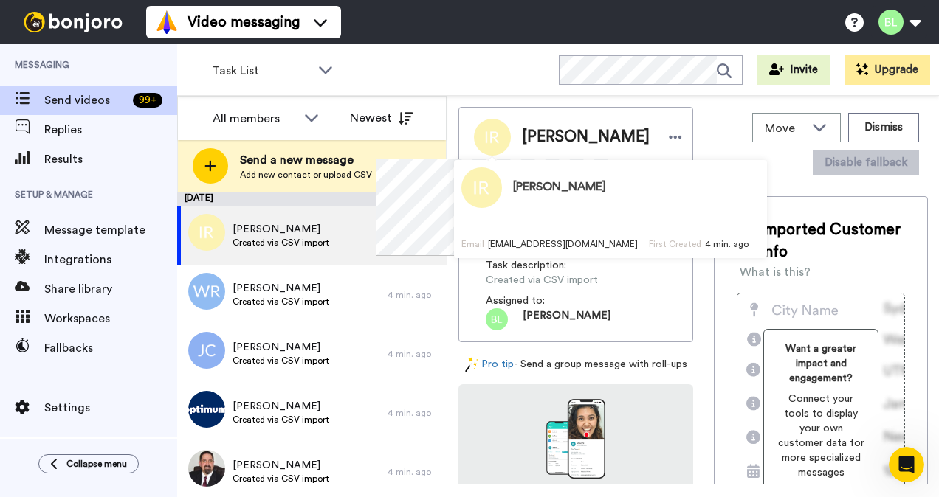
click at [674, 205] on div "Ignazio Rosso irosso@yahoo.com Record Task description : Created via CSV import…" at bounding box center [575, 224] width 235 height 235
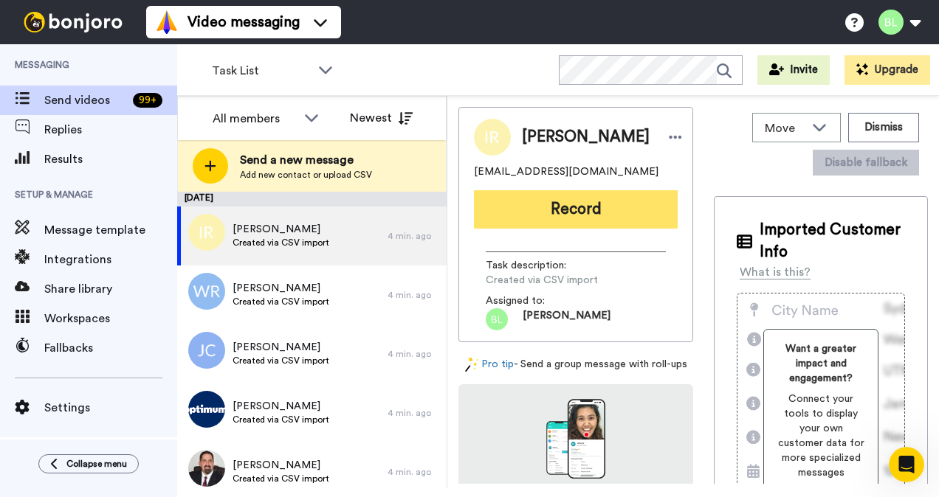
click at [651, 214] on button "Record" at bounding box center [576, 209] width 204 height 38
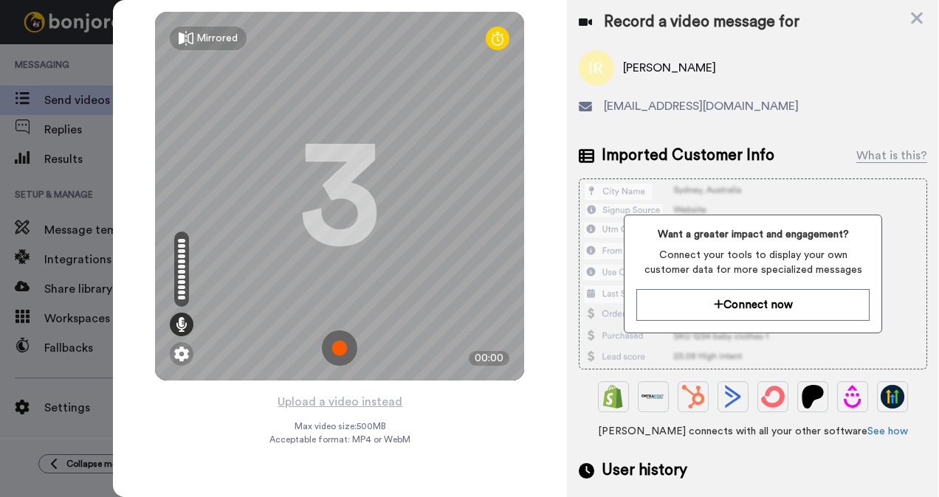
click at [347, 352] on img at bounding box center [339, 348] width 35 height 35
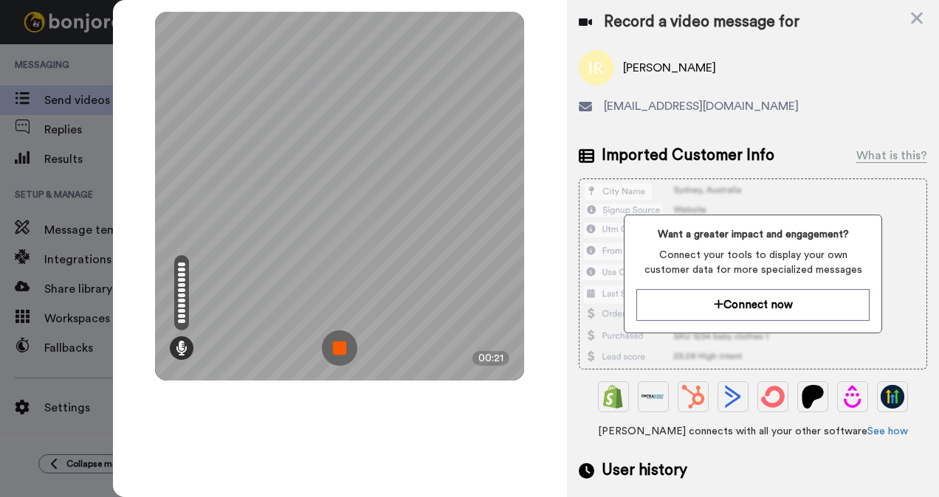
click at [342, 349] on img at bounding box center [339, 348] width 35 height 35
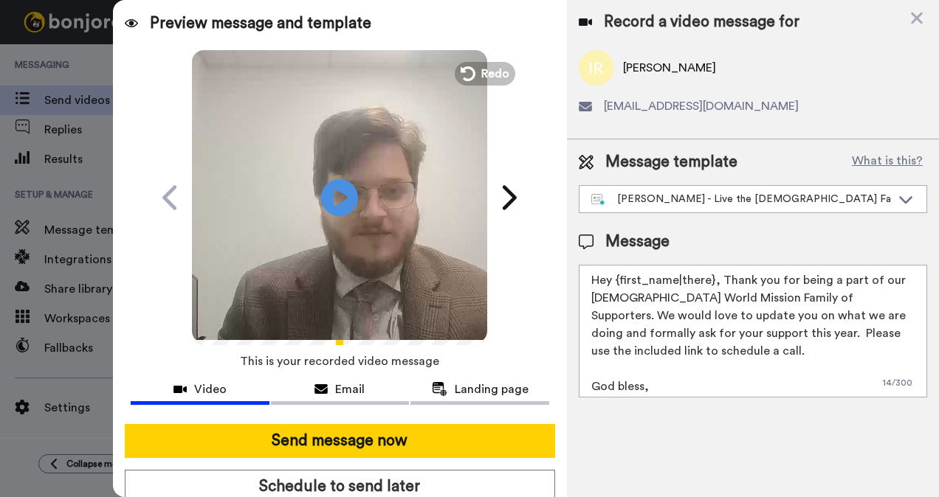
scroll to position [59, 0]
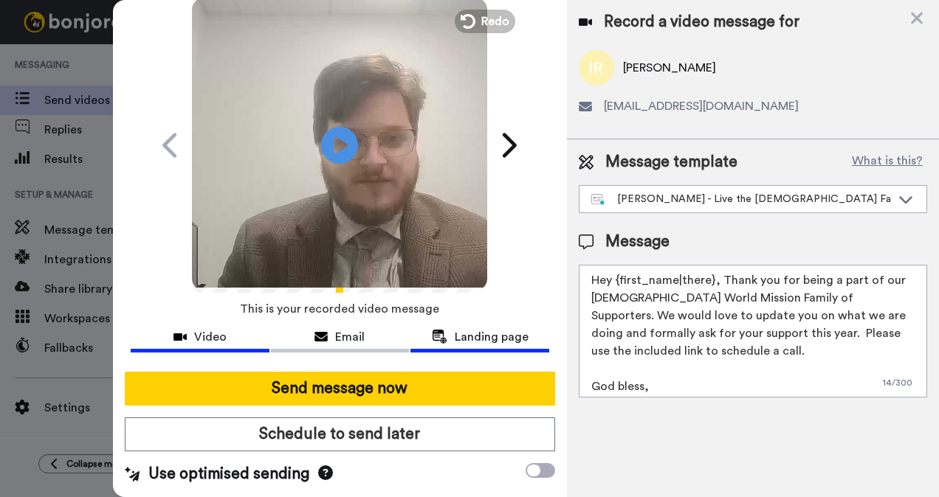
click at [486, 330] on span "Landing page" at bounding box center [492, 337] width 74 height 18
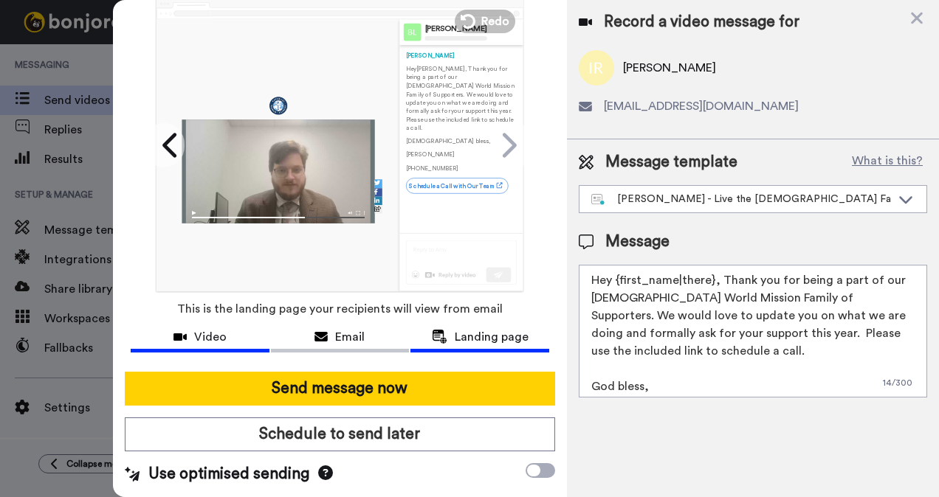
click at [233, 333] on div "Video" at bounding box center [200, 337] width 139 height 18
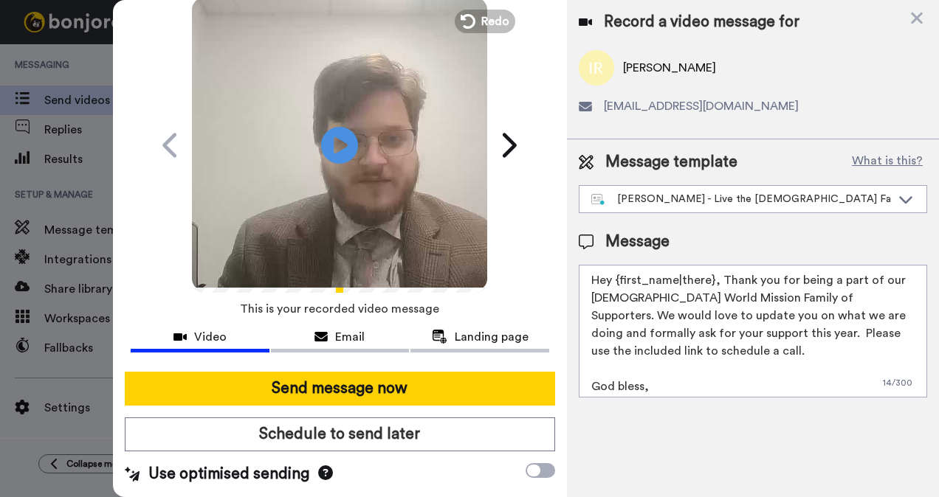
click at [322, 468] on icon at bounding box center [325, 473] width 15 height 15
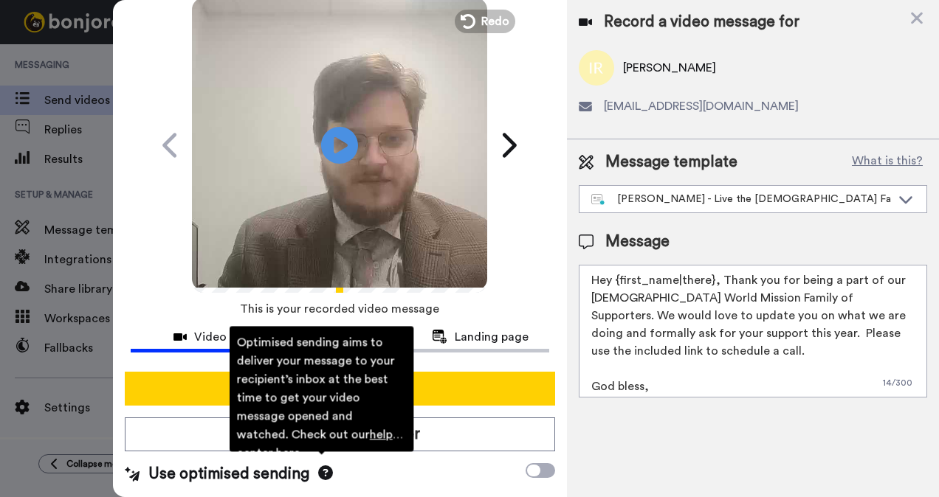
click at [322, 468] on icon at bounding box center [325, 473] width 15 height 15
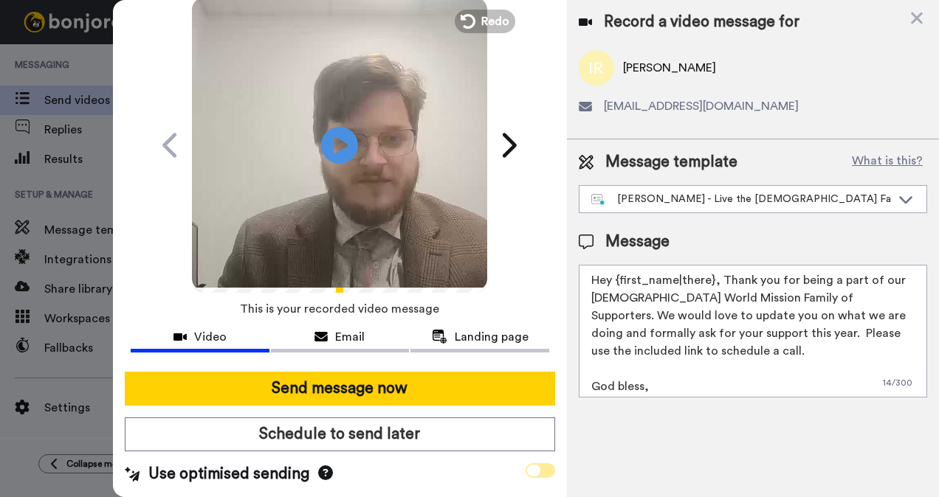
click at [525, 463] on span at bounding box center [540, 470] width 30 height 15
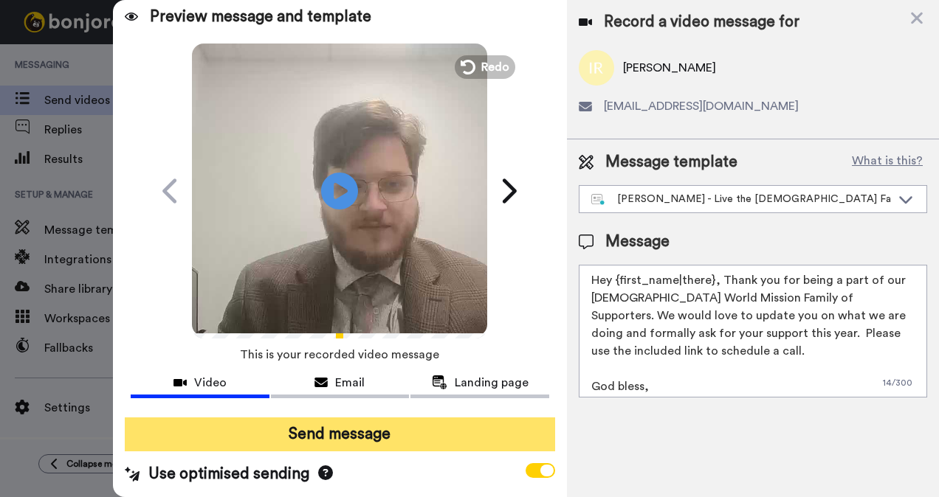
click at [387, 437] on button "Send message" at bounding box center [340, 435] width 431 height 34
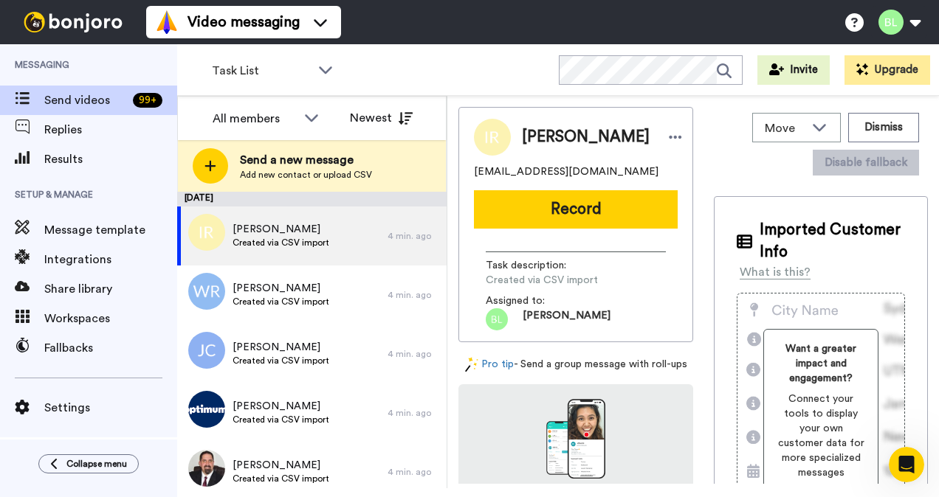
scroll to position [0, 0]
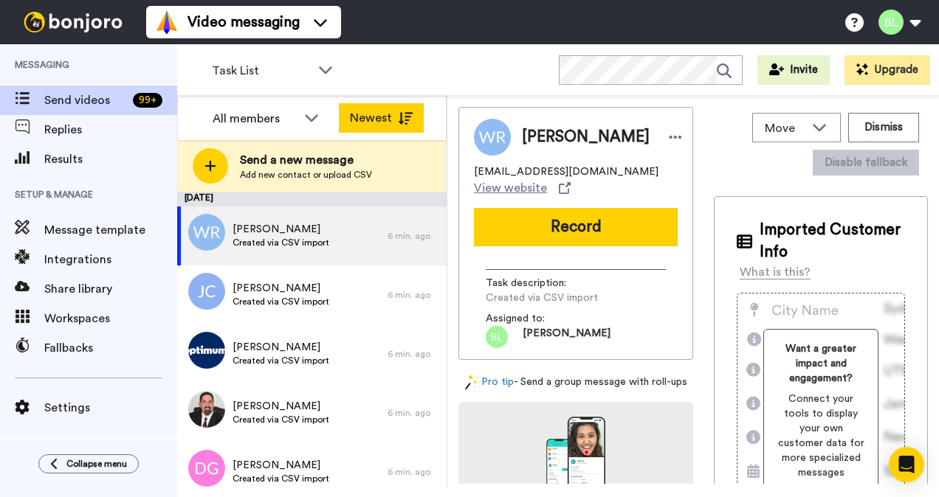
click at [407, 112] on icon at bounding box center [405, 118] width 15 height 13
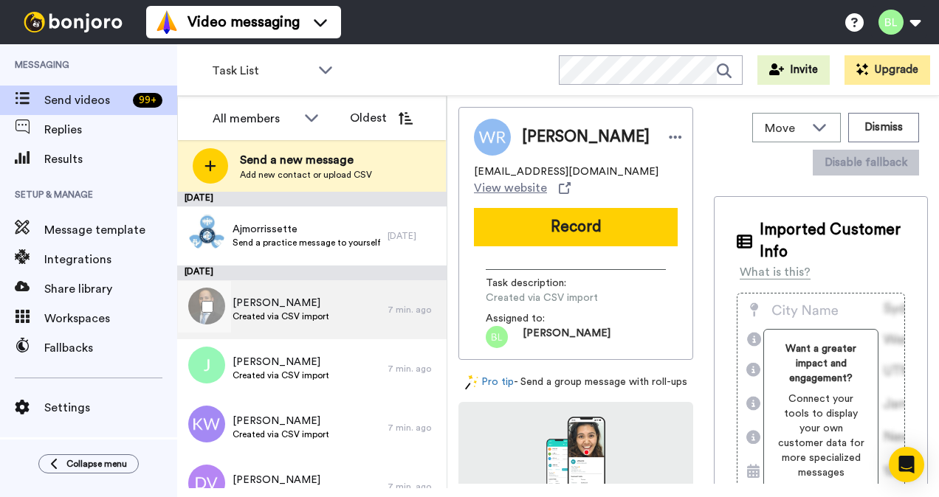
click at [274, 301] on span "[PERSON_NAME]" at bounding box center [280, 303] width 97 height 15
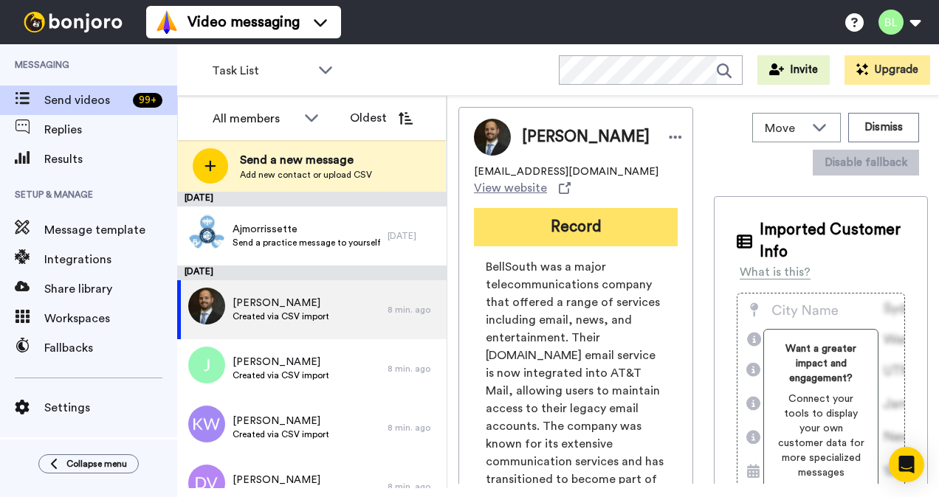
click at [595, 226] on button "Record" at bounding box center [576, 227] width 204 height 38
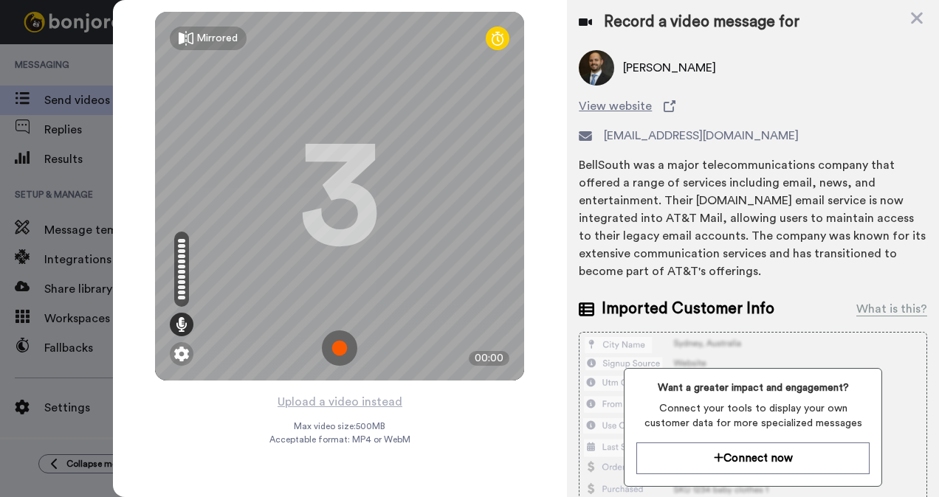
click at [335, 343] on img at bounding box center [339, 348] width 35 height 35
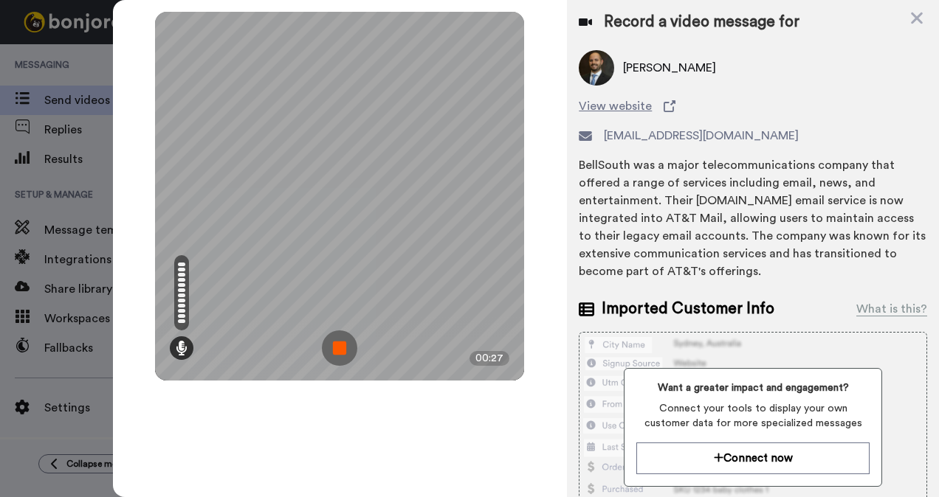
click at [339, 338] on img at bounding box center [339, 348] width 35 height 35
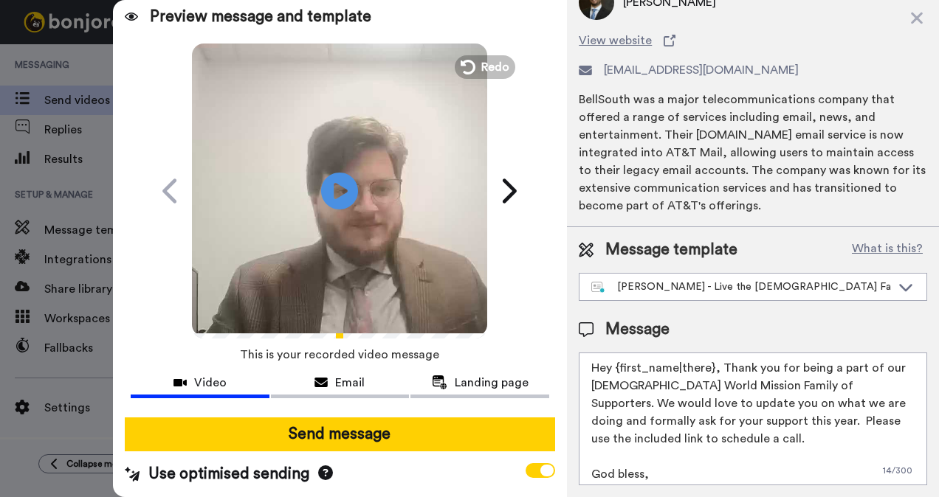
scroll to position [74, 0]
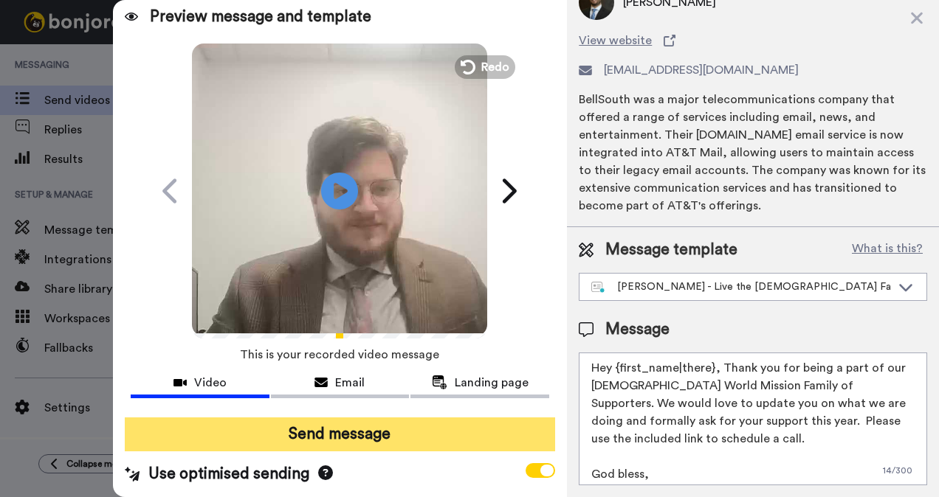
click at [405, 432] on button "Send message" at bounding box center [340, 435] width 431 height 34
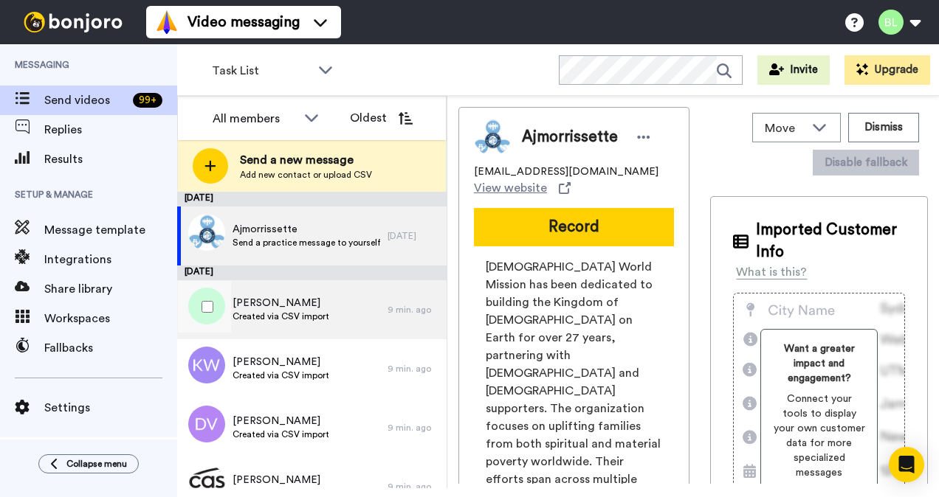
click at [295, 314] on span "Created via CSV import" at bounding box center [280, 317] width 97 height 12
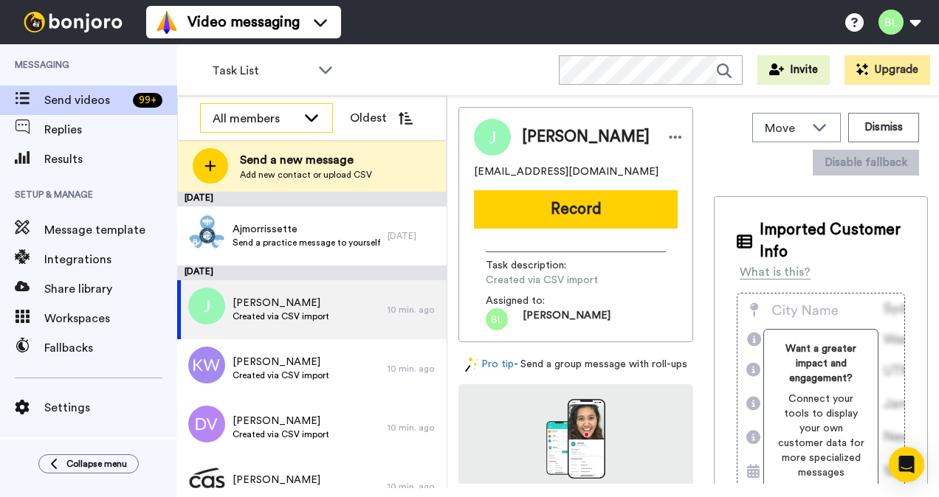
click at [308, 119] on icon at bounding box center [311, 117] width 13 height 7
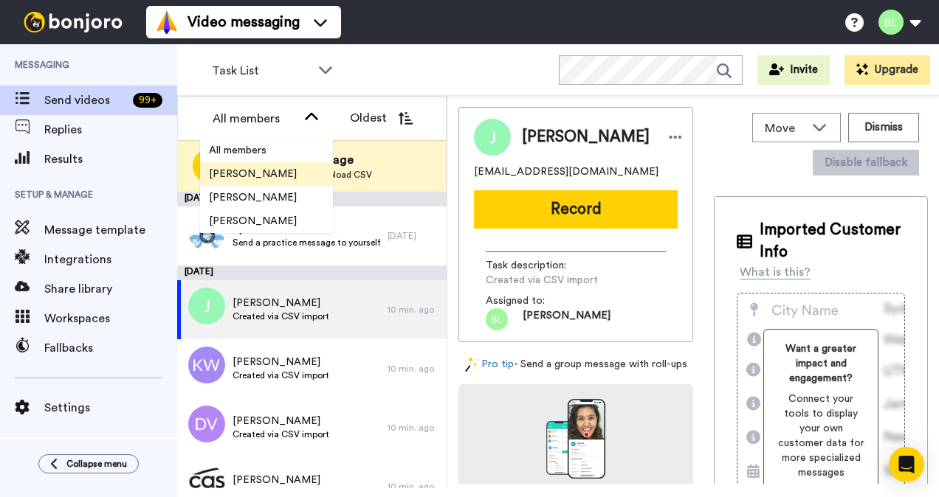
click at [276, 168] on span "[PERSON_NAME]" at bounding box center [253, 174] width 106 height 15
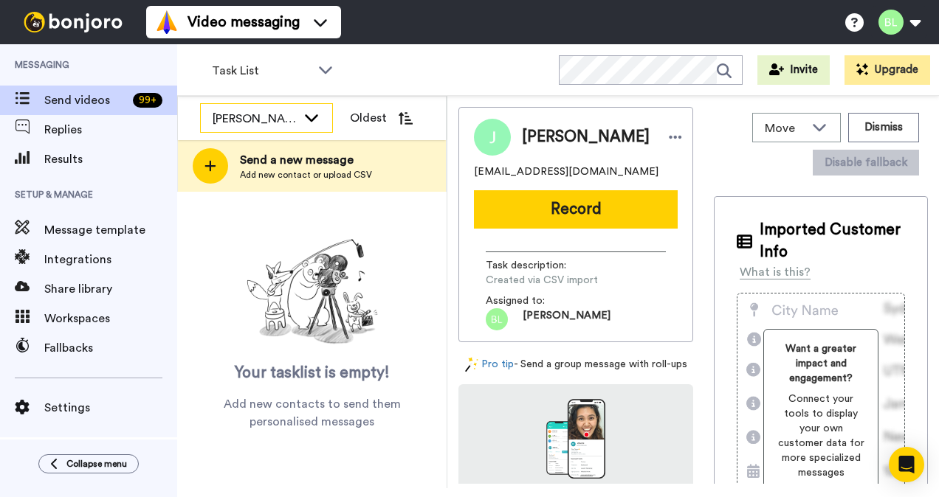
click at [313, 121] on icon at bounding box center [312, 117] width 18 height 15
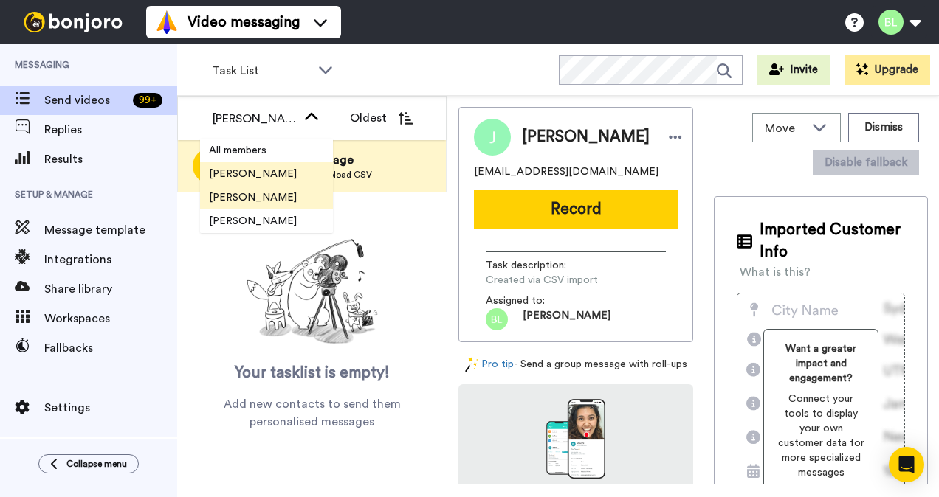
click at [264, 204] on span "[PERSON_NAME]" at bounding box center [253, 197] width 106 height 15
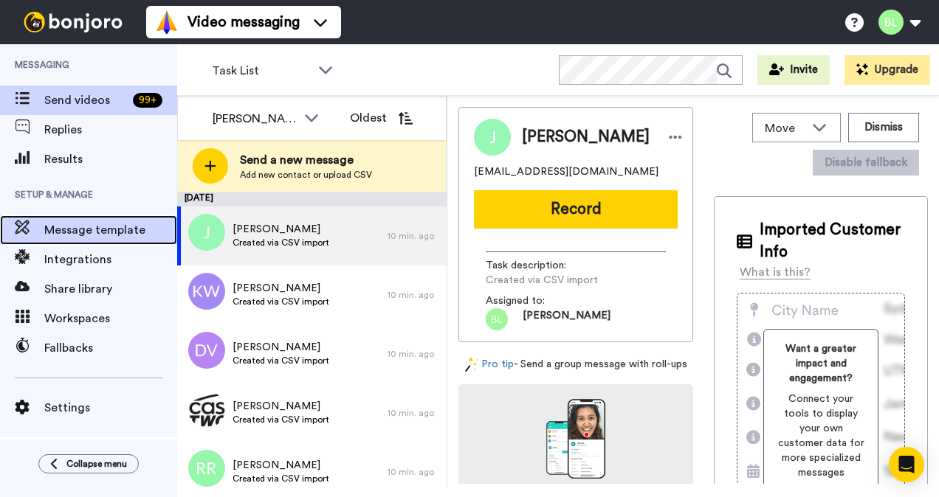
click at [105, 232] on span "Message template" at bounding box center [110, 230] width 133 height 18
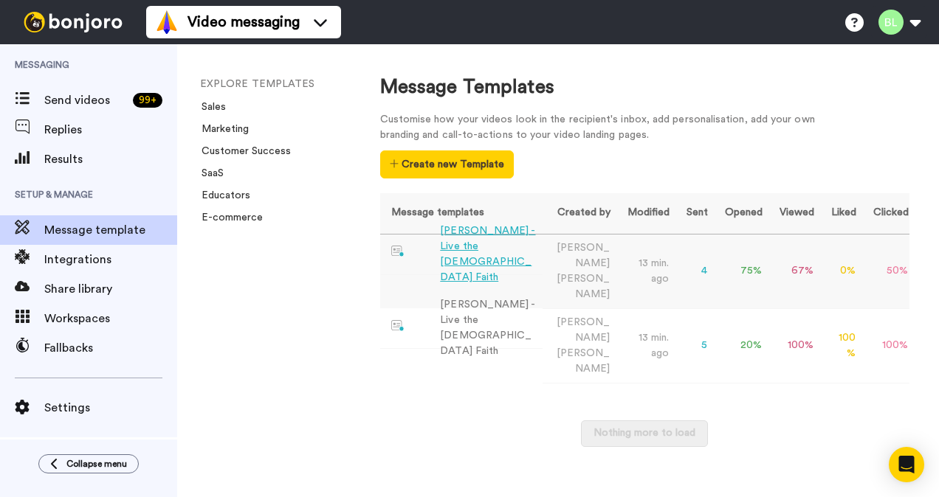
click at [491, 264] on div "[PERSON_NAME] - Live the [DEMOGRAPHIC_DATA] Faith" at bounding box center [488, 255] width 96 height 62
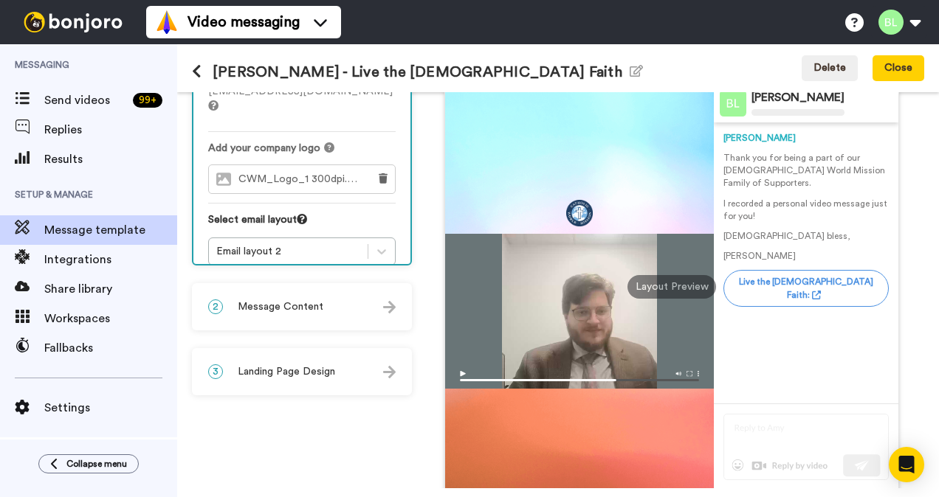
scroll to position [118, 0]
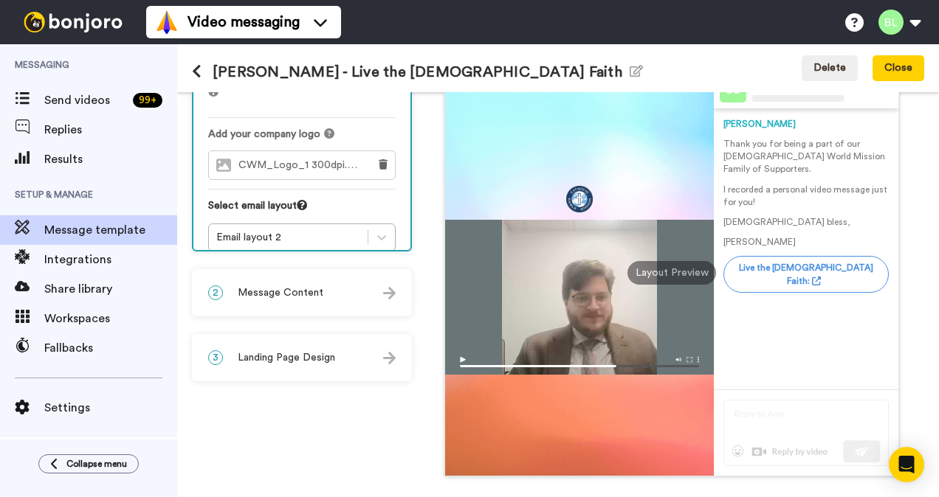
click at [193, 73] on icon at bounding box center [197, 71] width 10 height 15
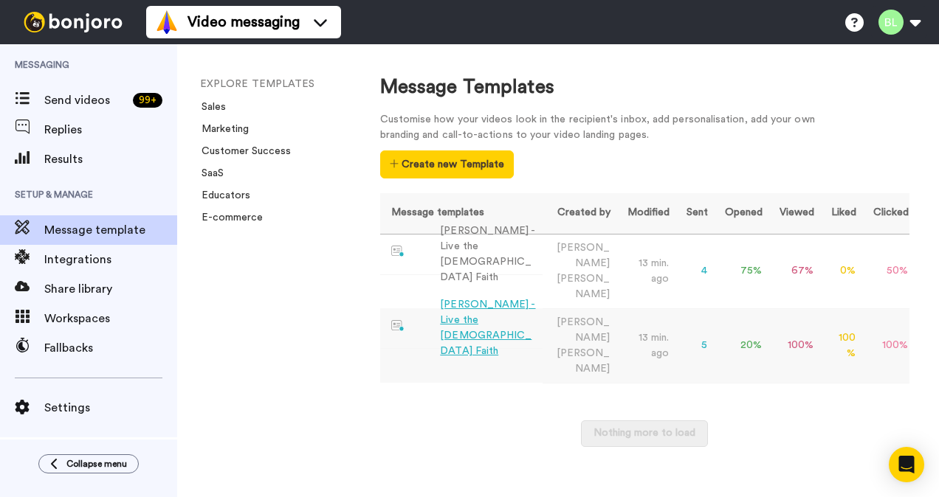
click at [478, 307] on div "[PERSON_NAME] - Live the [DEMOGRAPHIC_DATA] Faith" at bounding box center [488, 328] width 96 height 62
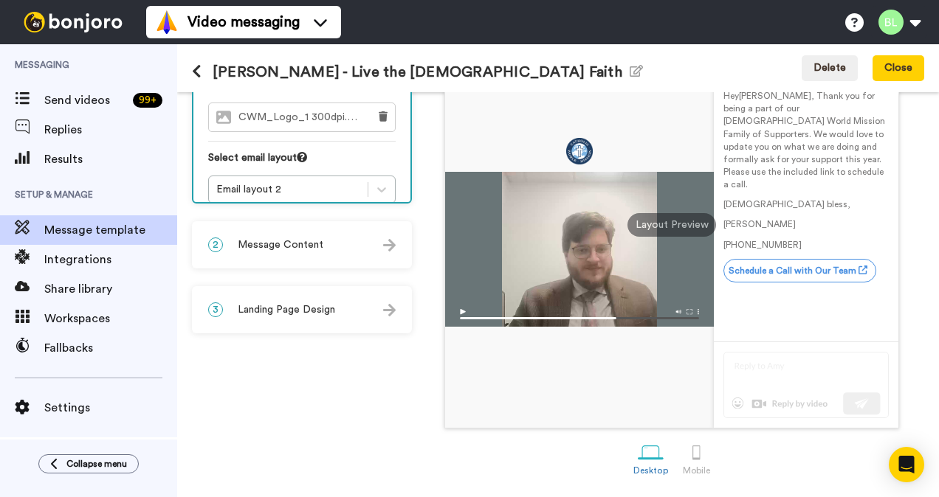
scroll to position [167, 0]
click at [292, 242] on span "Message Content" at bounding box center [281, 244] width 86 height 15
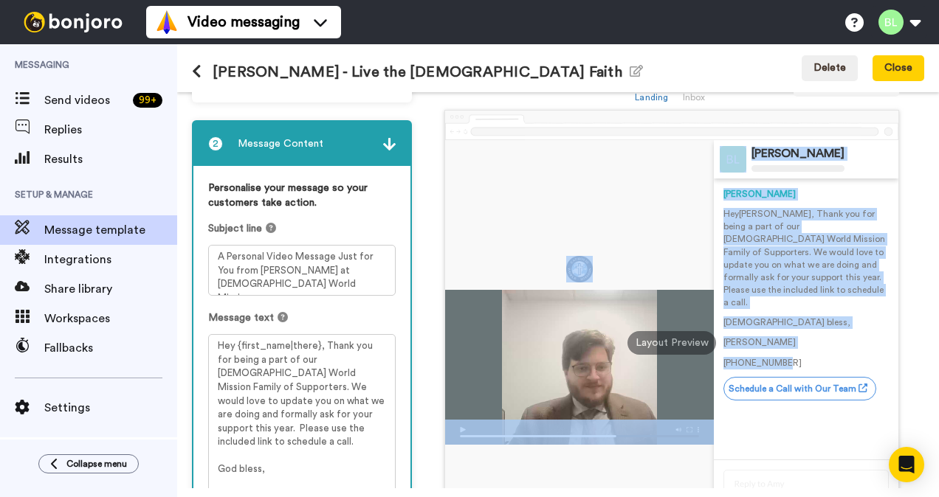
scroll to position [32, 0]
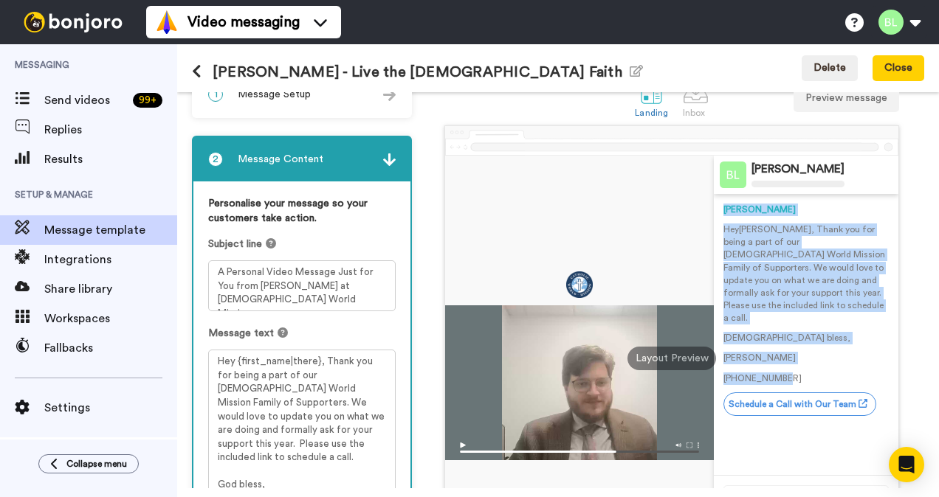
drag, startPoint x: 774, startPoint y: 228, endPoint x: 713, endPoint y: 208, distance: 64.4
click at [723, 208] on div "[PERSON_NAME] Hey [PERSON_NAME] , Thank you for being a part of our [DEMOGRAPHI…" at bounding box center [805, 308] width 165 height 229
copy div "[PERSON_NAME] Hey [PERSON_NAME] , Thank you for being a part of our [DEMOGRAPHI…"
